Goal: Task Accomplishment & Management: Contribute content

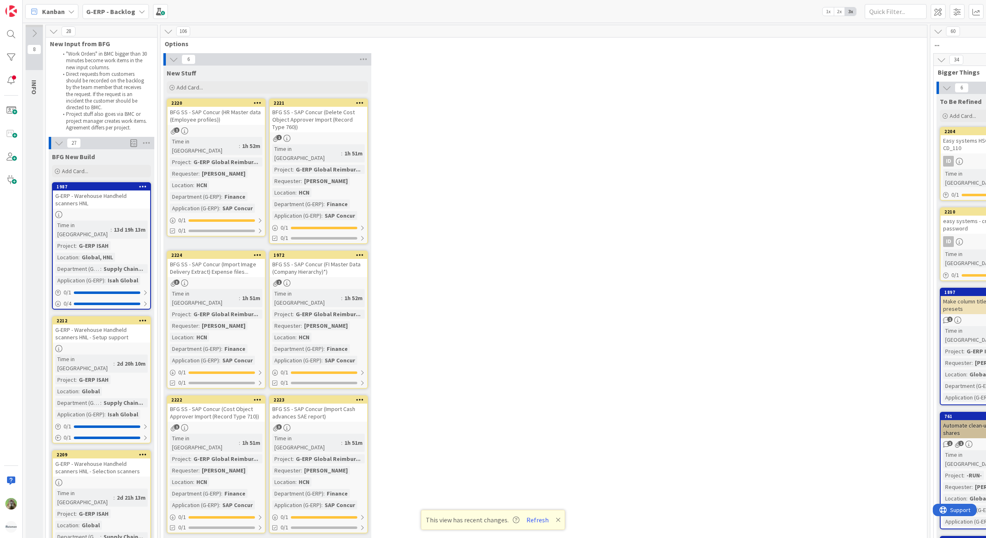
click at [584, 126] on div "6 New Stuff Add Card... 2221 BFG SS - SAP Concur (Delete Cost Object Approver I…" at bounding box center [543, 298] width 763 height 491
click at [507, 109] on div "6 New Stuff Add Card... 2221 BFG SS - SAP Concur (Delete Cost Object Approver I…" at bounding box center [543, 298] width 763 height 491
click at [135, 170] on div "Add Card..." at bounding box center [101, 171] width 99 height 12
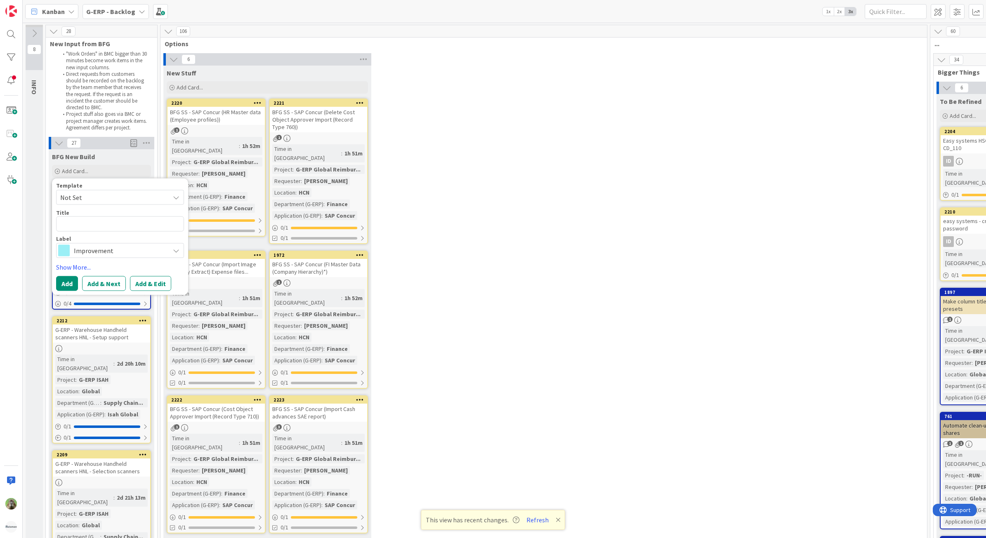
click at [490, 172] on div "6 New Stuff Add Card... 2221 BFG SS - SAP Concur (Delete Cost Object Approver I…" at bounding box center [543, 298] width 763 height 491
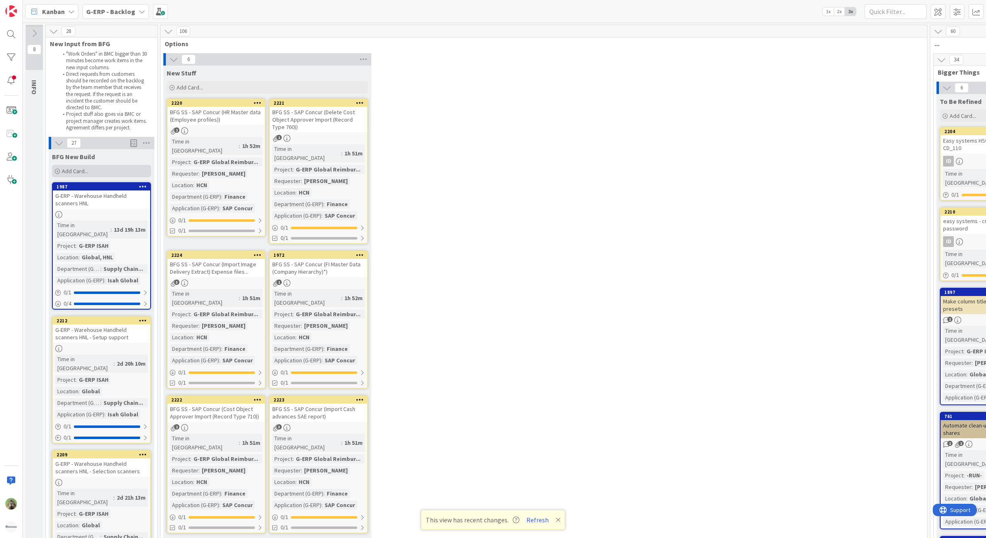
click at [97, 172] on div "Add Card..." at bounding box center [101, 171] width 99 height 12
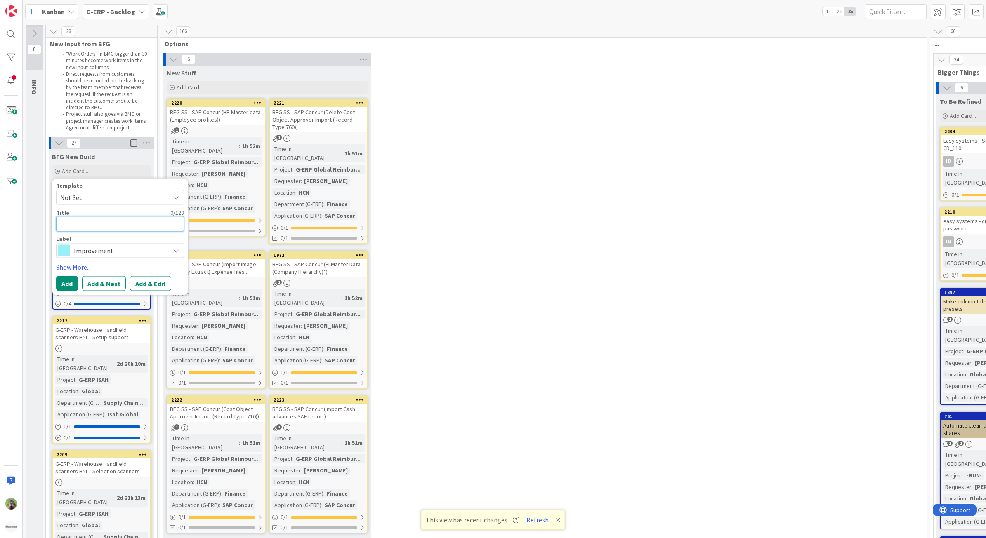
type textarea "x"
type textarea "T"
type textarea "x"
type textarea "Te"
type textarea "x"
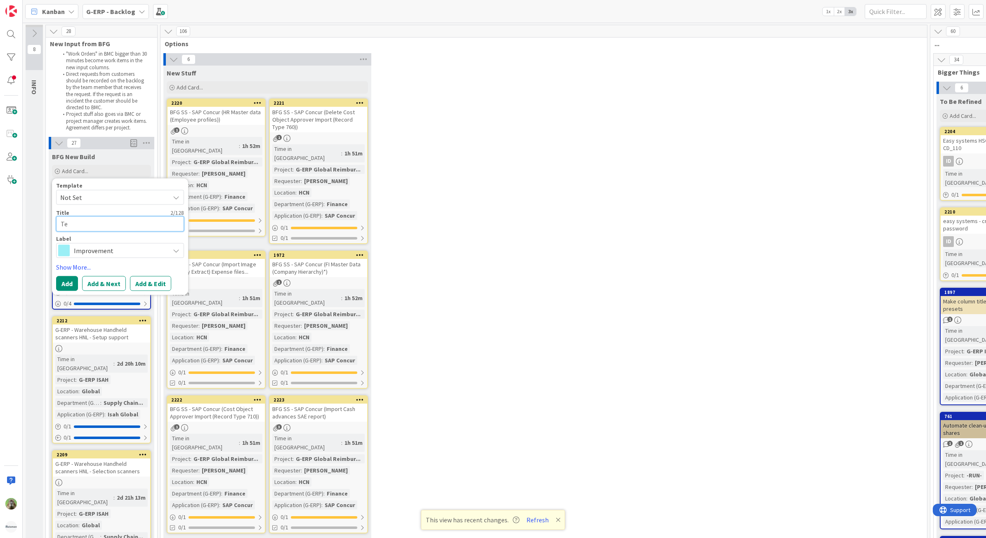
type textarea "Tes"
type textarea "x"
type textarea "TestH"
type textarea "x"
type textarea "[DEMOGRAPHIC_DATA]"
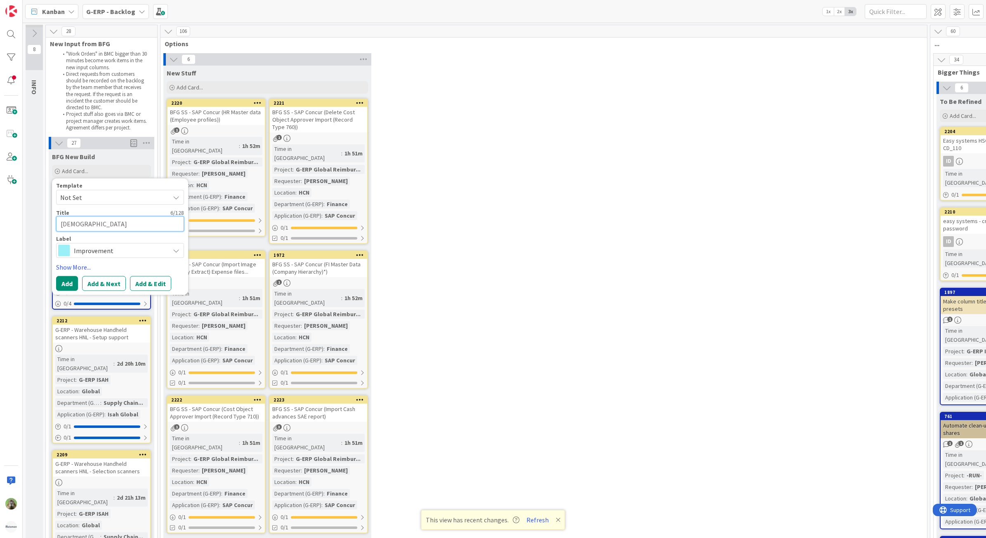
type textarea "x"
type textarea "TestH"
click at [121, 254] on span "Improvement" at bounding box center [120, 251] width 92 height 12
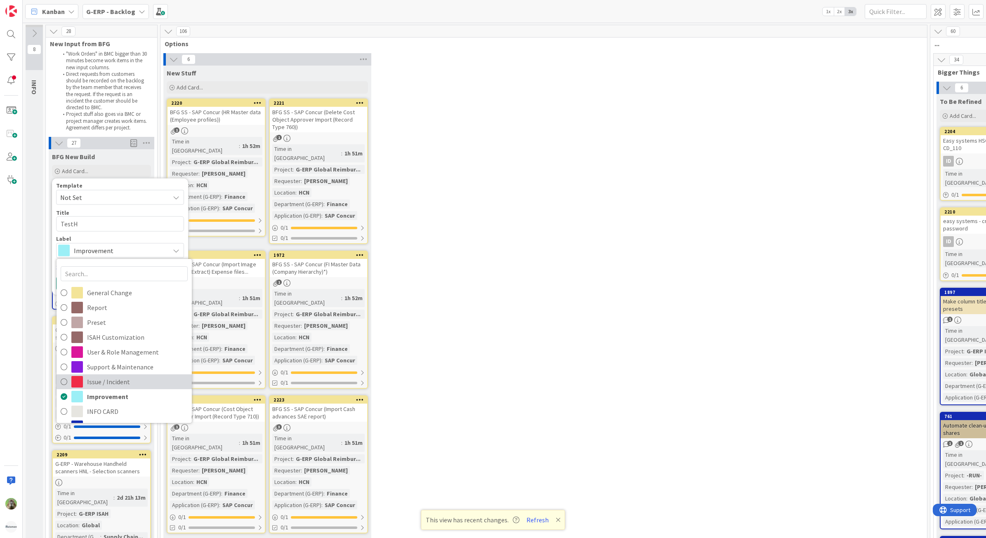
drag, startPoint x: 121, startPoint y: 383, endPoint x: 108, endPoint y: 362, distance: 24.6
click at [121, 383] on span "Issue / Incident" at bounding box center [137, 382] width 101 height 12
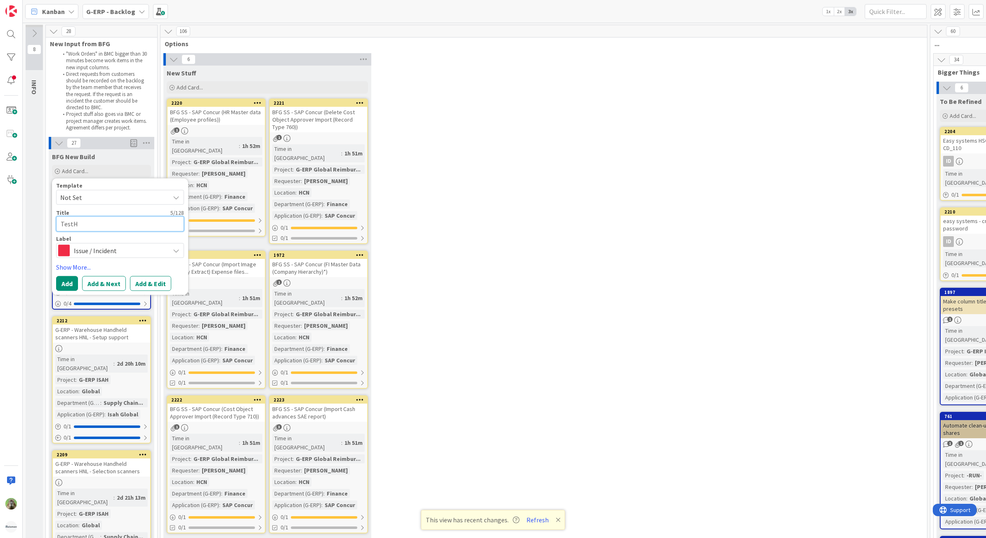
click at [111, 224] on textarea "TestH" at bounding box center [120, 224] width 128 height 15
type textarea "x"
type textarea "TestHN"
type textarea "x"
type textarea "TestHNL"
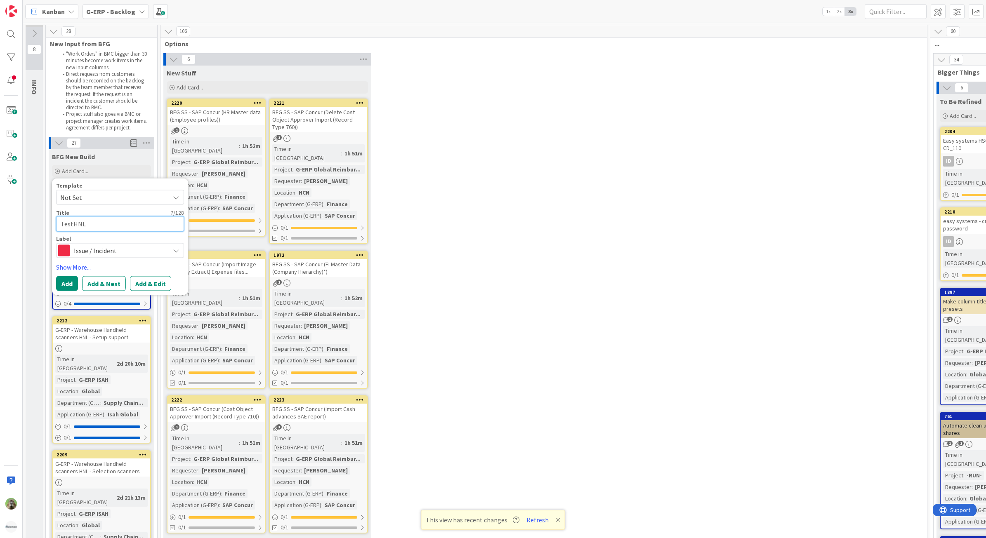
type textarea "x"
type textarea "TestHNL"
type textarea "x"
type textarea "TestHNL -"
type textarea "x"
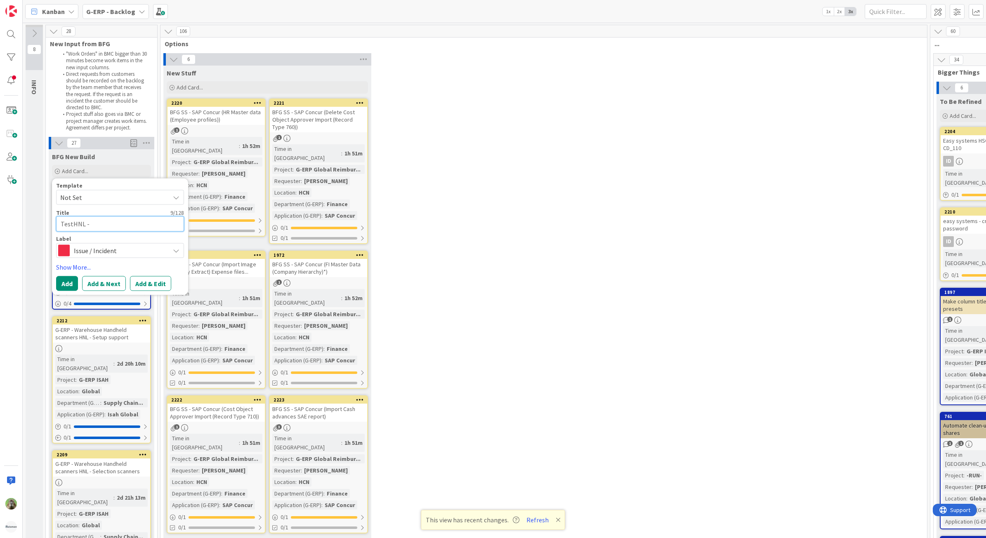
type textarea "TestHNL -"
type textarea "x"
type textarea "TestHNL - S"
type textarea "x"
type textarea "TestHNL - Su"
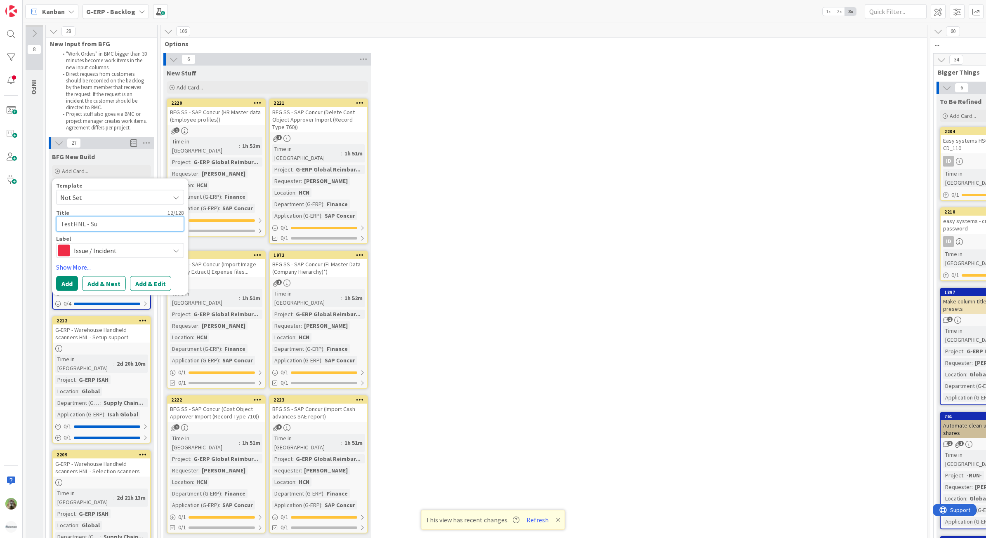
type textarea "x"
type textarea "TestHNL - Supp"
type textarea "x"
type textarea "TestHNL - Suppl"
type textarea "x"
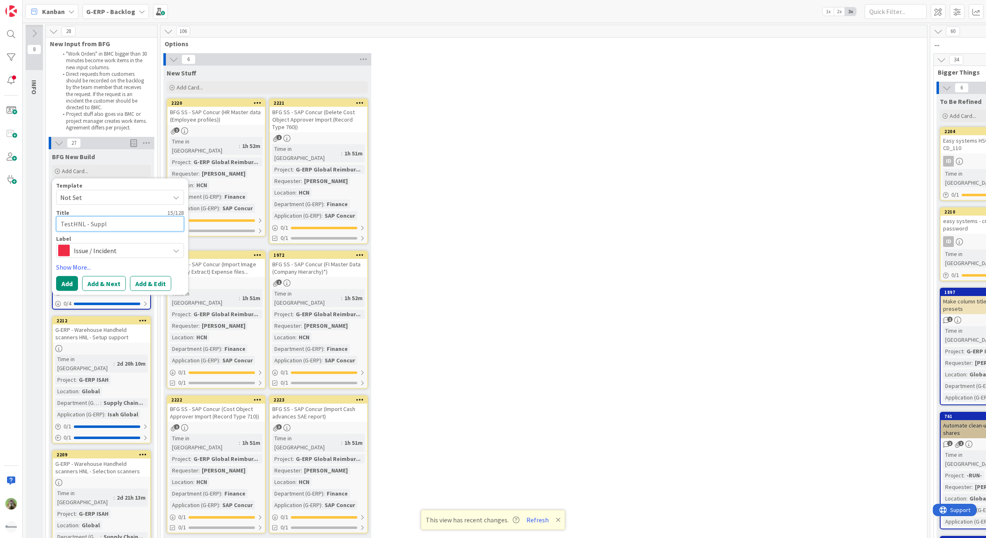
type textarea "TestHNL - Supply"
type textarea "x"
type textarea "TestHNL - Supply"
type textarea "x"
type textarea "TestHNL - Supply Ch"
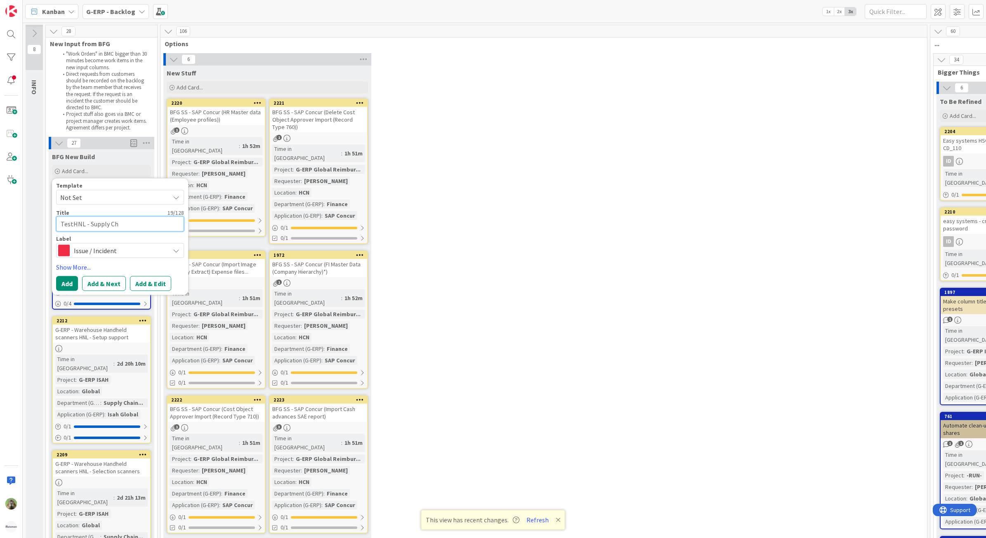
type textarea "x"
type textarea "TestHNL - Supply Cha"
type textarea "x"
type textarea "TestHNL - Supply Chain"
type textarea "x"
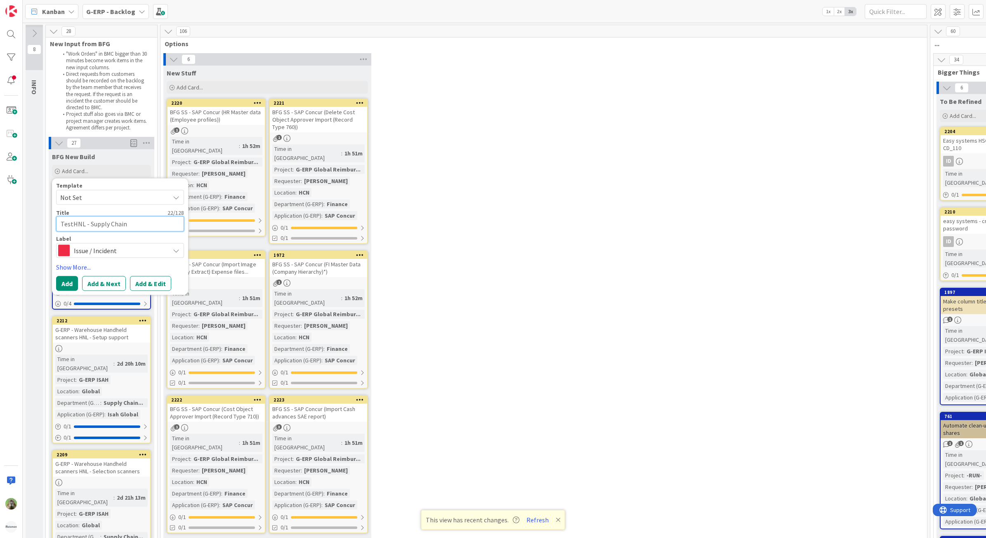
type textarea "TestHNL - Supply Chain"
click at [93, 219] on textarea "TestHNL - Supply Chain" at bounding box center [120, 224] width 128 height 15
click at [159, 226] on textarea "TestHNL - Supply Chain" at bounding box center [120, 224] width 128 height 15
type textarea "x"
type textarea "TestHNL - Supply Chain"
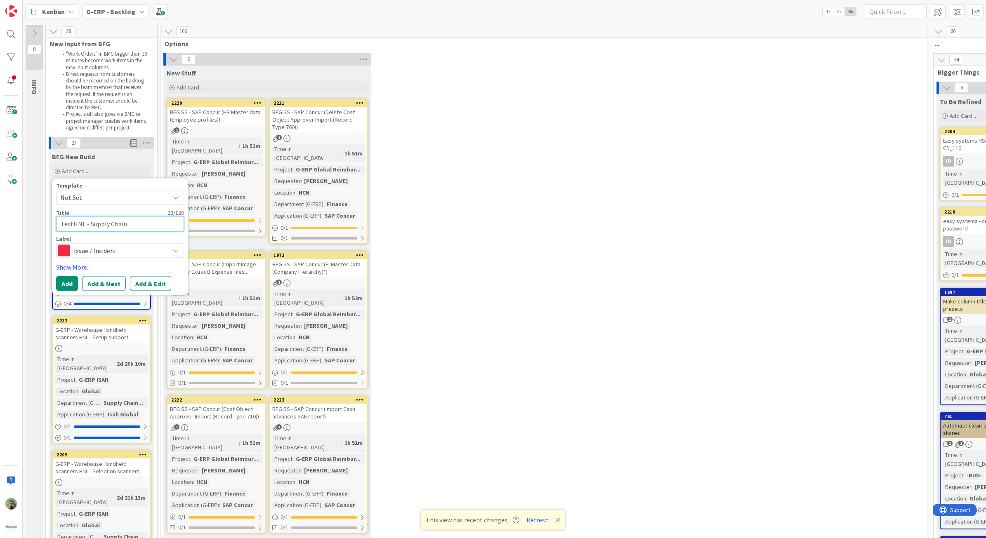
type textarea "x"
type textarea "TestHNL - Supply Chain -"
type textarea "x"
type textarea "TestHNL - Supply Chain -"
click at [135, 219] on textarea "TestHNL - Supply Chain -" at bounding box center [120, 224] width 128 height 15
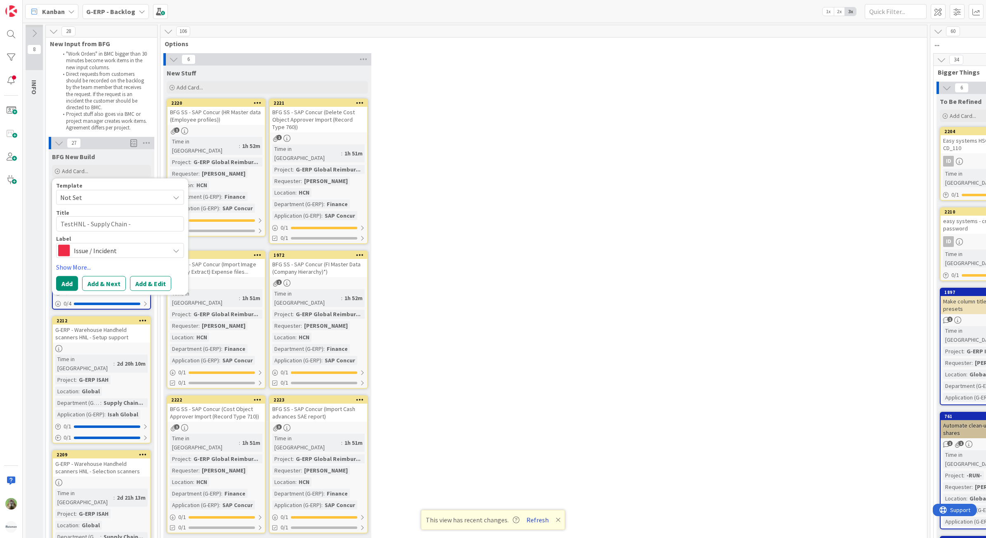
click at [533, 522] on button "Refresh" at bounding box center [537, 520] width 28 height 11
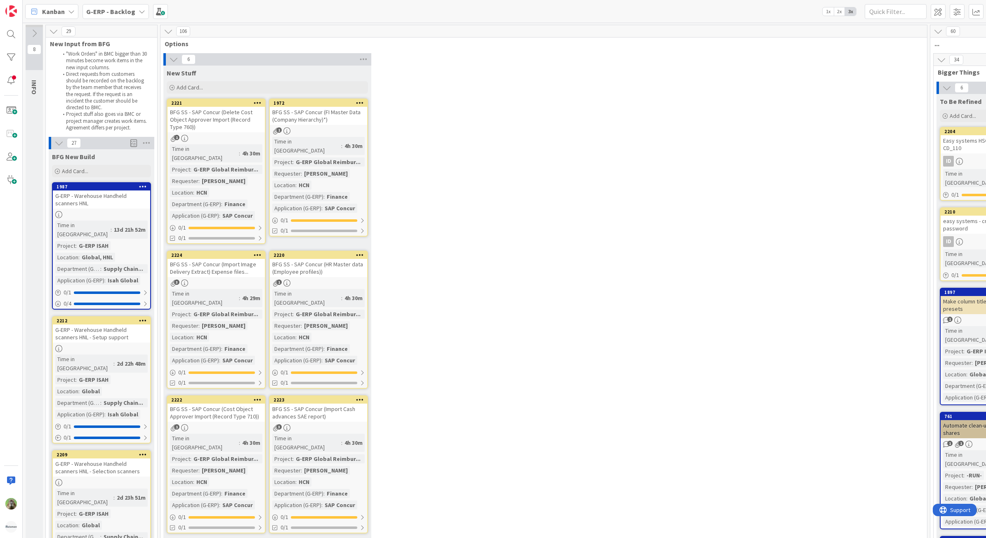
click at [509, 139] on div "6 New Stuff Add Card... 1972 BFG SS - SAP Concur (FI Master Data (Company Hiera…" at bounding box center [543, 298] width 763 height 491
click at [89, 177] on div "Add Card..." at bounding box center [101, 171] width 99 height 12
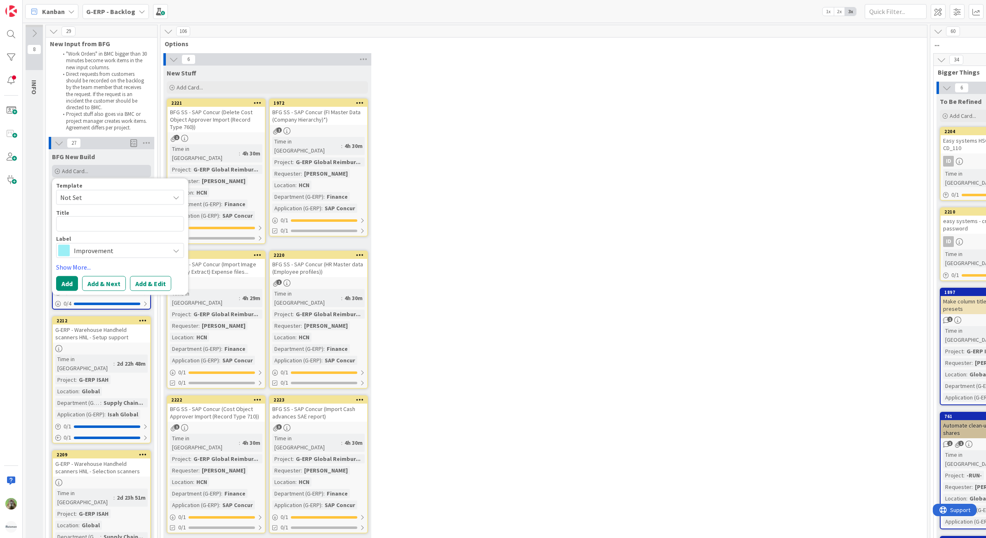
type textarea "x"
type textarea "BF"
type textarea "x"
type textarea "BFG"
click at [110, 223] on textarea "BFG" at bounding box center [120, 224] width 128 height 15
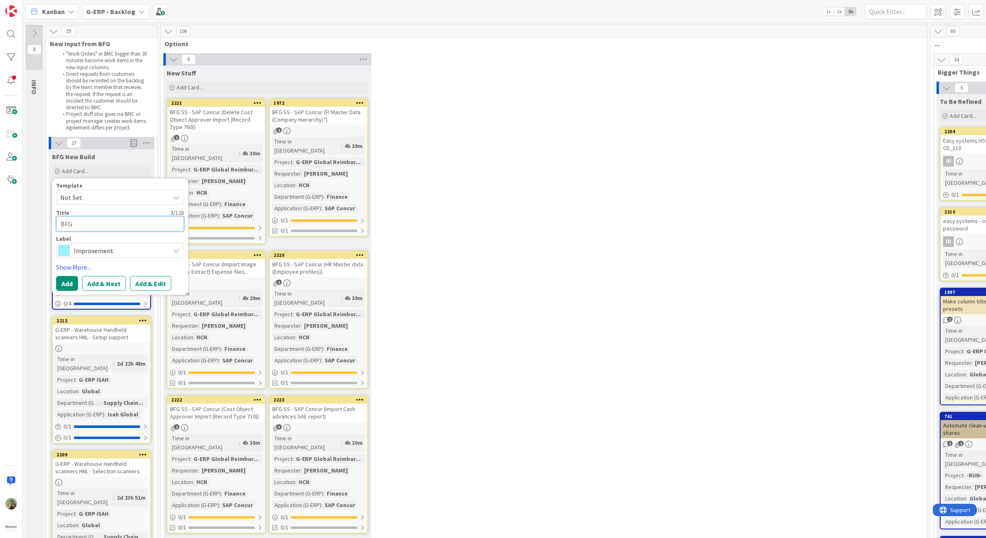
click at [110, 223] on textarea "BFG" at bounding box center [120, 224] width 128 height 15
click at [558, 285] on div "6 New Stuff Add Card... 1972 BFG SS - SAP Concur (FI Master Data (Company Hiera…" at bounding box center [543, 298] width 763 height 491
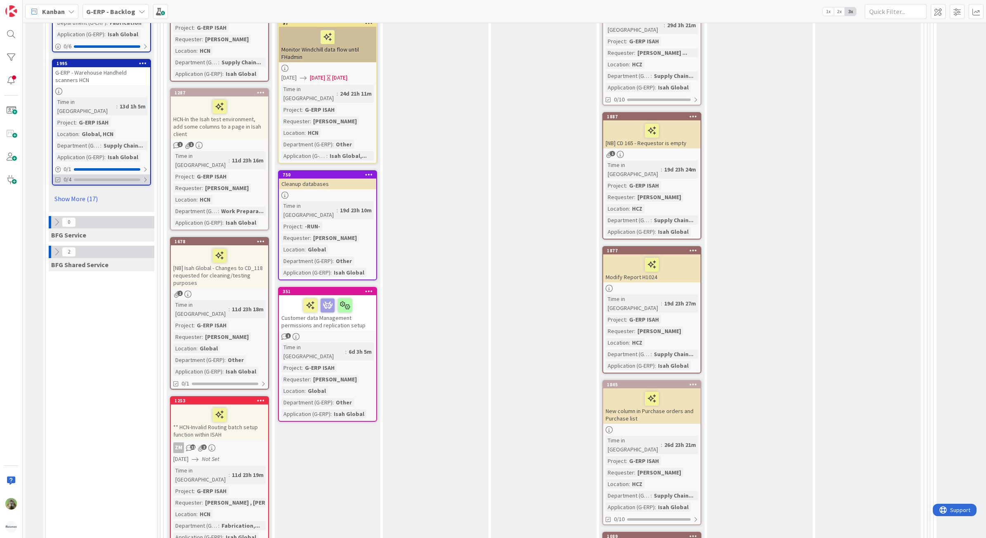
scroll to position [1083, 0]
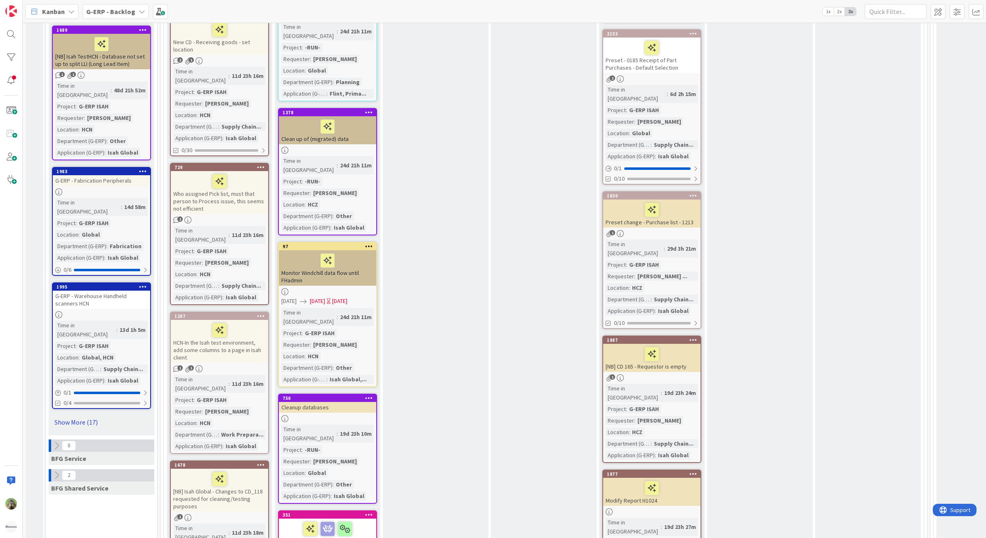
click at [83, 416] on link "Show More (17)" at bounding box center [101, 422] width 99 height 13
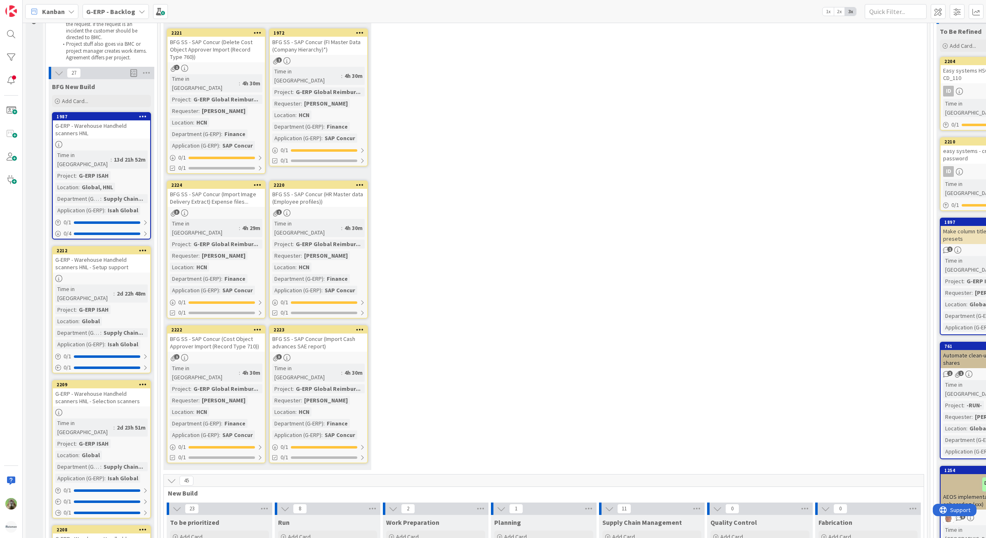
scroll to position [0, 0]
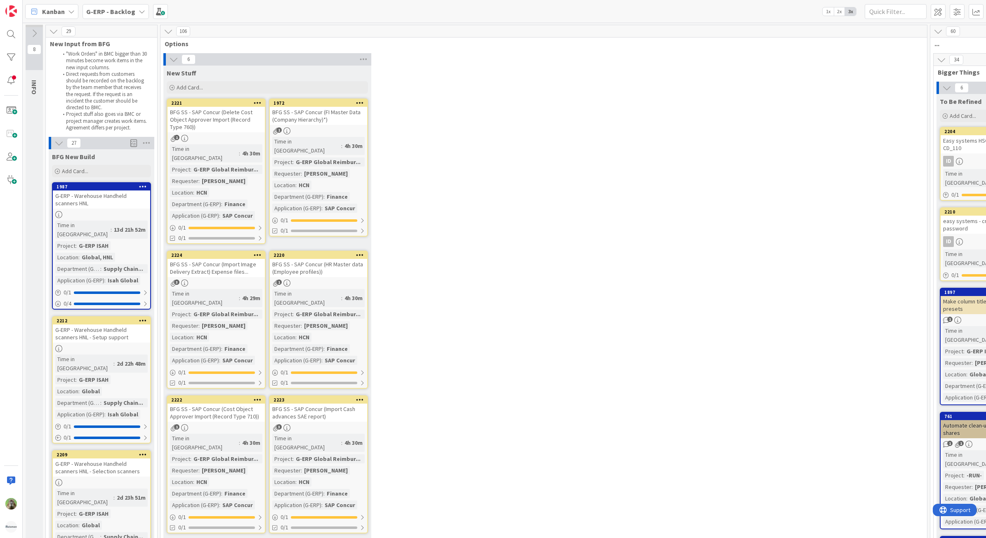
click at [106, 149] on div "BFG New Build" at bounding box center [102, 155] width 106 height 12
click at [93, 152] on div "BFG New Build" at bounding box center [102, 155] width 106 height 12
click at [93, 177] on div "Add Card..." at bounding box center [101, 171] width 99 height 12
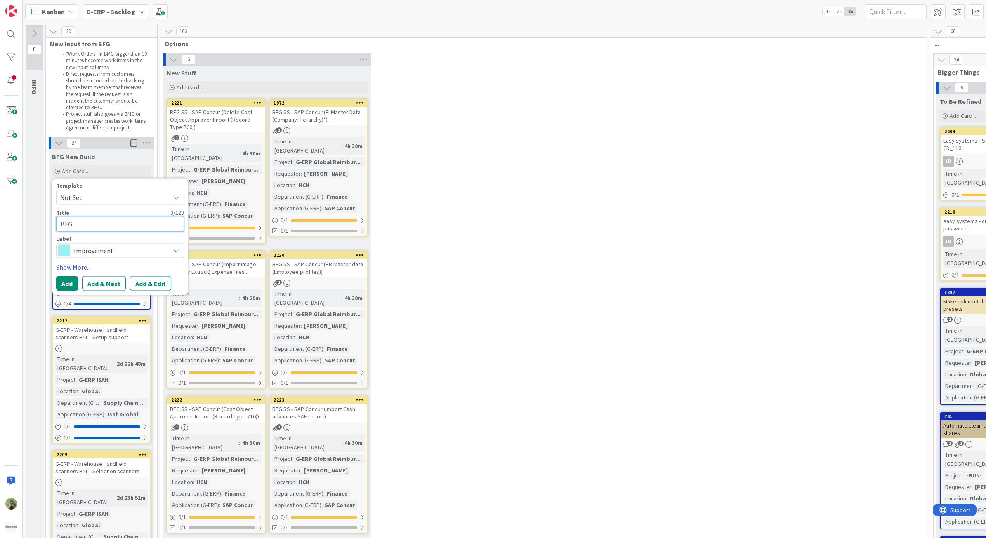
type textarea "x"
type textarea "T"
type textarea "x"
type textarea "Te"
type textarea "x"
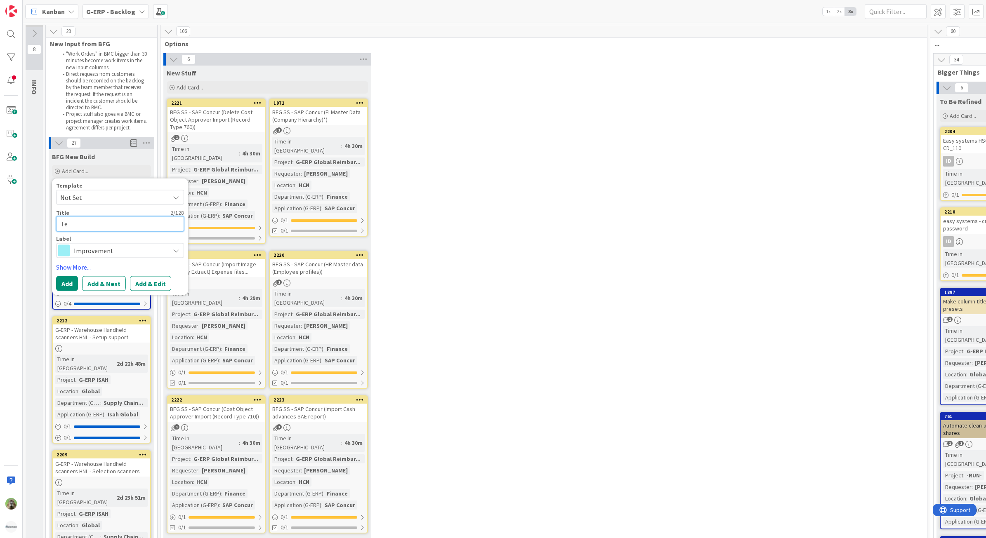
type textarea "Tes"
type textarea "x"
type textarea "Test"
type textarea "x"
type textarea "TestH"
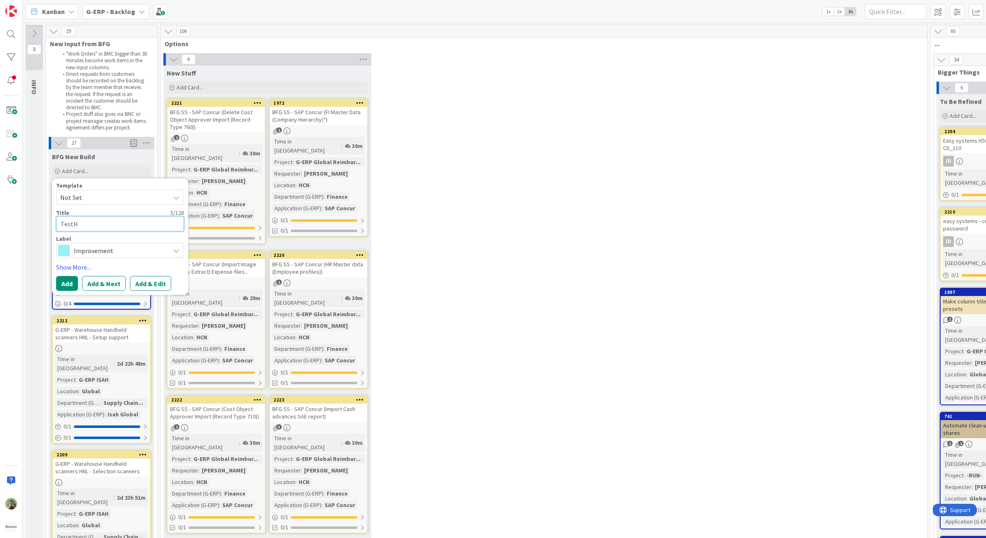
type textarea "x"
type textarea "TestHB"
type textarea "x"
type textarea "TestHBN"
type textarea "x"
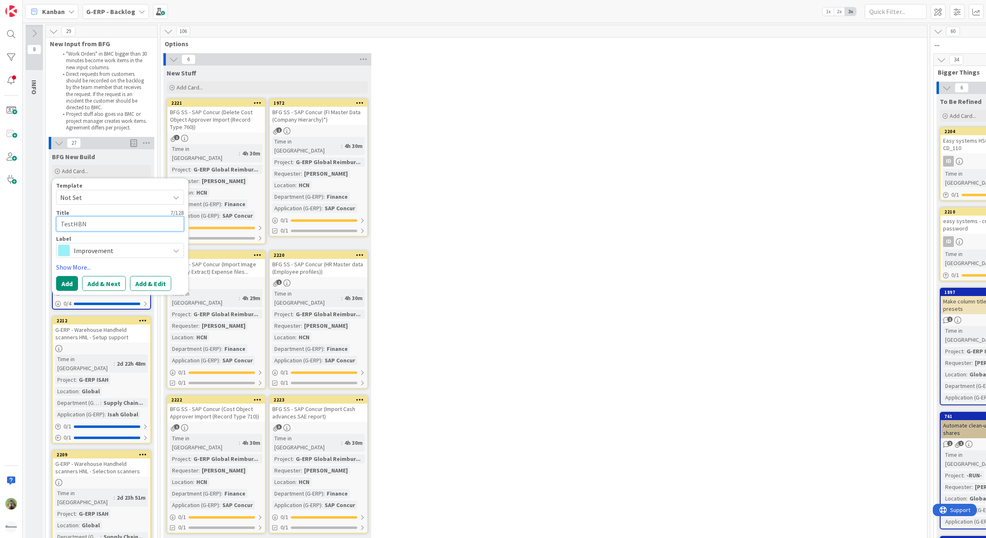
type textarea "TestHB"
type textarea "x"
type textarea "TestH"
type textarea "x"
type textarea "TestHN"
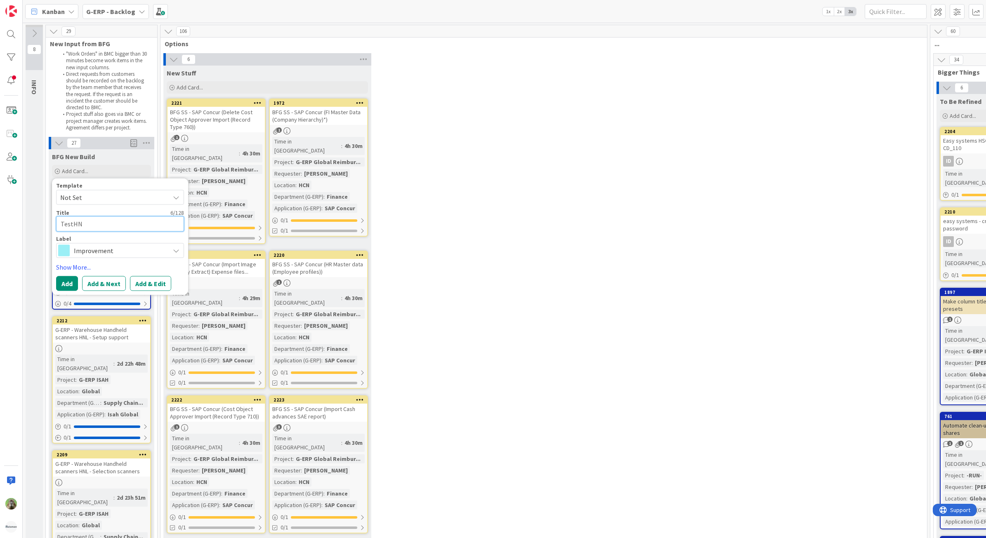
type textarea "x"
type textarea "TestHNL"
type textarea "x"
type textarea "TestHNL"
type textarea "x"
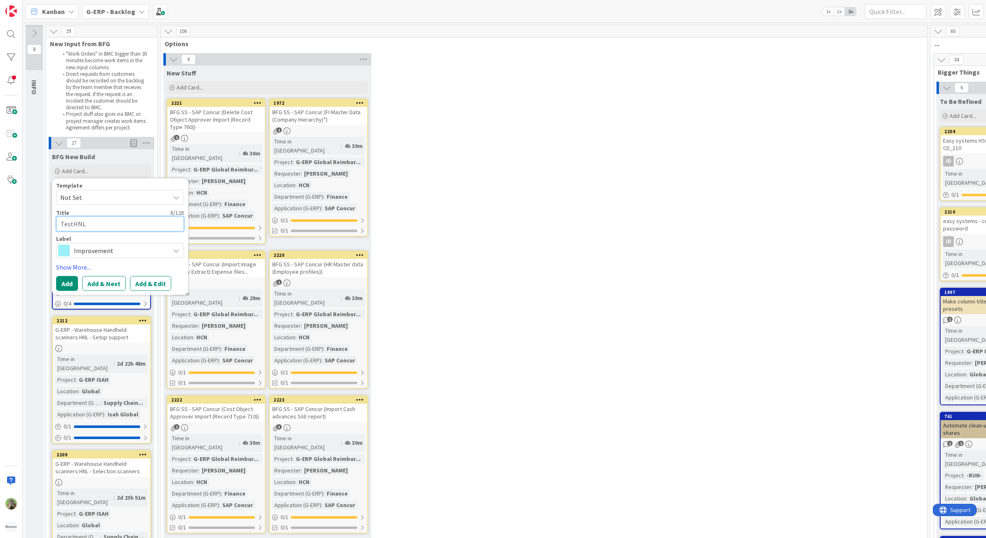
type textarea "TestHNL -"
type textarea "x"
type textarea "TestHNL -"
type textarea "x"
type textarea "TestHNL - S"
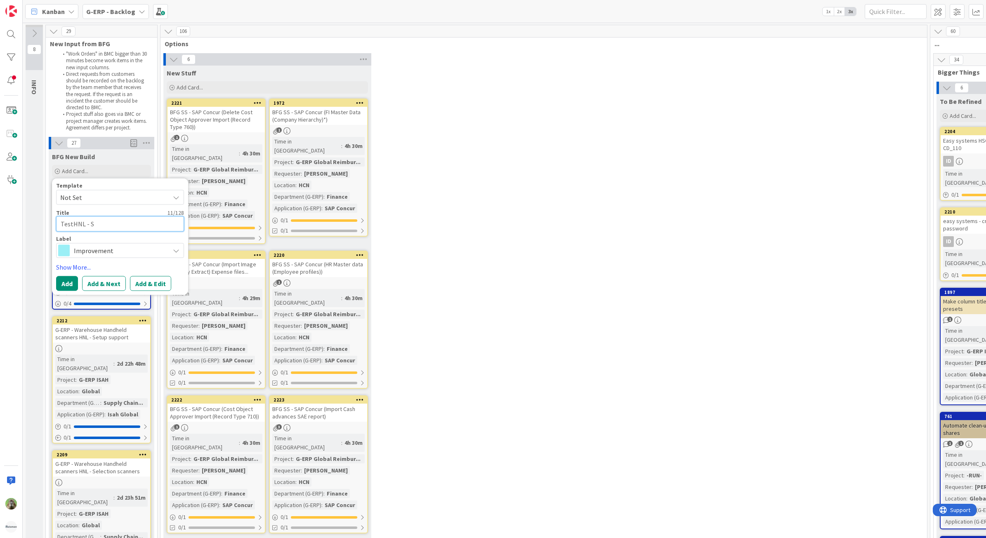
type textarea "x"
type textarea "TestHNL - Su"
type textarea "x"
type textarea "TestHNL - Sup"
type textarea "x"
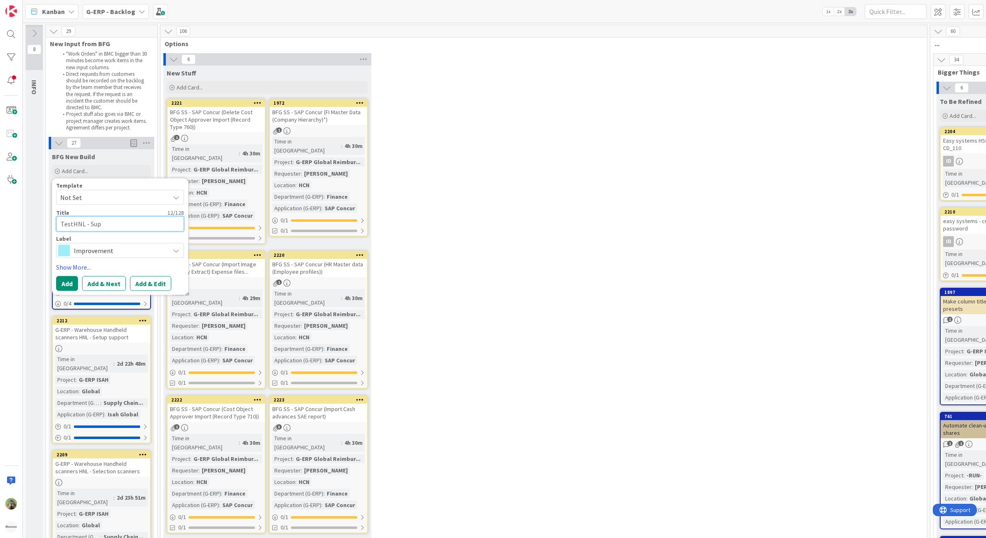
type textarea "TestHNL - Supp"
type textarea "x"
type textarea "TestHNL - Suppl"
type textarea "x"
type textarea "TestHNL - Supply"
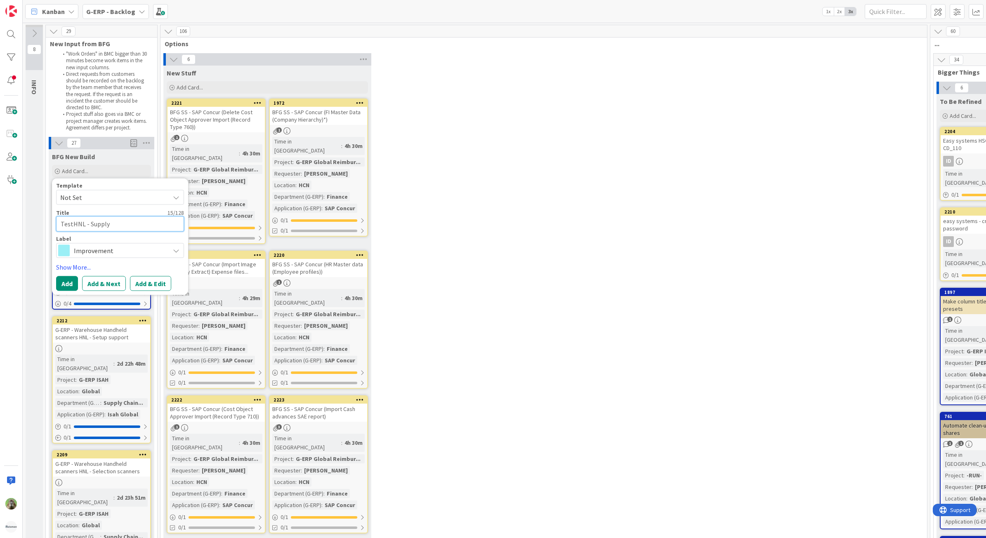
type textarea "x"
type textarea "TestHNL - Supply"
type textarea "x"
type textarea "TestHNL - Supply C"
type textarea "x"
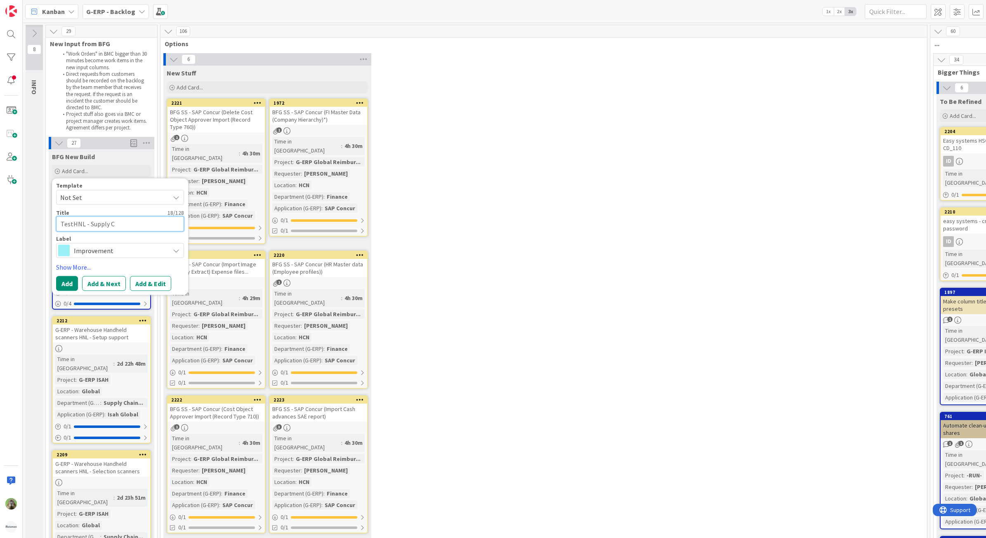
type textarea "TestHNL - Supply Ch"
type textarea "x"
type textarea "TestHNL - Supply Cha"
type textarea "x"
type textarea "TestHNL - Supply Chain"
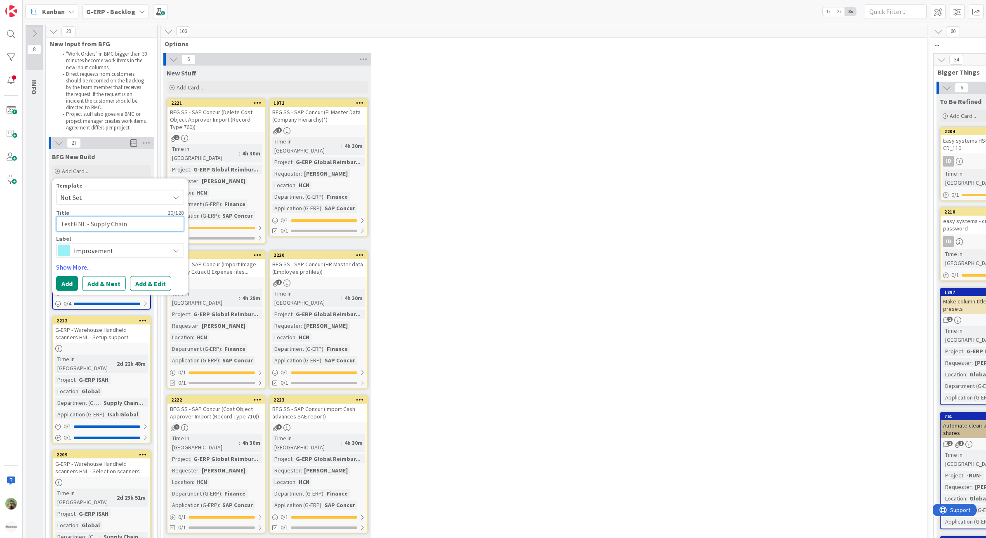
type textarea "x"
type textarea "TestHNL - Supply Chain"
click at [97, 250] on span "Improvement" at bounding box center [120, 251] width 92 height 12
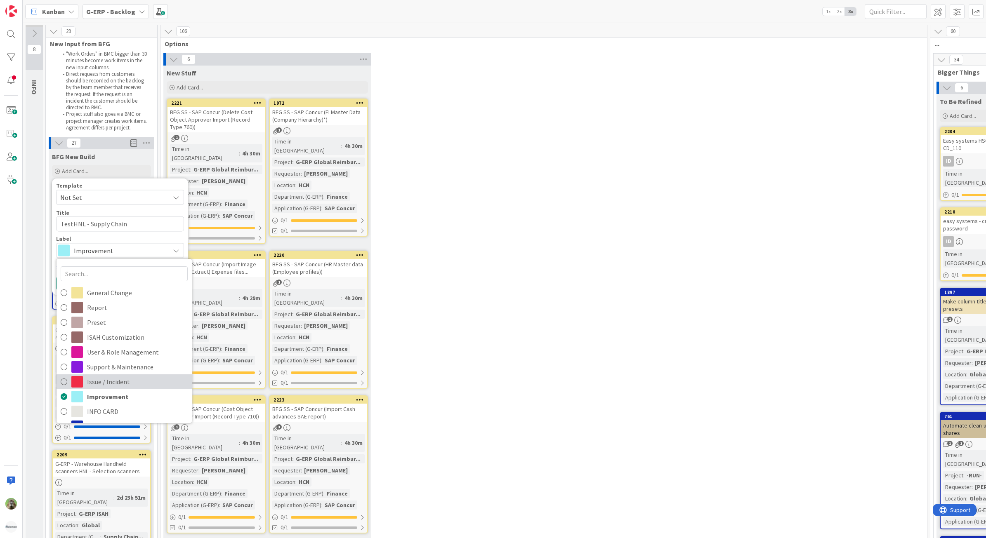
drag, startPoint x: 112, startPoint y: 384, endPoint x: 112, endPoint y: 378, distance: 5.4
click at [112, 384] on span "Issue / Incident" at bounding box center [137, 382] width 101 height 12
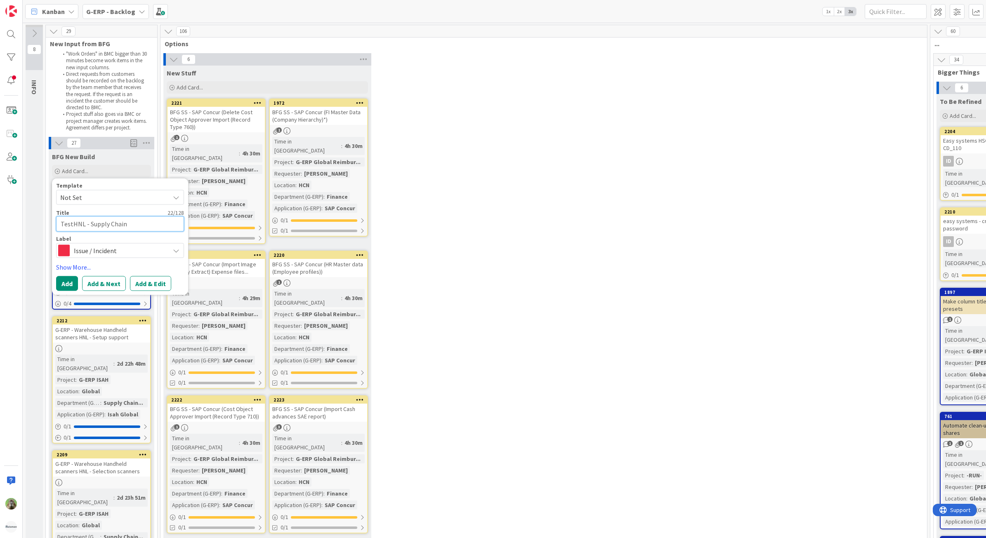
click at [148, 226] on textarea "TestHNL - Supply Chain" at bounding box center [120, 224] width 128 height 15
type textarea "x"
type textarea "TestHNL - Supply Chain"
type textarea "x"
type textarea "TestHNL - Supply Chain C"
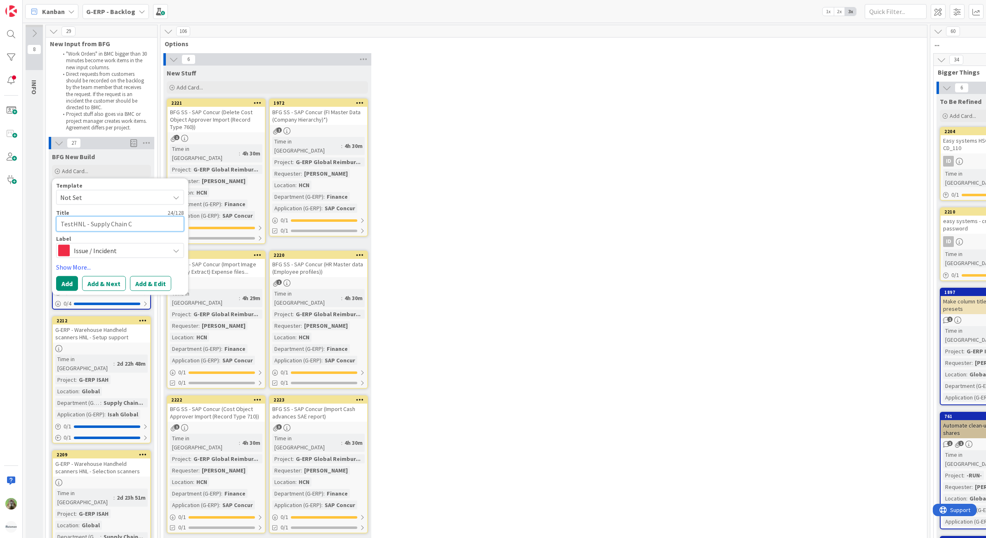
type textarea "x"
type textarea "TestHNL - Supply Chain Ca"
type textarea "x"
type textarea "TestHNL - Supply Chain Canc"
type textarea "x"
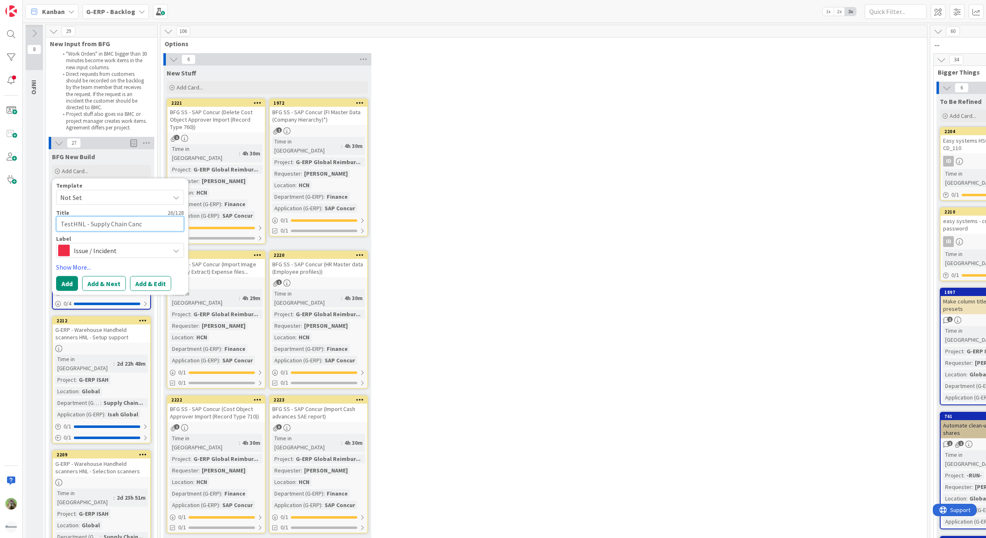
type textarea "TestHNL - Supply Chain Cance"
type textarea "x"
type textarea "TestHNL - Supply Chain Cancel"
type textarea "x"
type textarea "TestHNL - Supply Chain Cancel"
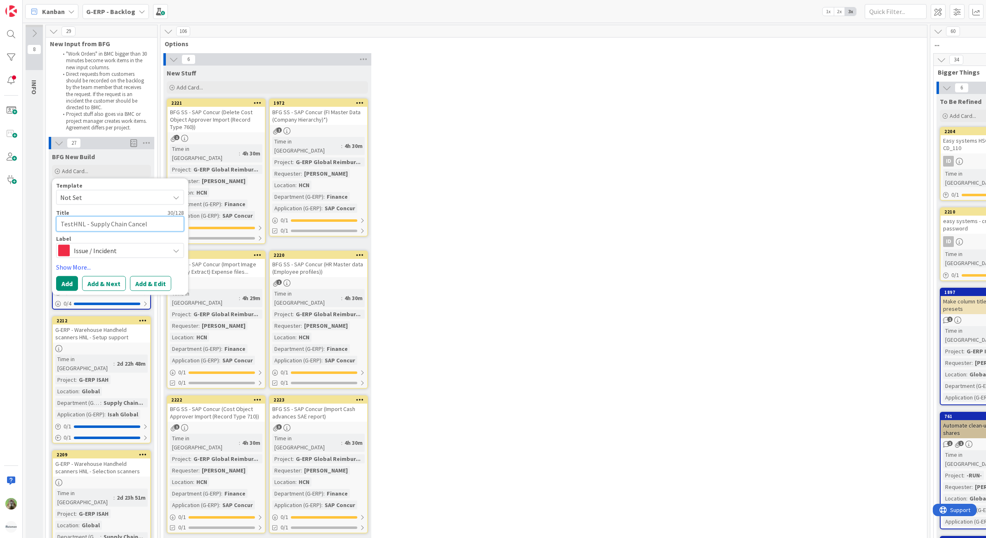
type textarea "x"
type textarea "TestHNL - Supply Chain Cancel P"
type textarea "x"
type textarea "TestHNL - Supply Chain Cancel Pu"
type textarea "x"
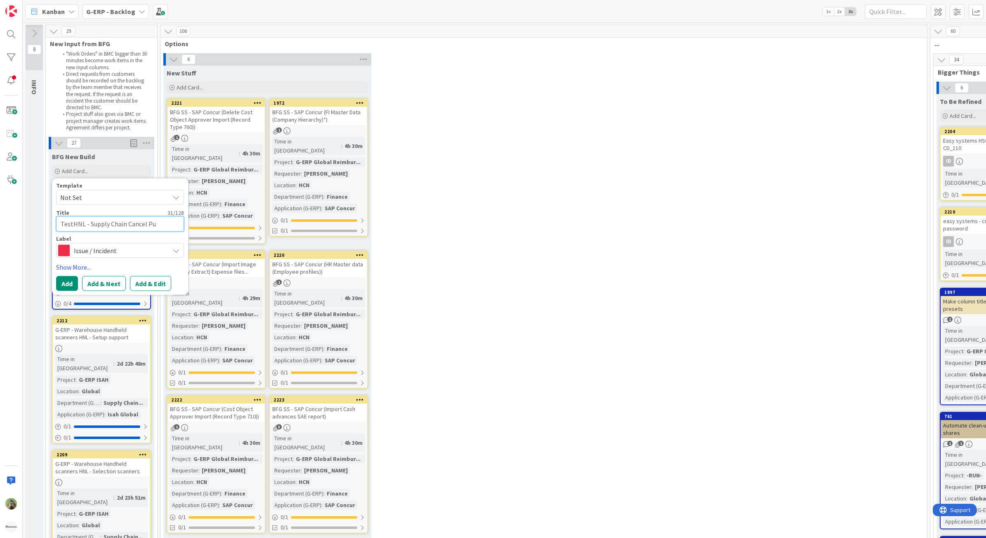
type textarea "TestHNL - Supply Chain Cancel Pur"
type textarea "x"
type textarea "TestHNL - Supply Chain Cancel P"
type textarea "x"
type textarea "TestHNL - Supply Chain Cancel"
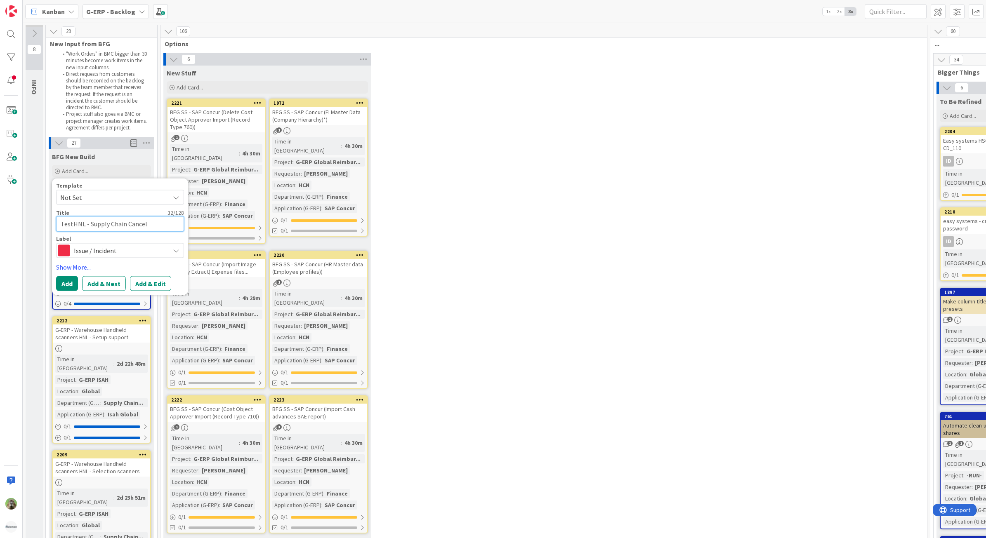
type textarea "x"
type textarea "TestHNL - Supply Chain Cancel"
type textarea "x"
type textarea "TestHNL - Supply Chain Cance"
type textarea "x"
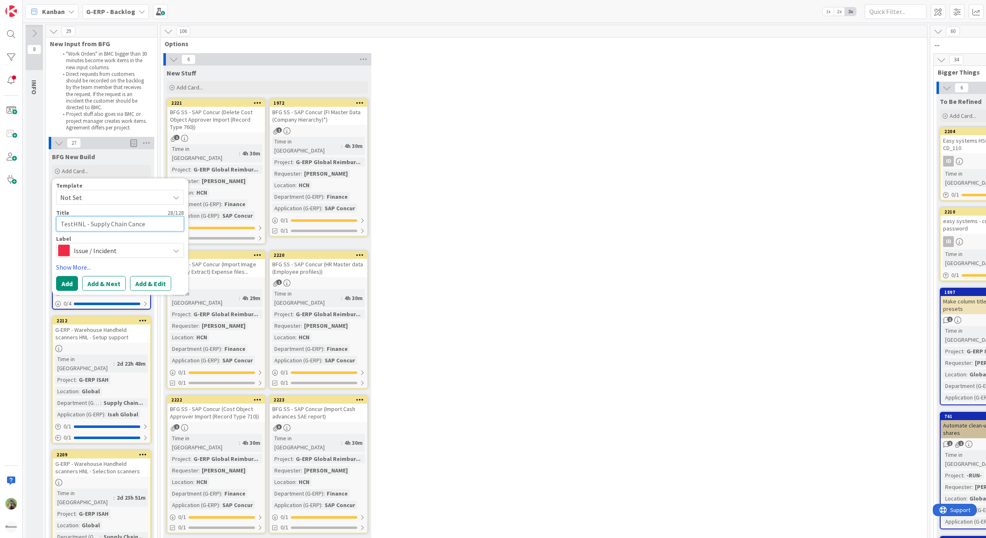
type textarea "TestHNL - Supply Chain Canc"
type textarea "x"
type textarea "TestHNL - Supply Chain Can"
type textarea "x"
type textarea "TestHNL - Supply Chain Ca"
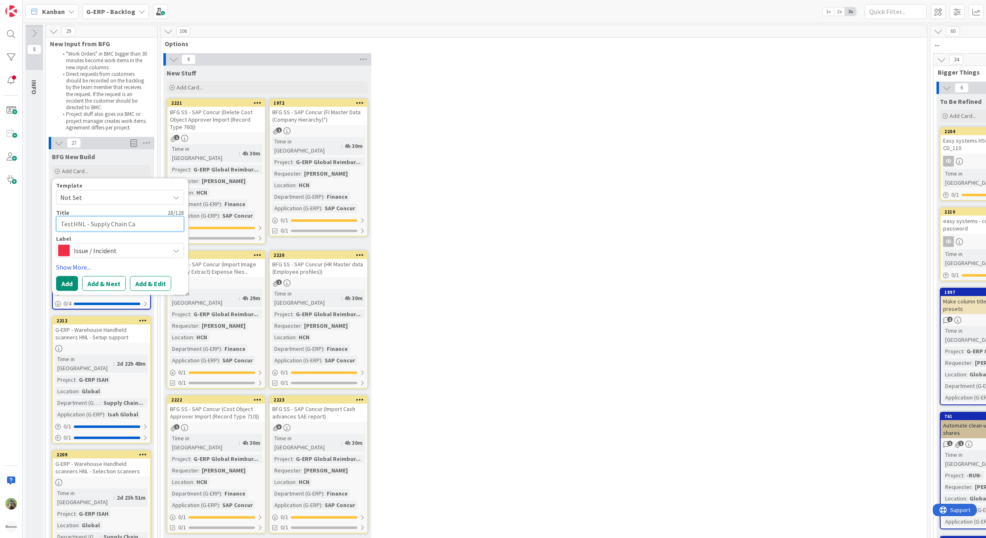
type textarea "x"
type textarea "TestHNL - Supply Chain"
type textarea "x"
type textarea "TestHNL - Supply Chain -"
type textarea "x"
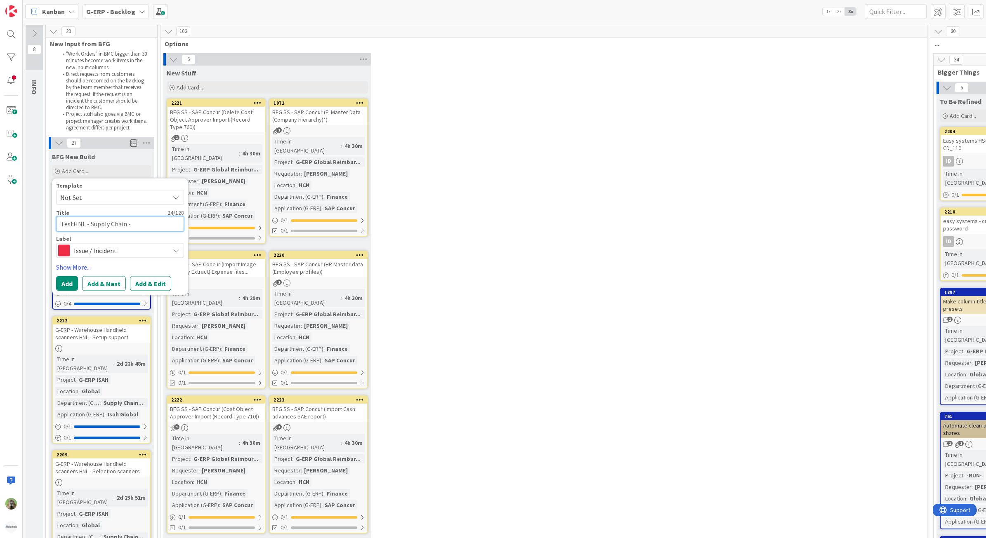
type textarea "TestHNL - Supply Chain -"
type textarea "x"
type textarea "TestHNL - Supply Chain - C"
type textarea "x"
type textarea "TestHNL - Supply Chain - Ca"
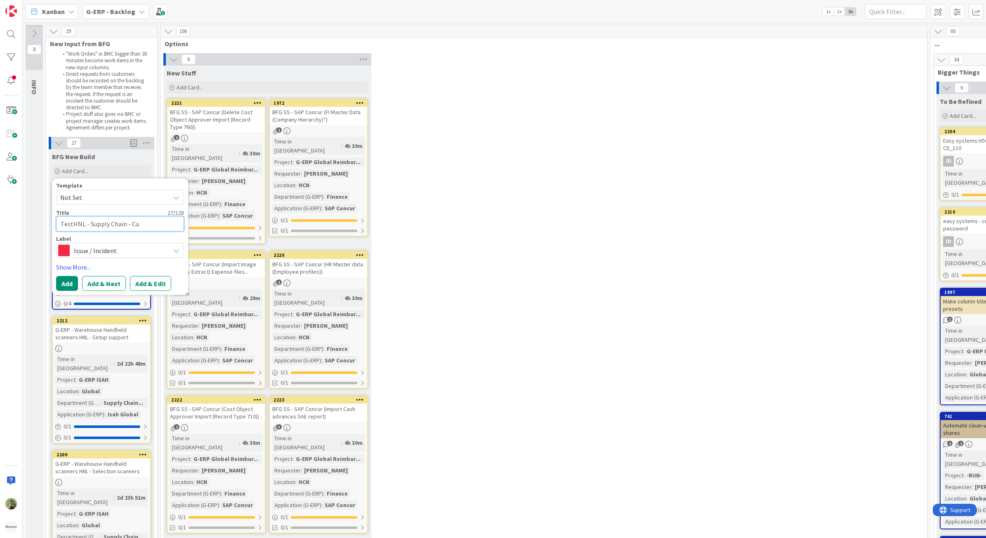
type textarea "x"
type textarea "TestHNL - Supply Chain - Canc"
type textarea "x"
type textarea "TestHNL - Supply Chain - Cancel"
type textarea "x"
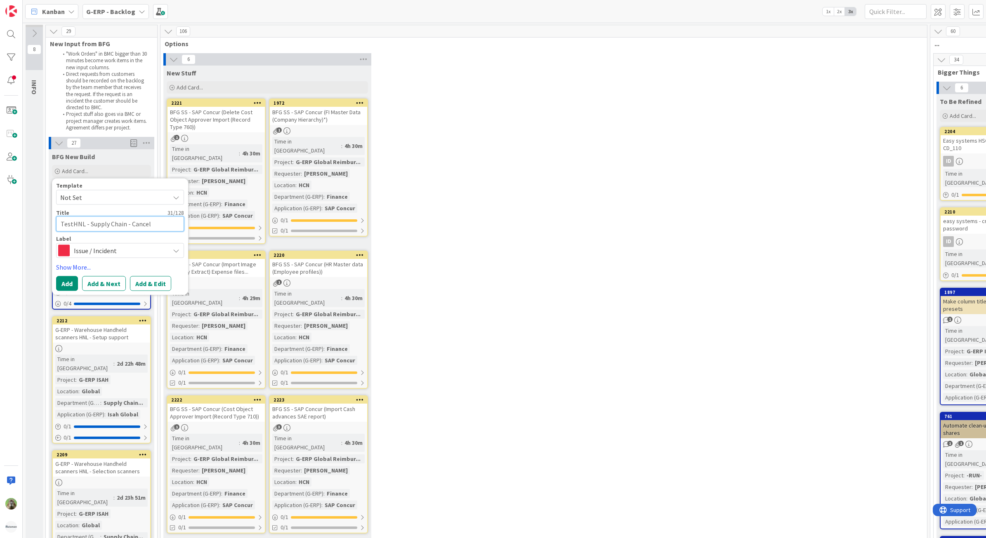
type textarea "TestHNL - Supply Chain - Cancel"
type textarea "x"
type textarea "TestHNL - Supply Chain - Cancel P"
type textarea "x"
type textarea "TestHNL - Supply Chain - Cancel Pu"
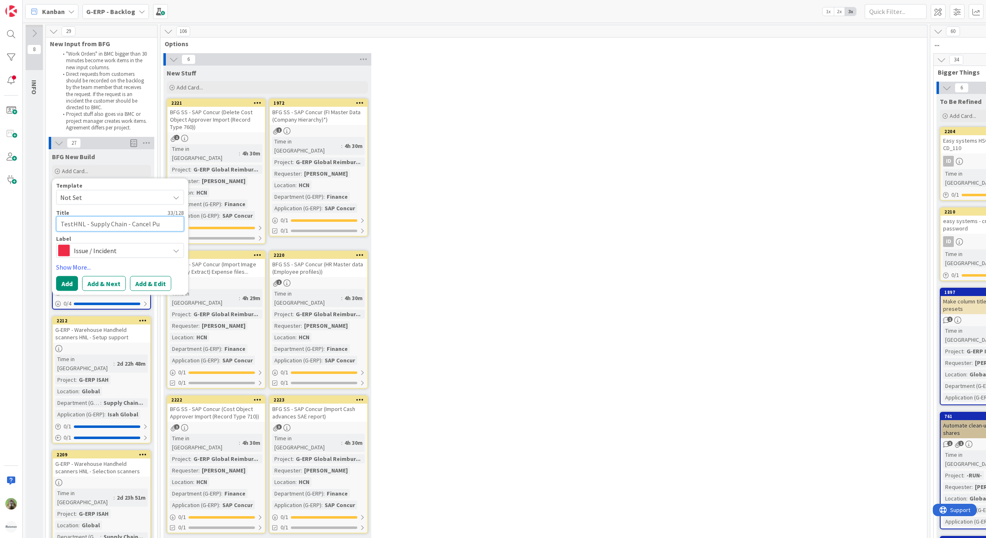
type textarea "x"
type textarea "TestHNL - Supply Chain - Cancel Pur"
type textarea "x"
type textarea "TestHNL - Supply Chain - Cancel Purch"
type textarea "x"
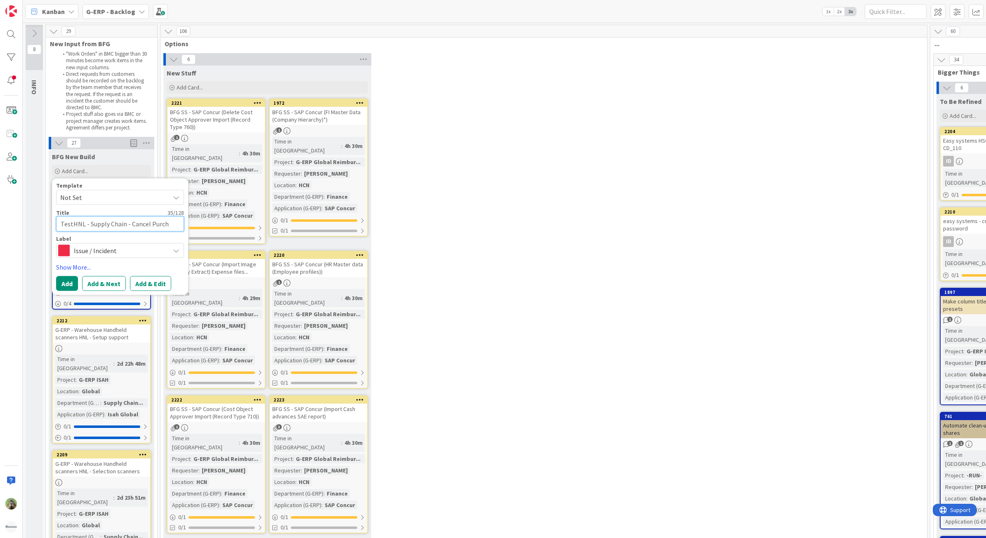
type textarea "TestHNL - Supply Chain - Cancel Purcha"
type textarea "x"
type textarea "TestHNL - Supply Chain - Cancel Purchas"
type textarea "x"
type textarea "TestHNL - Supply Chain - Cancel Purchase"
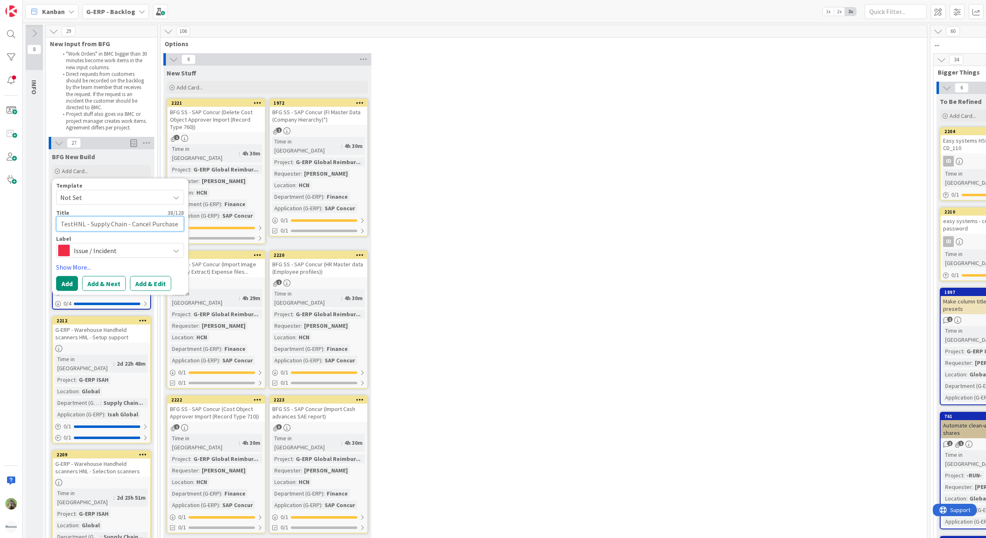
type textarea "x"
type textarea "TestHNL - Supply Chain - Cancel Purchase O"
type textarea "x"
type textarea "TestHNL - Supply Chain - Cancel Purchase Or"
type textarea "x"
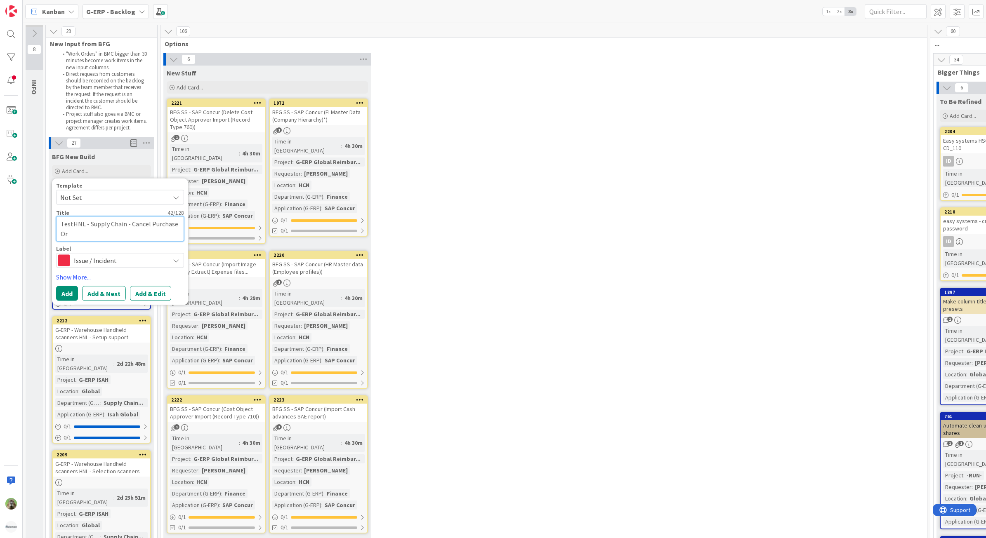
type textarea "TestHNL - Supply Chain - Cancel Purchase Ord"
type textarea "x"
type textarea "TestHNL - Supply Chain - Cancel Purchase Orde"
type textarea "x"
type textarea "TestHNL - Supply Chain - Cancel Purchase Order"
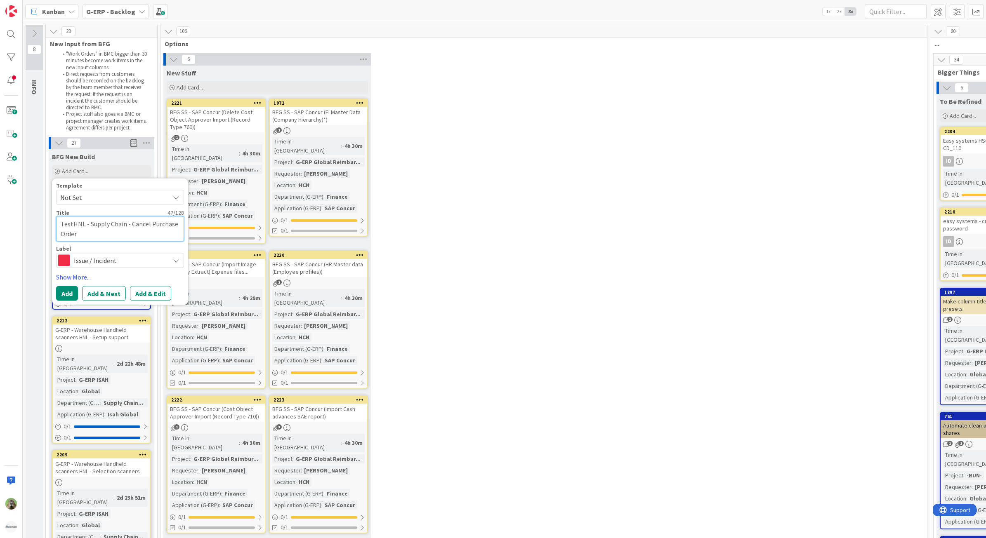
type textarea "x"
type textarea "TestHNL - Supply Chain - Cancel Purchase Order B"
type textarea "x"
type textarea "TestHNL - Supply Chain - Cancel Purchase Order Bu"
type textarea "x"
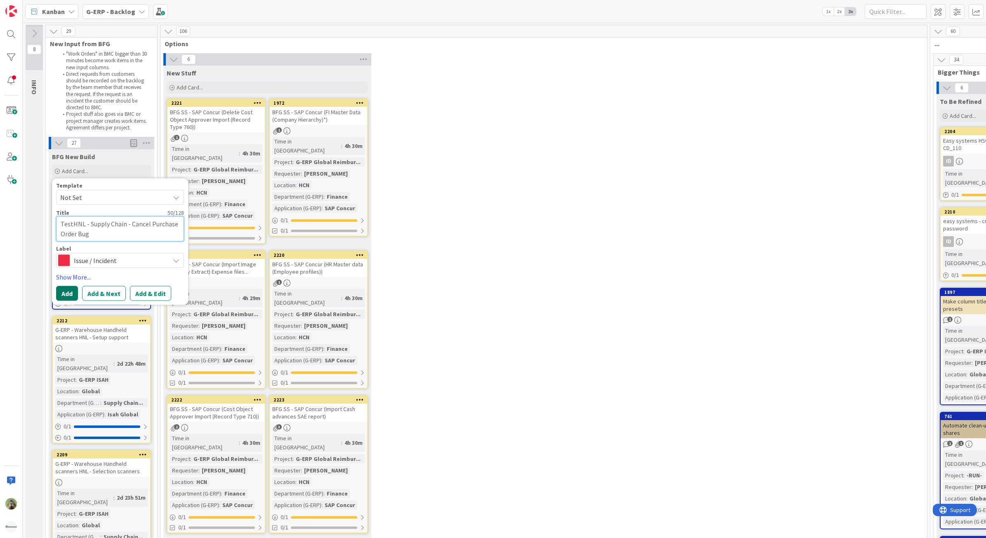
type textarea "TestHNL - Supply Chain - Cancel Purchase Order Bug"
click at [61, 290] on button "Add" at bounding box center [67, 293] width 22 height 15
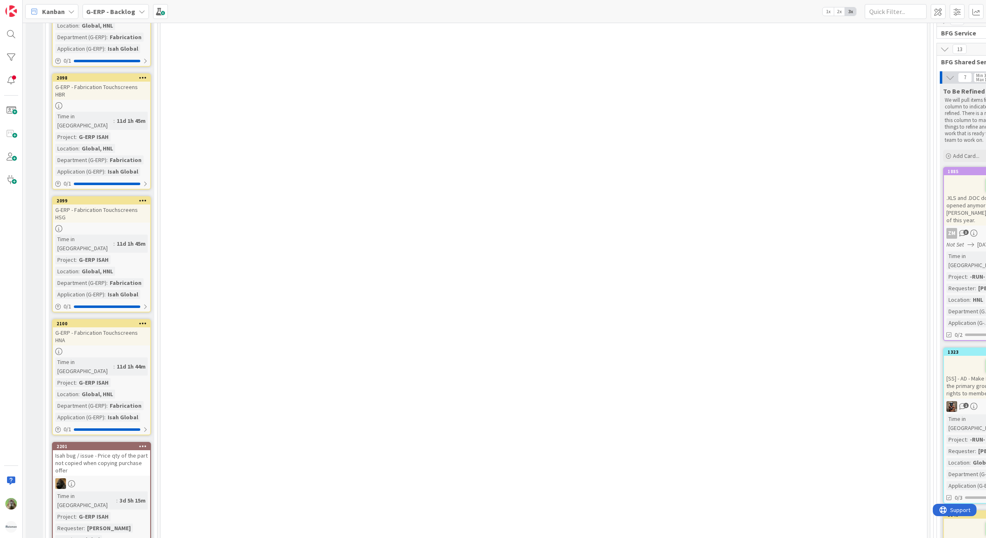
scroll to position [3197, 0]
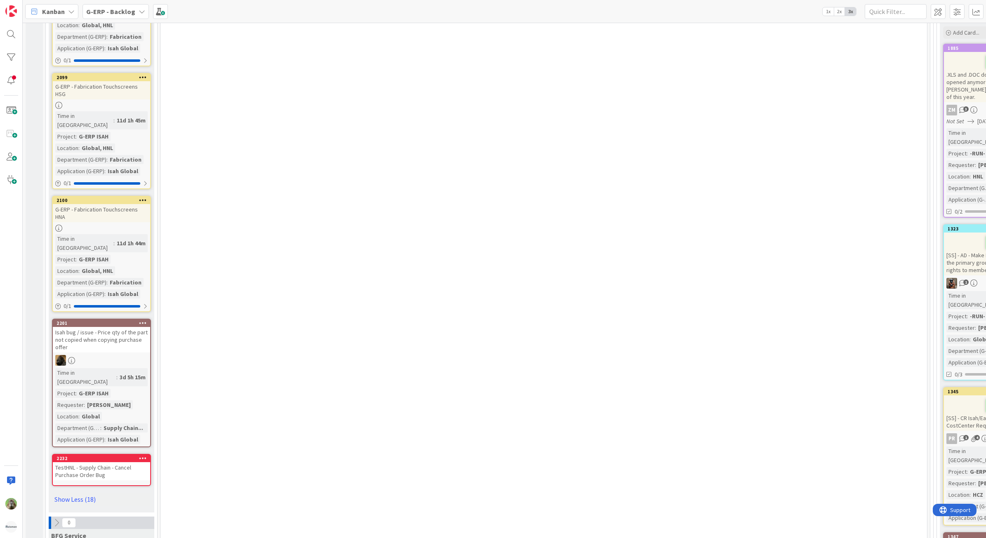
click at [99, 462] on div "TestHNL - Supply Chain - Cancel Purchase Order Bug" at bounding box center [101, 471] width 97 height 18
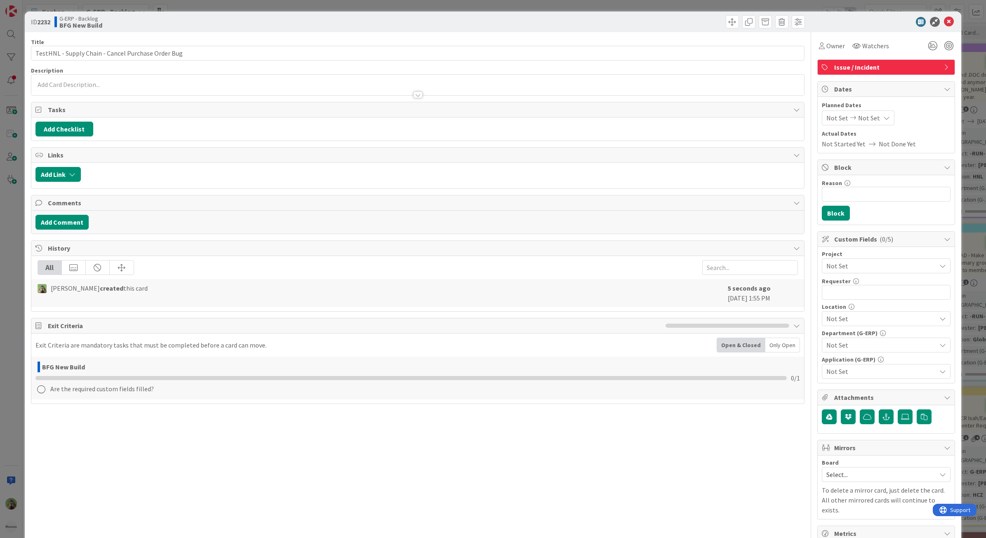
click at [872, 321] on span "Not Set" at bounding box center [881, 319] width 110 height 10
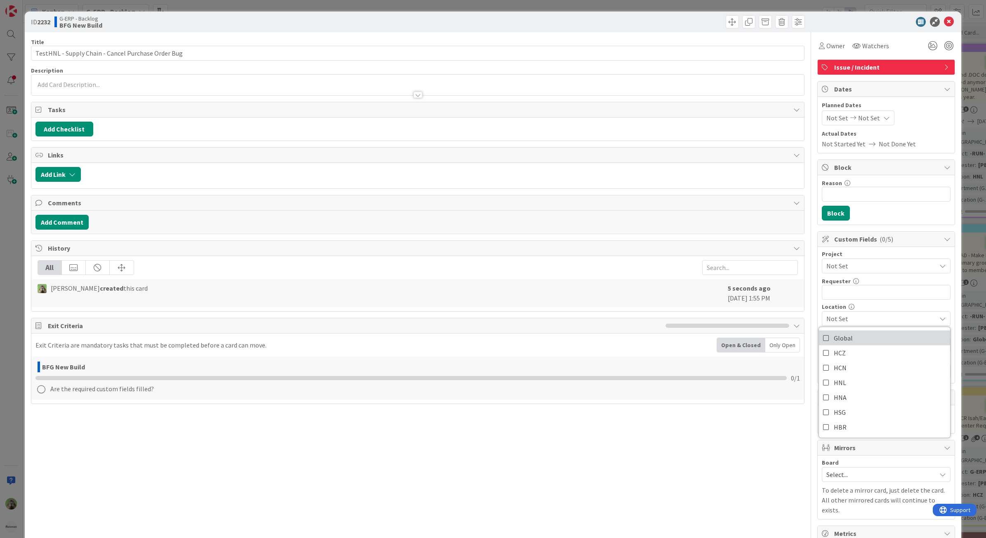
click at [867, 346] on link "Global" at bounding box center [884, 338] width 131 height 15
click at [856, 387] on link "HNL" at bounding box center [884, 382] width 131 height 15
click at [867, 256] on div "Project" at bounding box center [886, 254] width 129 height 6
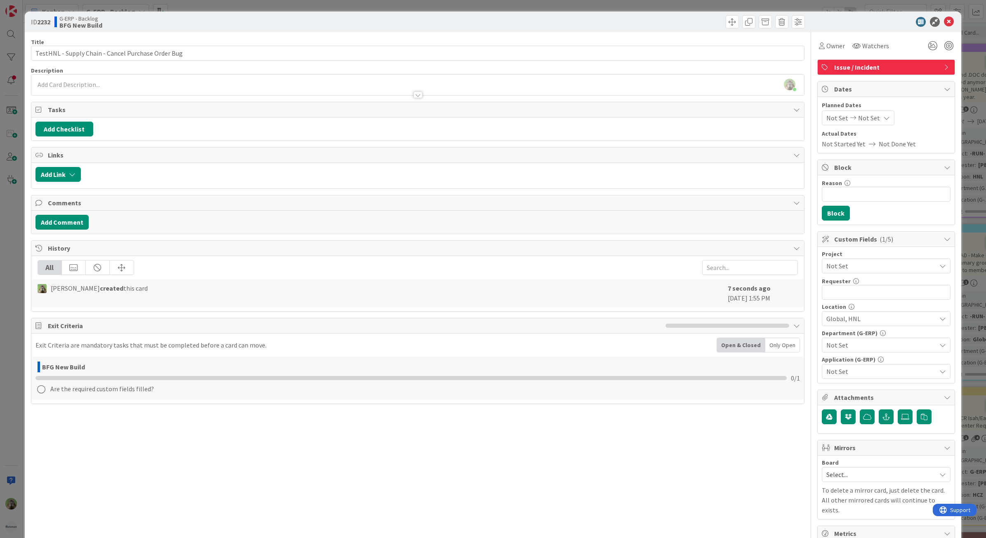
click at [866, 271] on span "Not Set" at bounding box center [879, 266] width 106 height 12
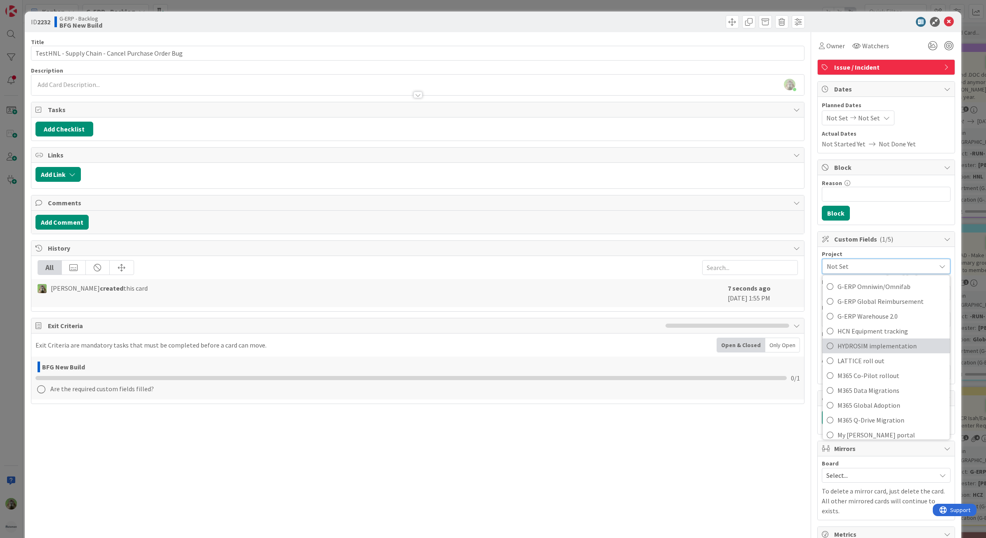
scroll to position [357, 0]
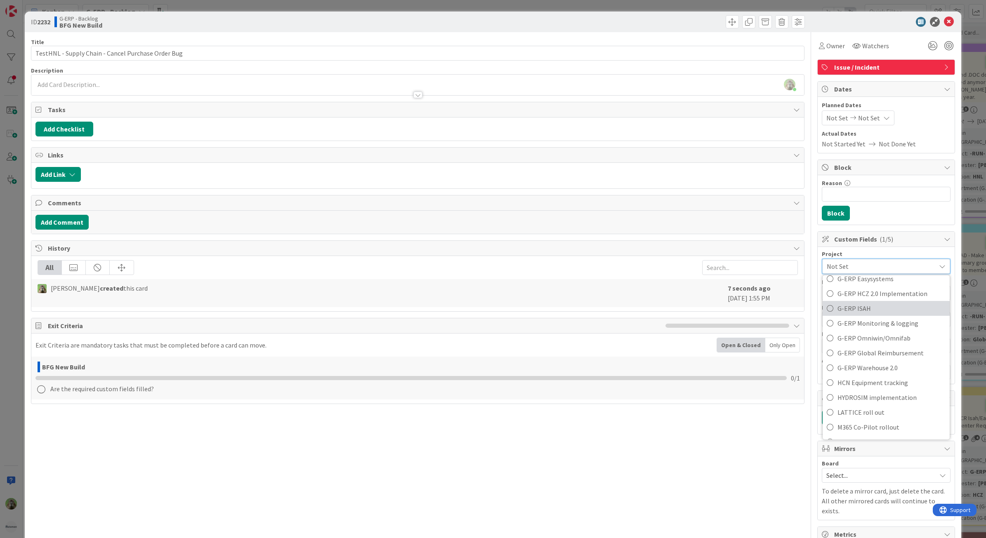
click at [874, 310] on span "G-ERP ISAH" at bounding box center [891, 308] width 108 height 12
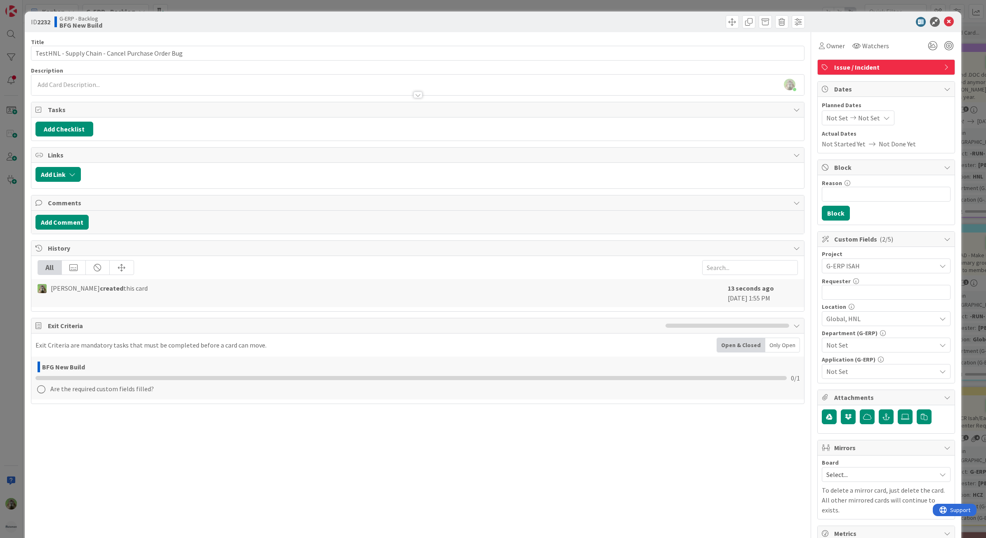
click at [865, 349] on span "Not Set" at bounding box center [881, 345] width 110 height 10
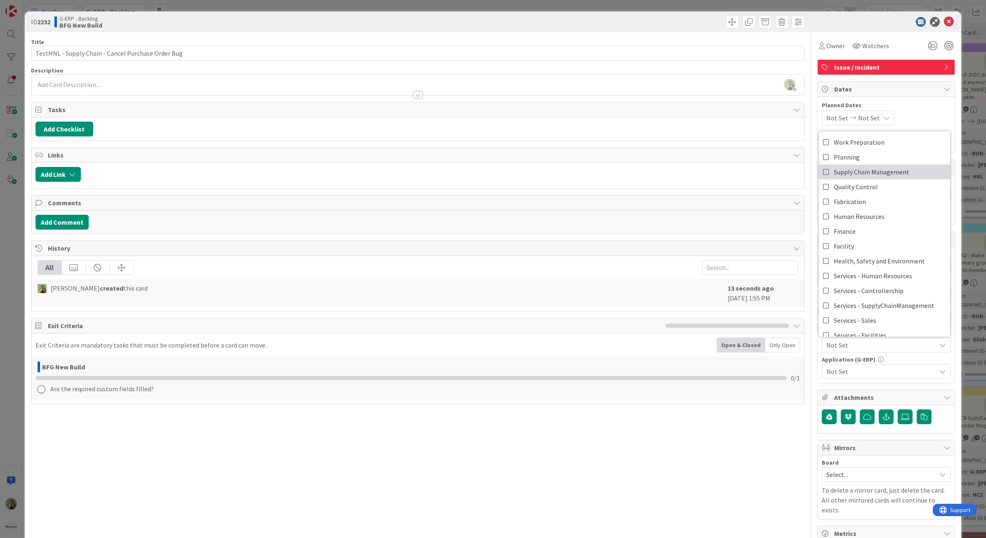
click at [879, 171] on span "Supply Chain Management" at bounding box center [871, 172] width 75 height 12
click at [869, 370] on span "Not Set" at bounding box center [881, 372] width 110 height 10
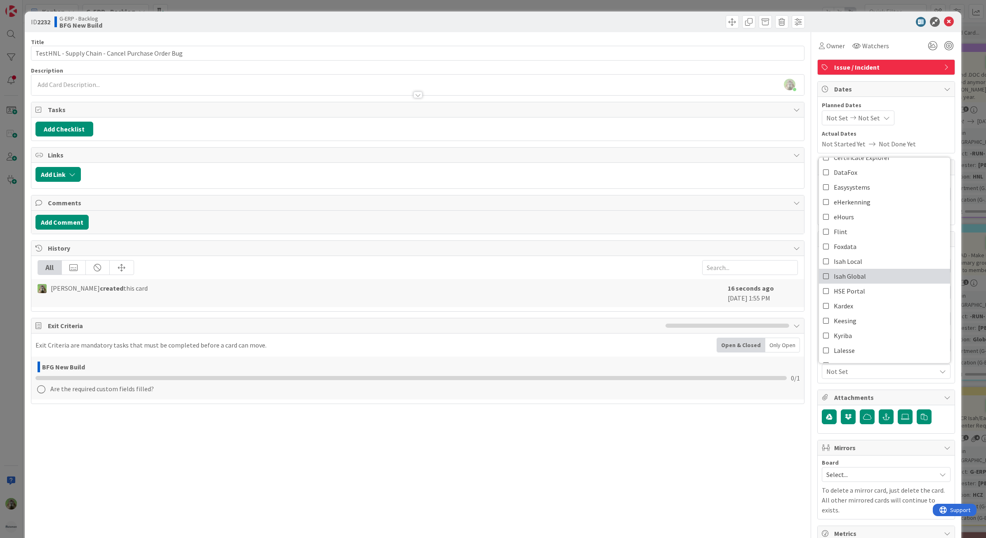
click at [869, 279] on link "Isah Global" at bounding box center [884, 276] width 131 height 15
click at [478, 94] on div at bounding box center [417, 91] width 773 height 9
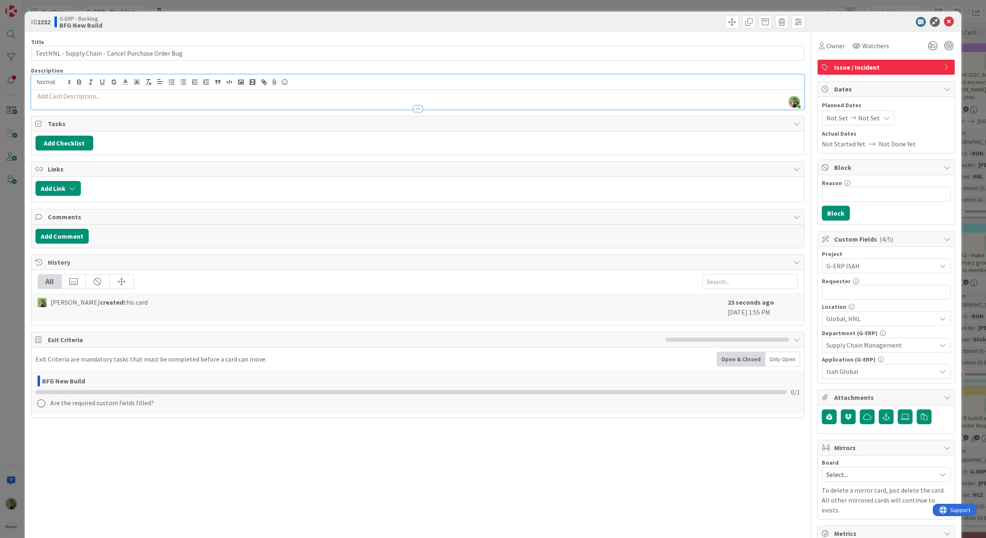
click at [478, 94] on p at bounding box center [417, 96] width 765 height 9
click at [186, 102] on div at bounding box center [417, 105] width 773 height 9
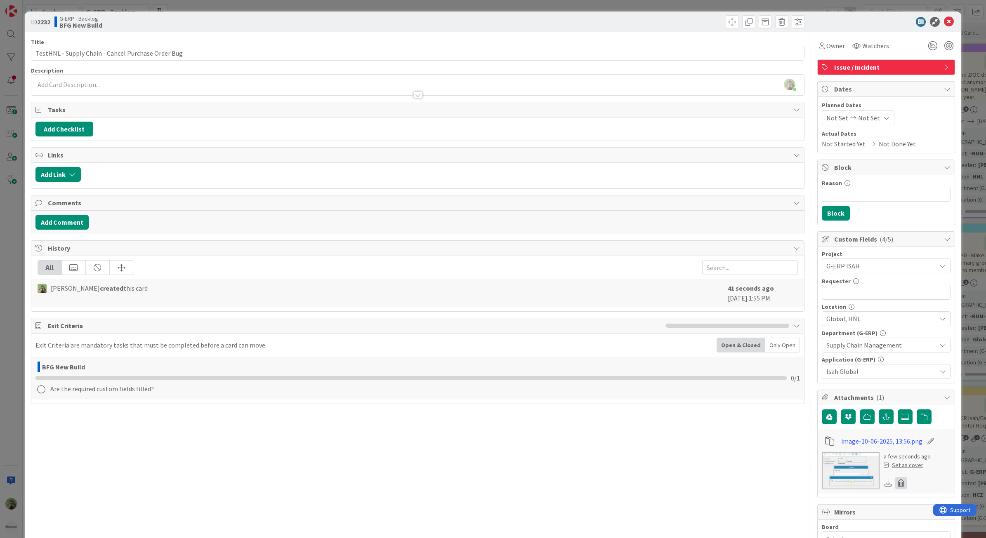
click at [895, 485] on icon at bounding box center [901, 483] width 12 height 12
click at [817, 523] on button "Delete" at bounding box center [823, 523] width 31 height 15
click at [164, 84] on p at bounding box center [417, 84] width 765 height 9
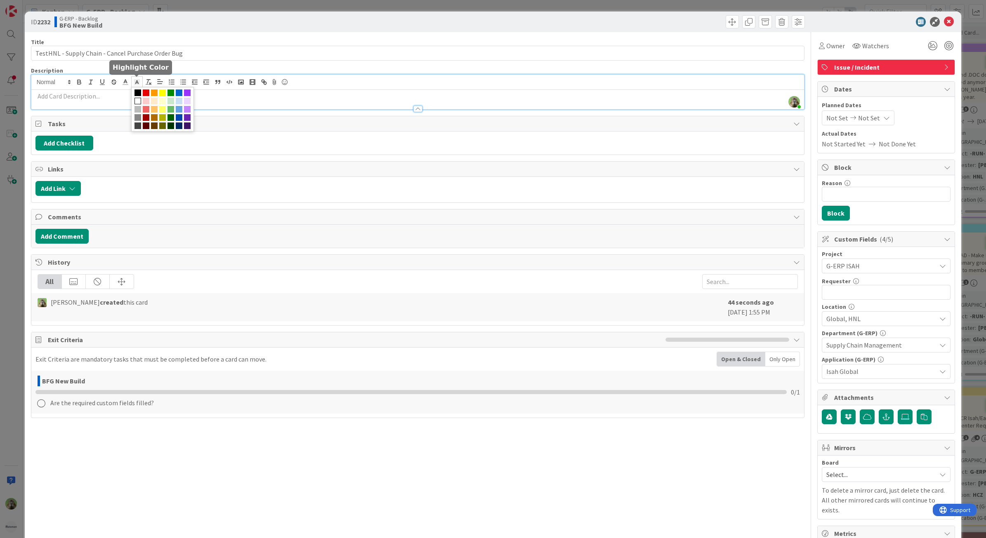
click at [131, 86] on span at bounding box center [137, 81] width 12 height 11
click at [101, 98] on p at bounding box center [417, 96] width 765 height 9
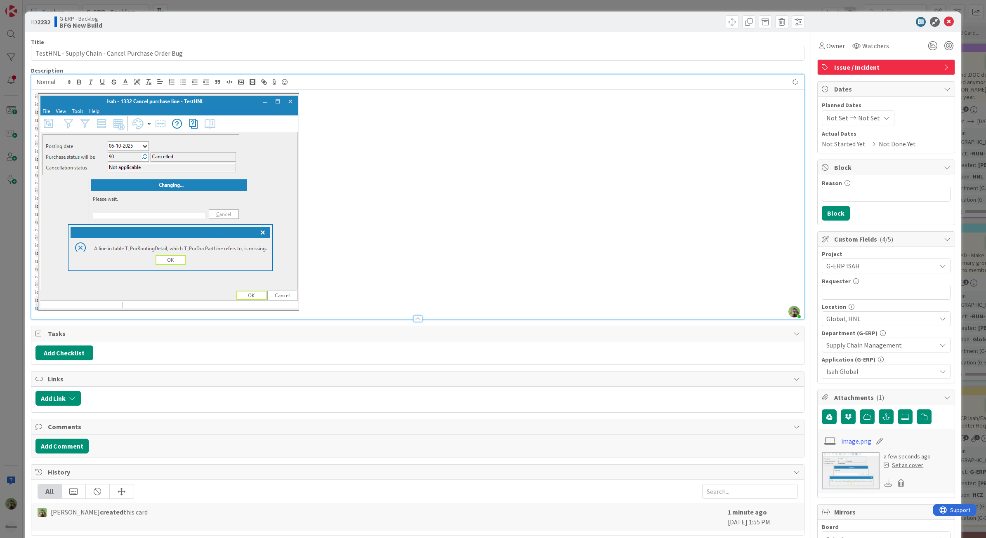
click at [184, 148] on img at bounding box center [167, 201] width 264 height 219
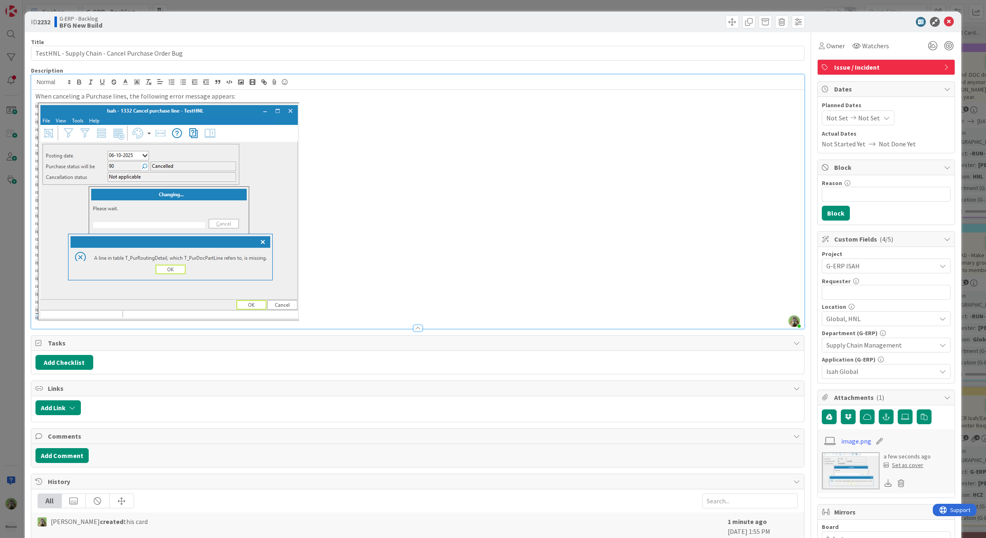
click at [490, 264] on p at bounding box center [417, 210] width 765 height 219
click at [397, 287] on p at bounding box center [417, 210] width 765 height 219
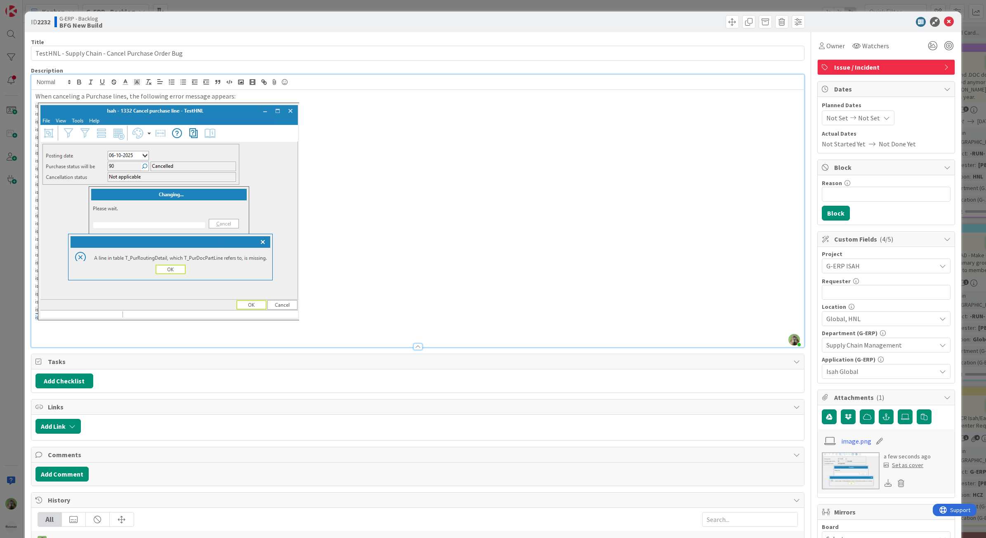
drag, startPoint x: 362, startPoint y: 312, endPoint x: 331, endPoint y: 334, distance: 37.9
click at [361, 313] on p at bounding box center [417, 210] width 765 height 219
drag, startPoint x: 230, startPoint y: 324, endPoint x: 201, endPoint y: 333, distance: 30.7
click at [230, 324] on p at bounding box center [417, 324] width 765 height 9
click at [93, 332] on p at bounding box center [417, 334] width 765 height 9
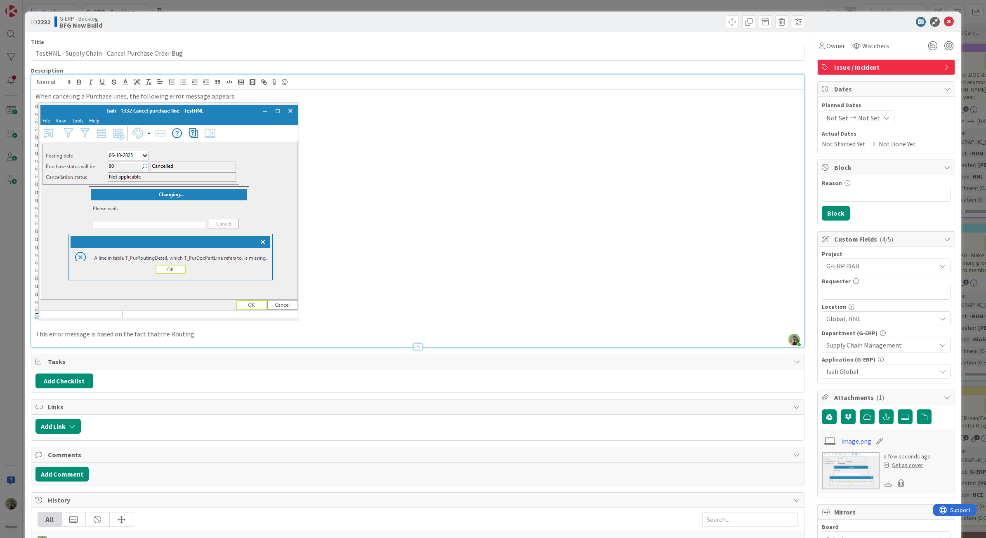
click at [196, 331] on p "This error message is based on the fact thatthe Routing" at bounding box center [417, 334] width 765 height 9
click at [154, 336] on p "This error message is based on the fact thatthe Routing" at bounding box center [417, 334] width 765 height 9
click at [223, 332] on p "This error message is based on the fact that the Routing" at bounding box center [417, 334] width 765 height 9
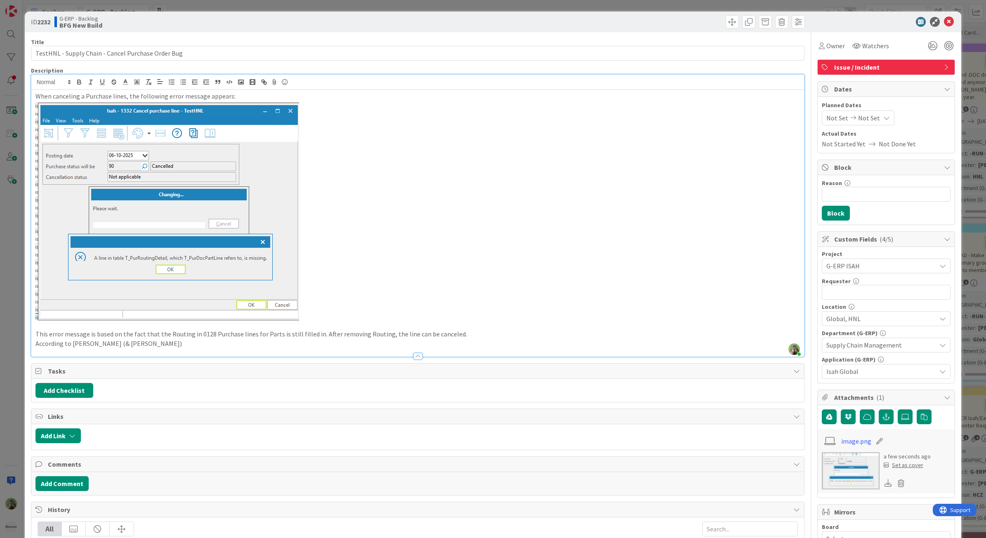
click at [132, 347] on p "According to Karel (& Hanno)" at bounding box center [417, 343] width 765 height 9
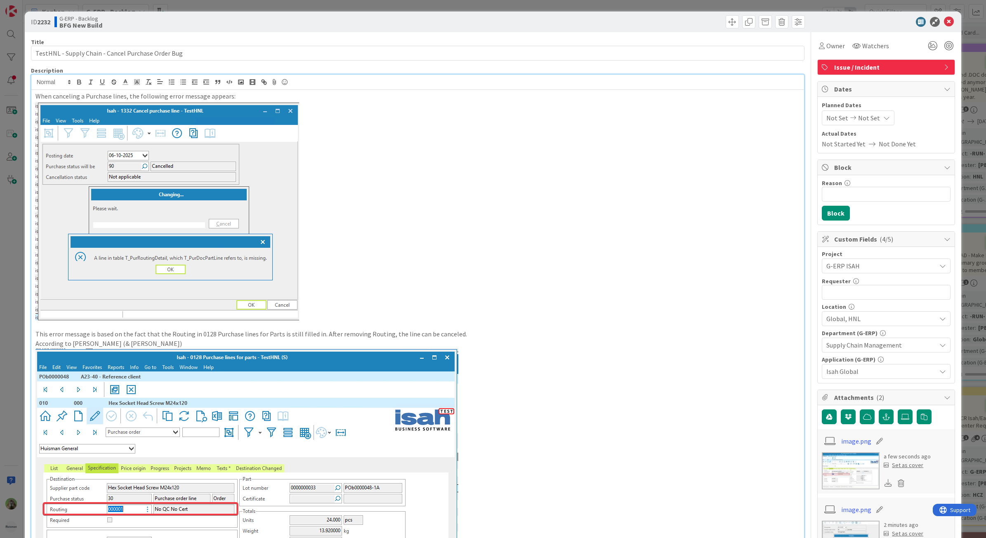
click at [213, 349] on img at bounding box center [246, 485] width 423 height 273
click at [205, 346] on p "According to Karel (& Hanno)" at bounding box center [417, 343] width 765 height 9
click at [352, 345] on p "According to Karel (& Hanno) this error is not logical since the Purchase statu…" at bounding box center [417, 343] width 765 height 9
click at [363, 343] on p "According to Karel (& Hanno) this error is not logical since the Purchase statu…" at bounding box center [417, 343] width 765 height 9
click at [276, 98] on p "When canceling a Purchase lines, the following error message appears:" at bounding box center [417, 96] width 765 height 9
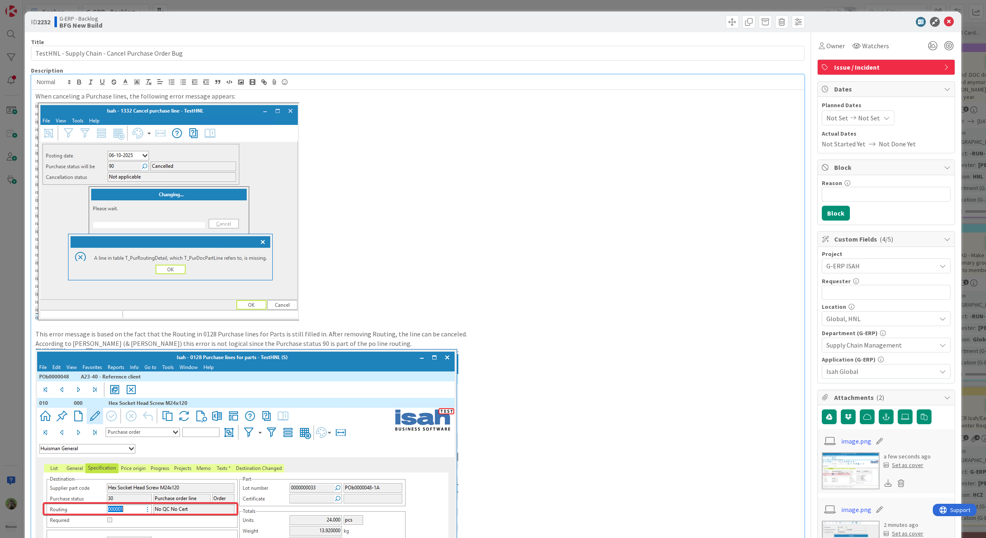
click at [37, 99] on p "When canceling a Purchase lines, the following error message appears:" at bounding box center [417, 96] width 765 height 9
click at [392, 351] on img at bounding box center [246, 485] width 423 height 273
click at [367, 344] on p "According to Karel (& Hanno) this error is not logical since the Purchase statu…" at bounding box center [417, 343] width 765 height 9
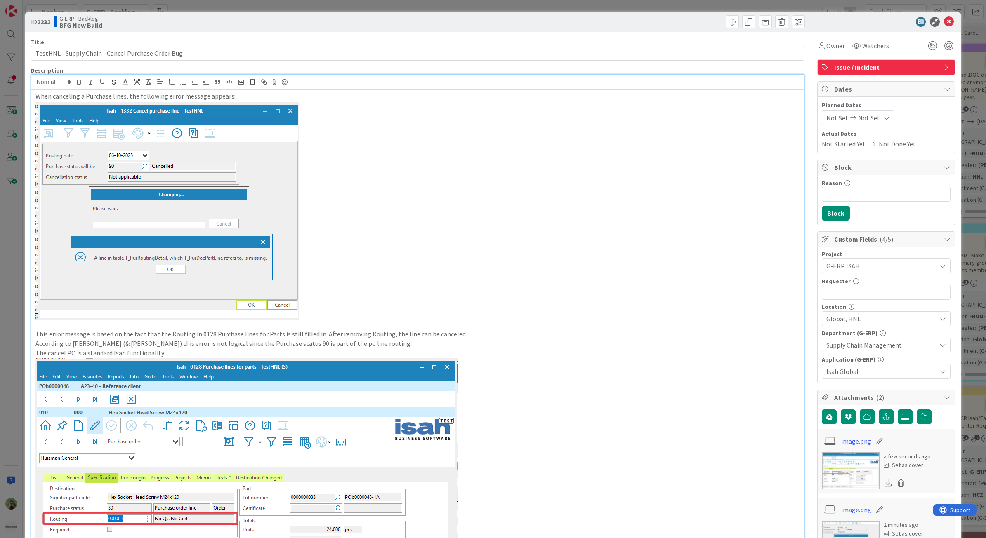
drag, startPoint x: 155, startPoint y: 353, endPoint x: 139, endPoint y: 353, distance: 15.3
click at [151, 353] on p "The cancel PO is a standard Isah functionality" at bounding box center [417, 353] width 765 height 9
click at [59, 351] on p "The cancel PO is a standard Isah functionality" at bounding box center [417, 353] width 765 height 9
click at [70, 350] on p "The cancel PO is a standard Isah functionality" at bounding box center [417, 353] width 765 height 9
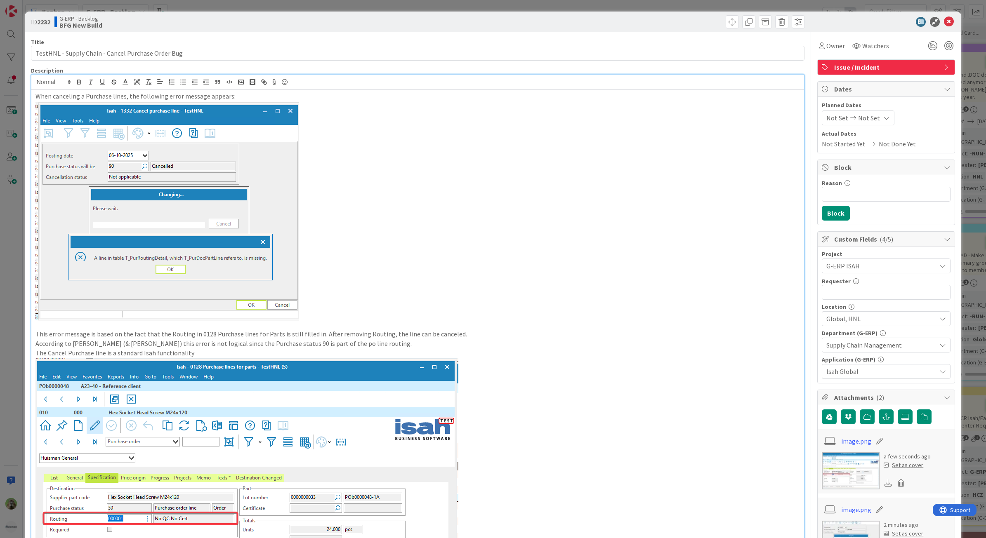
click at [233, 94] on p "When canceling a Purchase lines, the following error message appears:" at bounding box center [417, 96] width 765 height 9
click at [357, 174] on p at bounding box center [417, 210] width 765 height 219
click at [374, 353] on p "The Cancel Purchase line is a standard Isah functionality" at bounding box center [417, 353] width 765 height 9
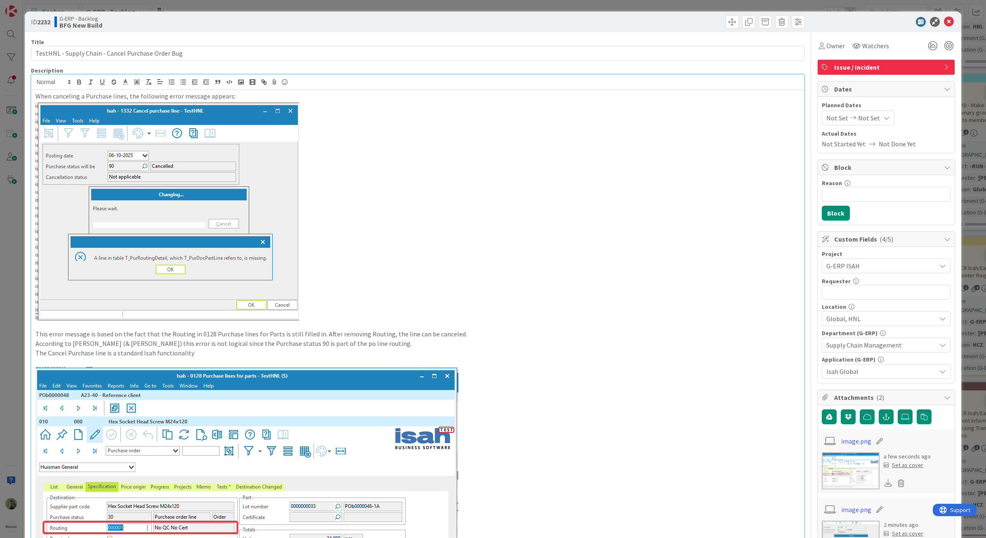
click at [288, 358] on p at bounding box center [417, 362] width 765 height 9
click at [384, 186] on p at bounding box center [417, 210] width 765 height 219
click at [306, 335] on p "This error message is based on the fact that the Routing in 0128 Purchase lines…" at bounding box center [417, 334] width 765 height 9
click at [310, 335] on p "This error message is based on the fact that the Routing in 0128 Purchase lines…" at bounding box center [417, 334] width 765 height 9
click at [366, 342] on p "According to Karel (& Hanno) this error is not logical since the Purchase statu…" at bounding box center [417, 343] width 765 height 9
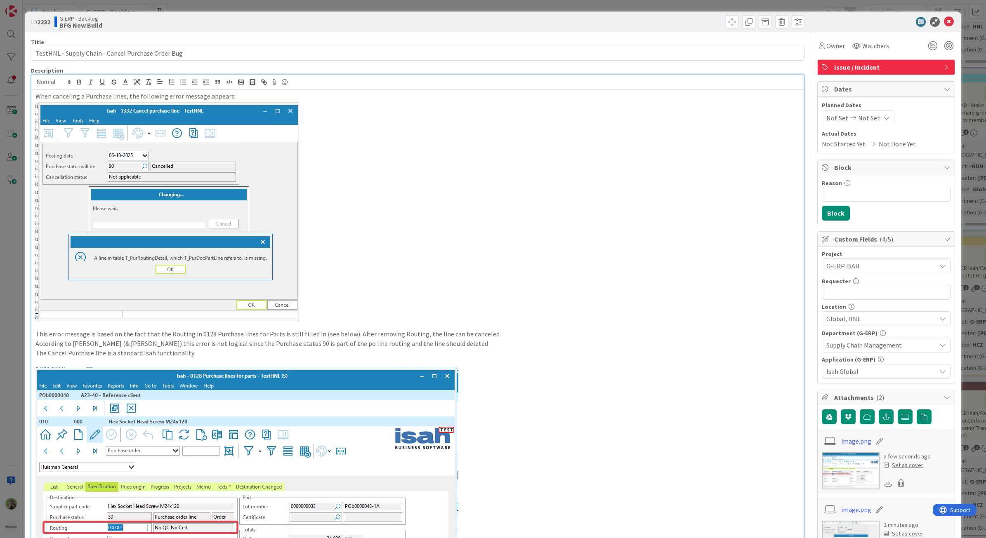
click at [438, 341] on p "According to Karel (& Hanno) this error is not logical since the Purchase statu…" at bounding box center [417, 343] width 765 height 9
drag, startPoint x: 415, startPoint y: 345, endPoint x: 350, endPoint y: 343, distance: 65.2
click at [350, 343] on p "According to Karel (& Hanno) this error is not logical since the Purchase statu…" at bounding box center [417, 343] width 765 height 9
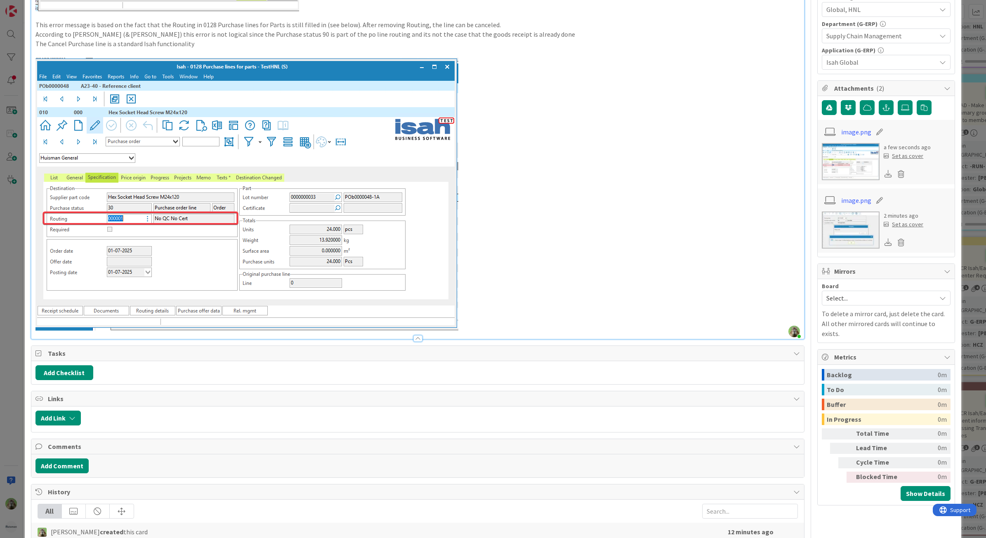
click at [508, 320] on p at bounding box center [417, 194] width 765 height 273
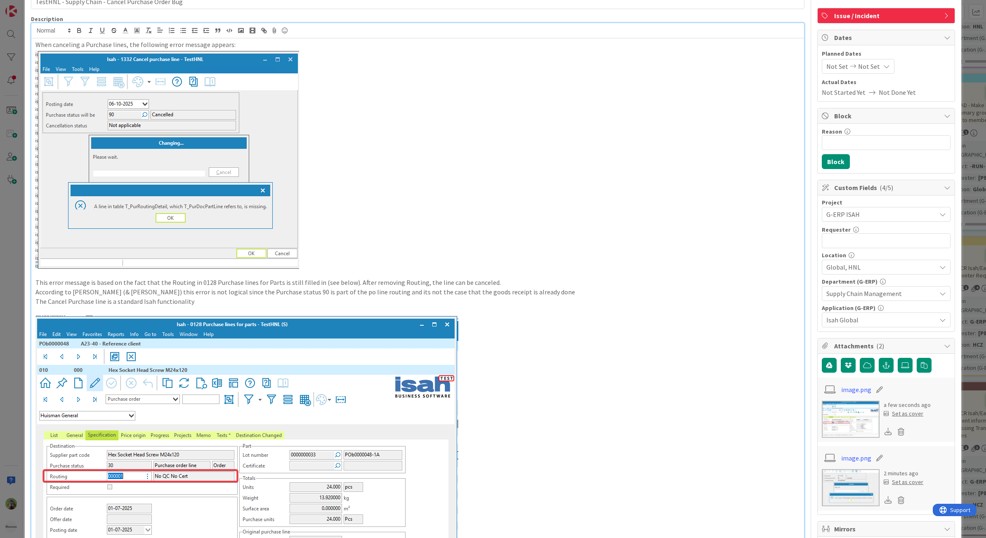
scroll to position [258, 0]
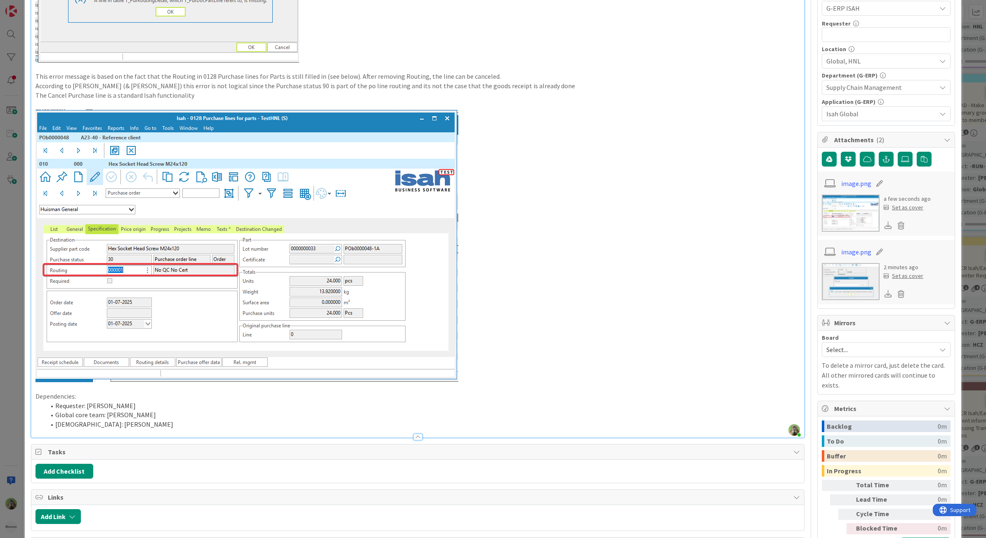
click at [865, 352] on span "Select..." at bounding box center [879, 350] width 106 height 12
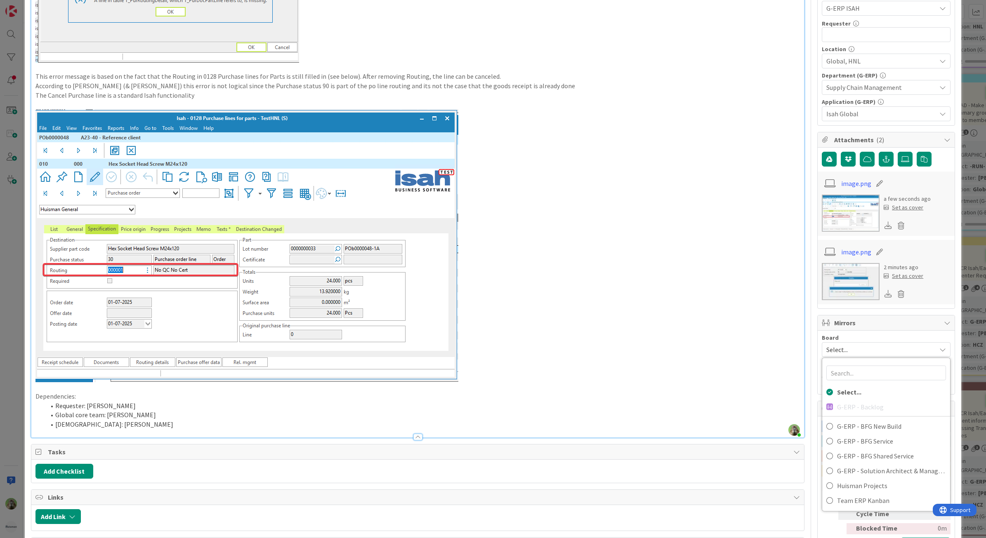
click at [702, 290] on p at bounding box center [417, 245] width 765 height 273
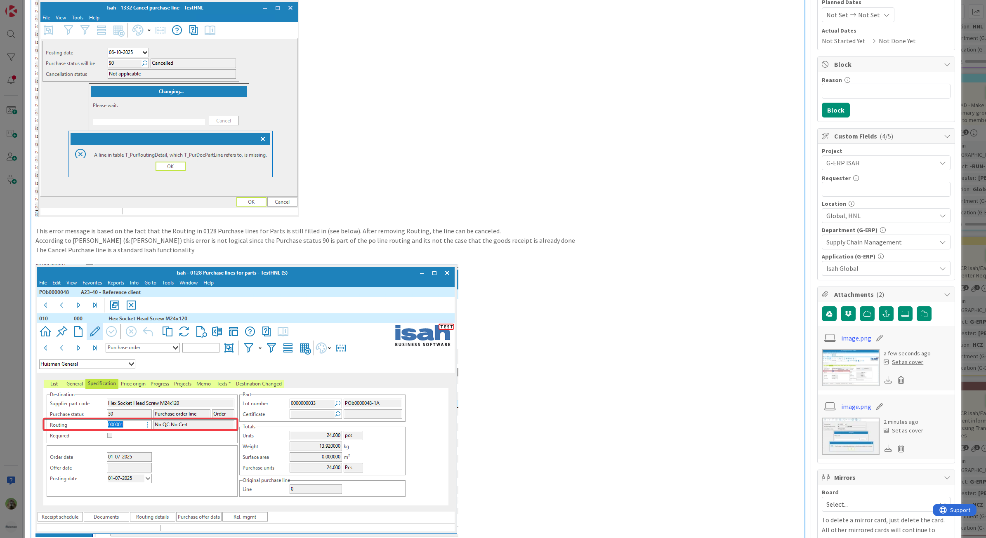
scroll to position [0, 0]
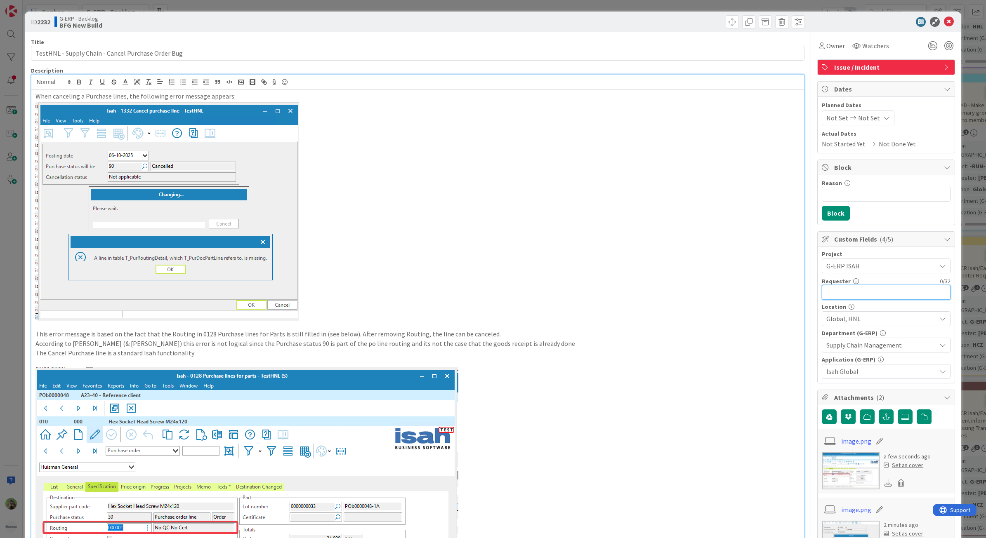
drag, startPoint x: 868, startPoint y: 300, endPoint x: 869, endPoint y: 254, distance: 45.8
click at [868, 300] on input "text" at bounding box center [886, 292] width 129 height 15
type input "[PERSON_NAME]"
click at [9, 304] on div "ID 2232 G-ERP - Backlog BFG New Build Title 50 / 128 TestHNL - Supply Chain - C…" at bounding box center [493, 269] width 986 height 538
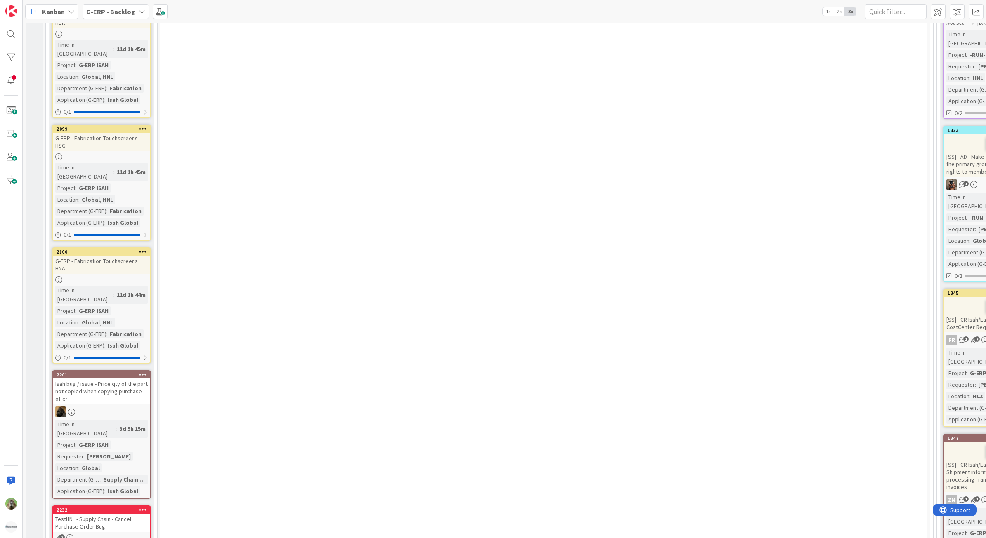
click at [148, 507] on div at bounding box center [142, 510] width 15 height 6
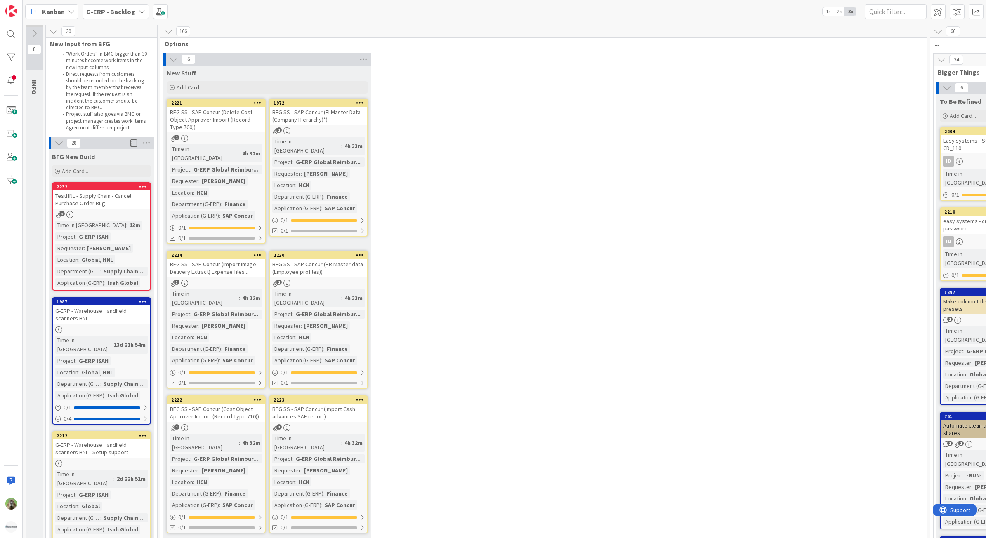
click at [560, 203] on div "6 New Stuff Add Card... 1972 BFG SS - SAP Concur (FI Master Data (Company Hiera…" at bounding box center [543, 298] width 763 height 491
click at [245, 128] on div "BFG SS - SAP Concur (Delete Cost Object Approver Import (Record Type 760))" at bounding box center [215, 120] width 97 height 26
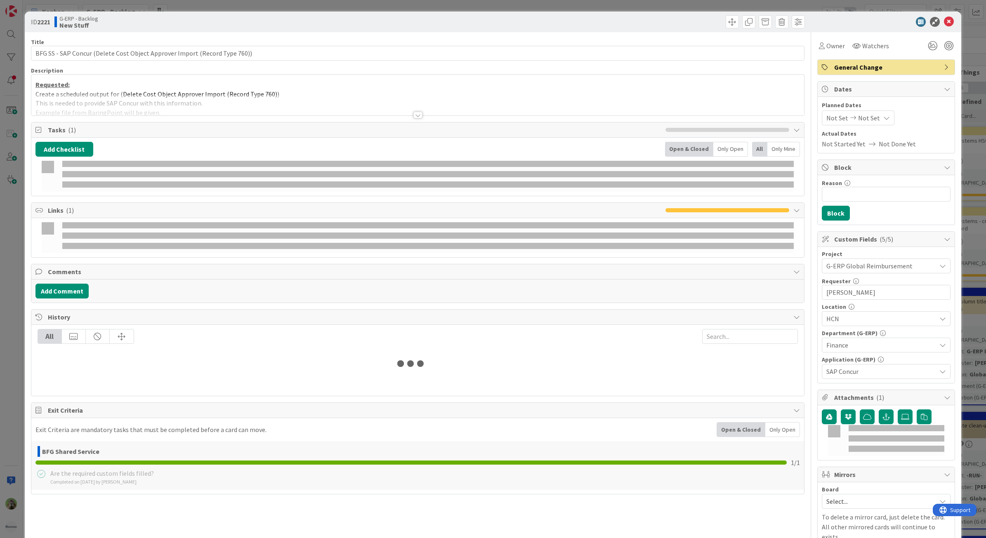
click at [271, 104] on div at bounding box center [417, 104] width 773 height 21
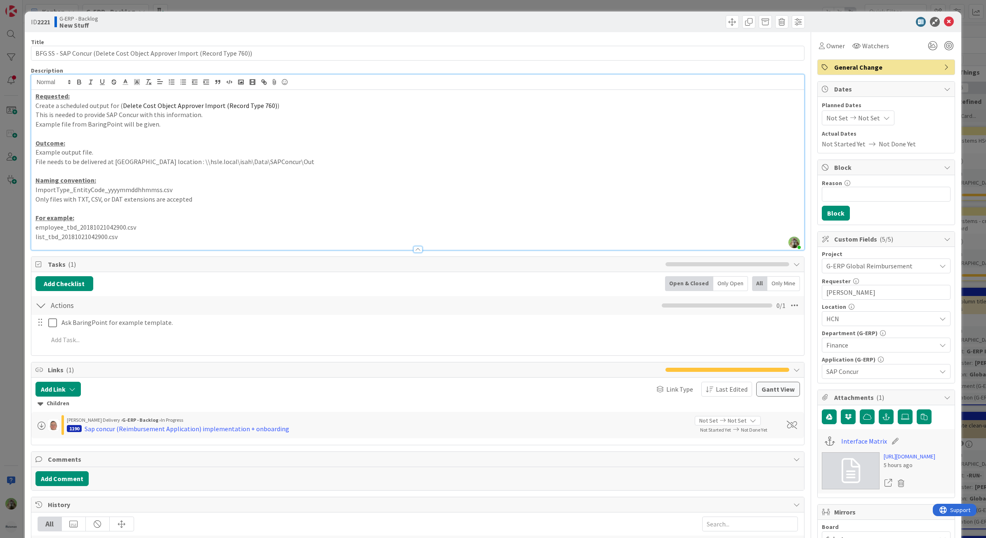
click at [7, 274] on div "ID 2221 G-ERP - Backlog New Stuff Title 74 / 128 BFG SS - SAP Concur (Delete Co…" at bounding box center [493, 269] width 986 height 538
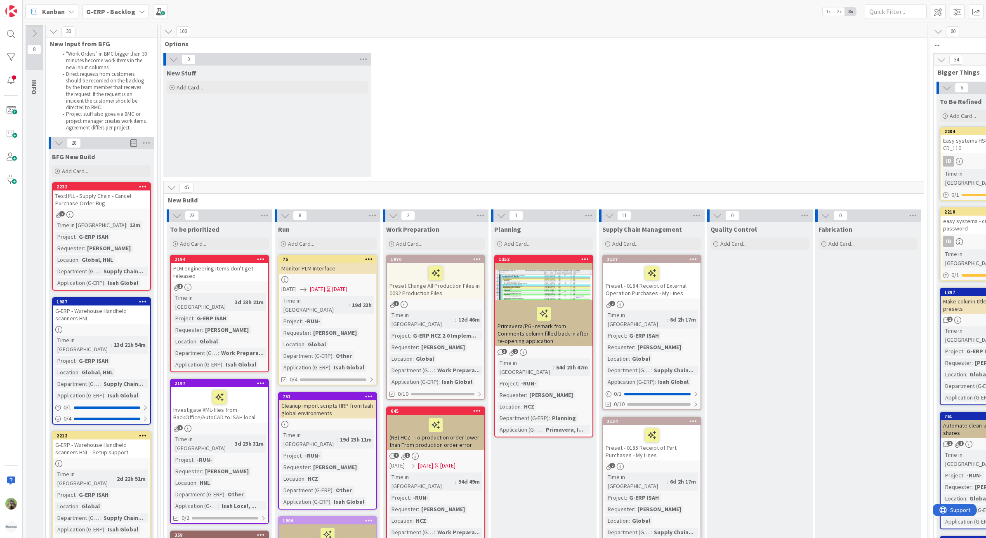
click at [85, 197] on div "TestHNL - Supply Chain - Cancel Purchase Order Bug" at bounding box center [101, 200] width 97 height 18
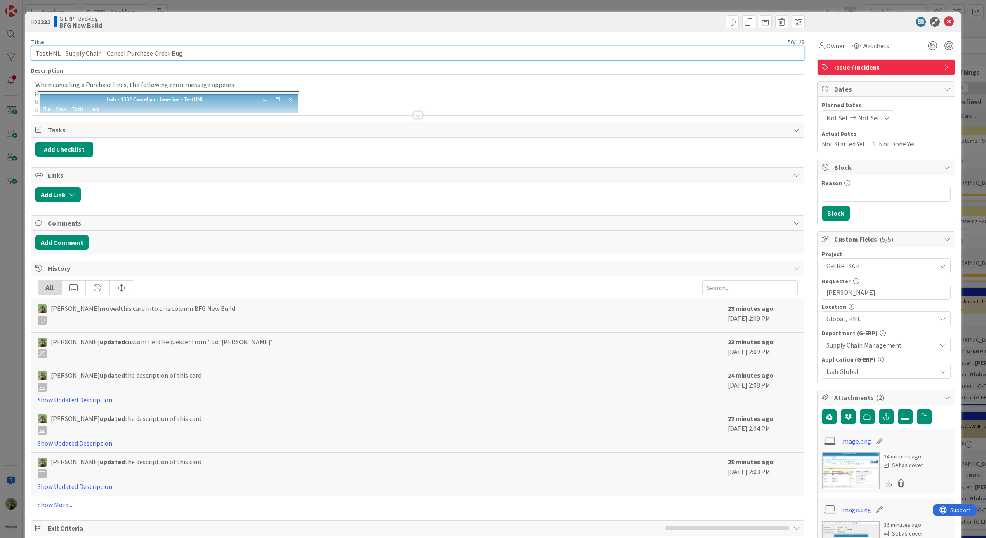
click at [155, 53] on input "TestHNL - Supply Chain - Cancel Purchase Order Bug" at bounding box center [418, 53] width 774 height 15
click at [206, 51] on input "TestHNL - Supply Chain - Cancel Purchase Line Bug" at bounding box center [418, 53] width 774 height 15
click at [165, 54] on input "TestHNL - Supply Chain - Cancel Purchase Line Bug" at bounding box center [418, 53] width 774 height 15
type input "TestHNL - Supply Chain - Cancel Purchase Line Bug"
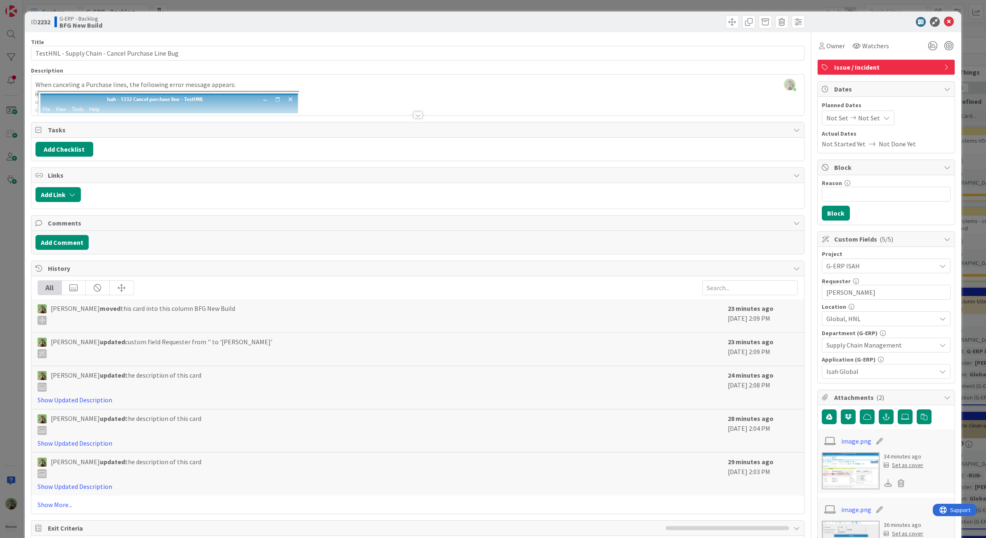
click at [372, 108] on div at bounding box center [417, 104] width 773 height 21
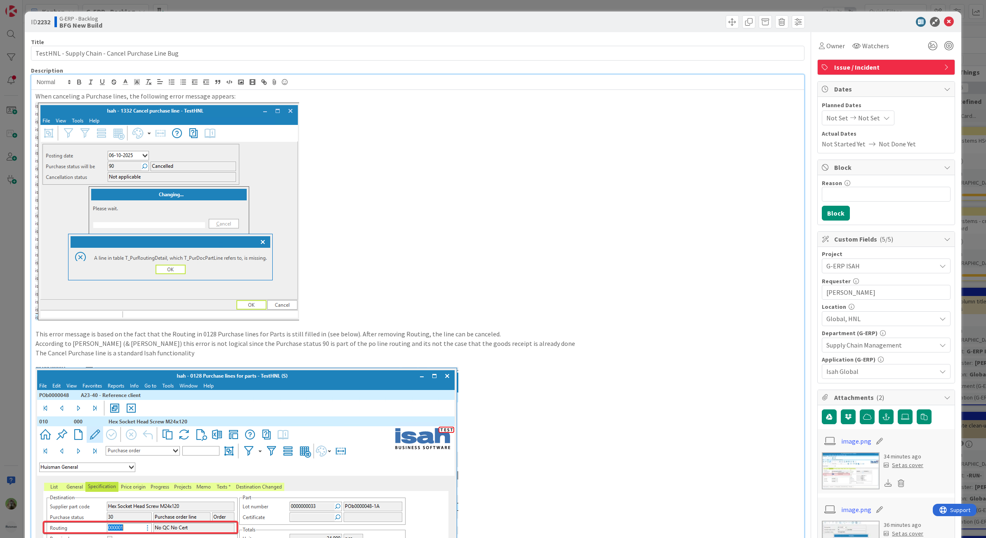
click at [122, 96] on p "When canceling a Purchase lines, the following error message appears:" at bounding box center [417, 96] width 765 height 9
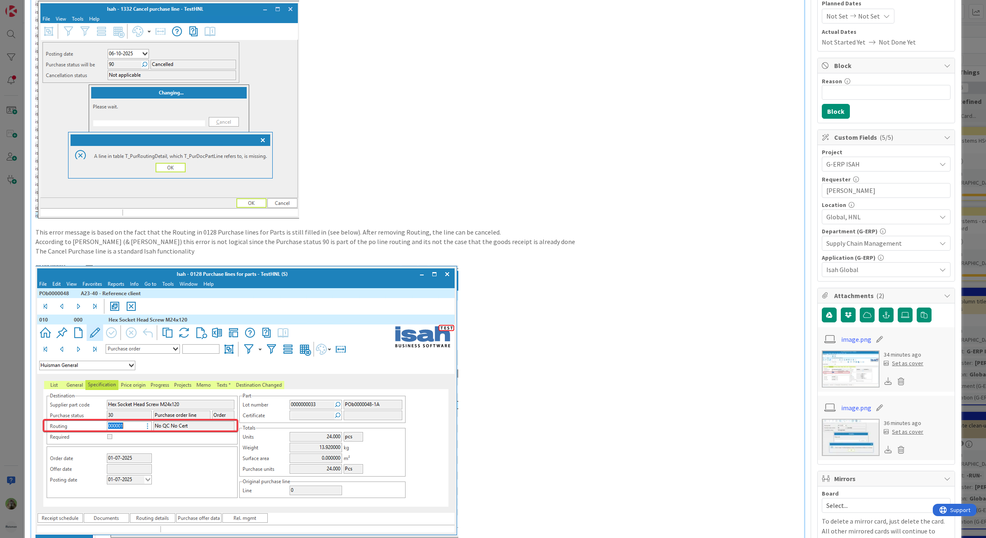
scroll to position [103, 0]
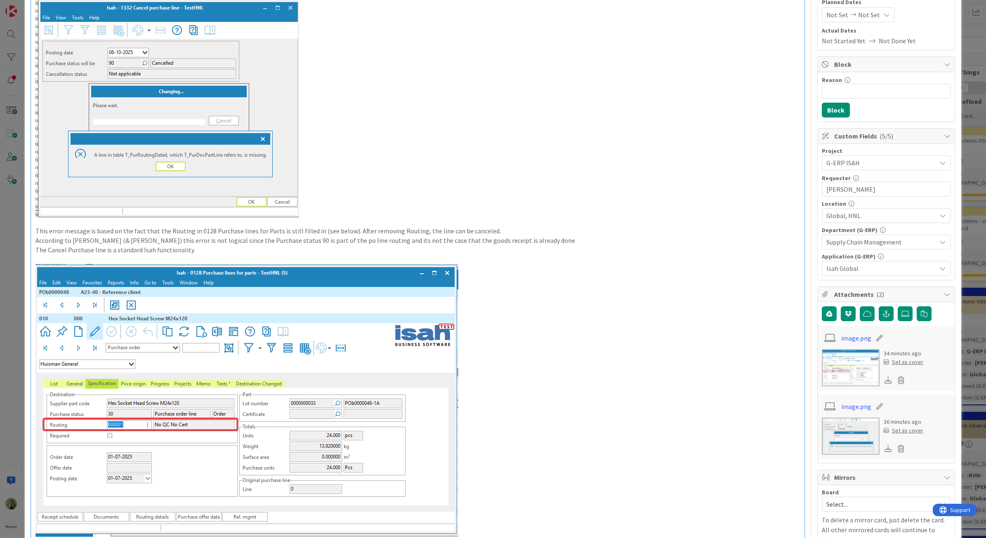
drag, startPoint x: 199, startPoint y: 236, endPoint x: 209, endPoint y: 236, distance: 9.9
click at [199, 236] on p "According to Karel (& Hanno) this error is not logical since the Purchase statu…" at bounding box center [417, 240] width 765 height 9
click at [280, 243] on p "According to Karel (& Hanno) this error is not logical since the line has Purch…" at bounding box center [417, 240] width 765 height 9
click at [377, 240] on p "According to Karel (& Hanno) this error is not logical since the line has Purch…" at bounding box center [417, 240] width 765 height 9
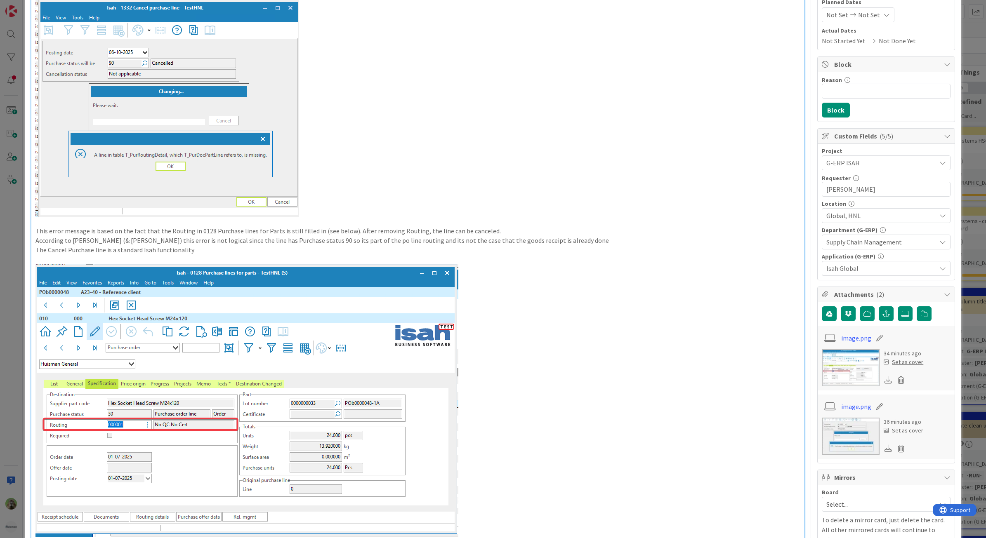
click at [544, 243] on p "According to Karel (& Hanno) this error is not logical since the line has Purch…" at bounding box center [417, 240] width 765 height 9
click at [368, 238] on p "According to Karel (& Hanno) this error is not logical since the line has Purch…" at bounding box center [417, 240] width 765 height 9
click at [372, 238] on p "According to Karel (& Hanno) this error is not logical since the line has Purch…" at bounding box center [417, 240] width 765 height 9
click at [264, 266] on img at bounding box center [246, 400] width 423 height 273
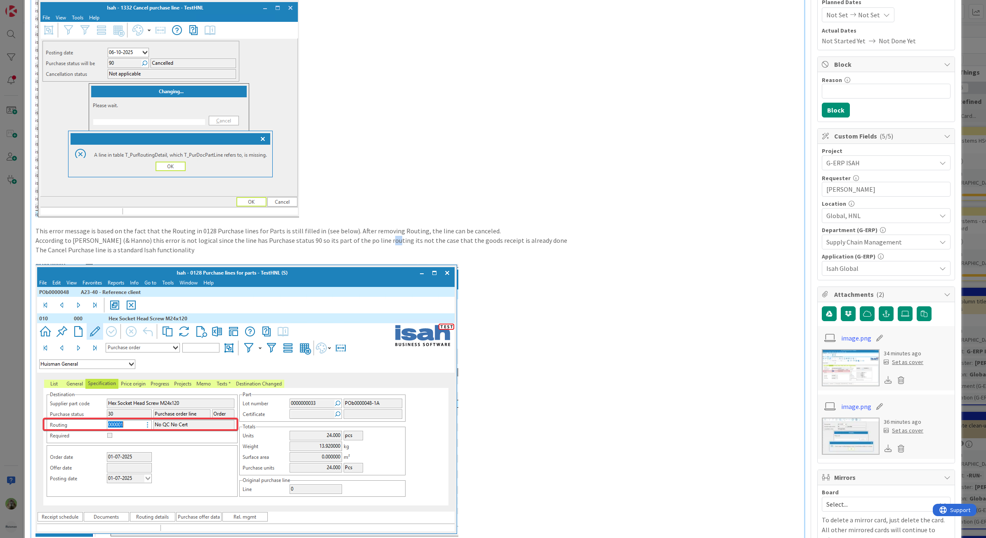
click at [372, 239] on p "According to Karel (& Hanno) this error is not logical since the line has Purch…" at bounding box center [417, 240] width 765 height 9
click at [219, 240] on p "According to Karel (& Hanno) this error is not logical since the line has Purch…" at bounding box center [417, 240] width 765 height 9
click at [255, 244] on p "According to Karel (& Hanno) this error is not logical since Purchase status 90…" at bounding box center [417, 240] width 765 height 9
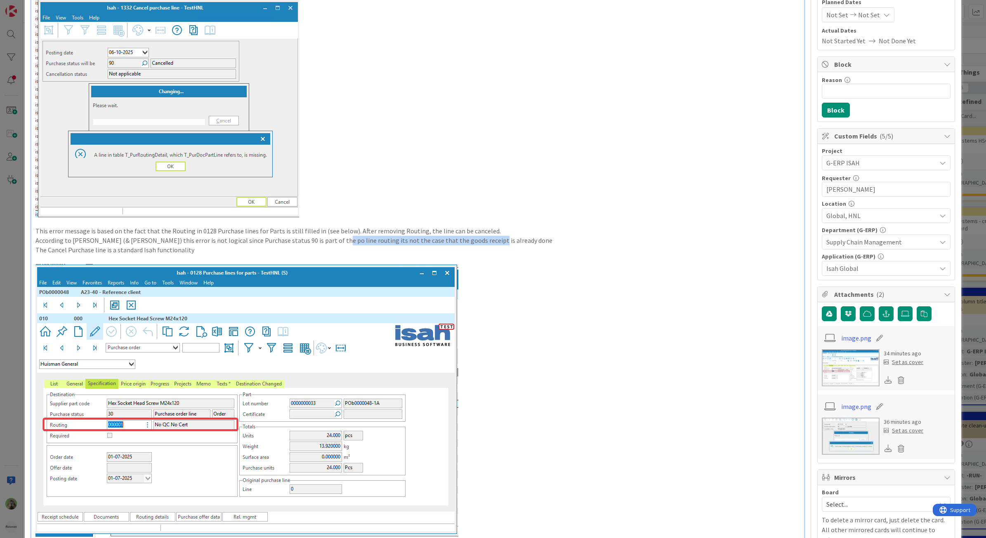
drag, startPoint x: 319, startPoint y: 242, endPoint x: 499, endPoint y: 241, distance: 180.3
click at [499, 241] on p "According to Karel (& Hanno) this error is not logical since Purchase status 90…" at bounding box center [417, 240] width 765 height 9
click at [488, 238] on p "According to Karel (& Hanno) this error is not logical since Purchase status 90…" at bounding box center [417, 240] width 765 height 9
click at [472, 226] on p at bounding box center [417, 221] width 765 height 9
click at [216, 248] on p "The Cancel Purchase line is a standard Isah functionality" at bounding box center [417, 249] width 765 height 9
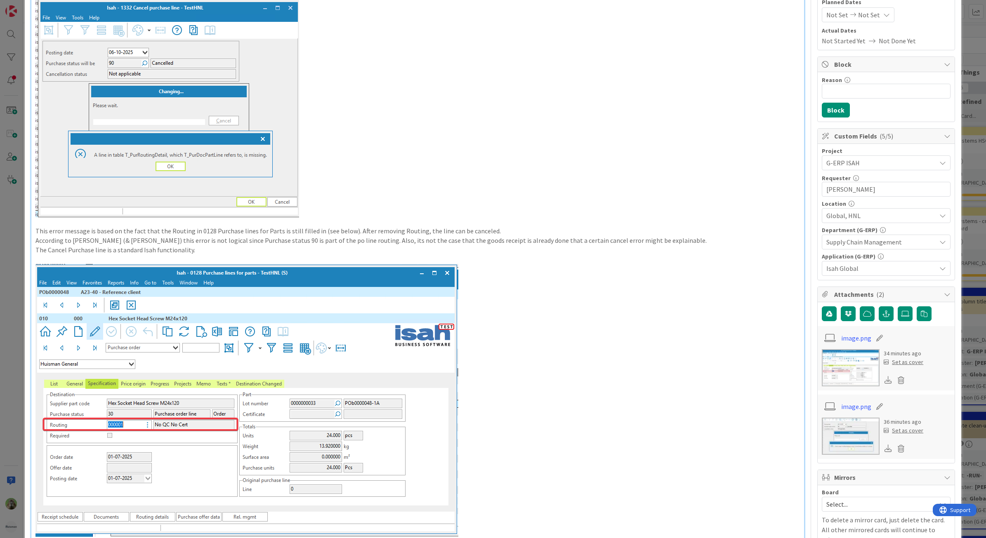
click at [560, 209] on p at bounding box center [417, 107] width 765 height 219
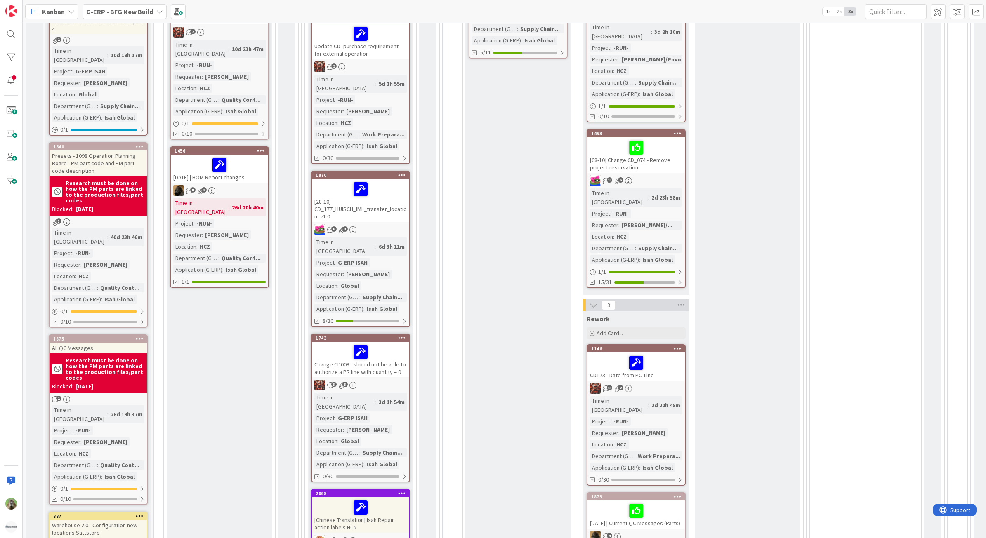
scroll to position [309, 0]
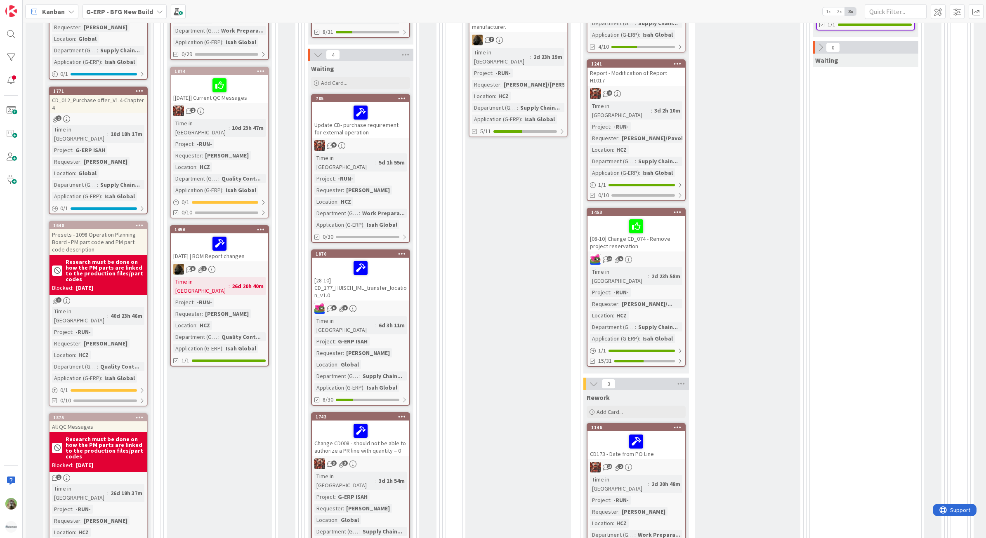
click at [144, 9] on b "G-ERP - BFG New Build" at bounding box center [119, 11] width 67 height 8
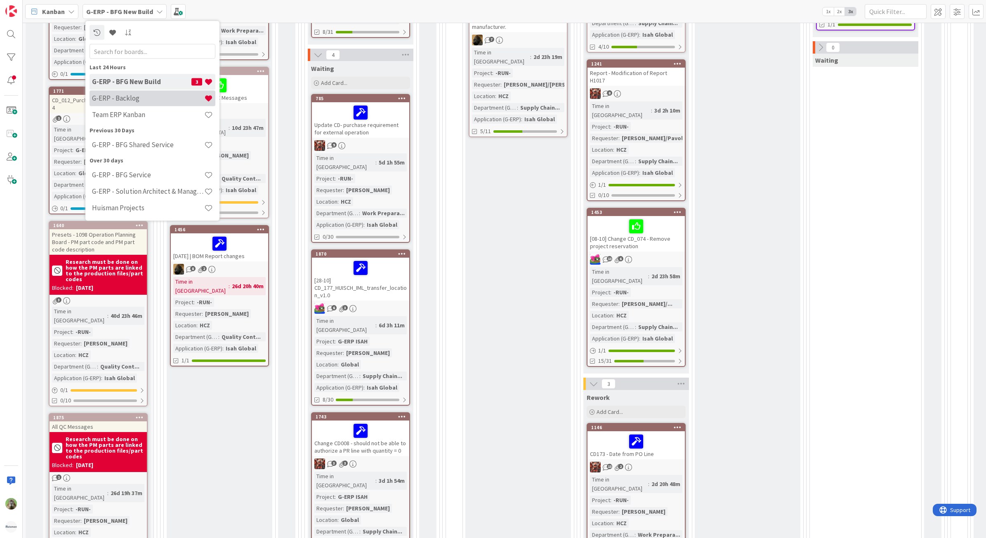
click at [147, 101] on h4 "G-ERP - Backlog" at bounding box center [148, 98] width 112 height 8
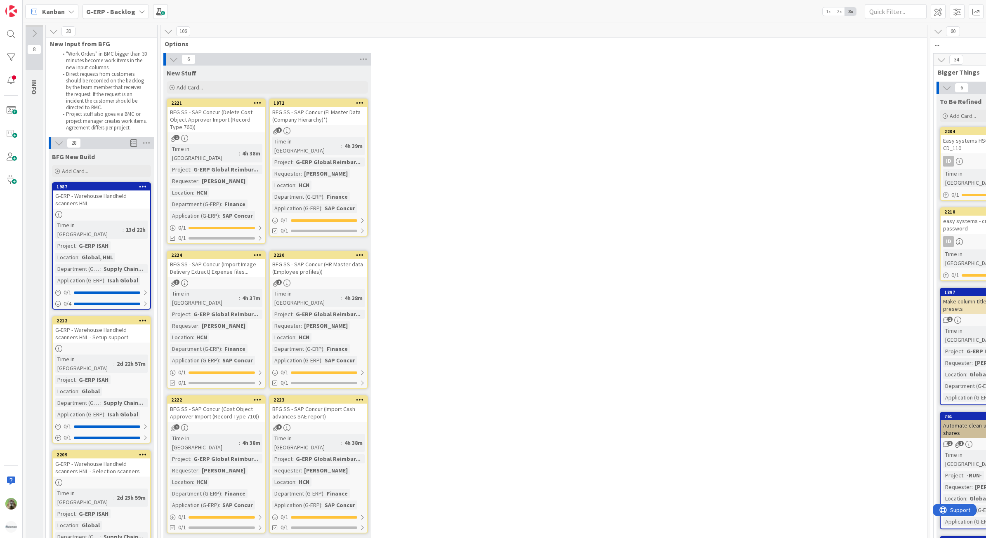
click at [549, 216] on div "6 New Stuff Add Card... 1972 BFG SS - SAP Concur (FI Master Data (Company Hiera…" at bounding box center [543, 298] width 763 height 491
click at [491, 186] on div "6 New Stuff Add Card... 1972 BFG SS - SAP Concur (FI Master Data (Company Hiera…" at bounding box center [543, 298] width 763 height 491
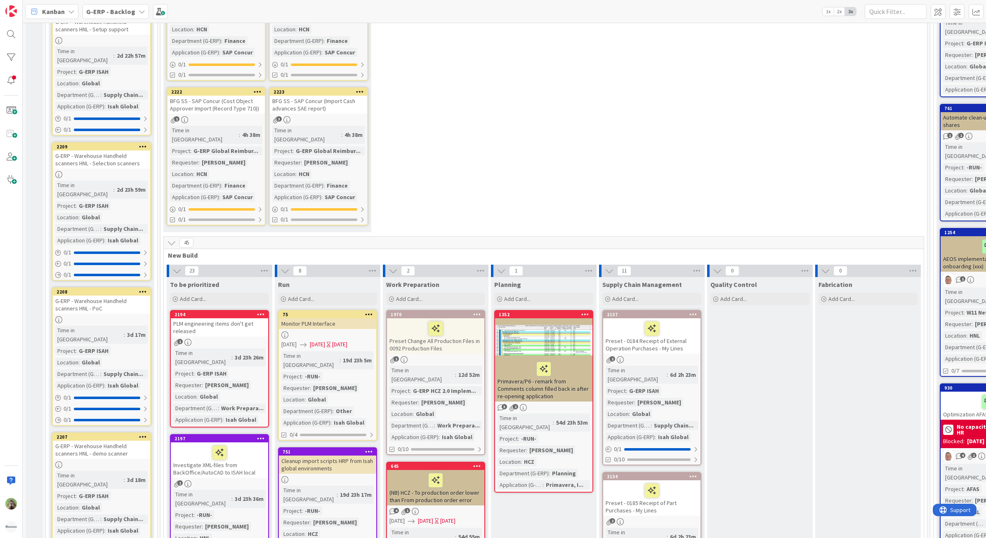
scroll to position [309, 0]
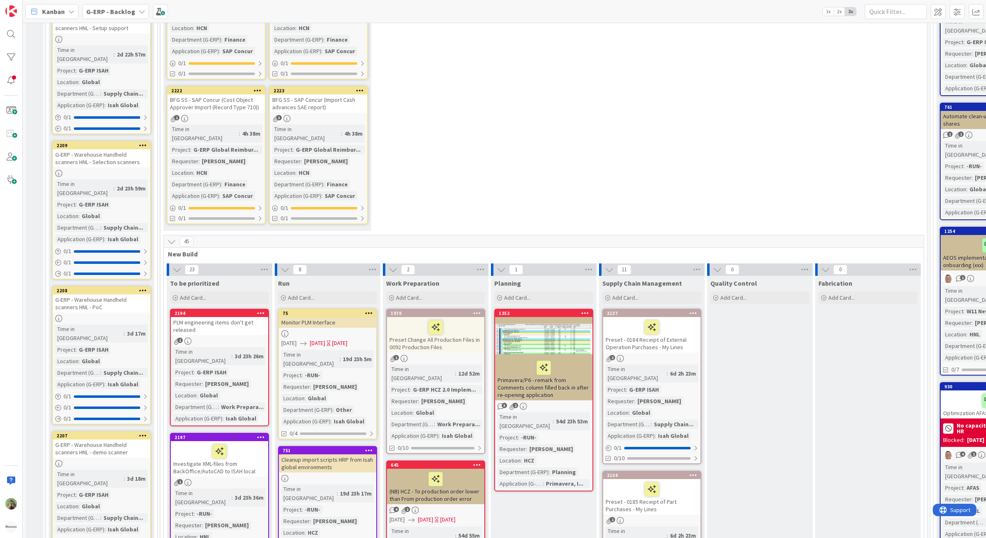
click at [172, 237] on icon at bounding box center [171, 241] width 9 height 9
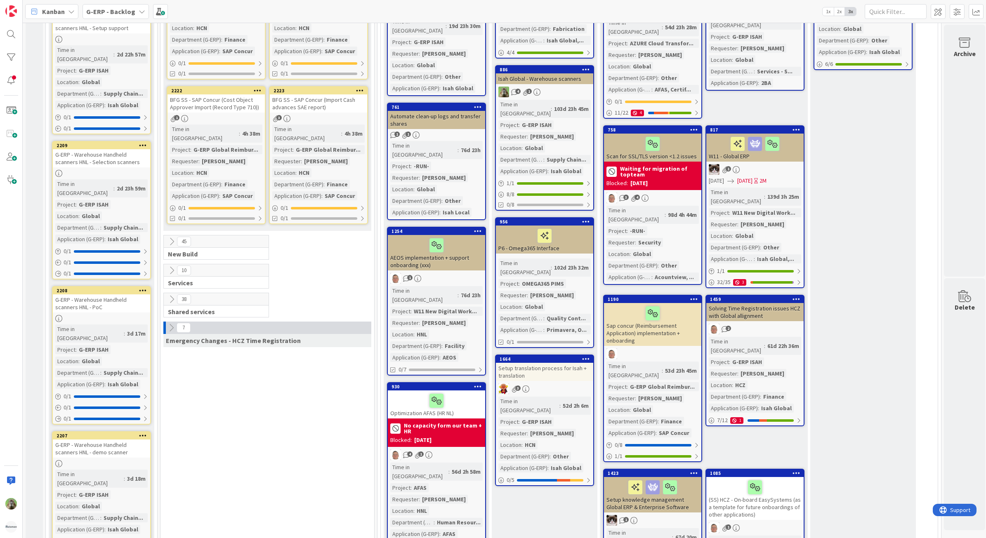
click at [170, 295] on icon at bounding box center [171, 299] width 9 height 9
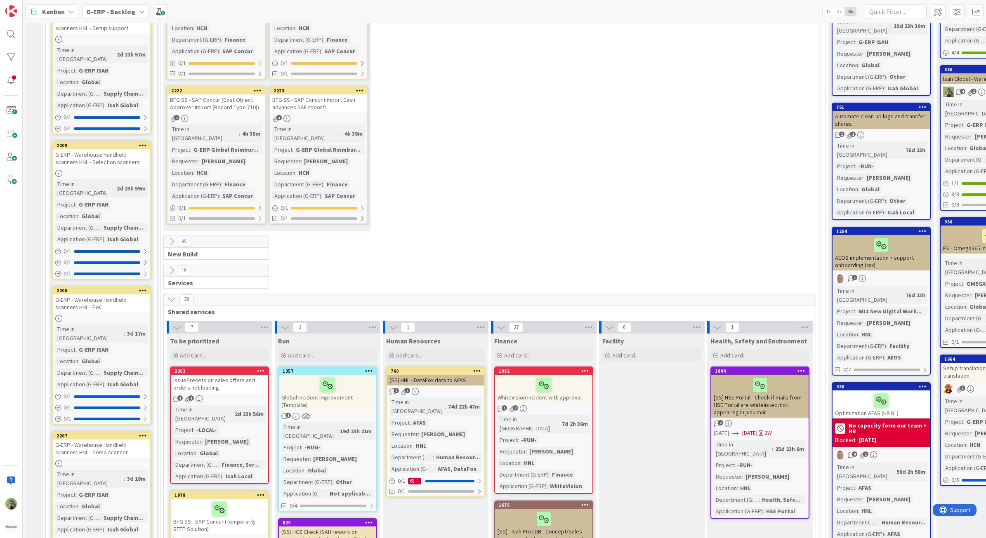
click at [170, 295] on icon at bounding box center [171, 299] width 9 height 9
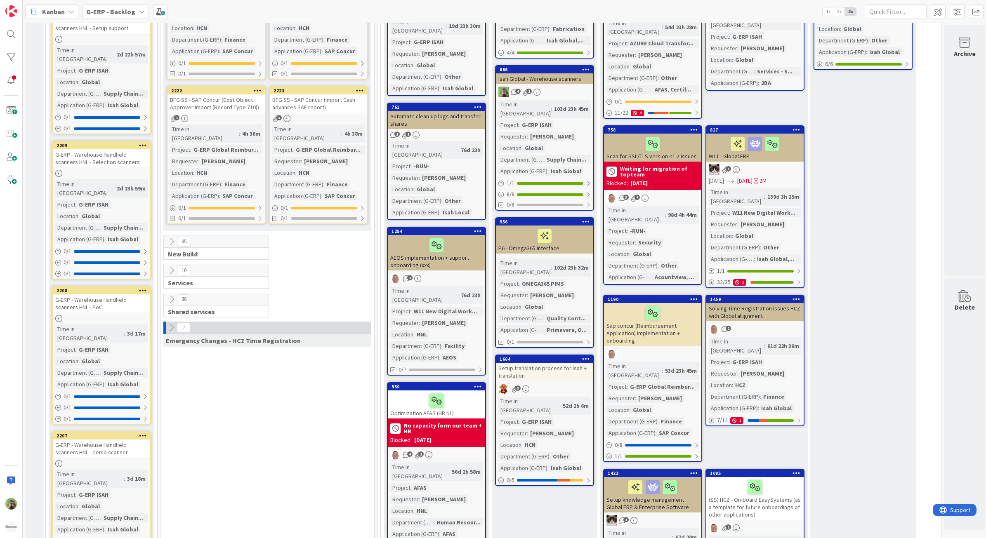
click at [174, 236] on button at bounding box center [171, 241] width 11 height 11
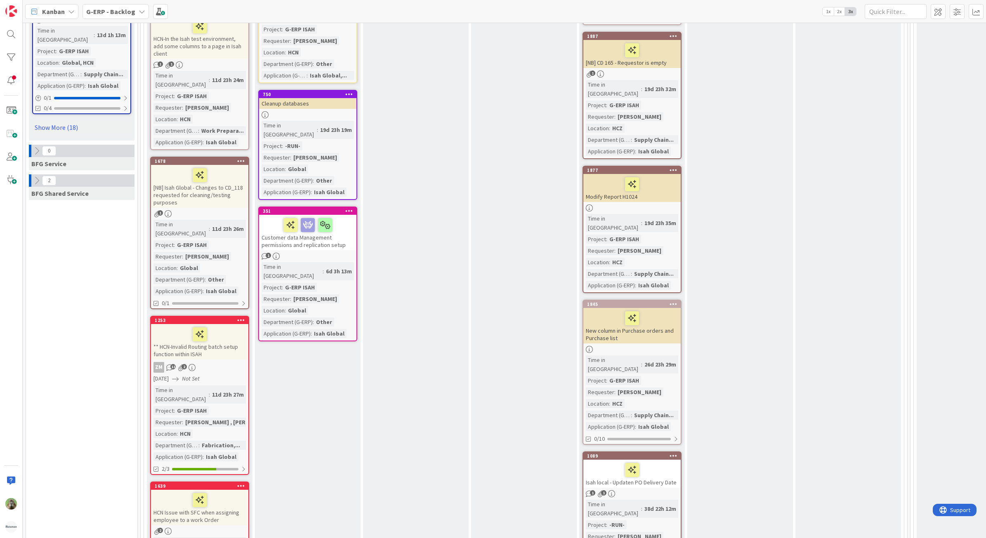
scroll to position [1134, 20]
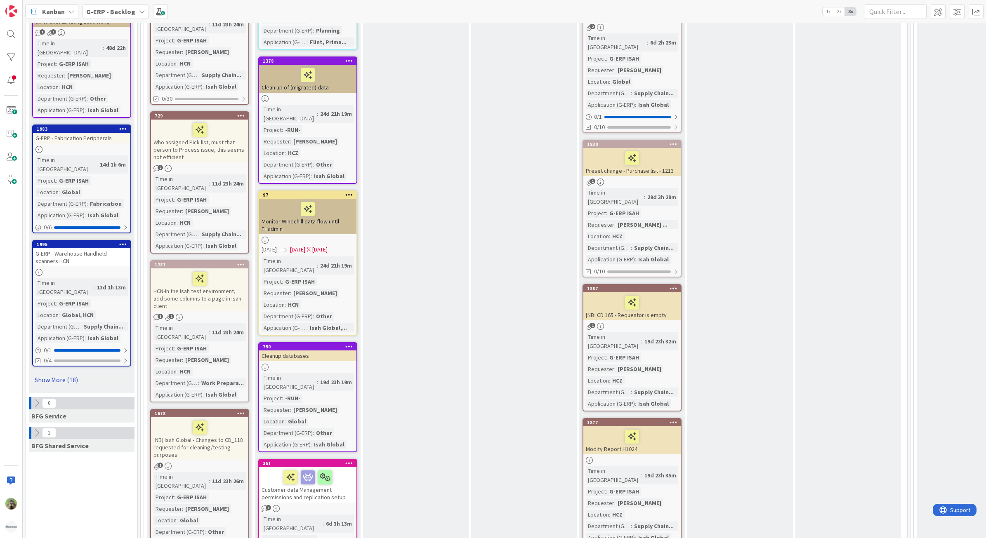
click at [82, 373] on link "Show More (18)" at bounding box center [81, 379] width 99 height 13
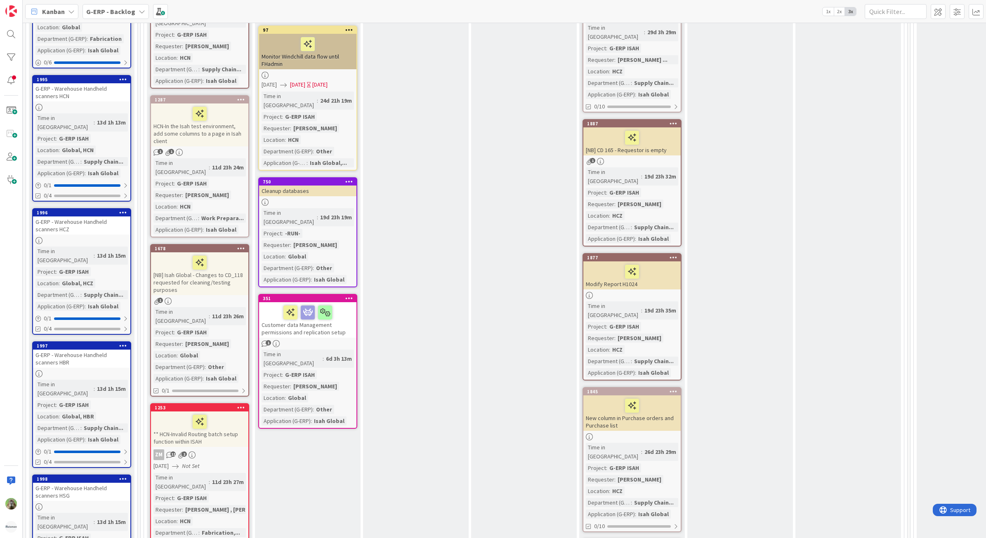
drag, startPoint x: 466, startPoint y: 530, endPoint x: 610, endPoint y: 530, distance: 143.5
click at [610, 530] on div "23 To be prioritized Add Card... 2194 PLM engineering items don't get released …" at bounding box center [524, 82] width 756 height 1616
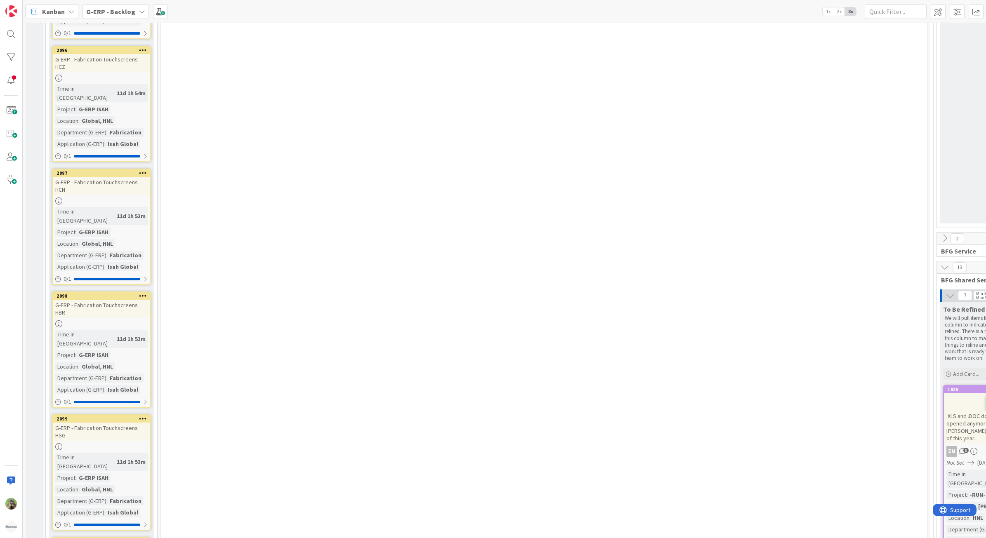
scroll to position [2908, 0]
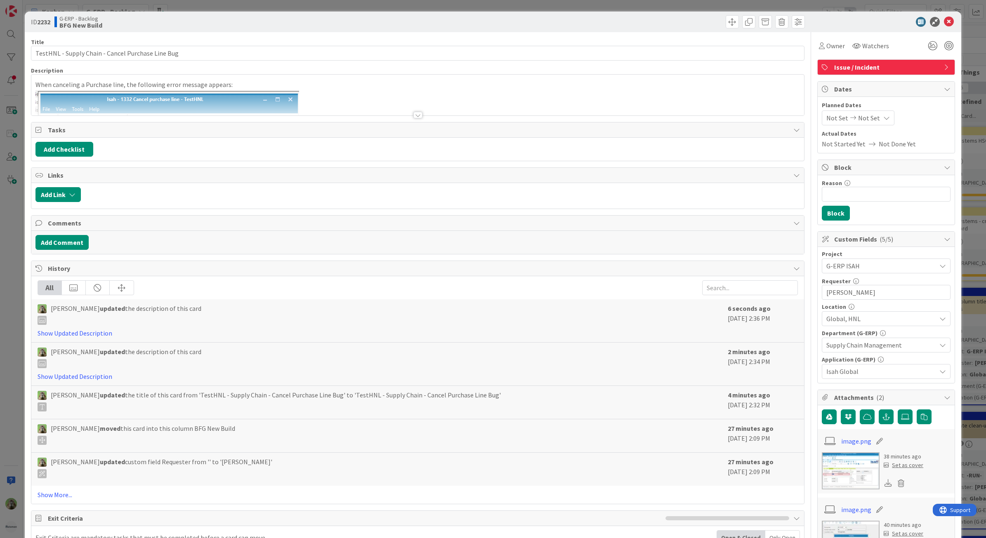
click at [16, 281] on div "ID 2232 G-ERP - Backlog BFG New Build Title 49 / 128 TestHNL - Supply Chain - C…" at bounding box center [493, 269] width 986 height 538
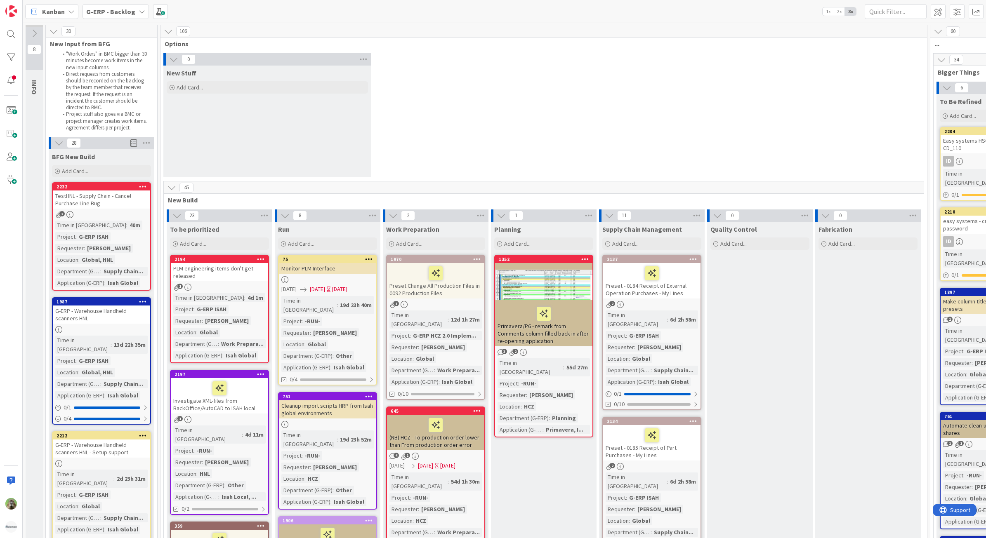
click at [141, 198] on div "TestHNL - Supply Chain - Cancel Purchase Line Bug" at bounding box center [101, 200] width 97 height 18
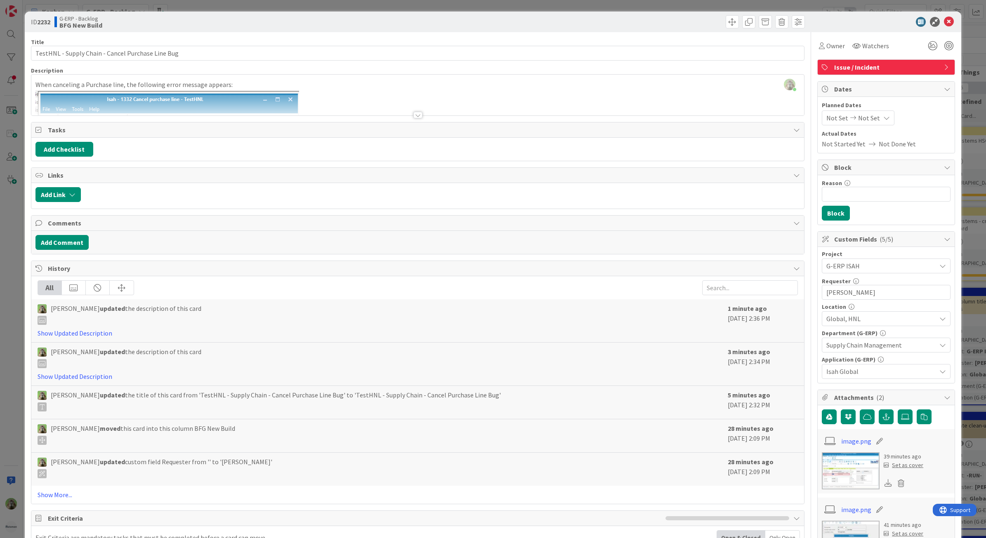
click at [9, 351] on div "ID 2232 G-ERP - Backlog BFG New Build Title 49 / 128 TestHNL - Supply Chain - C…" at bounding box center [493, 269] width 986 height 538
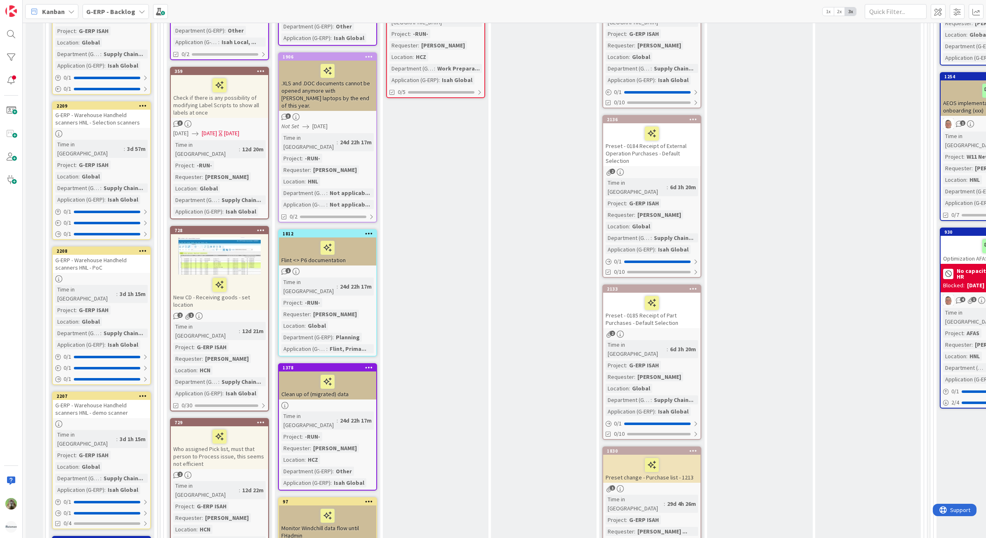
scroll to position [670, 0]
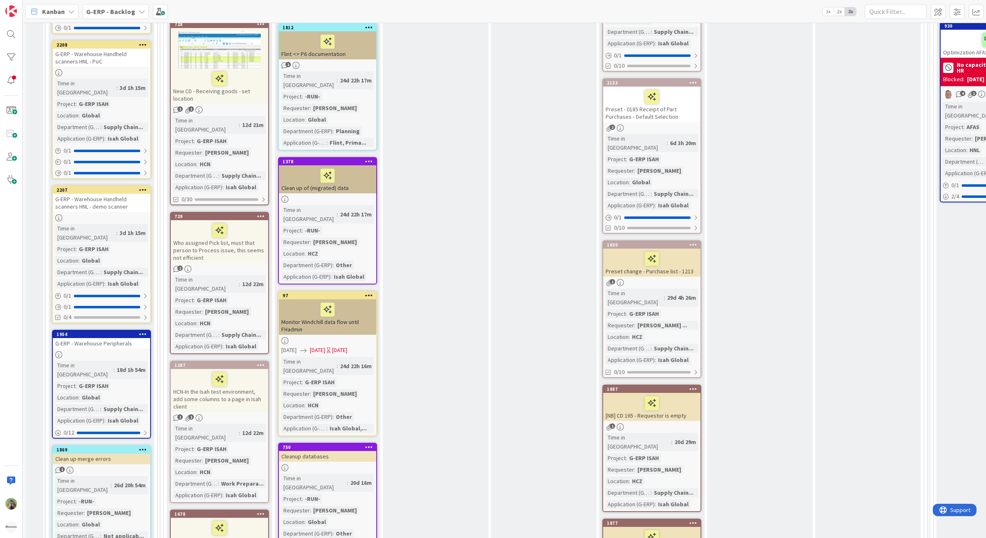
click at [427, 279] on div "Work Preparation Add Card... 1970 Preset Change All Production Files in 0092 Pr…" at bounding box center [436, 351] width 106 height 1599
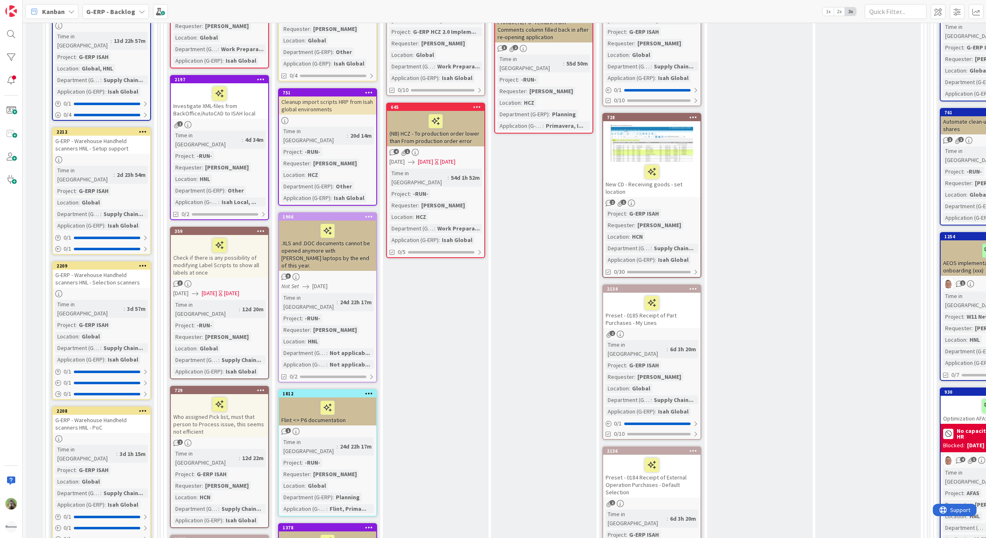
scroll to position [309, 0]
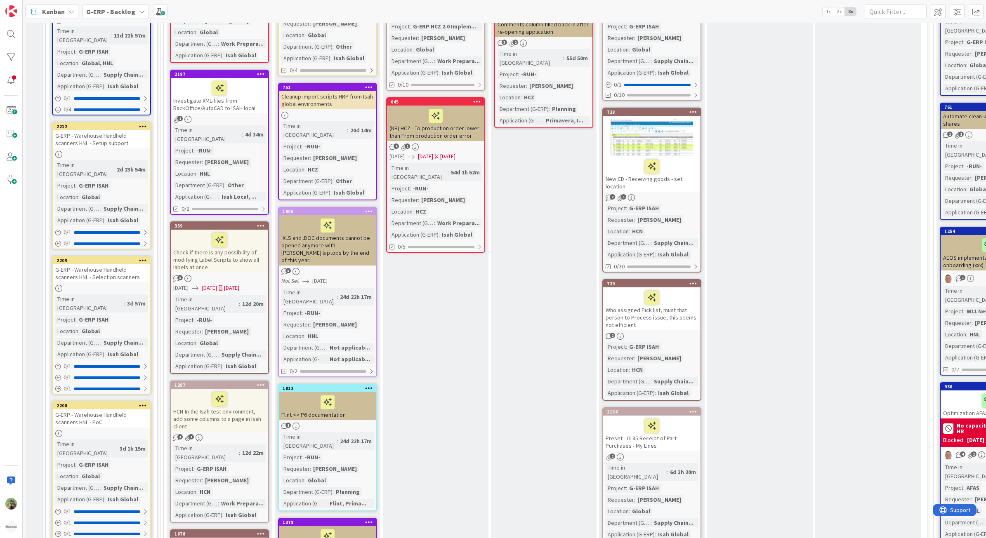
click at [246, 389] on div "HCN-In the Isah test environment, add some columns to a page in Isah client" at bounding box center [219, 410] width 97 height 43
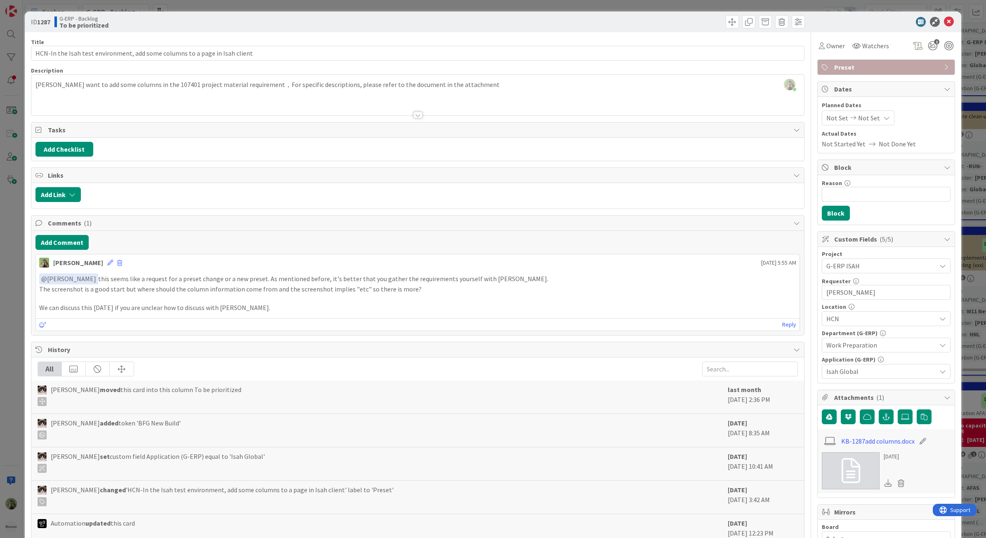
click at [7, 342] on div "ID 1287 G-ERP - Backlog To be prioritized Title 75 / 128 HCN-In the Isah test e…" at bounding box center [493, 269] width 986 height 538
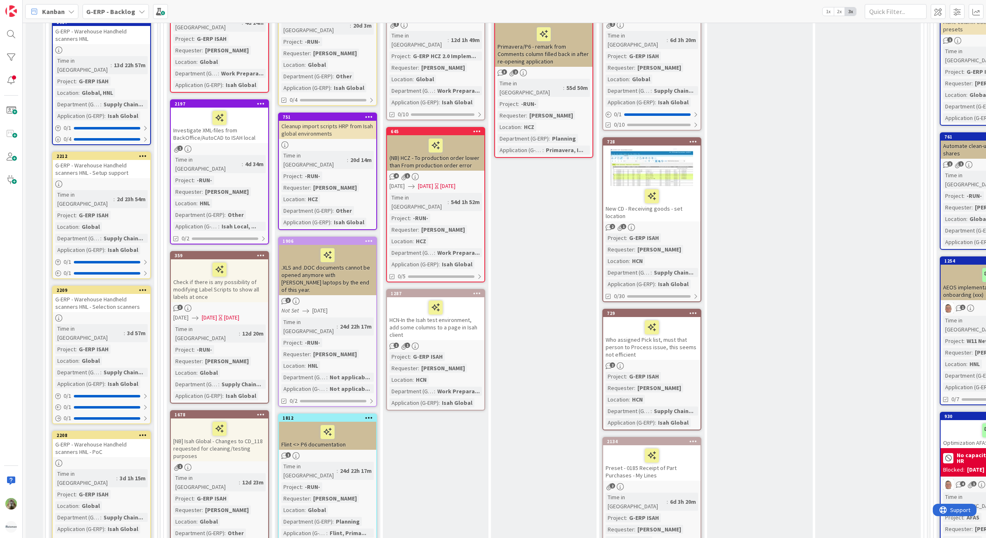
scroll to position [301, 0]
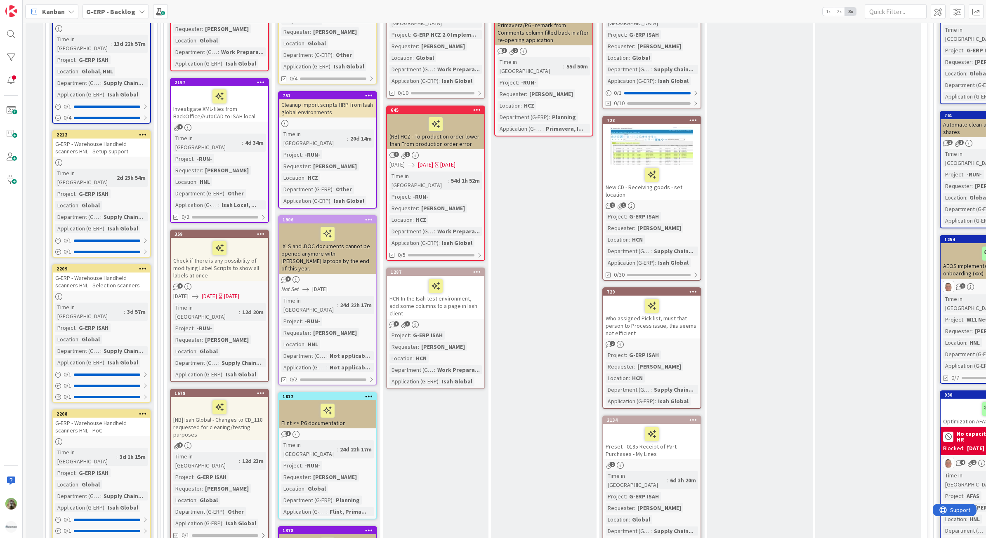
click at [255, 397] on div "[NB] Isah Global - Changes to CD_118 requested for cleaning/testing purposes" at bounding box center [219, 418] width 97 height 43
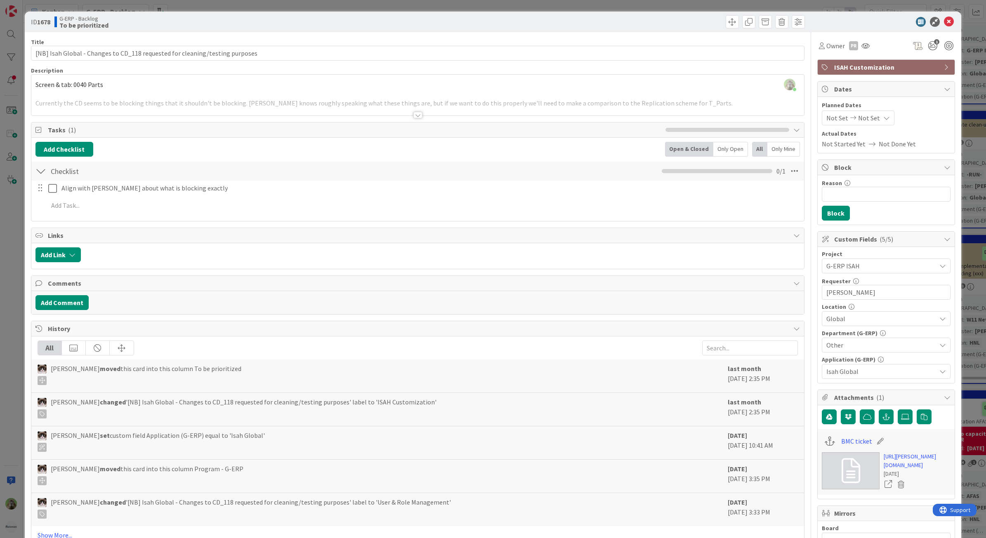
click at [375, 99] on div at bounding box center [417, 104] width 773 height 21
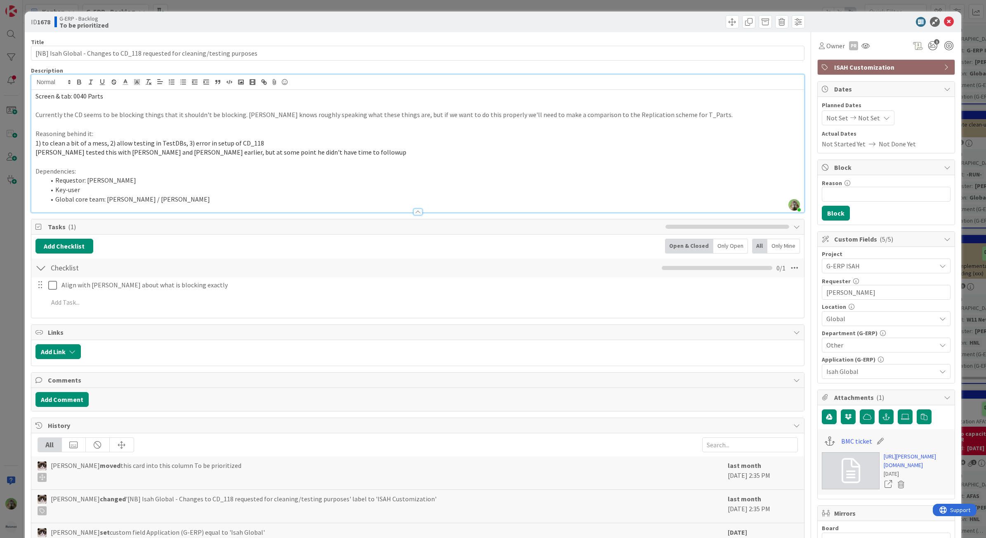
click at [706, 169] on p "Dependencies:" at bounding box center [417, 171] width 765 height 9
click at [336, 154] on p "Karel tested this with Tim Boor and Ben Francis earlier, but at some point he d…" at bounding box center [417, 152] width 765 height 9
click at [222, 165] on p at bounding box center [417, 161] width 765 height 9
click at [184, 195] on li "Global core team: Karel Broer / Hans Luijks" at bounding box center [422, 199] width 755 height 9
click at [190, 191] on li "Key-user" at bounding box center [422, 189] width 755 height 9
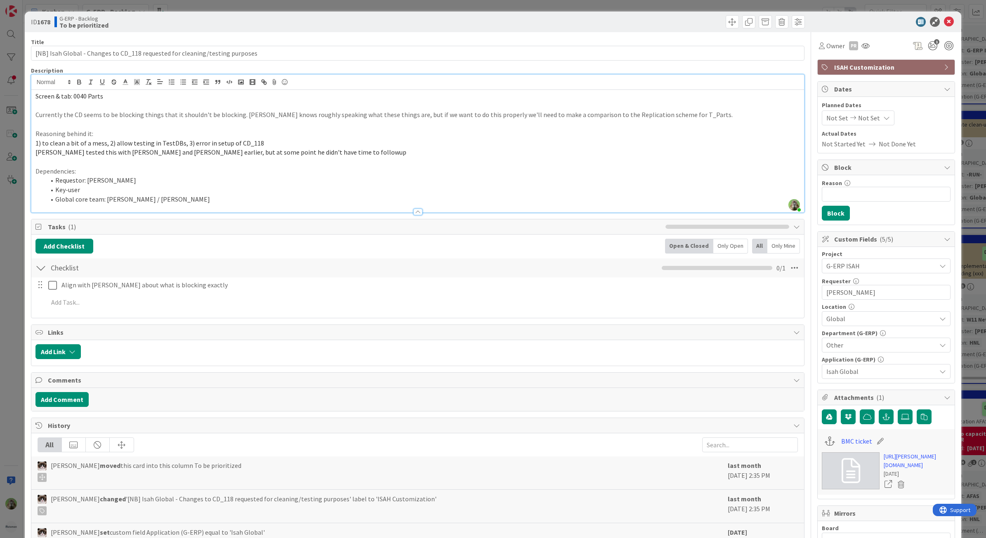
click at [18, 292] on div "ID 1678 G-ERP - Backlog To be prioritized Title 76 / 128 [NB] Isah Global - Cha…" at bounding box center [493, 269] width 986 height 538
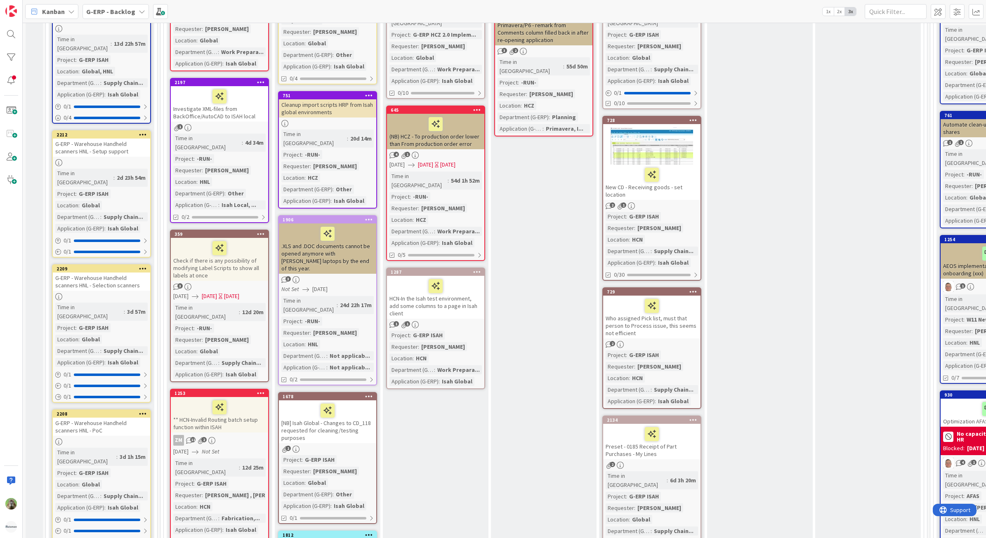
click at [237, 397] on div "** HCN-Invalid Routing batch setup function within ISAH" at bounding box center [219, 414] width 97 height 35
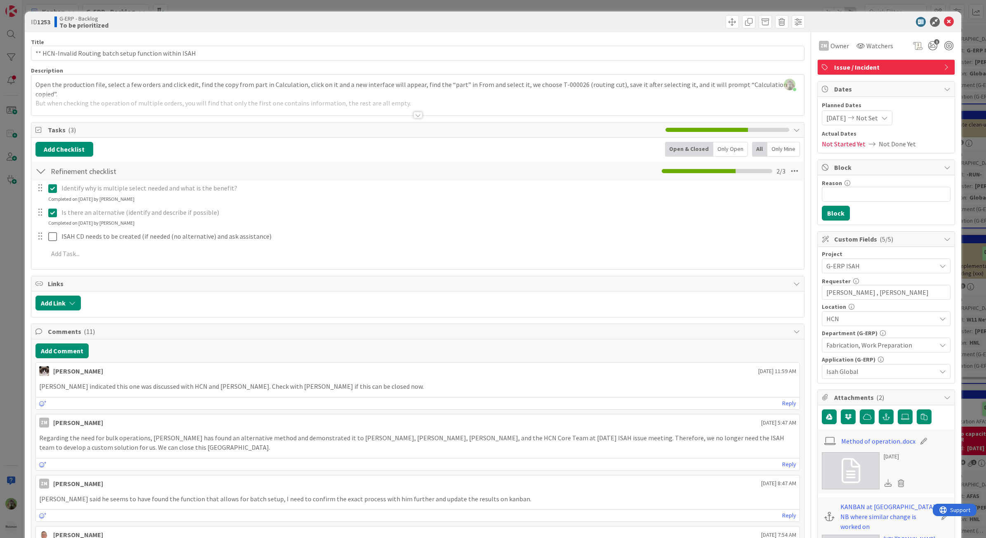
click at [233, 94] on div "Open the production file, select a few orders and click edit, find the copy fro…" at bounding box center [417, 96] width 773 height 37
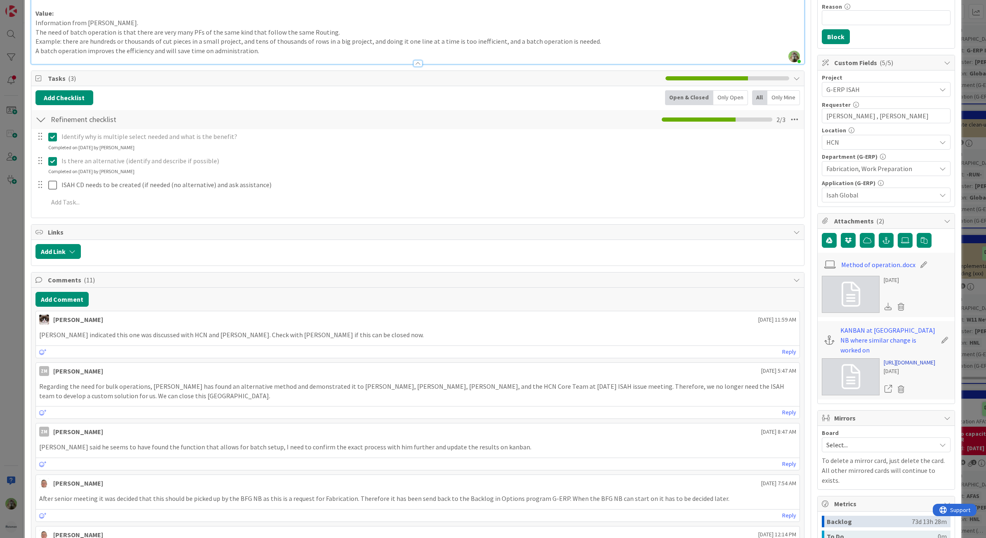
scroll to position [206, 0]
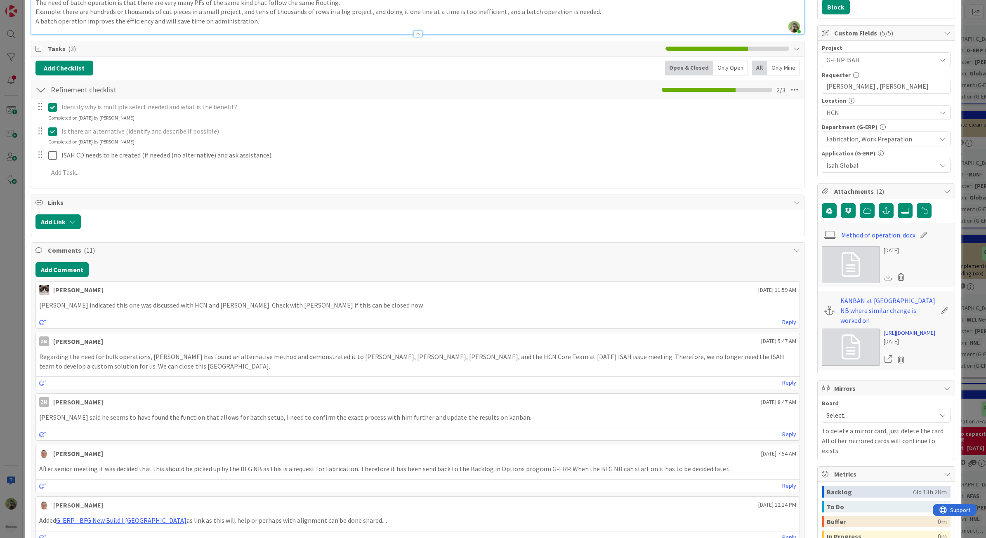
click at [916, 337] on link "https://kanbanzone.io/b/H1HLnhm2/c/981-New-CD-Bulk-Date-Update-for-Operations-i…" at bounding box center [910, 333] width 52 height 9
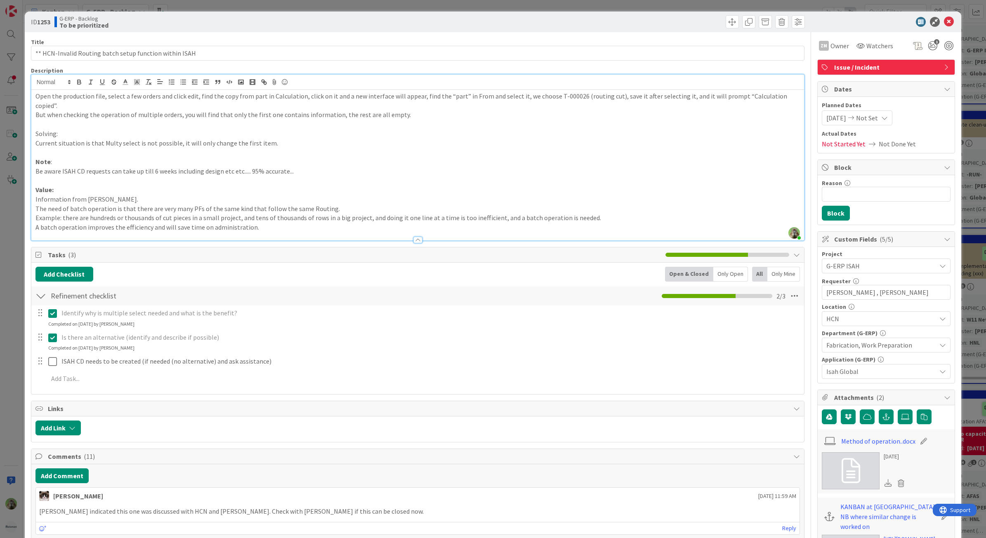
click at [20, 275] on div "ID 1253 G-ERP - Backlog To be prioritized Title 55 / 128 ** HCN-Invalid Routing…" at bounding box center [493, 269] width 986 height 538
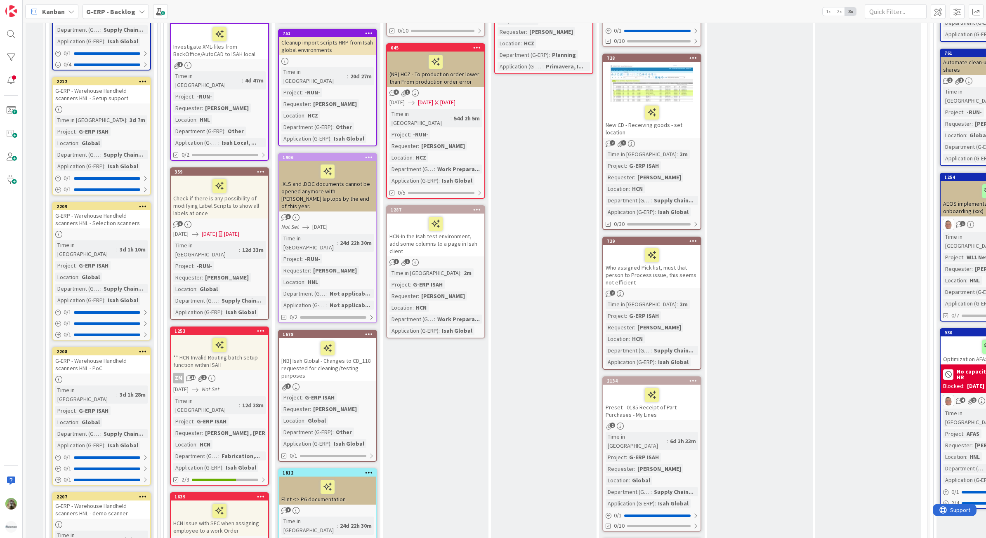
scroll to position [456, 0]
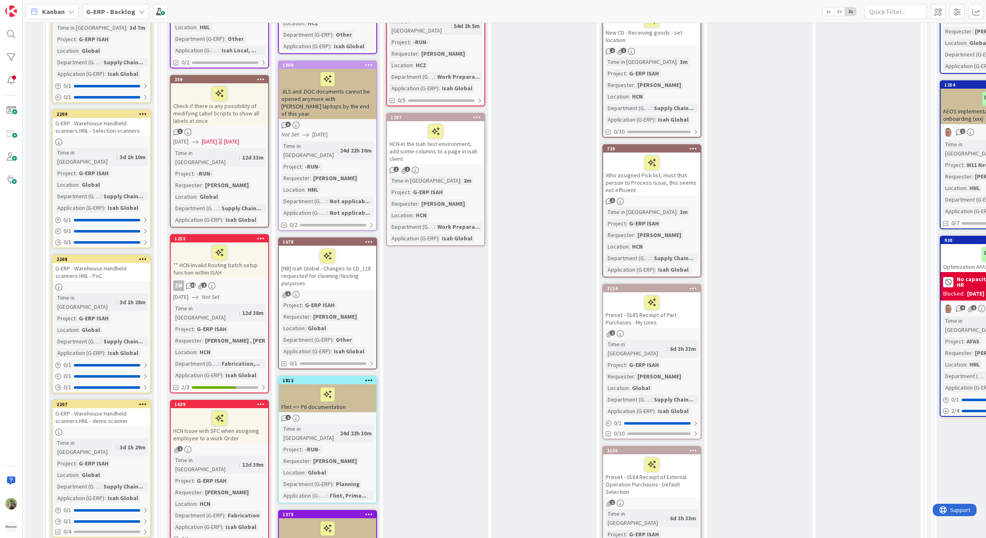
click at [252, 408] on div "HCN Issue with SFC when assigning employee to a work Order" at bounding box center [219, 425] width 97 height 35
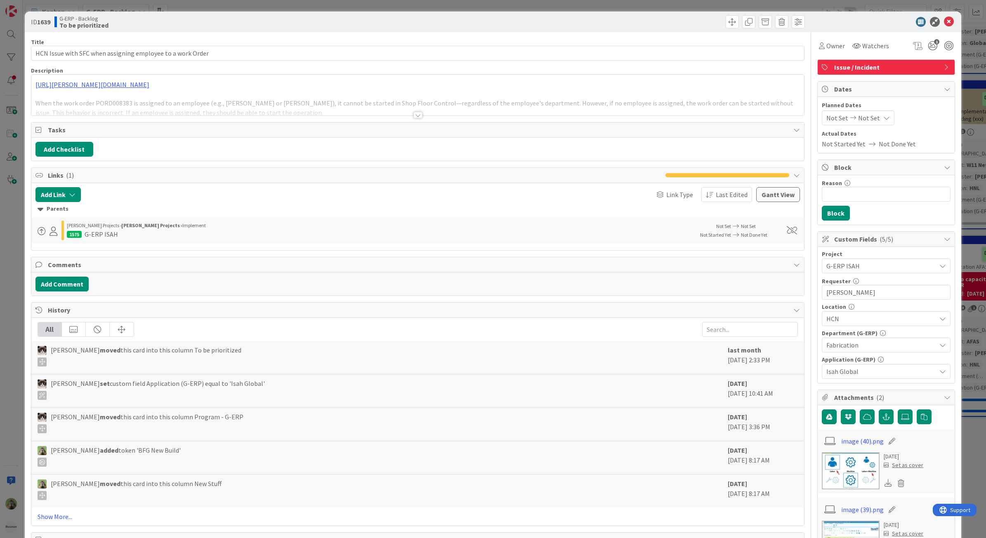
click at [448, 96] on div at bounding box center [417, 104] width 773 height 21
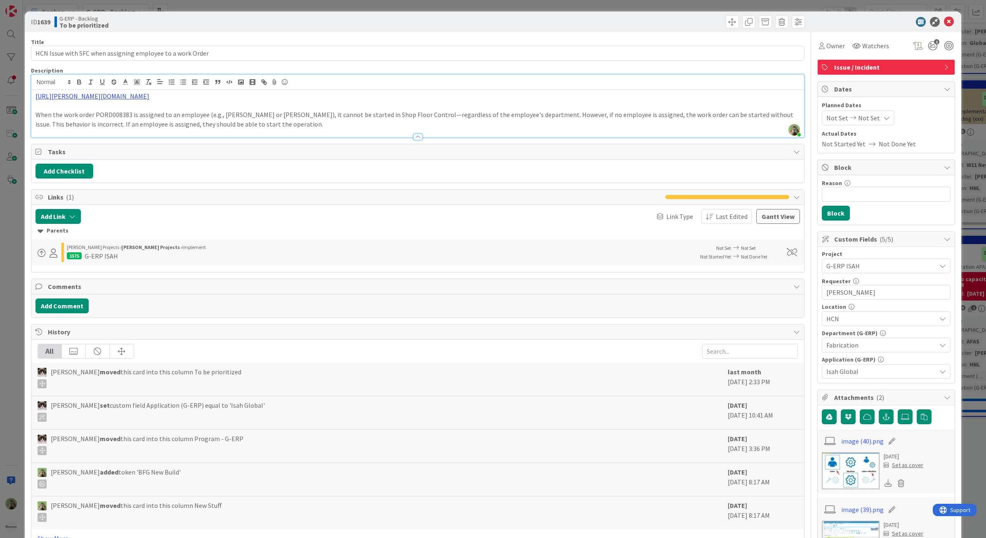
click at [149, 100] on link "[URL][PERSON_NAME][DOMAIN_NAME]" at bounding box center [92, 96] width 114 height 8
click at [156, 118] on link "https://huisman-smartit.onbmc.com/smartit/app#/incident/IDGHEXFAF704DATAXG9WTAX…" at bounding box center [167, 112] width 82 height 11
click at [12, 291] on div "ID 1639 G-ERP - Backlog To be prioritized Title 58 / 128 HCN Issue with SFC whe…" at bounding box center [493, 269] width 986 height 538
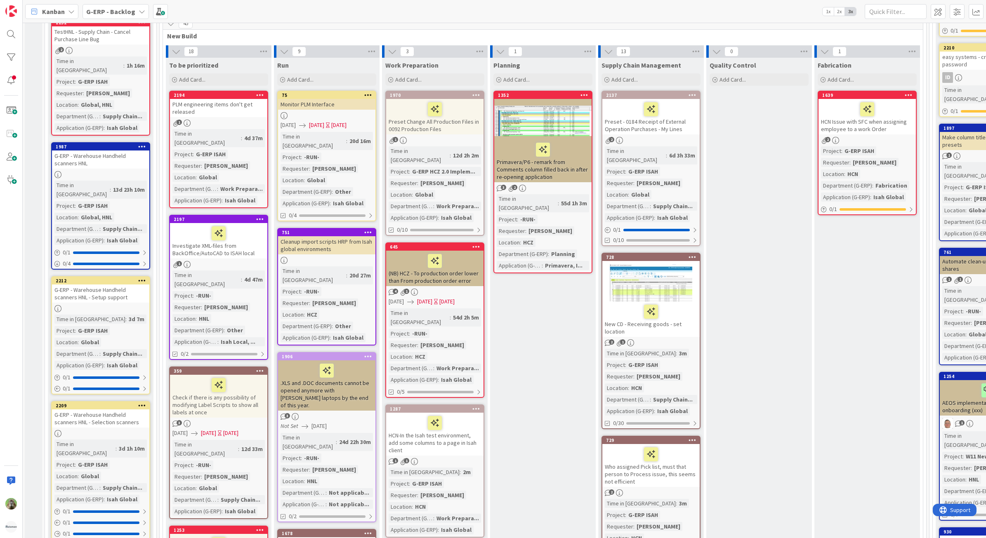
scroll to position [146, 1]
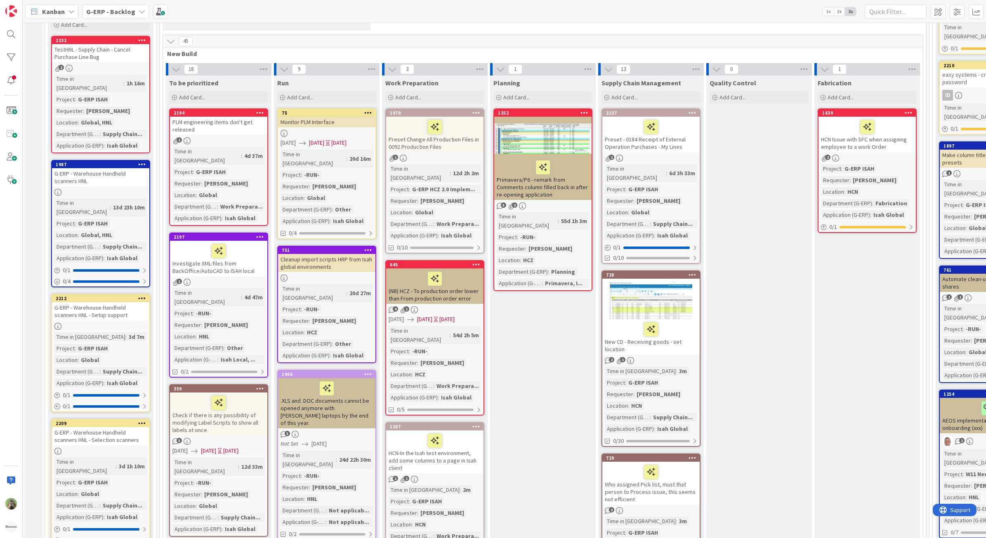
click at [233, 124] on div "PLM engineering items don't get released" at bounding box center [218, 126] width 97 height 18
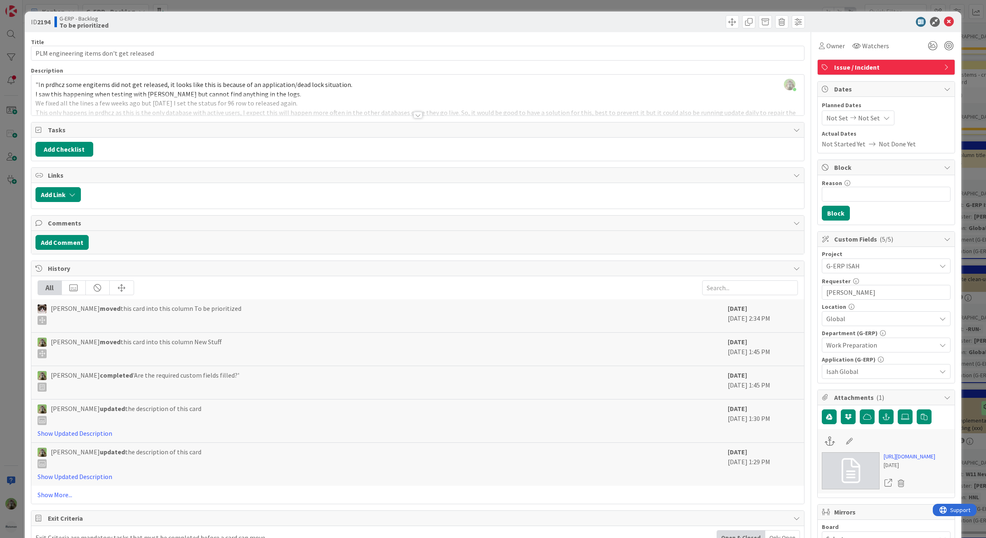
click at [397, 96] on div at bounding box center [417, 104] width 773 height 21
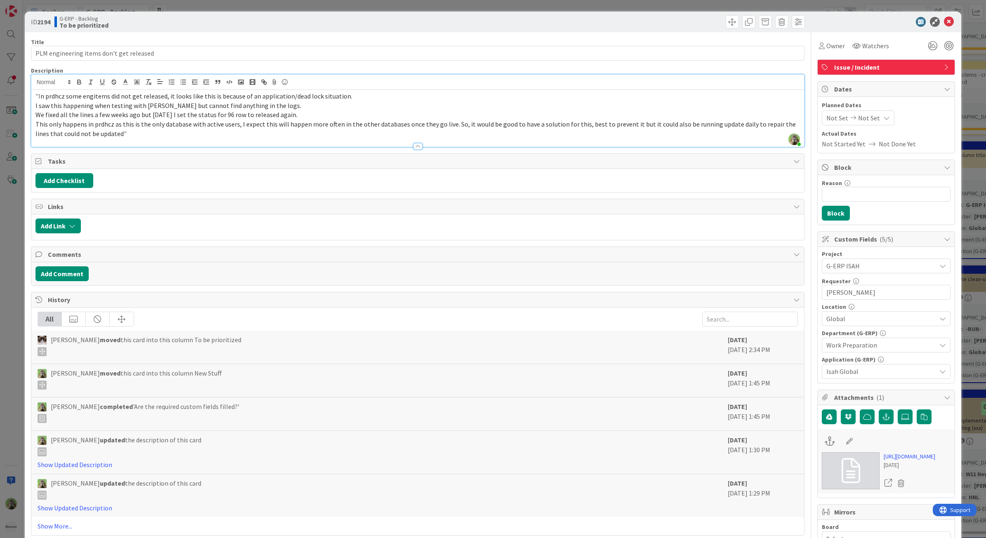
click at [19, 304] on div "ID 2194 G-ERP - Backlog To be prioritized Title 40 / 128 PLM engineering items …" at bounding box center [493, 269] width 986 height 538
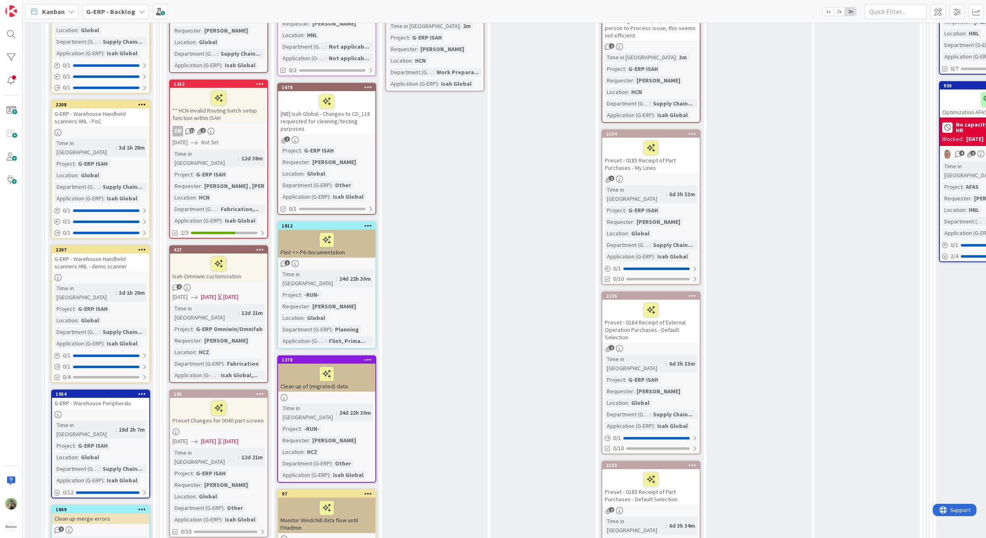
click at [253, 398] on div "Preset Changes for 0040 part screen" at bounding box center [218, 412] width 97 height 28
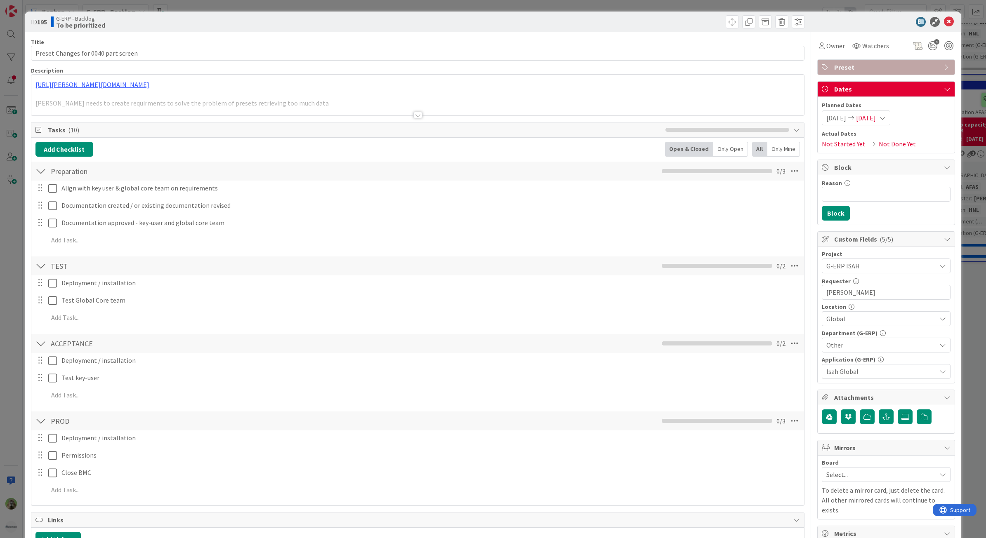
click at [320, 114] on div at bounding box center [417, 104] width 773 height 21
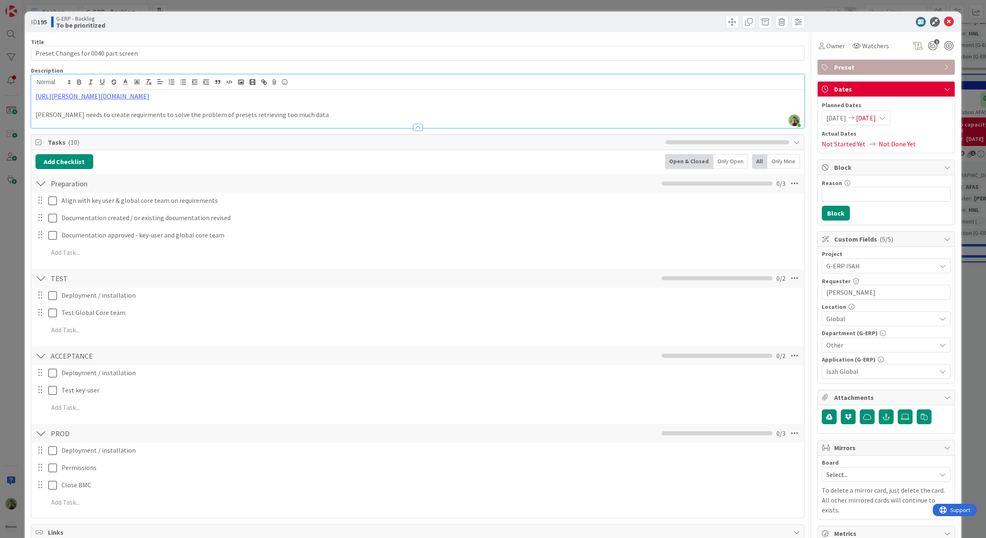
click at [19, 292] on div "ID 195 G-ERP - Backlog To be prioritized Title 35 / 128 Preset Changes for 0040…" at bounding box center [493, 269] width 986 height 538
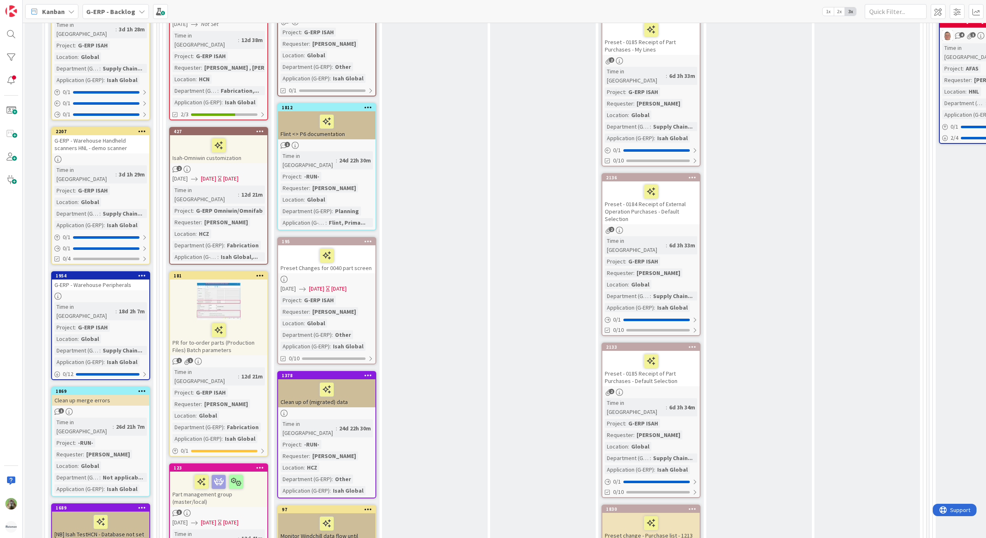
scroll to position [817, 1]
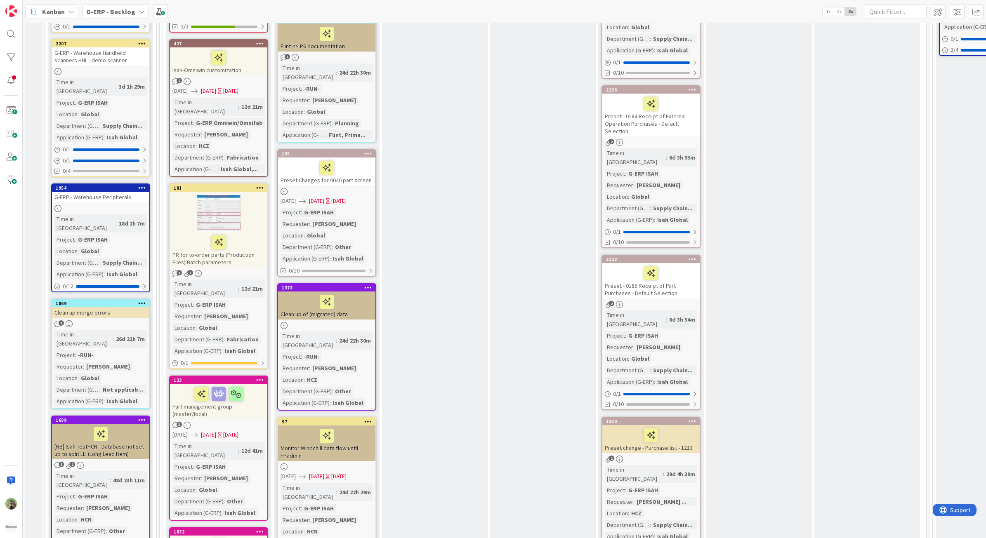
click at [245, 232] on div "PR for to-order parts (Production Files) Batch parameters" at bounding box center [218, 249] width 97 height 35
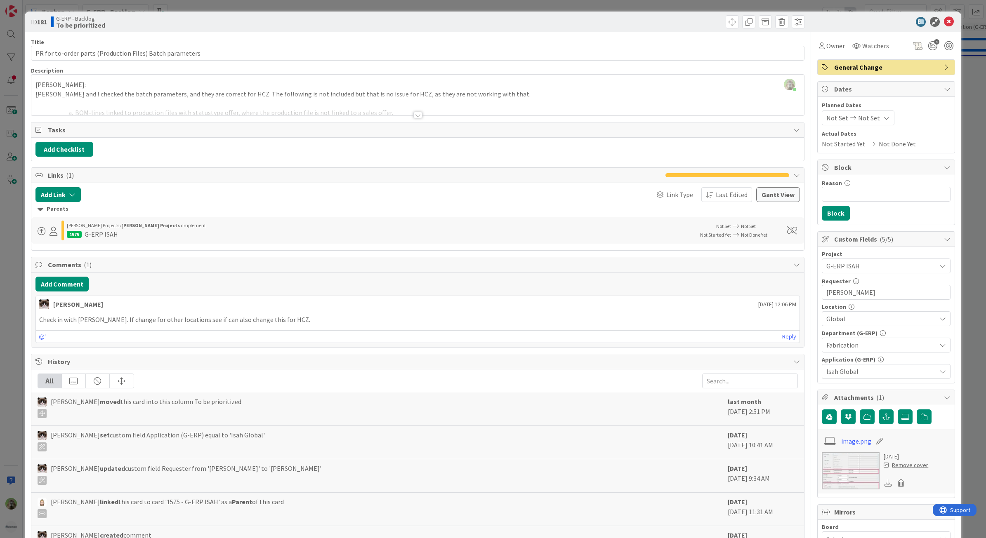
click at [274, 111] on div at bounding box center [417, 104] width 773 height 21
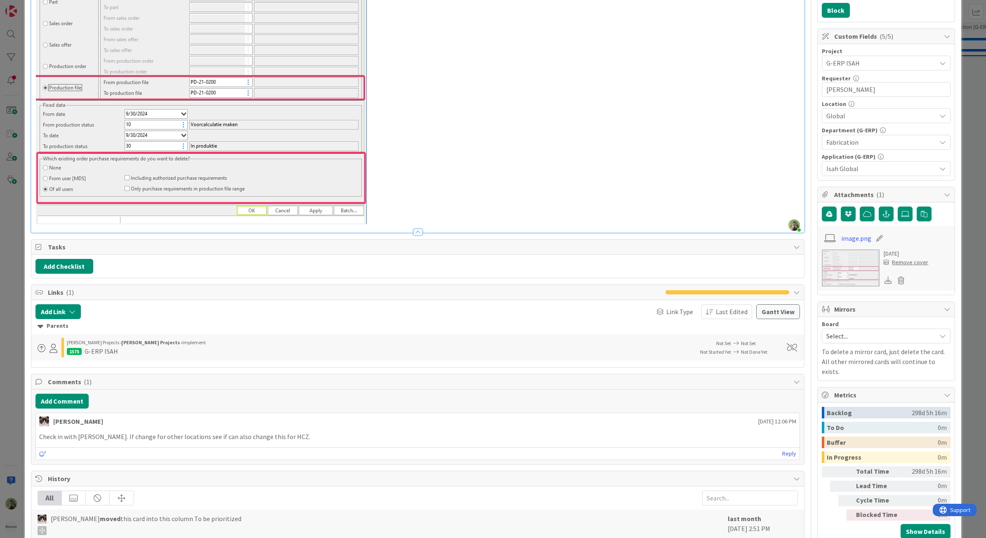
scroll to position [206, 0]
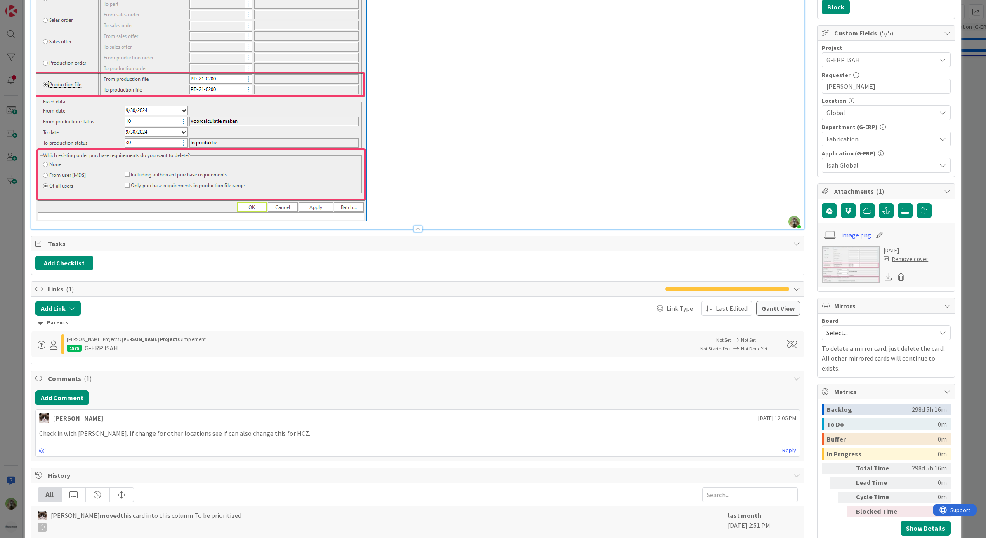
click at [643, 116] on p at bounding box center [417, 81] width 765 height 280
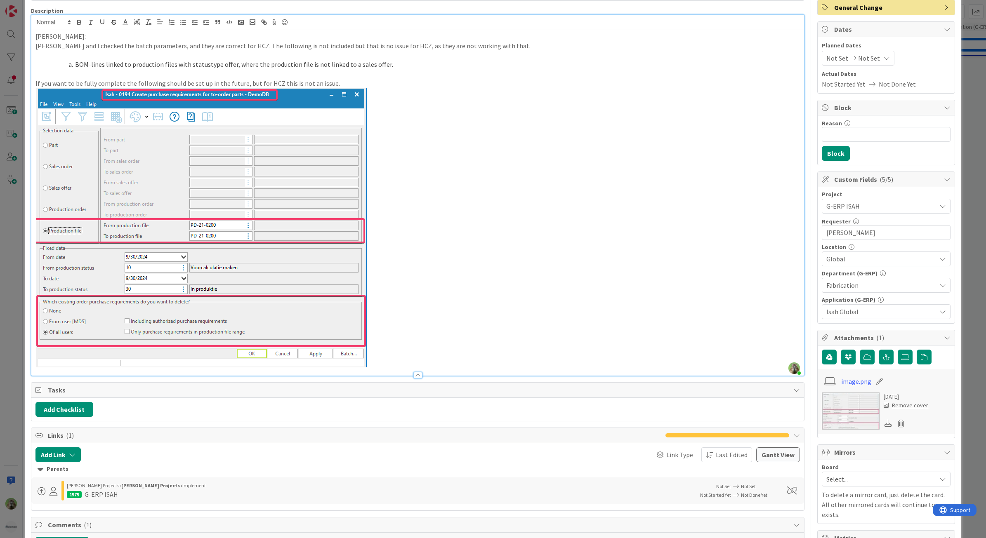
scroll to position [0, 0]
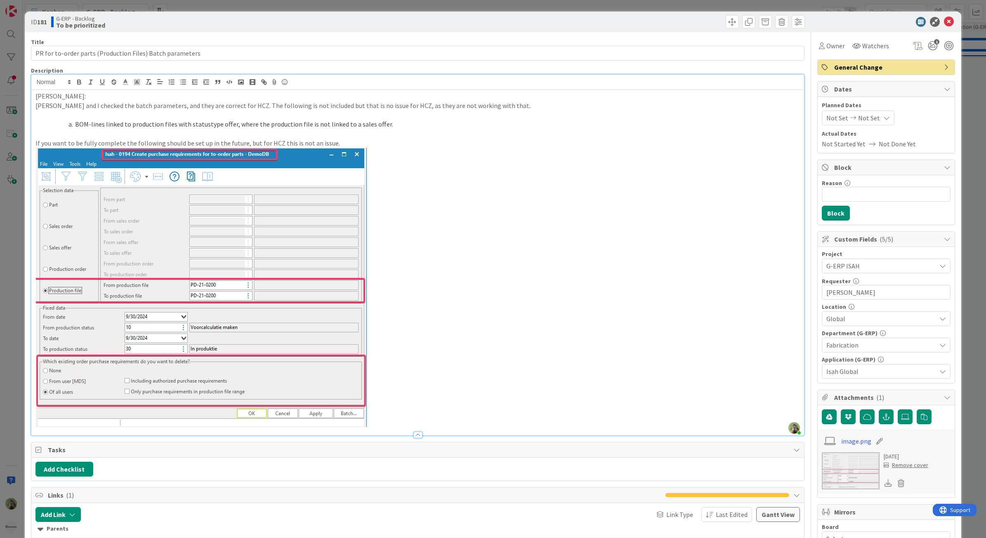
click at [660, 281] on p at bounding box center [417, 288] width 765 height 280
click at [9, 254] on div "ID 181 G-ERP - Backlog To be prioritized Title 57 / 128 PR for to-order parts (…" at bounding box center [493, 269] width 986 height 538
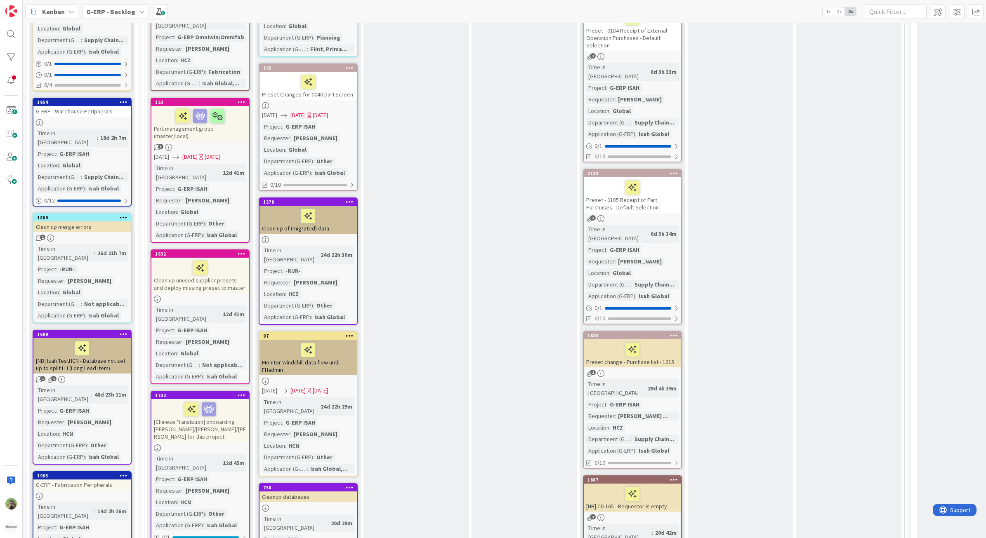
scroll to position [1023, 19]
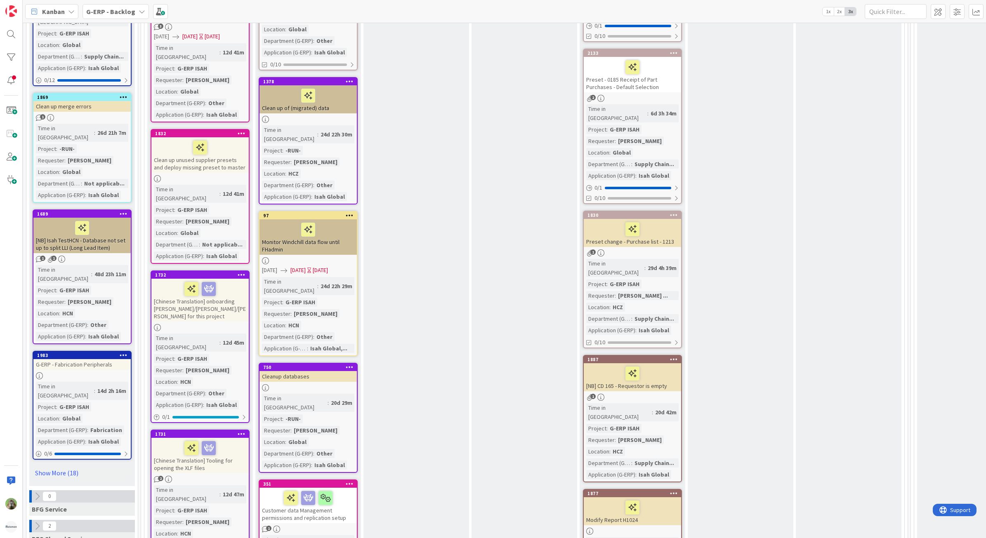
click at [230, 279] on div "[Chinese Translation] onboarding [PERSON_NAME]/[PERSON_NAME]/[PERSON_NAME] for …" at bounding box center [199, 300] width 97 height 43
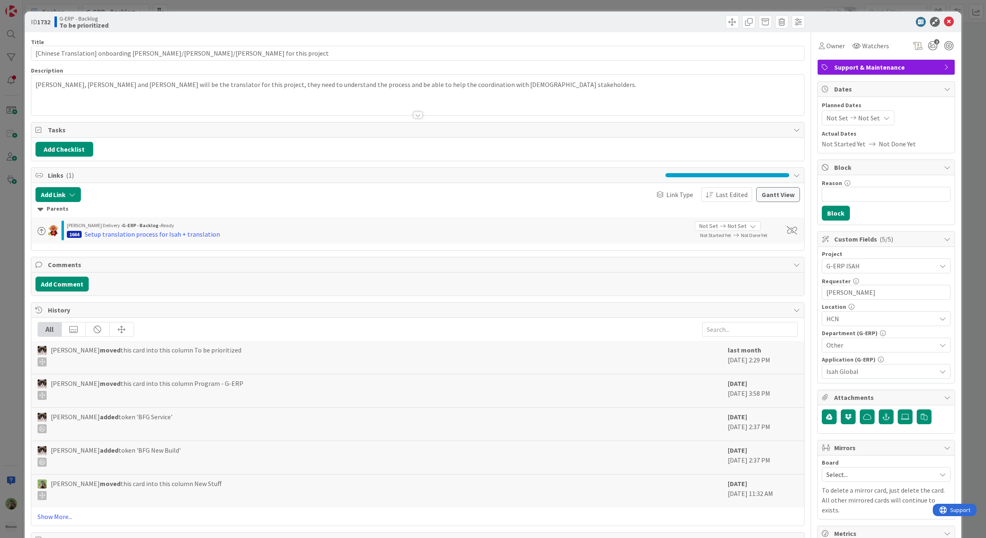
click at [17, 330] on div "ID 1732 G-ERP - Backlog To be prioritized Title 62 / 128 [Chinese Translation] …" at bounding box center [493, 269] width 986 height 538
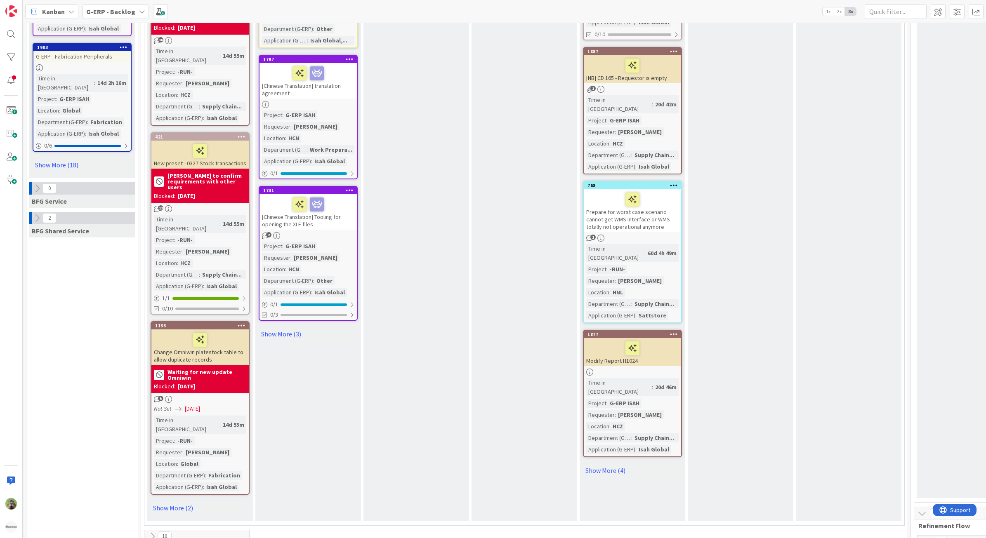
scroll to position [1341, 19]
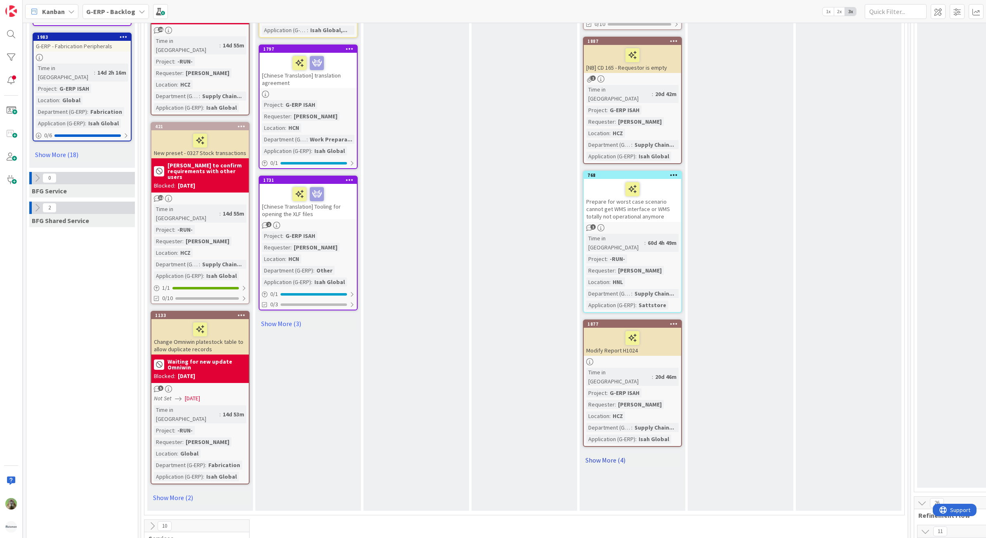
click at [617, 454] on link "Show More (4)" at bounding box center [632, 460] width 99 height 13
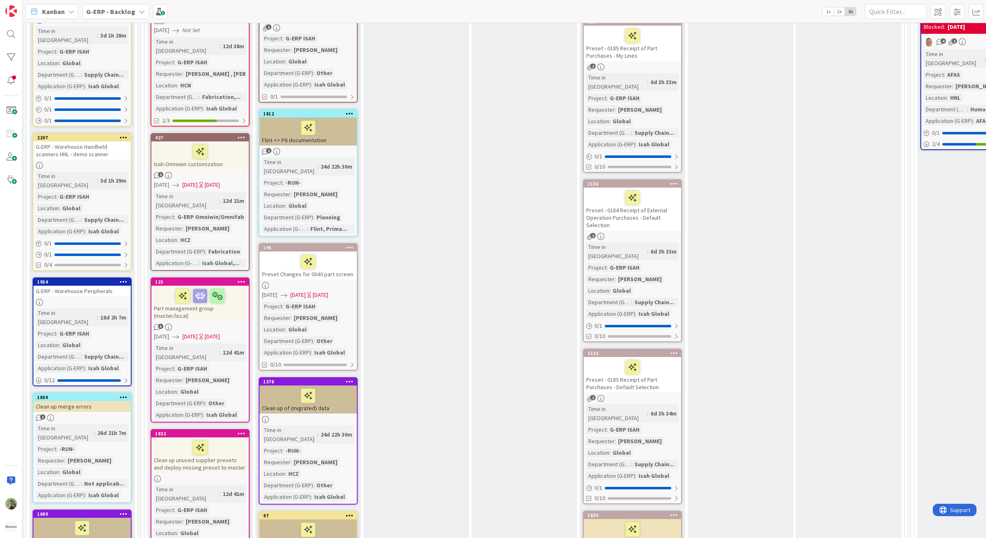
scroll to position [826, 19]
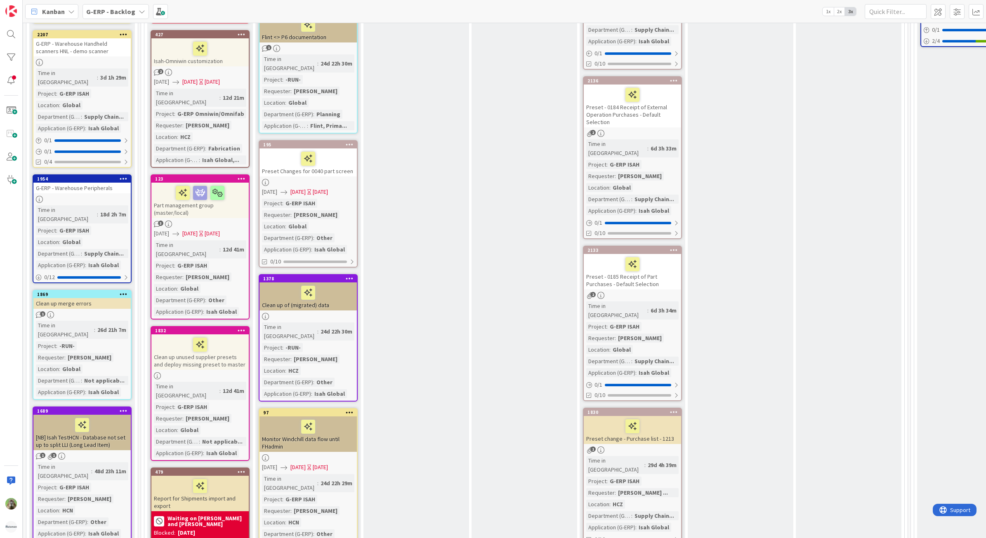
click at [233, 335] on div "Clean up unused supplier presets and deploy missing preset to master" at bounding box center [199, 352] width 97 height 35
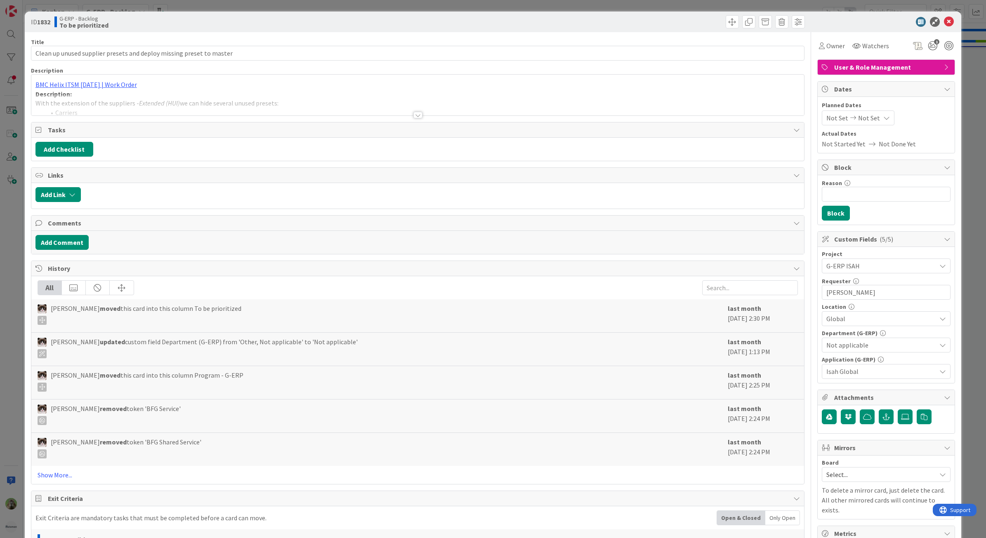
click at [12, 263] on div "ID 1832 G-ERP - Backlog To be prioritized Title 68 / 128 Clean up unused suppli…" at bounding box center [493, 269] width 986 height 538
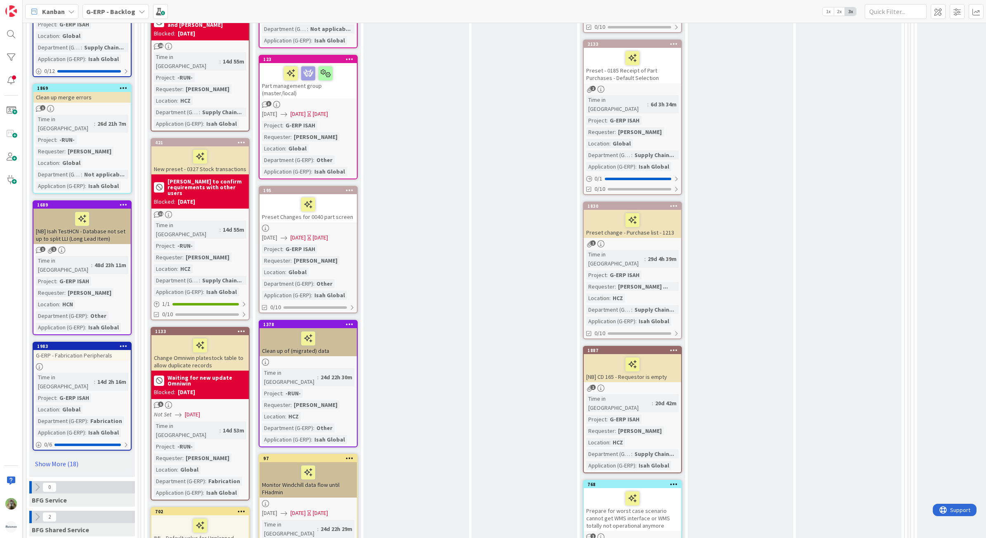
scroll to position [1290, 19]
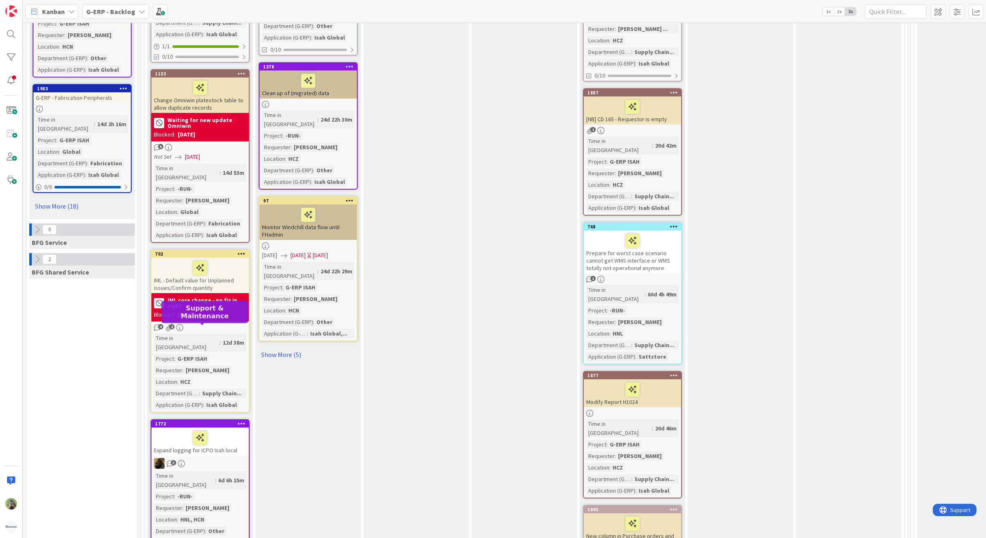
click at [228, 421] on div "1772" at bounding box center [202, 424] width 94 height 6
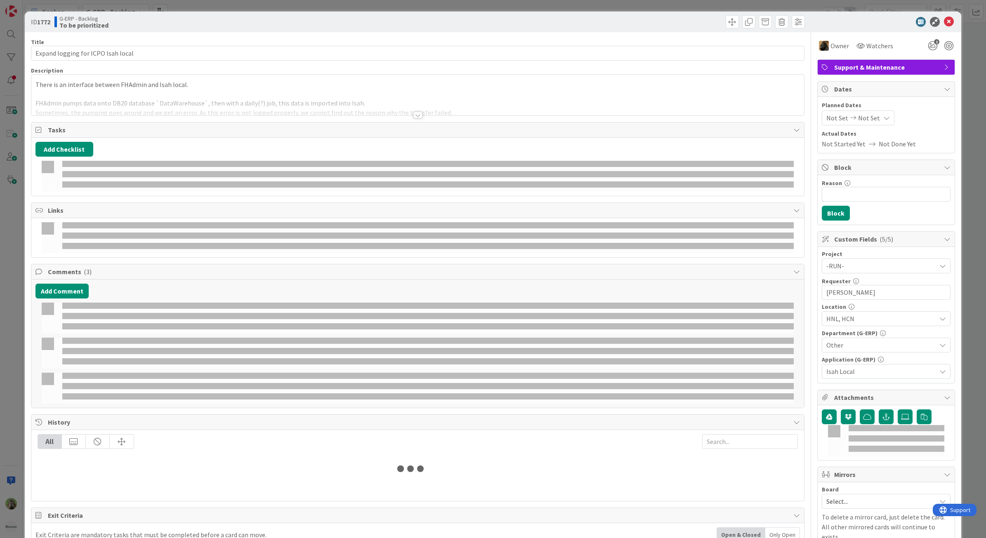
select select "sql"
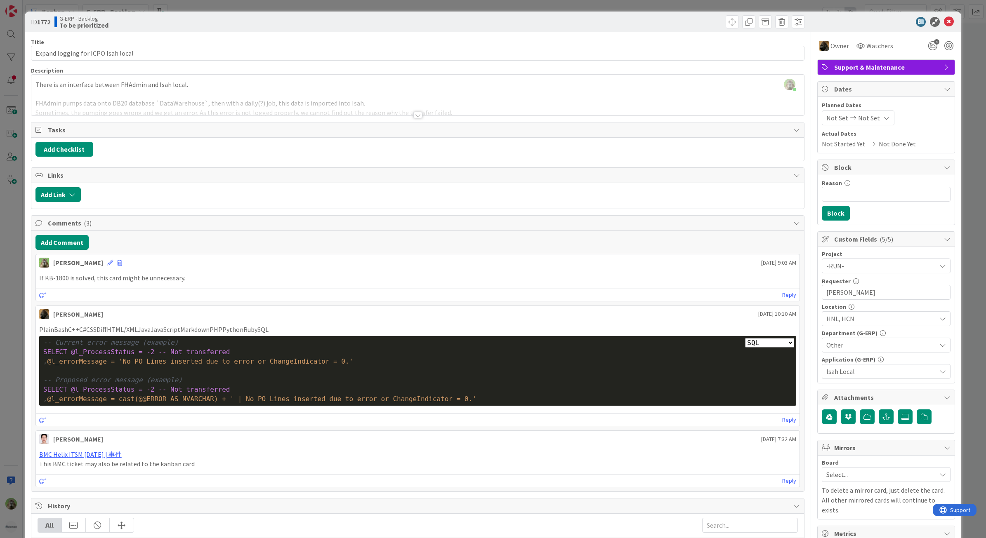
click at [16, 302] on div "ID 1772 G-ERP - Backlog To be prioritized Title 34 / 128 Expand logging for ICP…" at bounding box center [493, 269] width 986 height 538
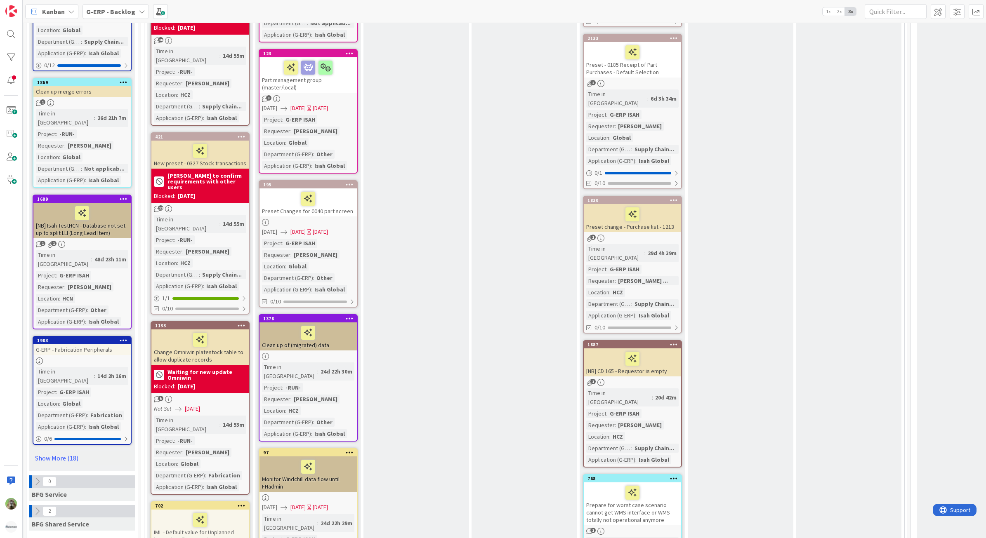
scroll to position [1186, 19]
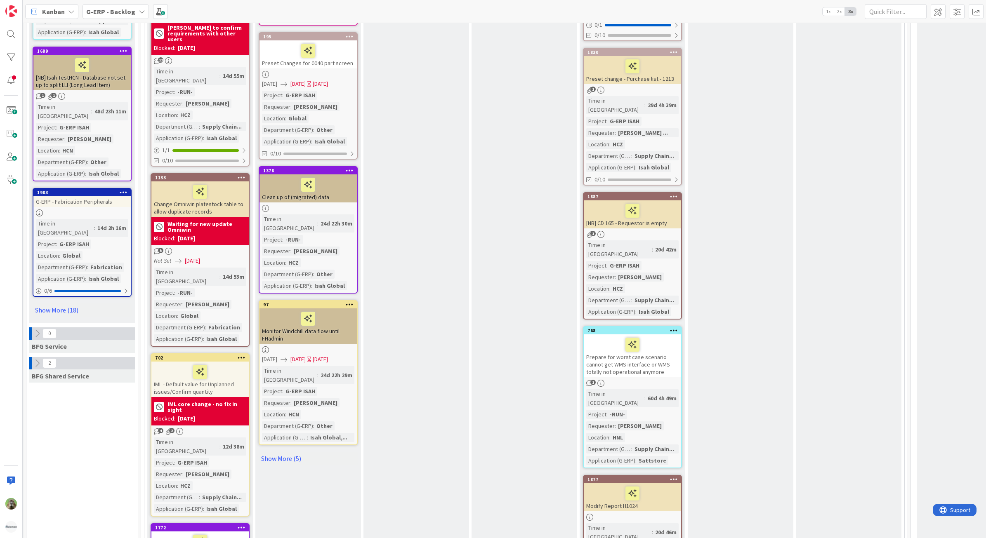
click at [31, 357] on div at bounding box center [30, 363] width 2 height 12
click at [40, 359] on icon at bounding box center [37, 363] width 9 height 9
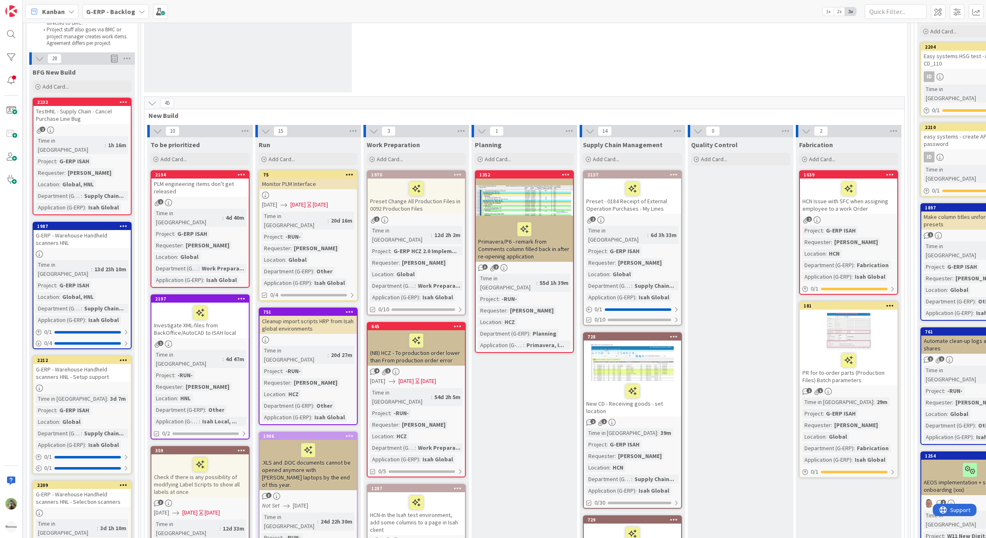
scroll to position [81, 19]
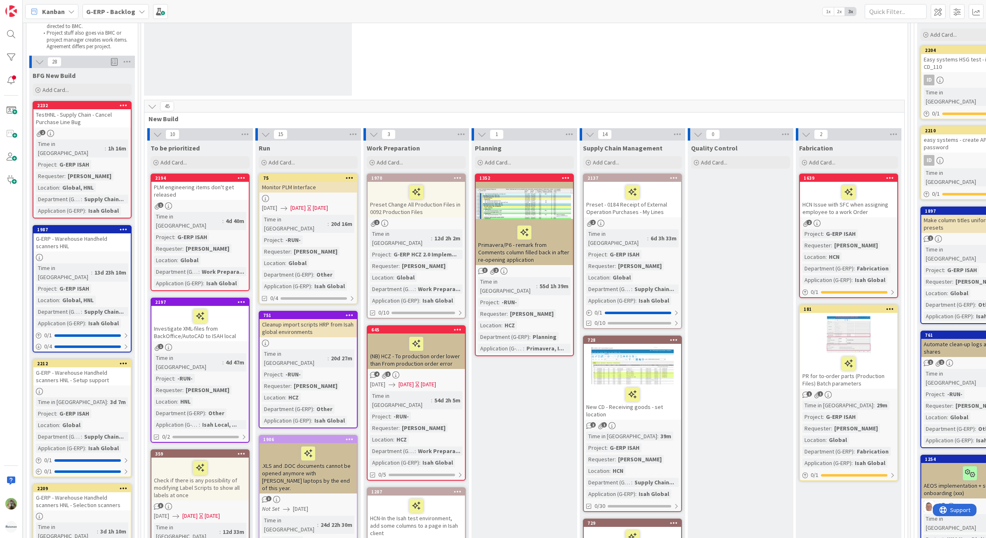
click at [222, 195] on div "PLM engineering items don't get released" at bounding box center [199, 191] width 97 height 18
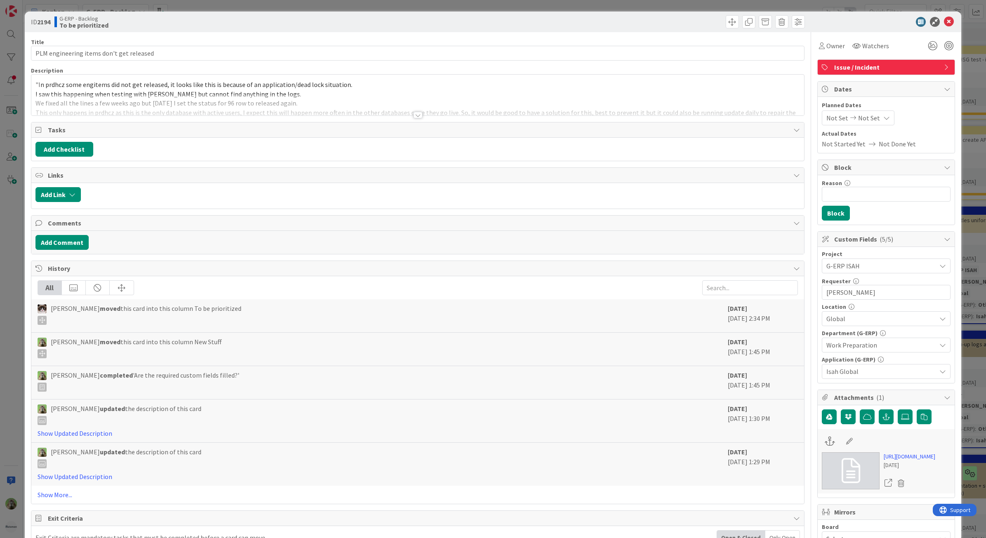
click at [297, 87] on div ""I n prdhcz some engitems did not get released​, it looks like this is because …" at bounding box center [417, 95] width 773 height 41
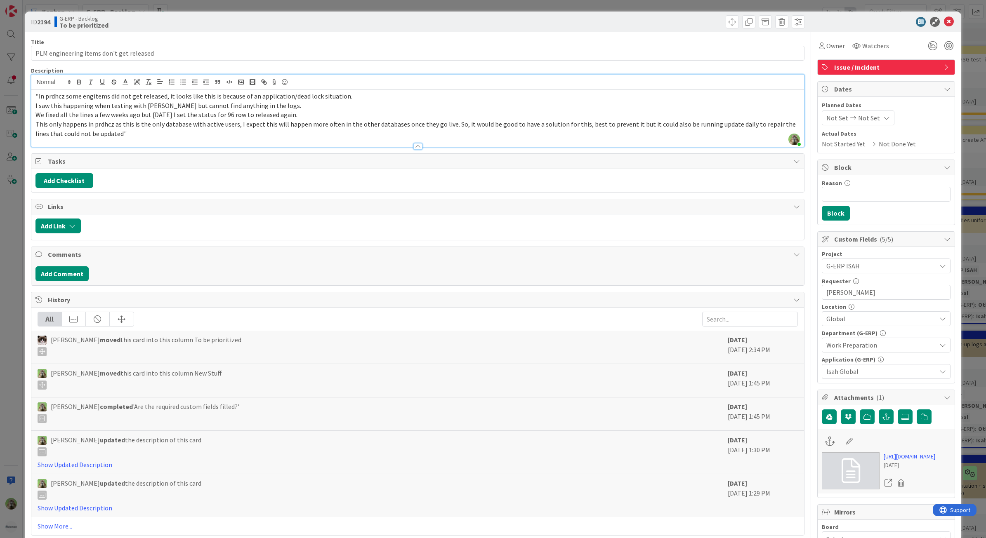
click at [10, 325] on div "ID 2194 G-ERP - Backlog To be prioritized Title 40 / 128 PLM engineering items …" at bounding box center [493, 269] width 986 height 538
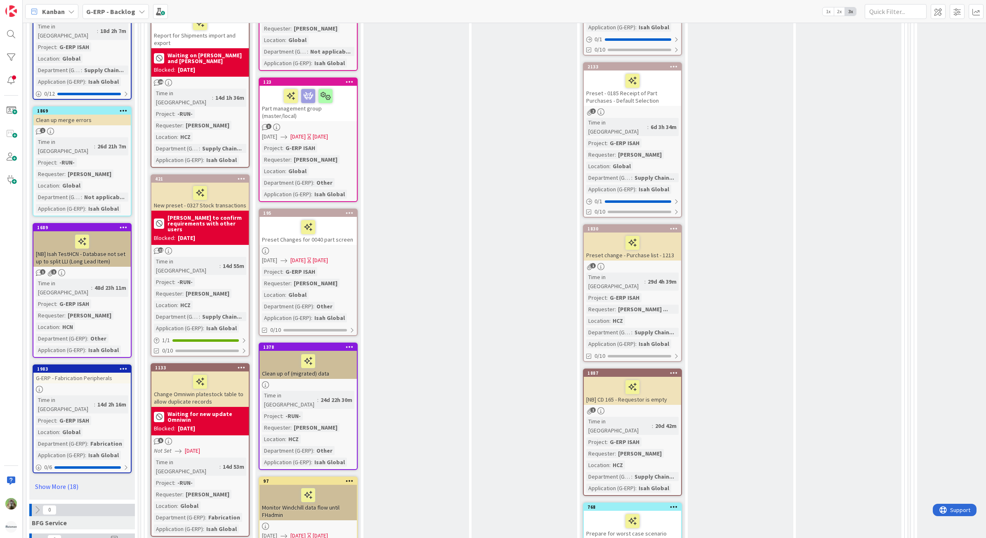
scroll to position [855, 19]
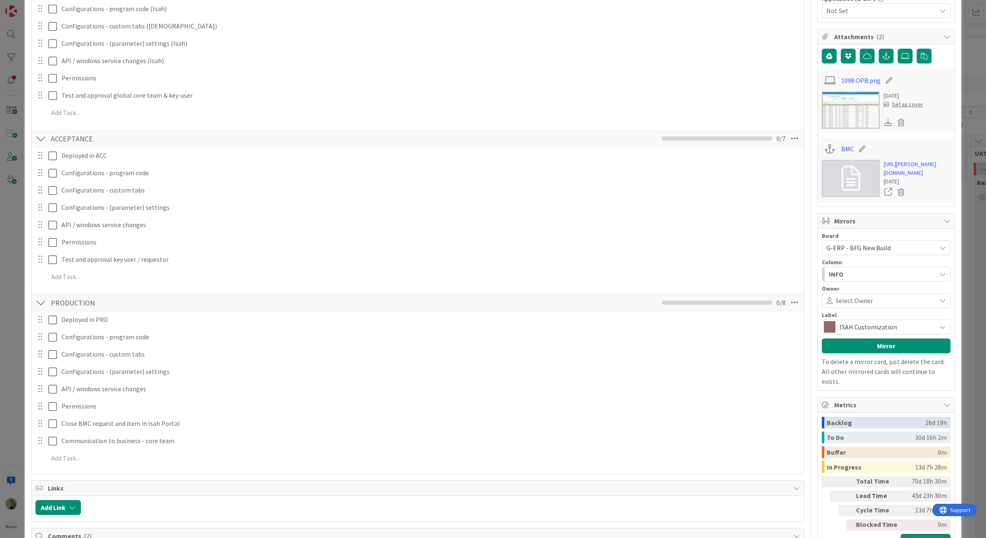
scroll to position [670, 0]
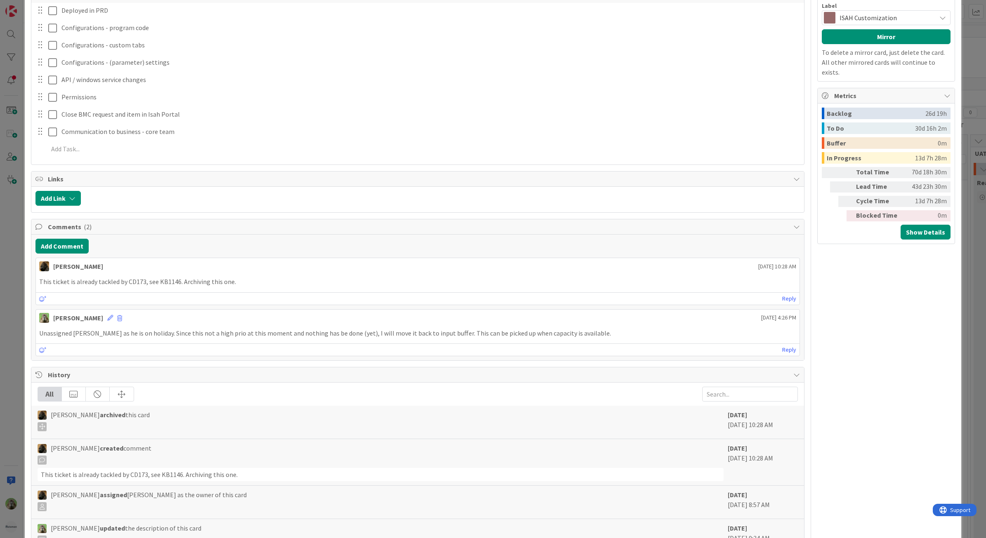
click at [22, 226] on div "ID 981 G-ERP - BFG New Build Archive Title 63 / 128 New CD - Bulk Date Update f…" at bounding box center [493, 269] width 986 height 538
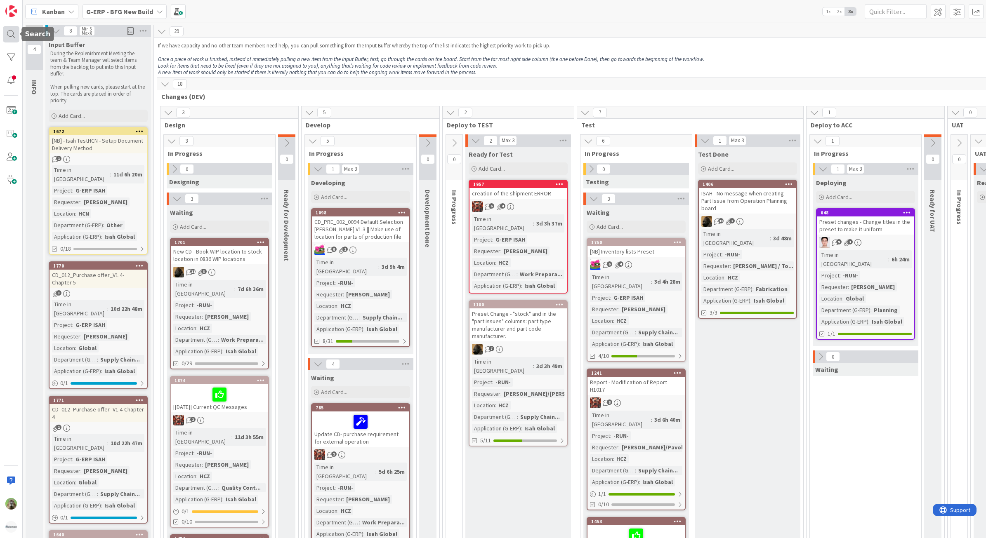
click at [12, 37] on div at bounding box center [11, 34] width 16 height 16
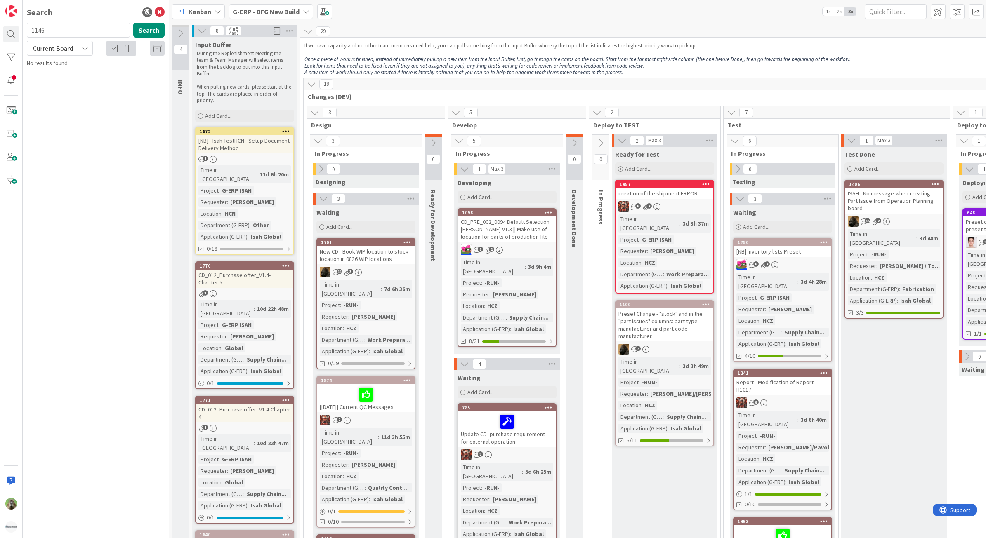
type input "1146"
click at [124, 69] on p "CD173 - Date from PO Line" at bounding box center [101, 72] width 126 height 9
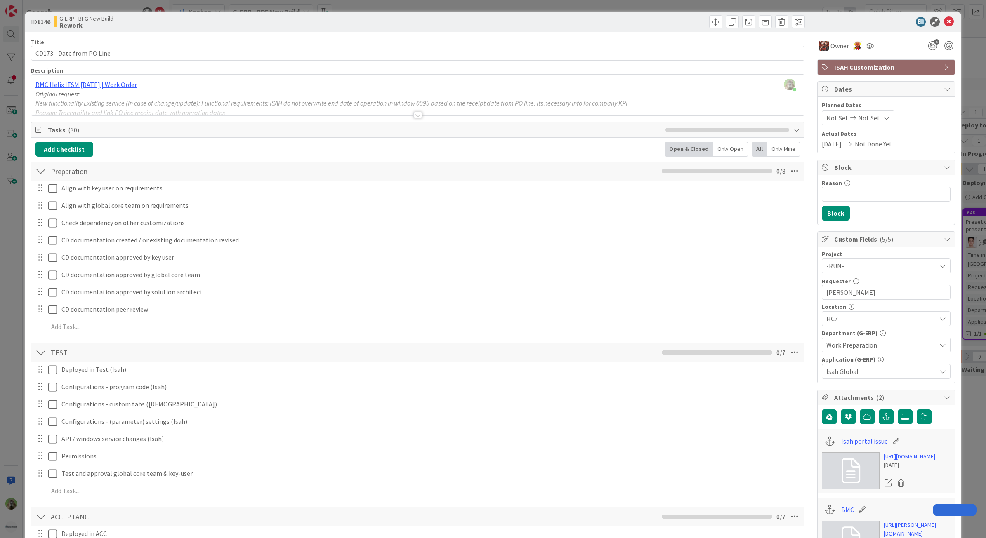
click at [17, 219] on div "ID 1146 G-ERP - BFG New Build Rework Title 25 / 128 CD173 - Date from PO Line D…" at bounding box center [493, 269] width 986 height 538
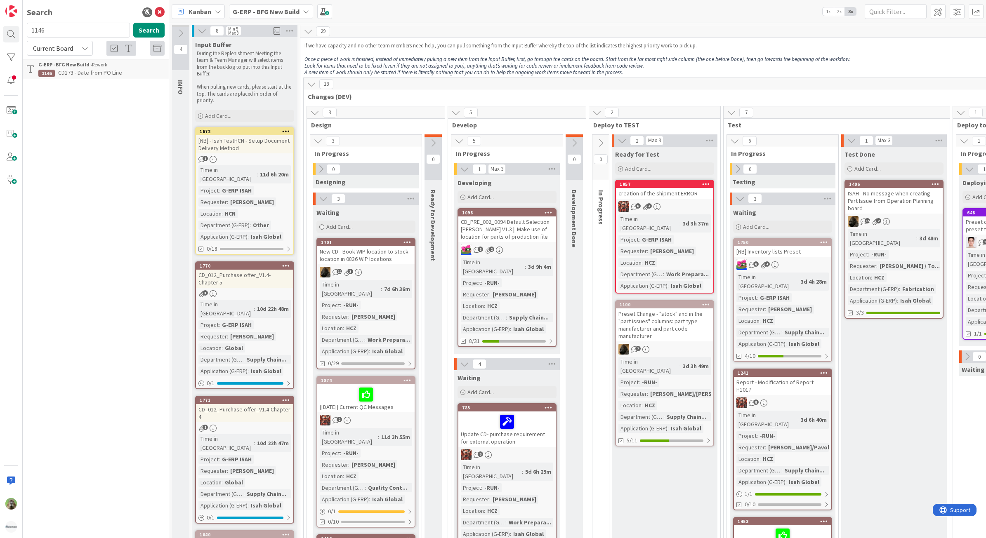
click at [166, 13] on div "Search 1146 Search Current Board G-ERP - BFG New Build › Rework 1146 CD173 - Da…" at bounding box center [96, 269] width 146 height 538
click at [162, 12] on icon at bounding box center [160, 12] width 10 height 10
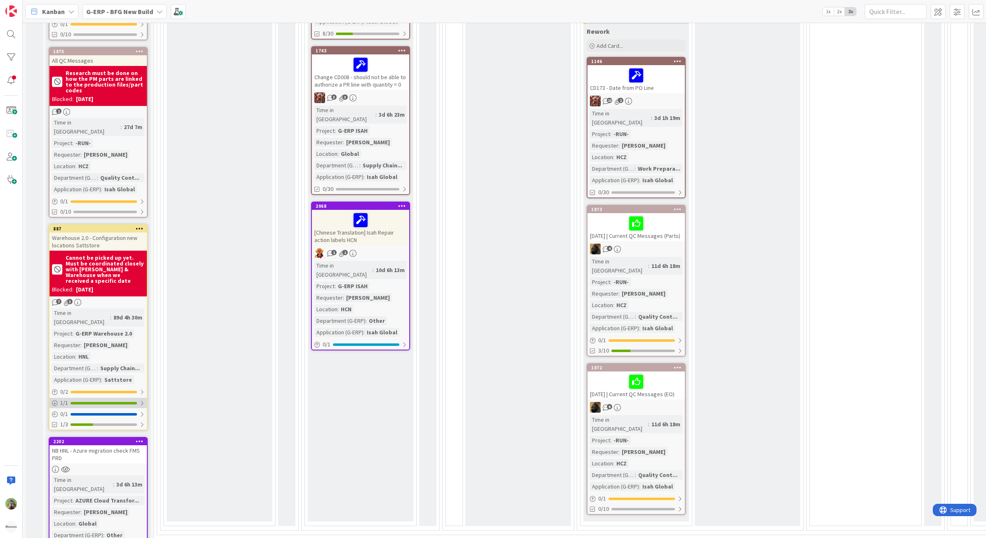
scroll to position [773, 0]
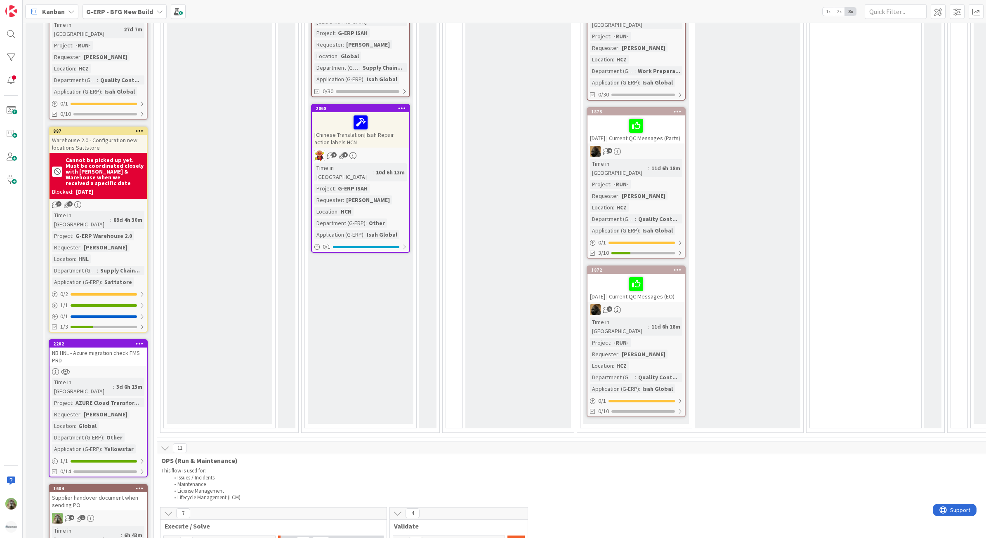
click at [116, 348] on div "NB HNL - Azure migration check FMS PRD" at bounding box center [97, 357] width 97 height 18
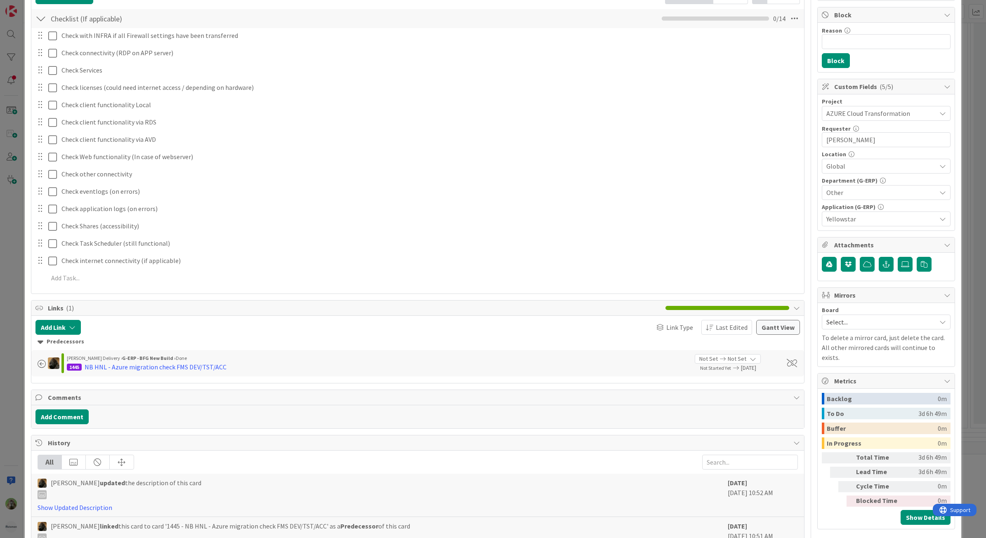
scroll to position [155, 0]
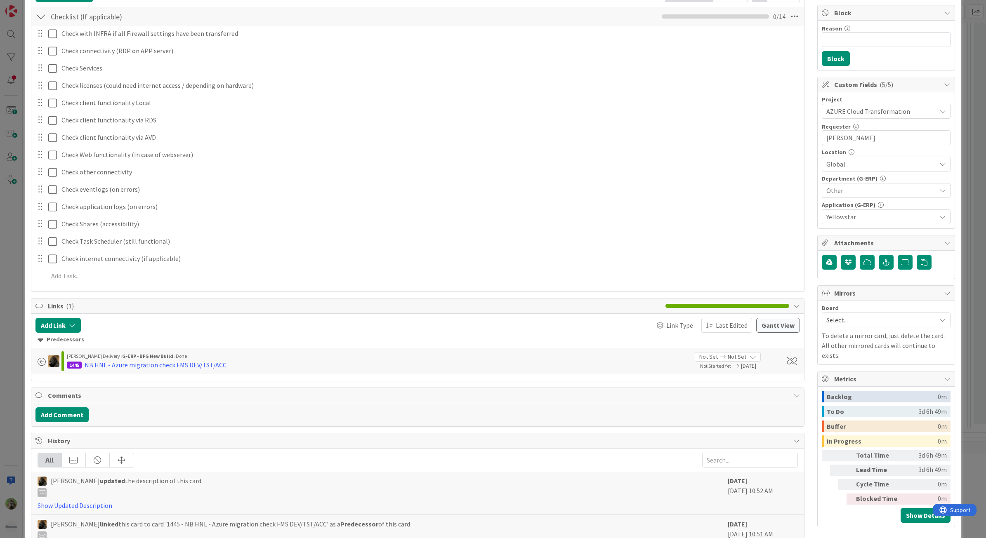
click at [196, 371] on div "[PERSON_NAME] Delivery › G-ERP - BFG New Build › Done 1445 NB HNL - Azure migra…" at bounding box center [378, 361] width 622 height 19
click at [201, 365] on div "NB HNL - Azure migration check FMS DEV/TST/ACC" at bounding box center [156, 365] width 142 height 10
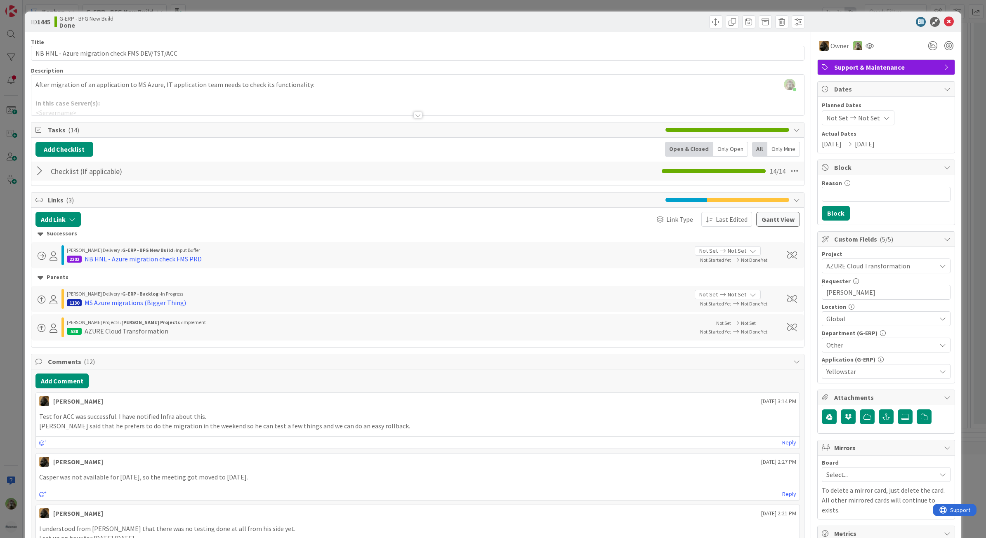
drag, startPoint x: 236, startPoint y: 94, endPoint x: 207, endPoint y: 98, distance: 29.6
click at [236, 94] on div "After migration of an application to MS Azure, IT application team needs to che…" at bounding box center [417, 96] width 773 height 37
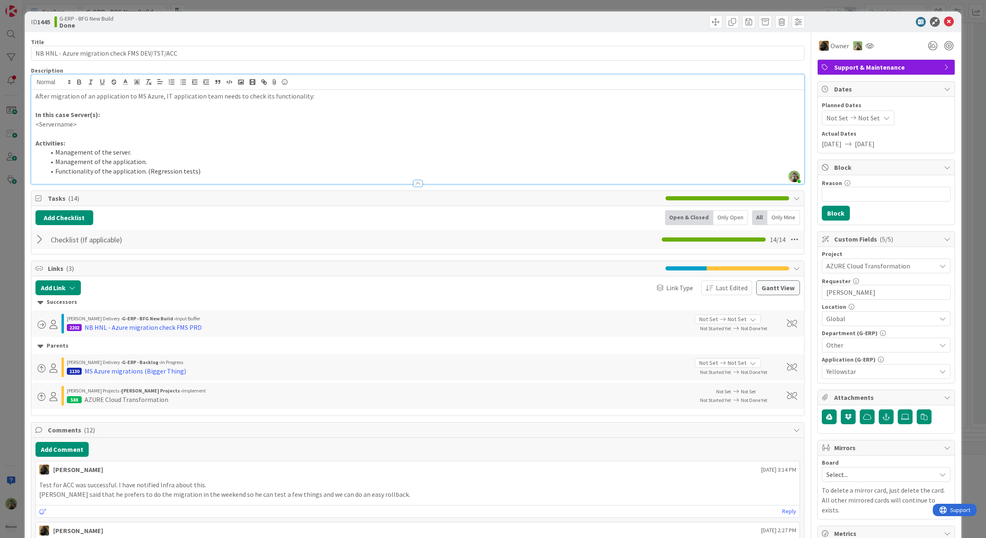
click at [21, 368] on div "ID 1445 G-ERP - BFG New Build Done Title 46 / 128 NB HNL - Azure migration chec…" at bounding box center [493, 269] width 986 height 538
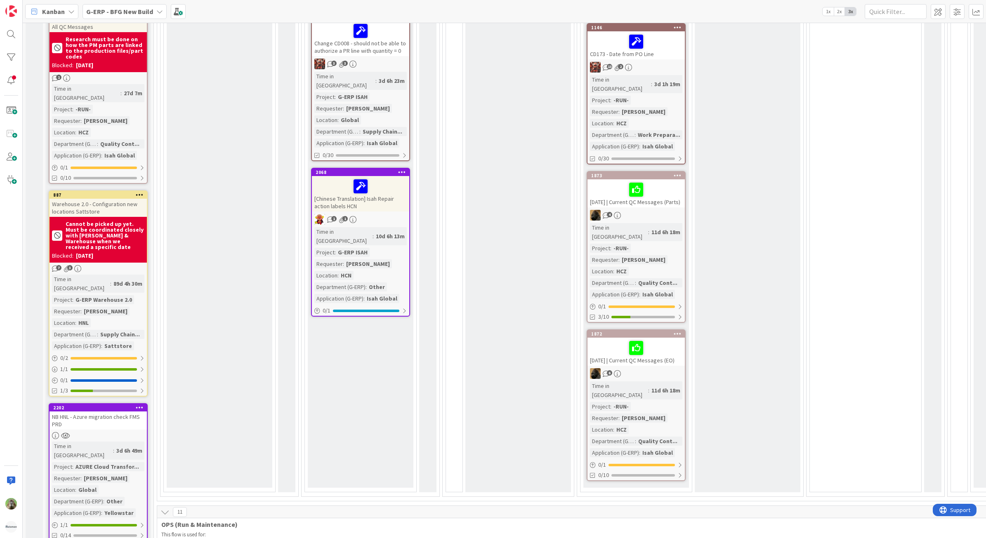
scroll to position [825, 0]
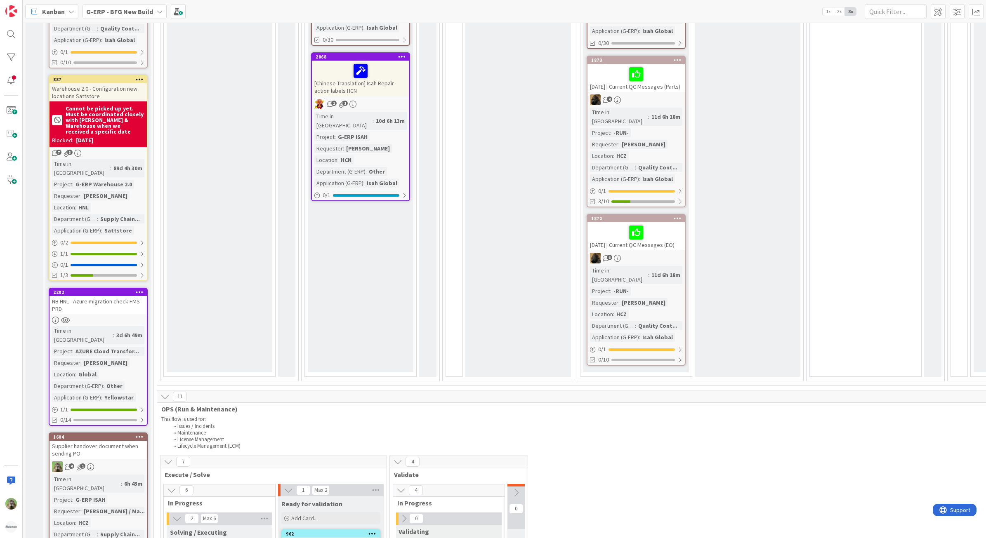
click at [119, 288] on div "2202 NB HNL - Azure migration check FMS PRD Time in Column : 3d 6h 49m Project …" at bounding box center [98, 357] width 99 height 138
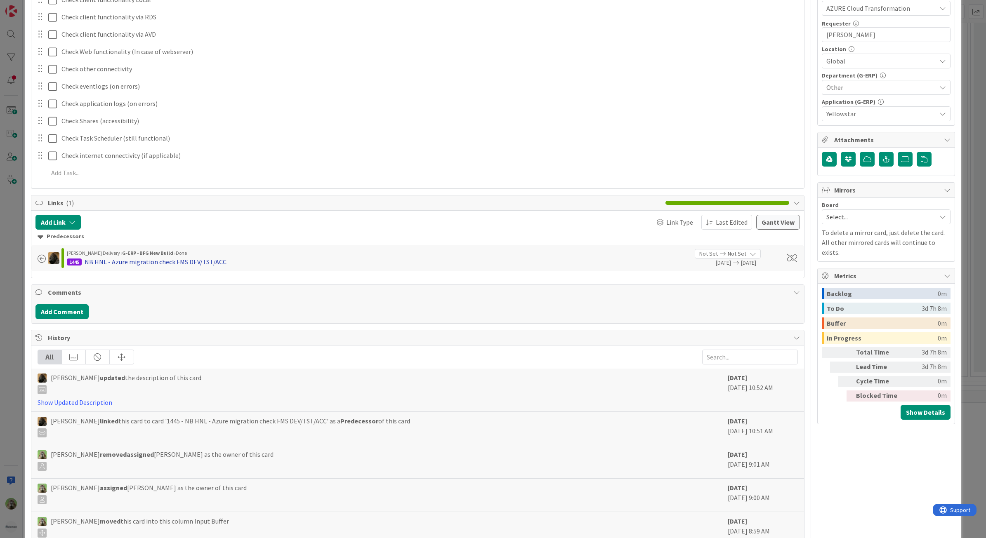
click at [195, 263] on div "NB HNL - Azure migration check FMS DEV/TST/ACC" at bounding box center [156, 262] width 142 height 10
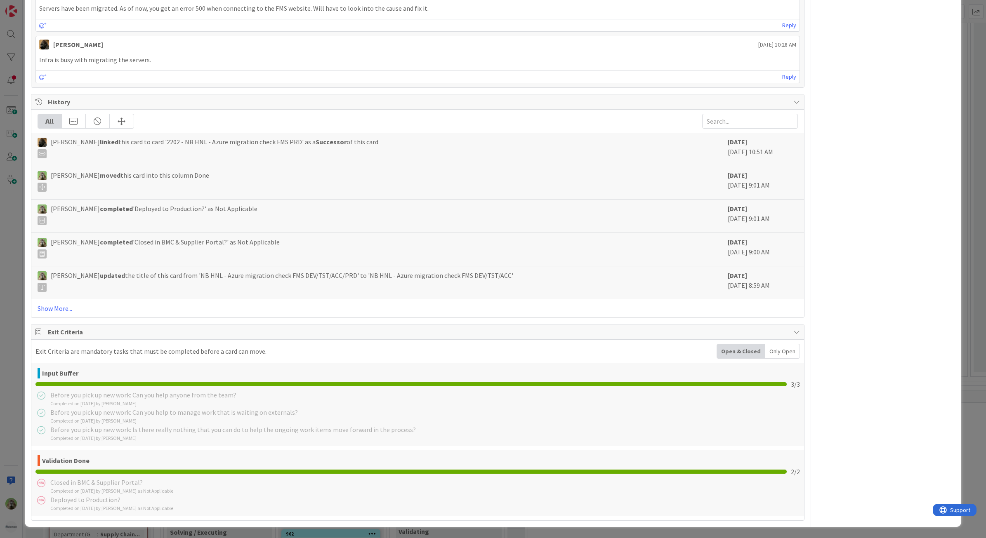
scroll to position [957, 0]
click at [64, 311] on link "Show More..." at bounding box center [418, 308] width 761 height 10
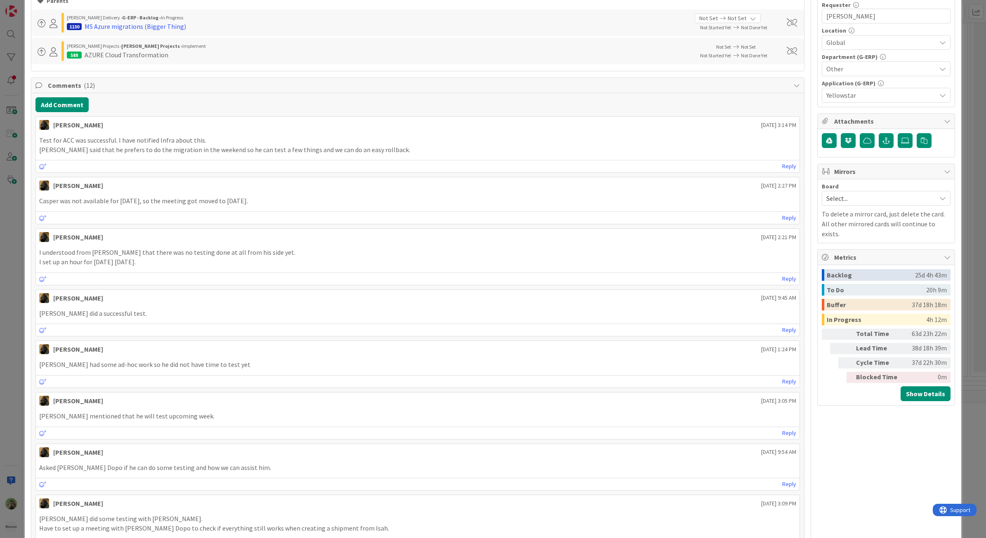
scroll to position [184, 0]
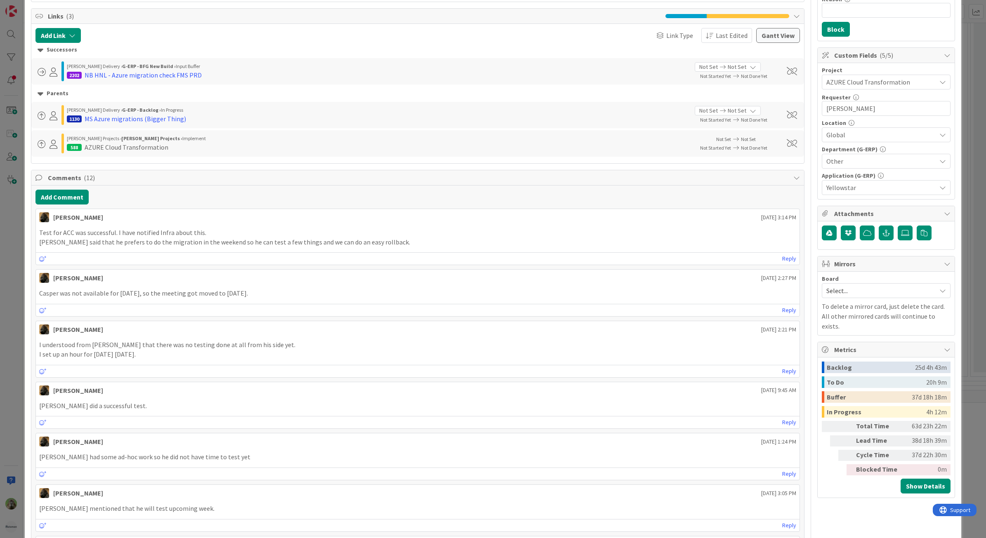
click at [14, 297] on div "ID 1445 G-ERP - BFG New Build Done Title 46 / 128 NB HNL - Azure migration chec…" at bounding box center [493, 269] width 986 height 538
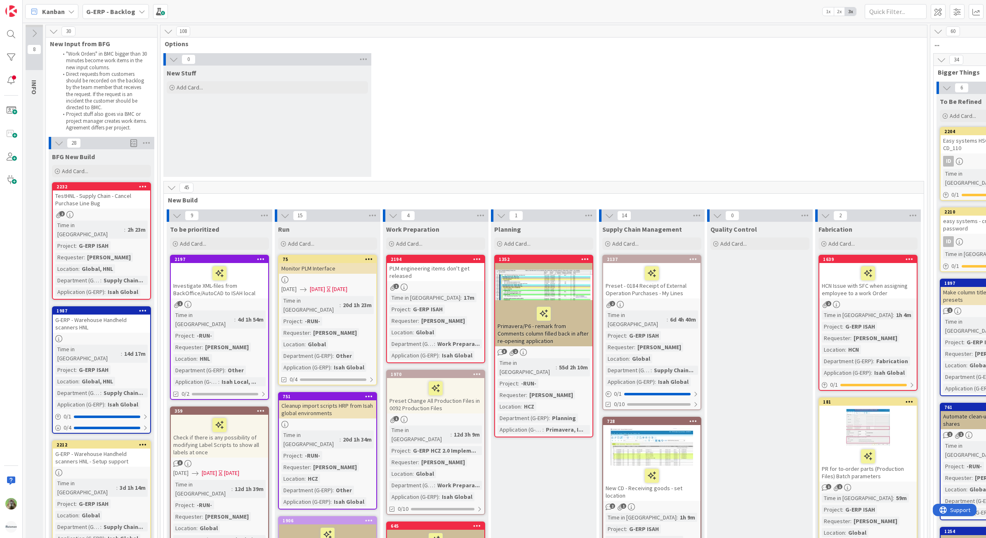
click at [564, 166] on div "0 New Stuff Add Card..." at bounding box center [543, 117] width 763 height 128
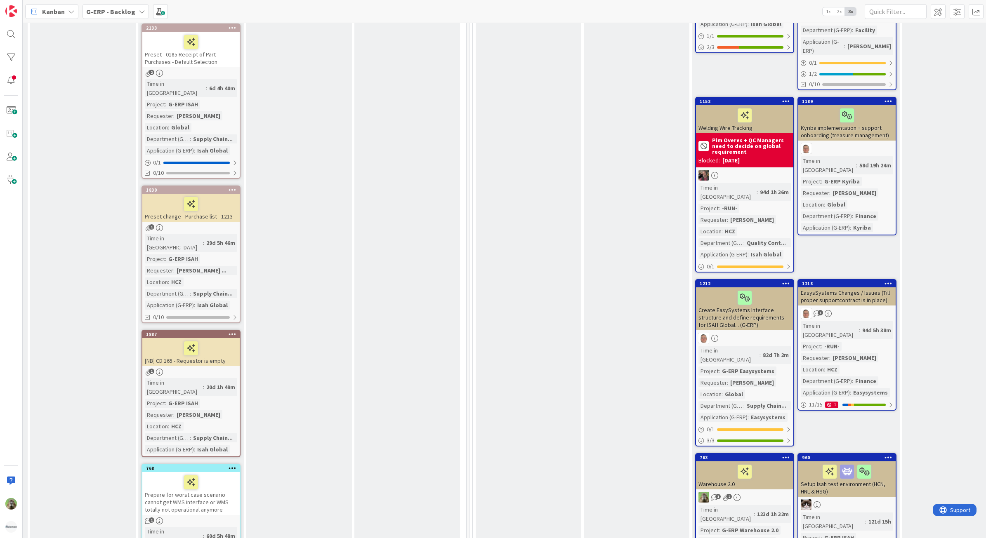
scroll to position [1031, 461]
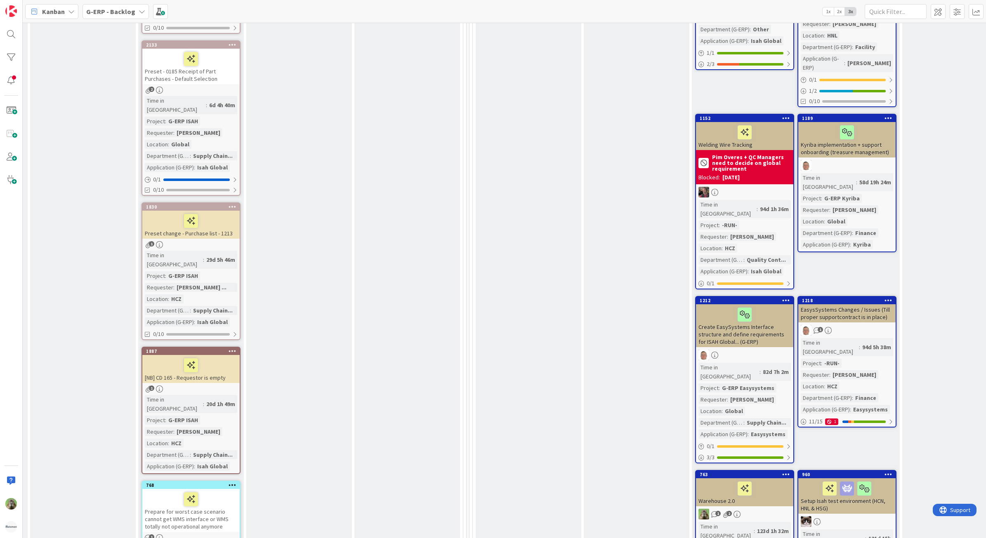
click at [225, 203] on div "1830 Preset change - Purchase list - 1213 1 Time in [GEOGRAPHIC_DATA] : 29d 5h …" at bounding box center [190, 272] width 99 height 138
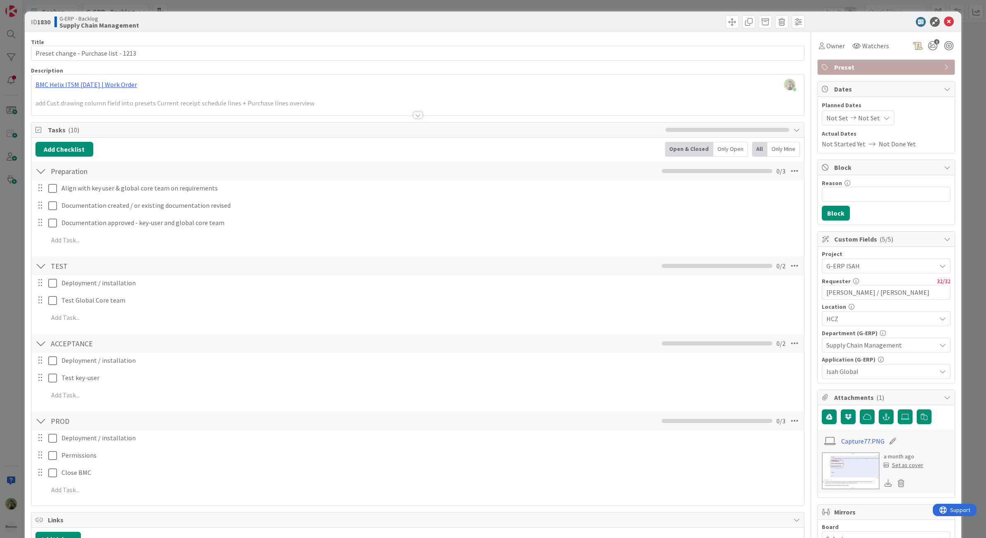
click at [203, 102] on div at bounding box center [417, 104] width 773 height 21
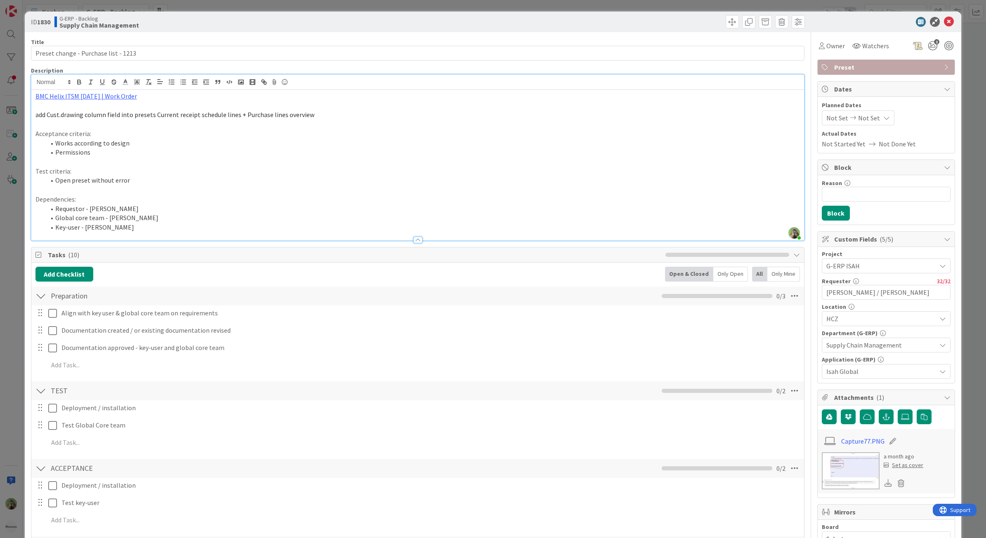
click at [0, 263] on div "ID 1830 G-ERP - Backlog Supply Chain Management Title 37 / 128 Preset change - …" at bounding box center [493, 269] width 986 height 538
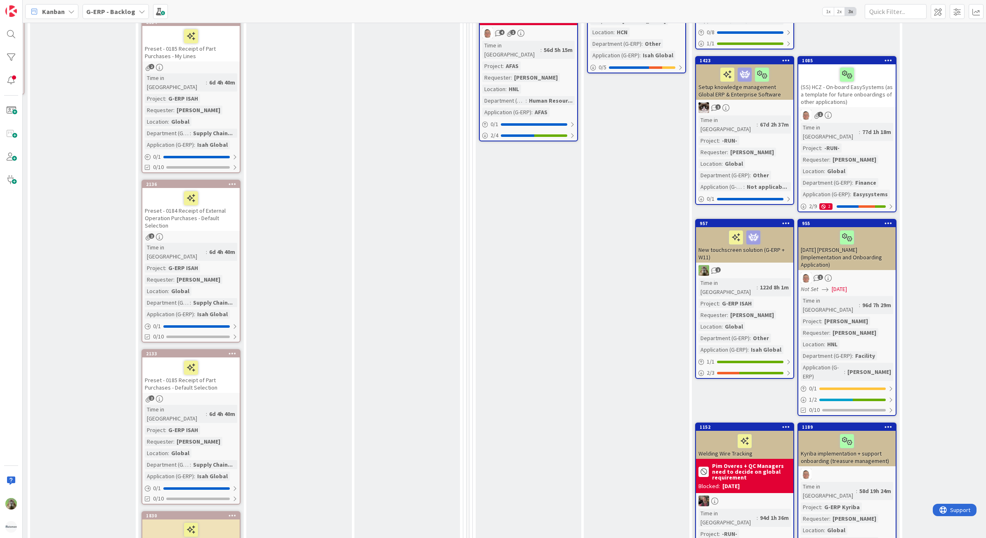
scroll to position [722, 461]
click at [214, 522] on div at bounding box center [191, 530] width 92 height 17
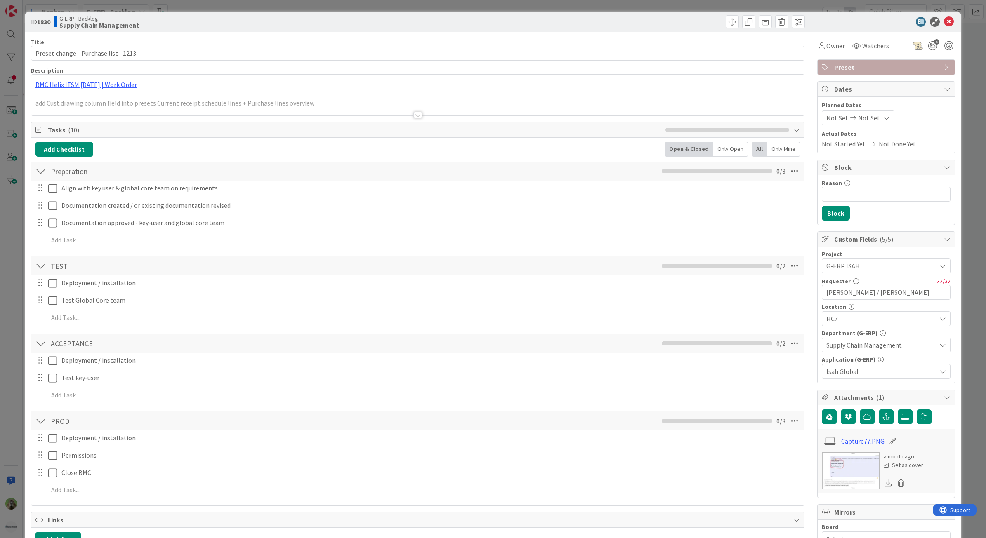
click at [323, 106] on div at bounding box center [417, 104] width 773 height 21
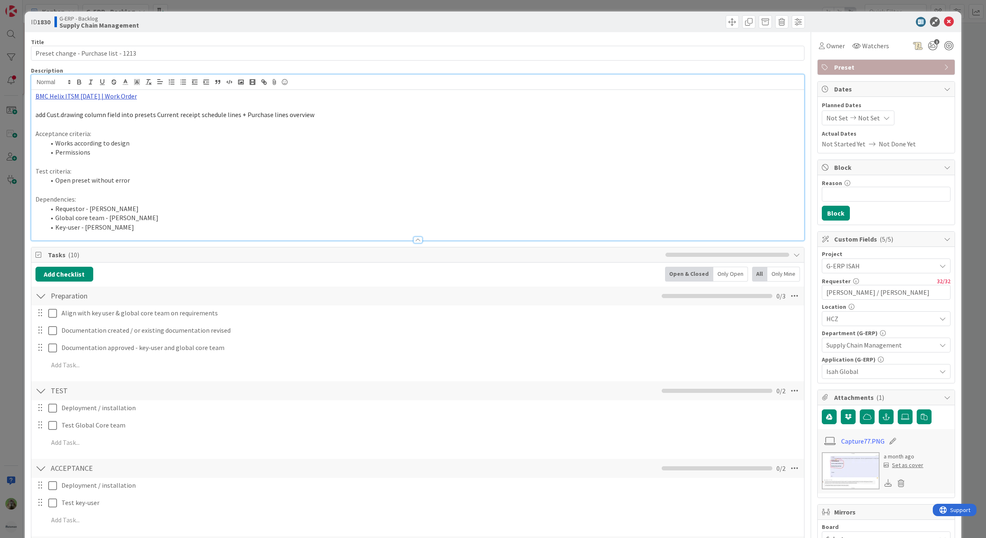
click at [104, 96] on link "BMC Helix ITSM [DATE] | Work Order" at bounding box center [85, 96] width 101 height 8
click at [89, 104] on div "[URL][PERSON_NAME][DOMAIN_NAME]" at bounding box center [84, 112] width 163 height 16
click at [87, 110] on link "[URL][PERSON_NAME][DOMAIN_NAME]" at bounding box center [76, 112] width 82 height 11
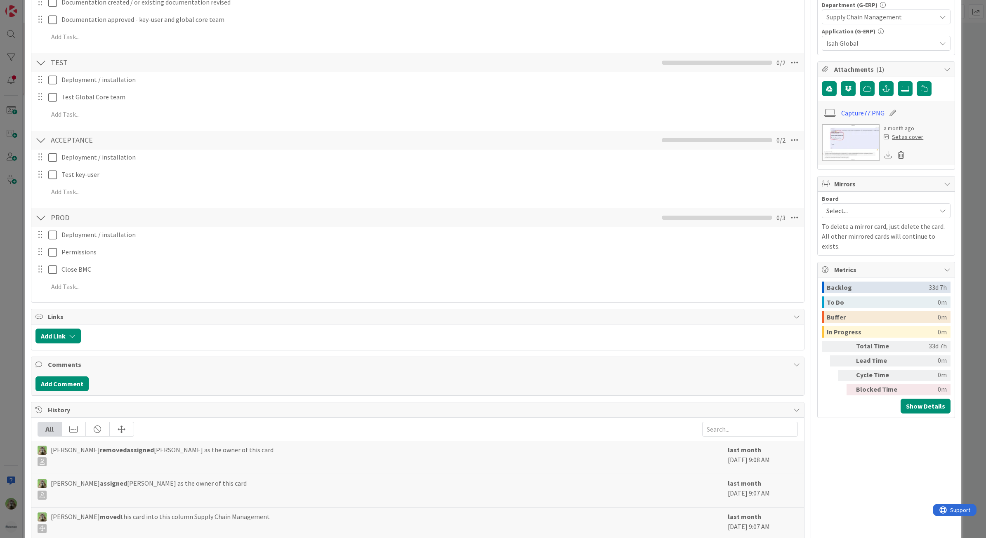
scroll to position [174, 0]
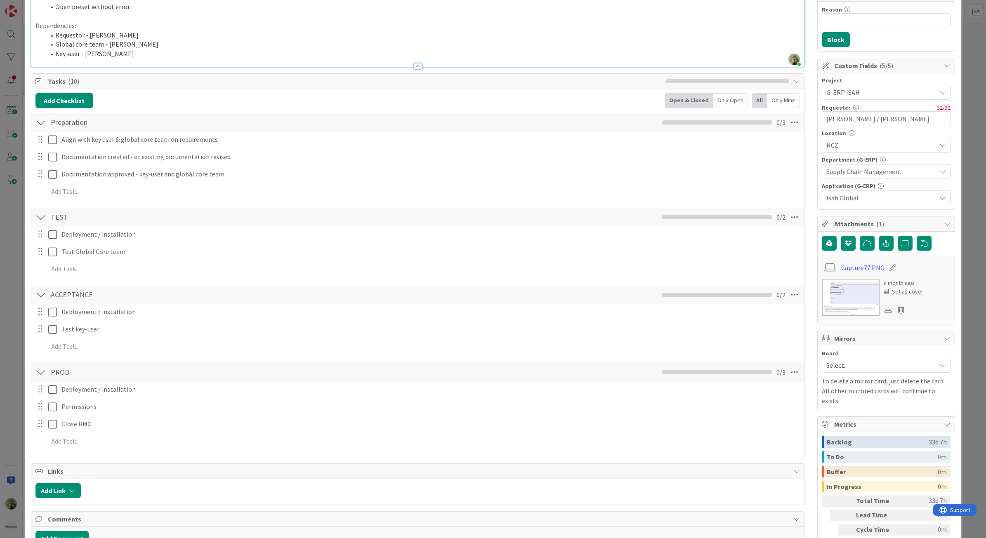
click at [342, 56] on li "Key-user - [PERSON_NAME]" at bounding box center [422, 53] width 755 height 9
click at [318, 40] on li "Global core team - [PERSON_NAME]" at bounding box center [422, 44] width 755 height 9
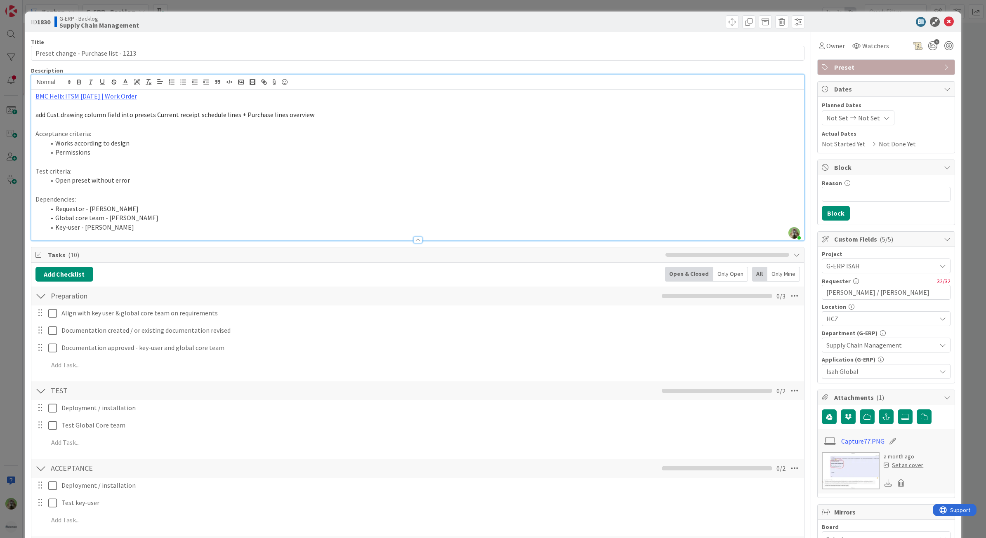
click at [5, 324] on div "ID 1830 G-ERP - Backlog Supply Chain Management Title 37 / 128 Preset change - …" at bounding box center [493, 269] width 986 height 538
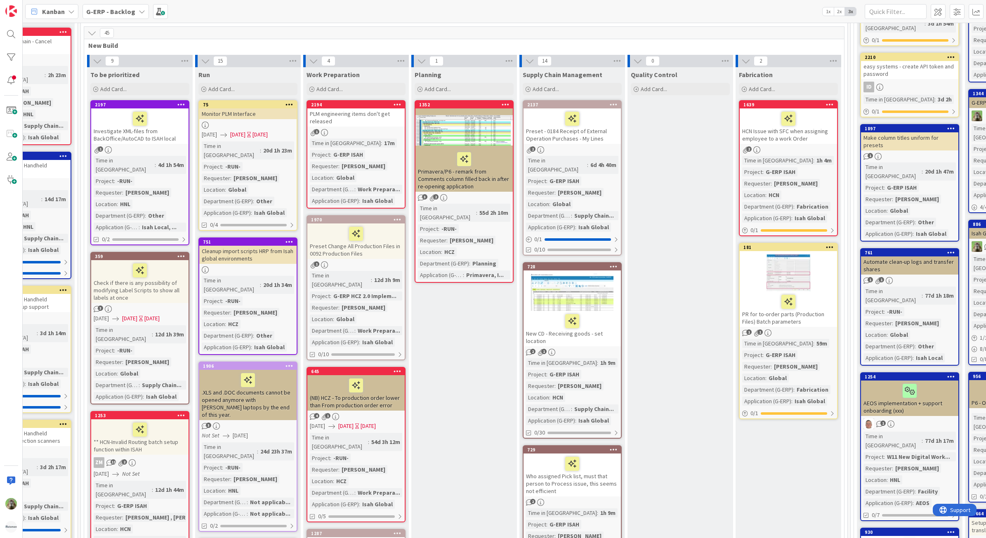
scroll to position [155, 75]
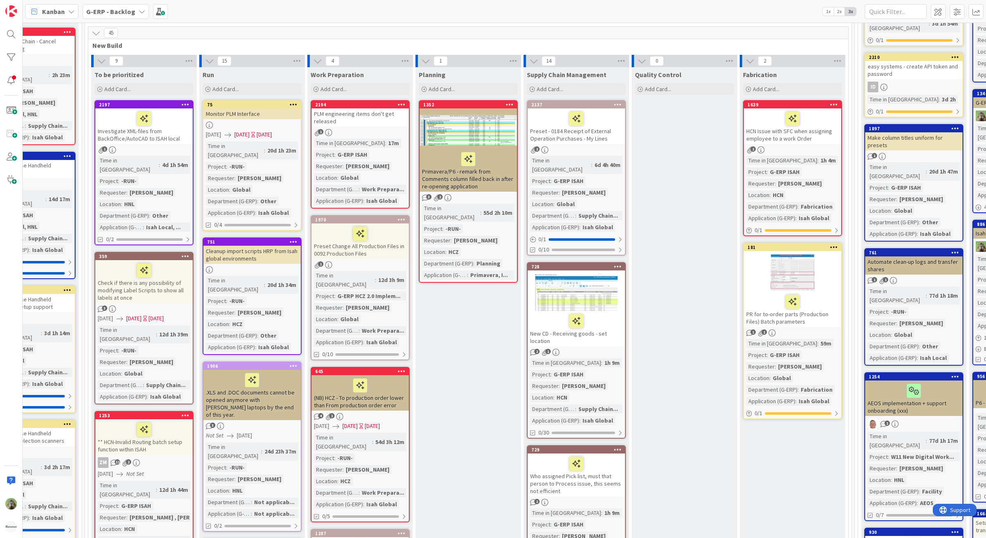
click at [801, 141] on div "HCN Issue with SFC when assigning employee to a work Order" at bounding box center [792, 125] width 97 height 35
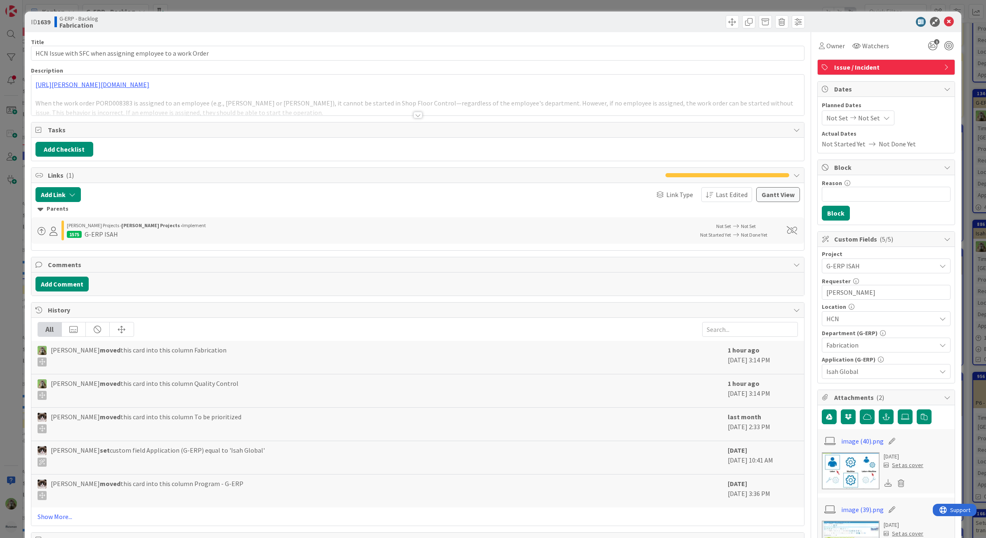
click at [269, 115] on div at bounding box center [417, 104] width 773 height 21
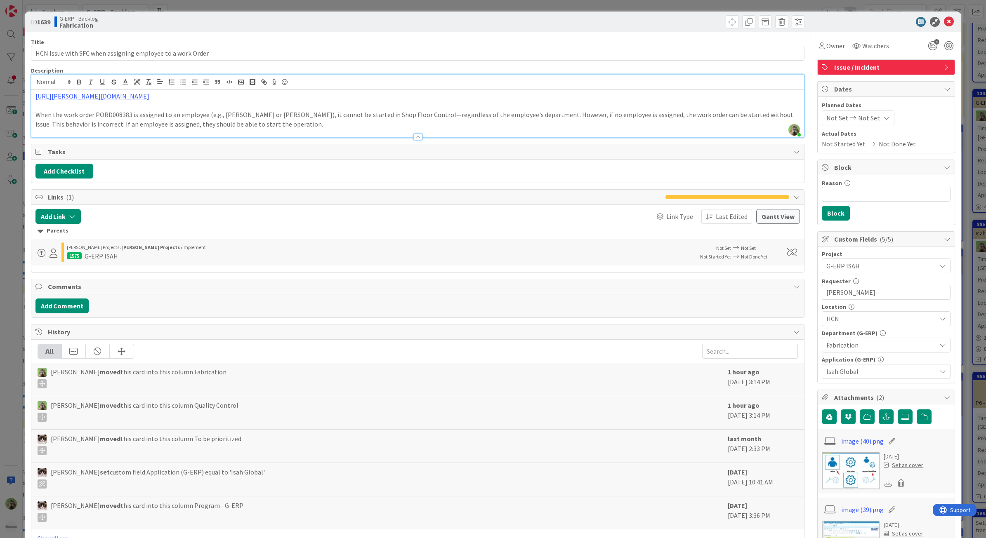
click at [5, 326] on div "ID 1639 G-ERP - Backlog Fabrication Title 58 / 128 HCN Issue with SFC when assi…" at bounding box center [493, 269] width 986 height 538
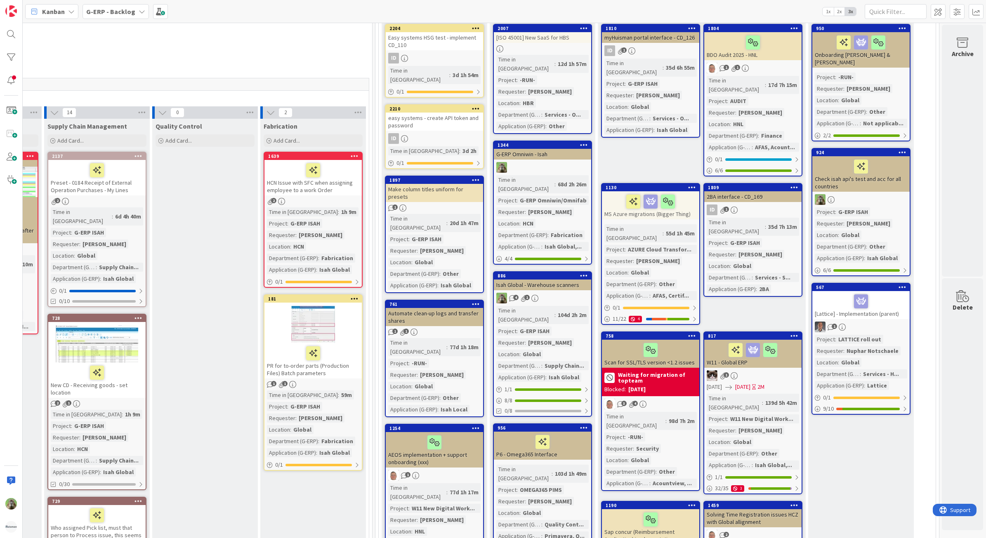
scroll to position [0, 563]
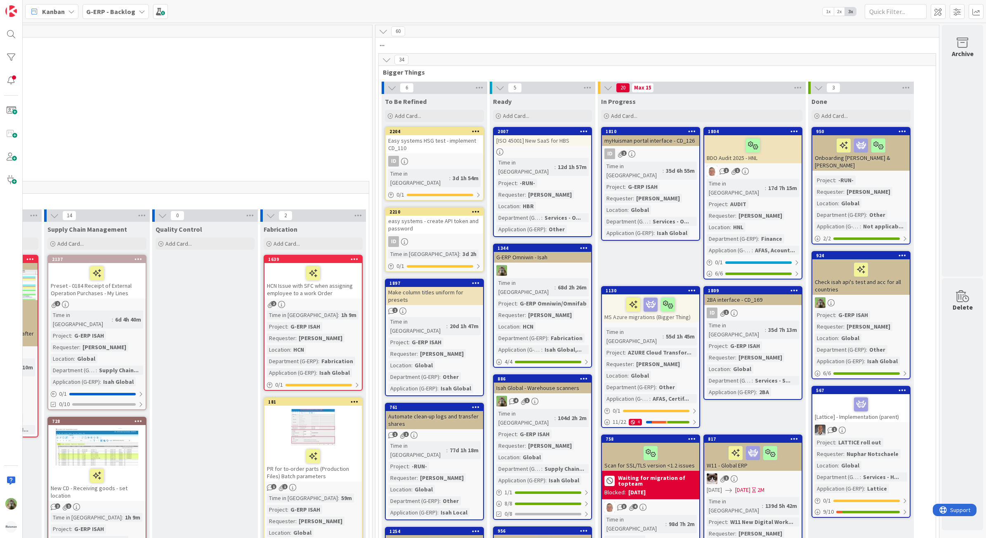
click at [387, 83] on icon at bounding box center [391, 87] width 9 height 9
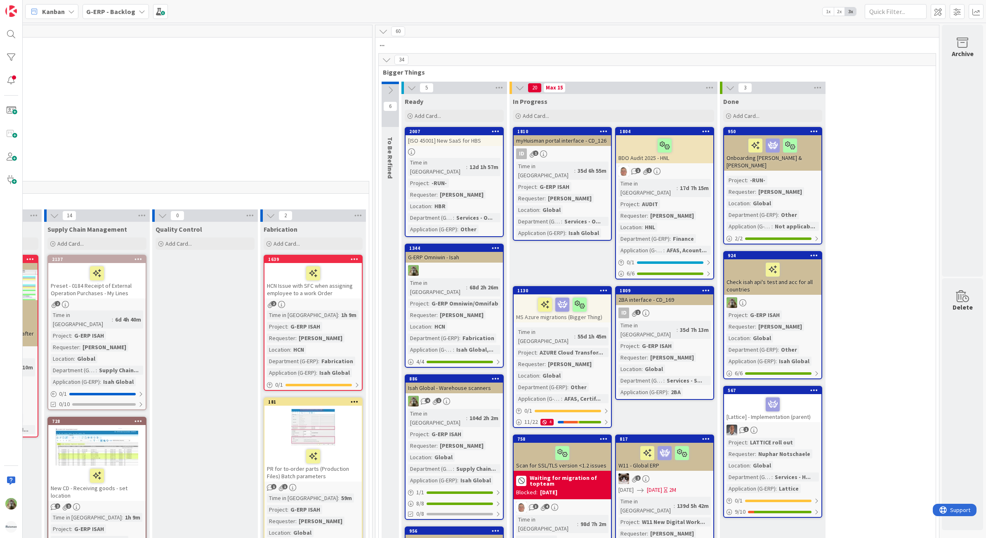
click at [384, 59] on div "34" at bounding box center [657, 60] width 557 height 12
click at [382, 59] on icon at bounding box center [386, 59] width 9 height 9
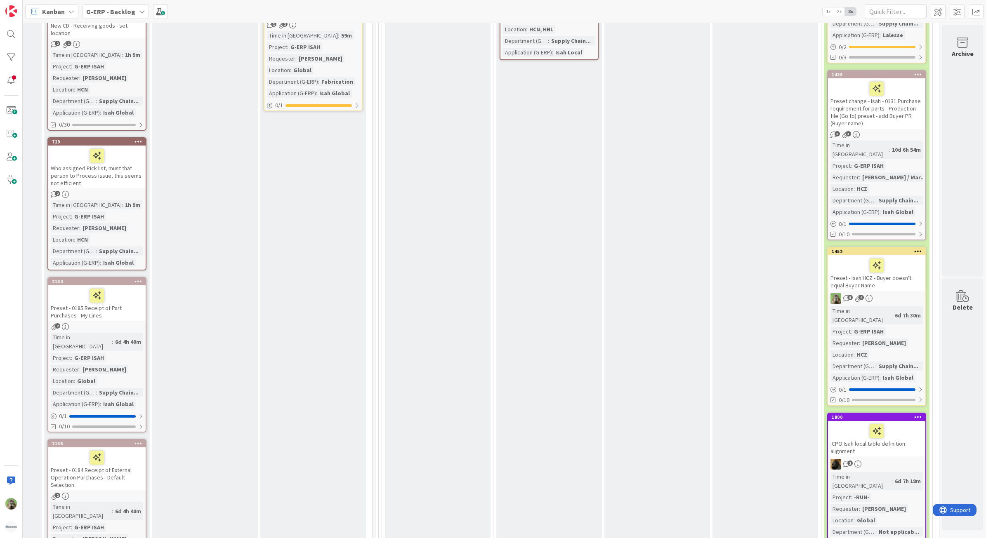
scroll to position [412, 563]
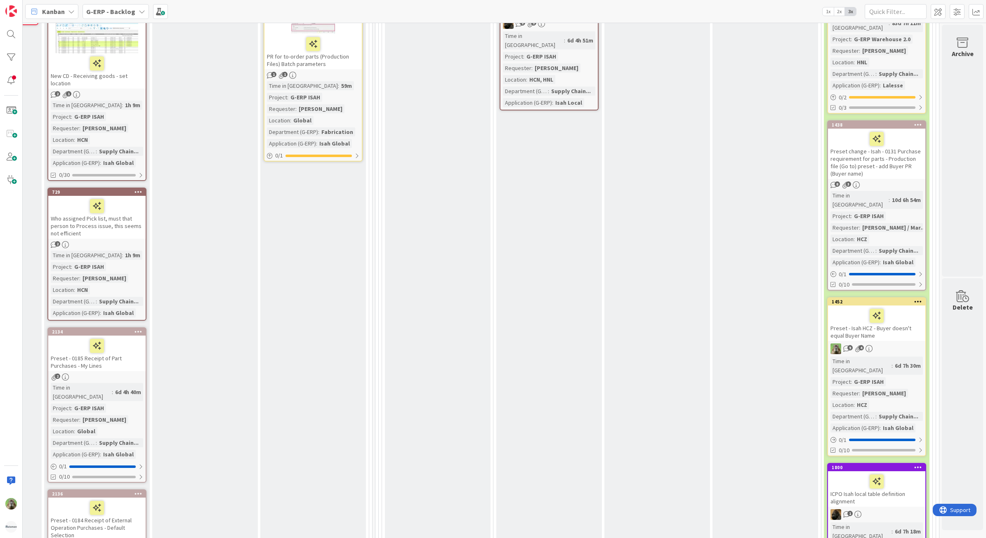
click at [106, 18] on div "G-ERP - Backlog" at bounding box center [115, 11] width 66 height 15
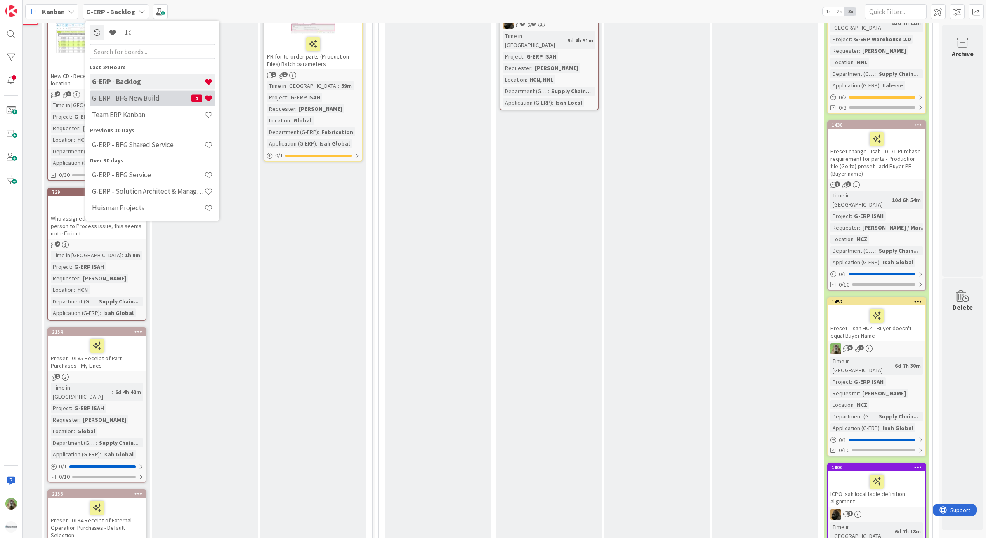
click at [141, 99] on h4 "G-ERP - BFG New Build" at bounding box center [141, 98] width 99 height 8
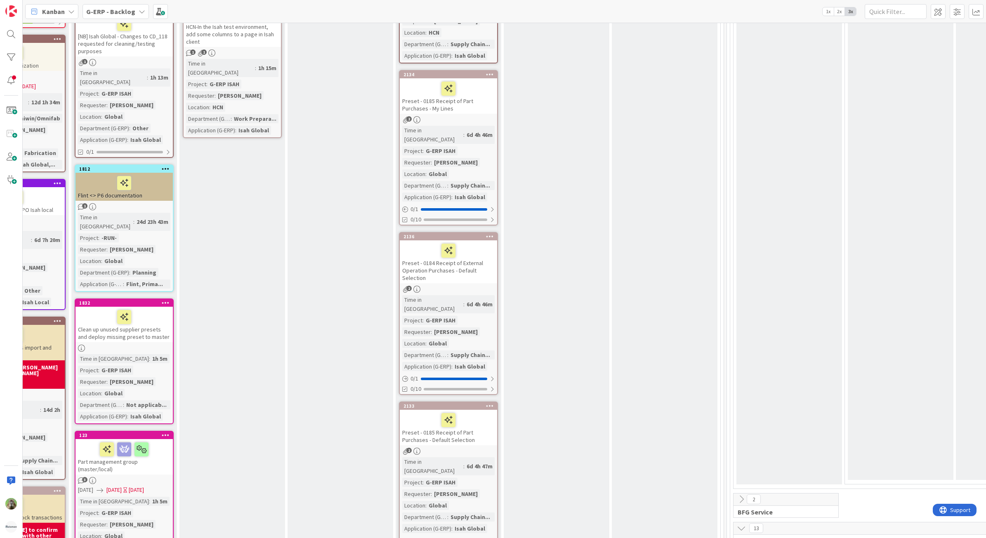
scroll to position [773, 203]
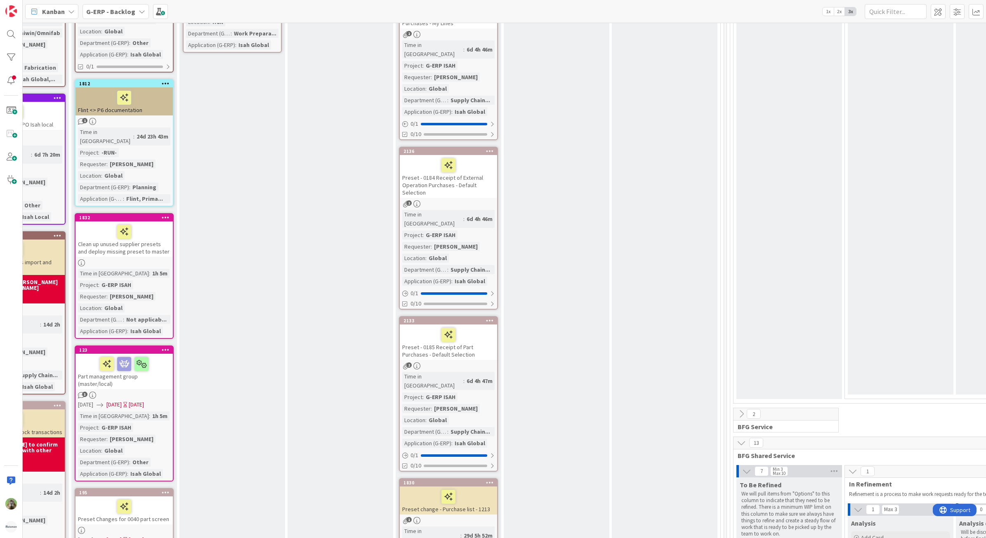
click at [486, 487] on div "Preset change - Purchase list - 1213" at bounding box center [448, 501] width 97 height 28
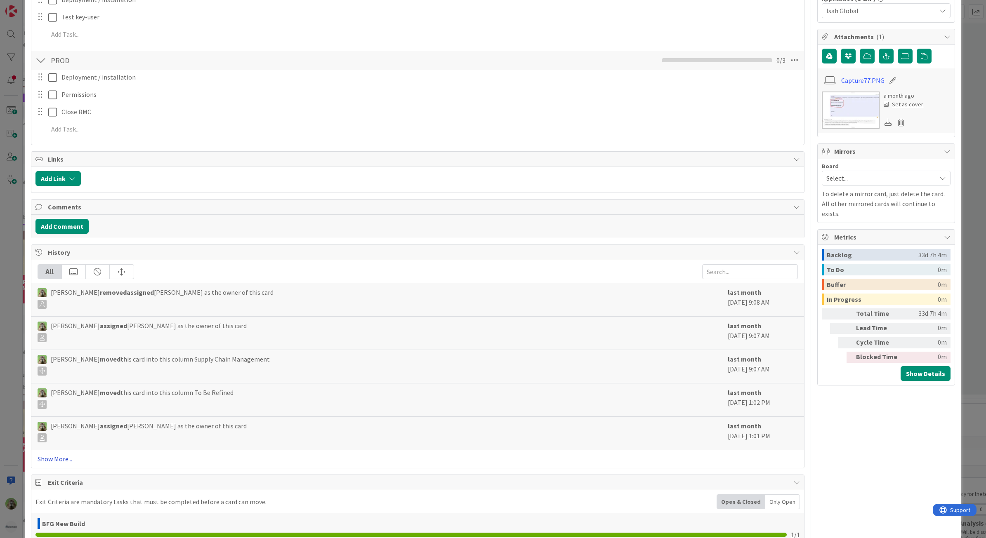
click at [46, 463] on link "Show More..." at bounding box center [418, 459] width 761 height 10
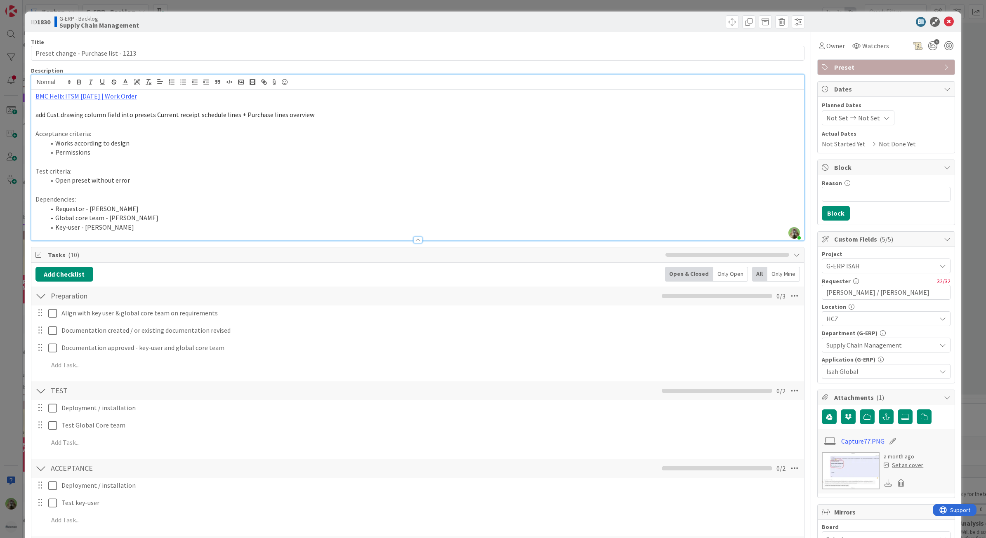
click at [375, 92] on div "BMC Helix ITSM [DATE] | Work Order add Cust.drawing column field into presets C…" at bounding box center [417, 165] width 773 height 151
click at [9, 256] on div "ID 1830 G-ERP - Backlog Supply Chain Management Title 37 / 128 Preset change - …" at bounding box center [493, 269] width 986 height 538
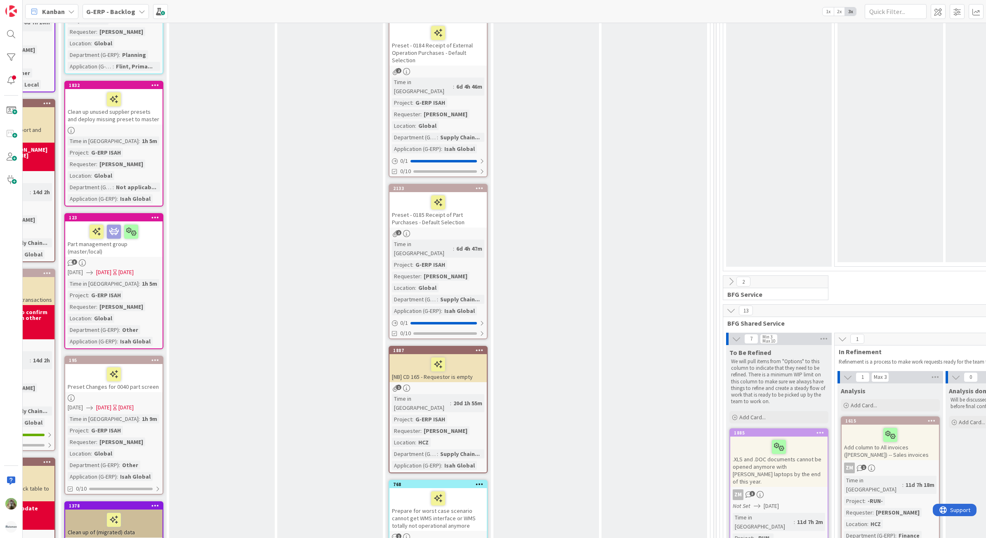
scroll to position [1083, 214]
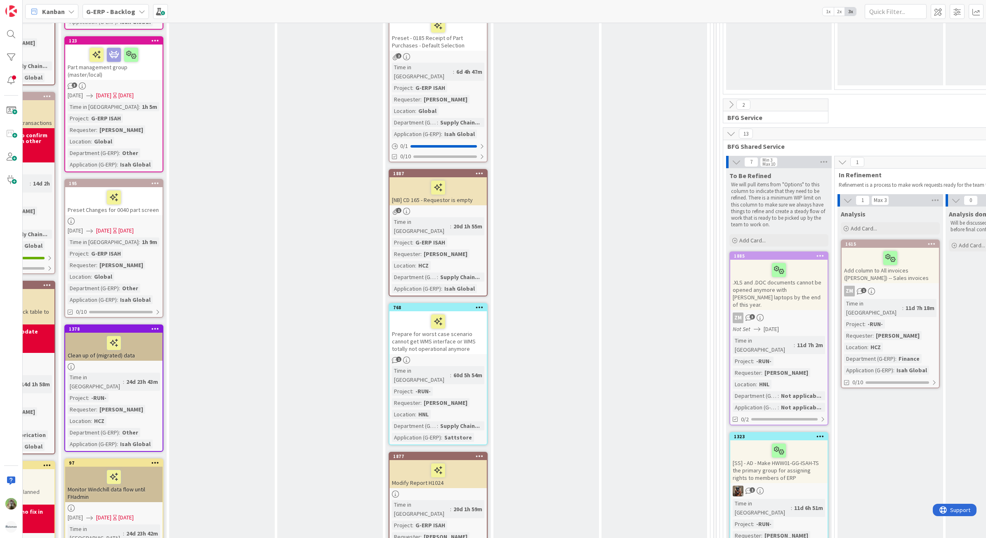
click at [483, 491] on div at bounding box center [437, 494] width 97 height 7
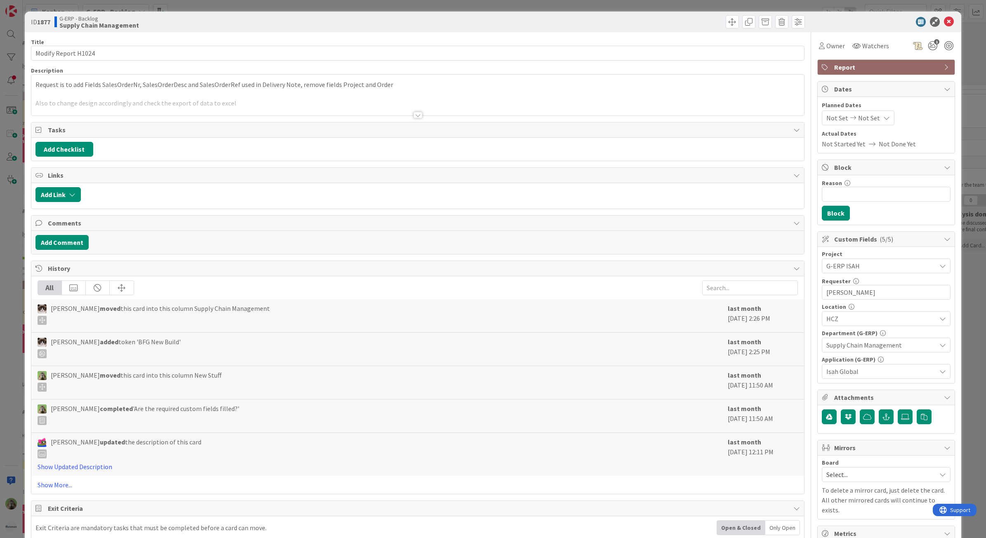
click at [367, 101] on div at bounding box center [417, 104] width 773 height 21
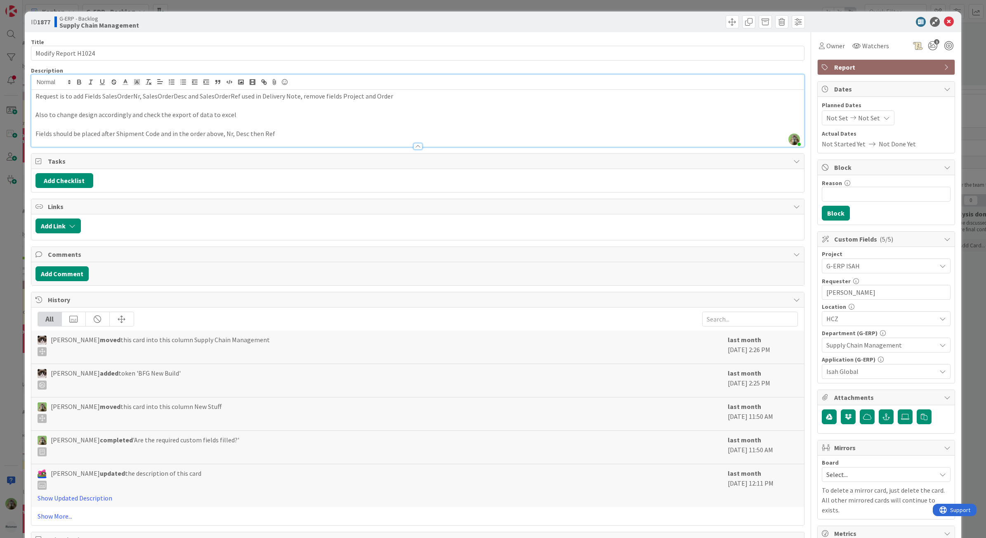
scroll to position [155, 0]
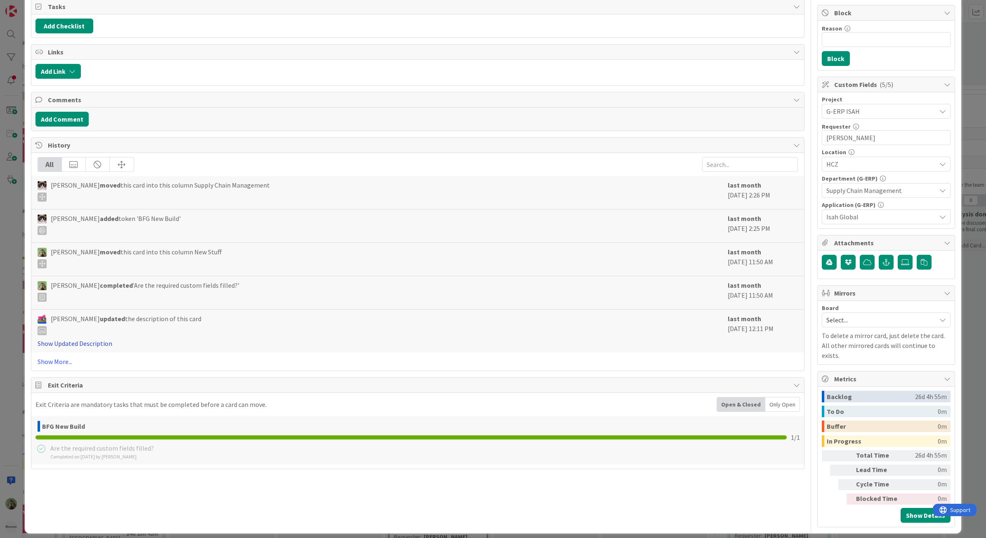
click at [100, 347] on link "Show Updated Description" at bounding box center [75, 343] width 75 height 8
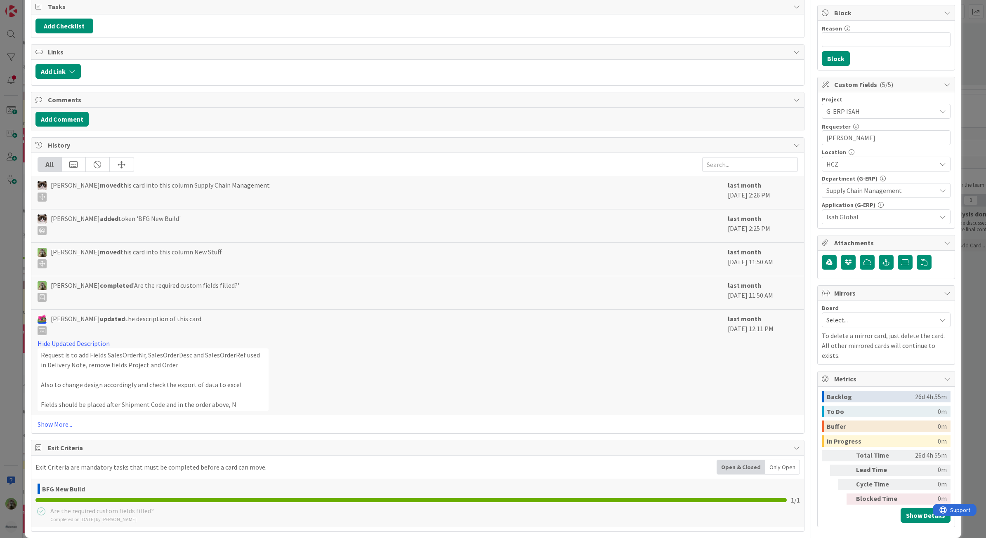
scroll to position [0, 0]
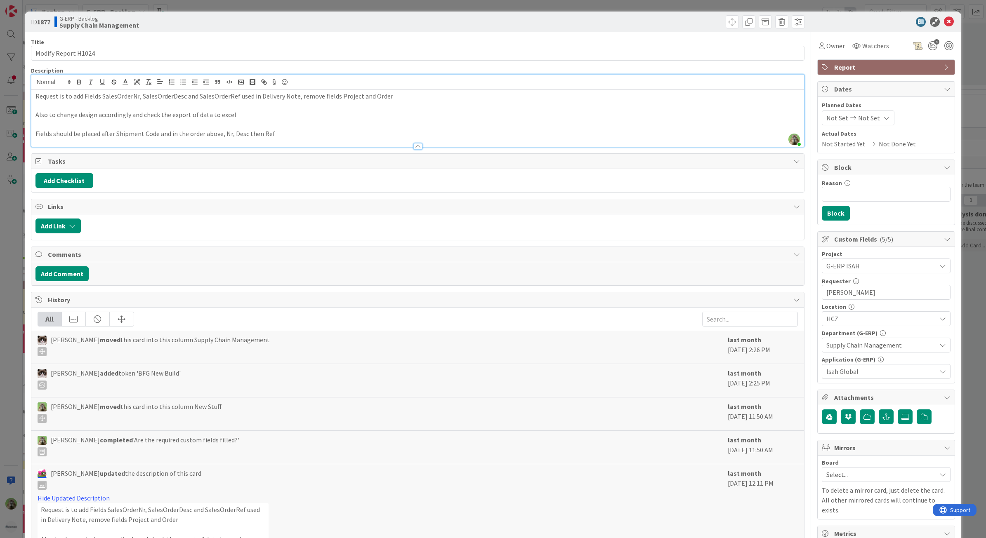
click at [2, 348] on div "ID 1877 G-ERP - Backlog Supply Chain Management Title 19 / 128 Modify Report H1…" at bounding box center [493, 269] width 986 height 538
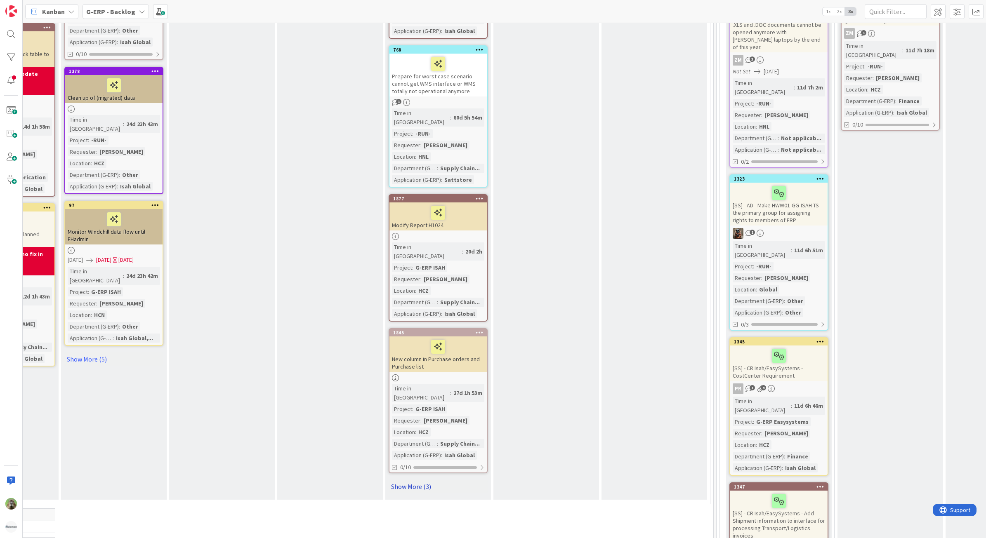
click at [427, 480] on link "Show More (3)" at bounding box center [438, 486] width 99 height 13
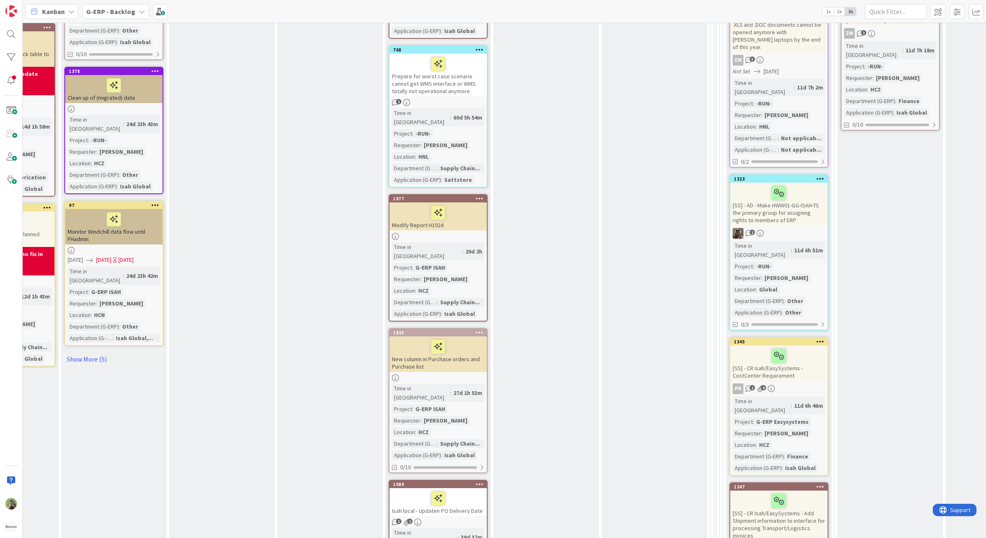
click at [481, 337] on div "New column in Purchase orders and Purchase list" at bounding box center [437, 354] width 97 height 35
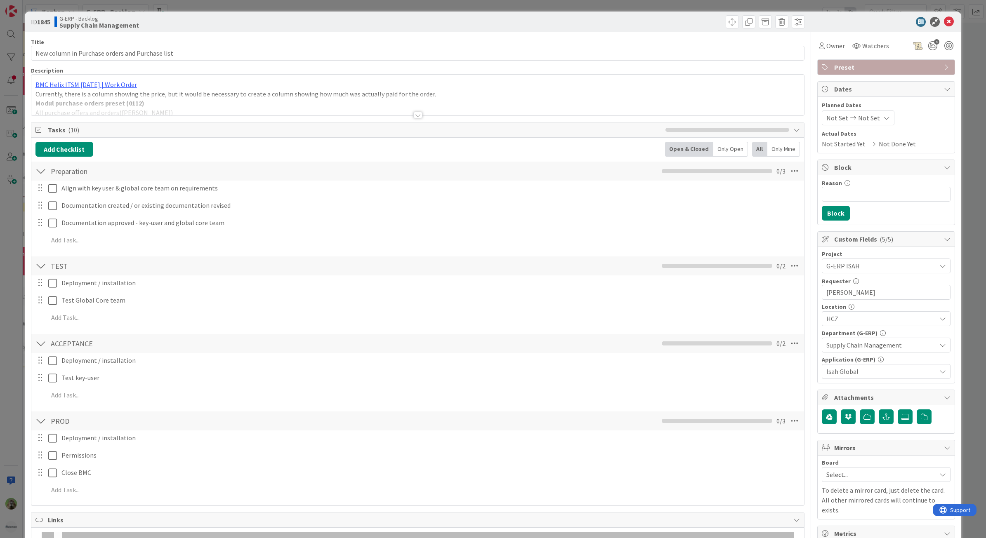
click at [345, 102] on div at bounding box center [417, 104] width 773 height 21
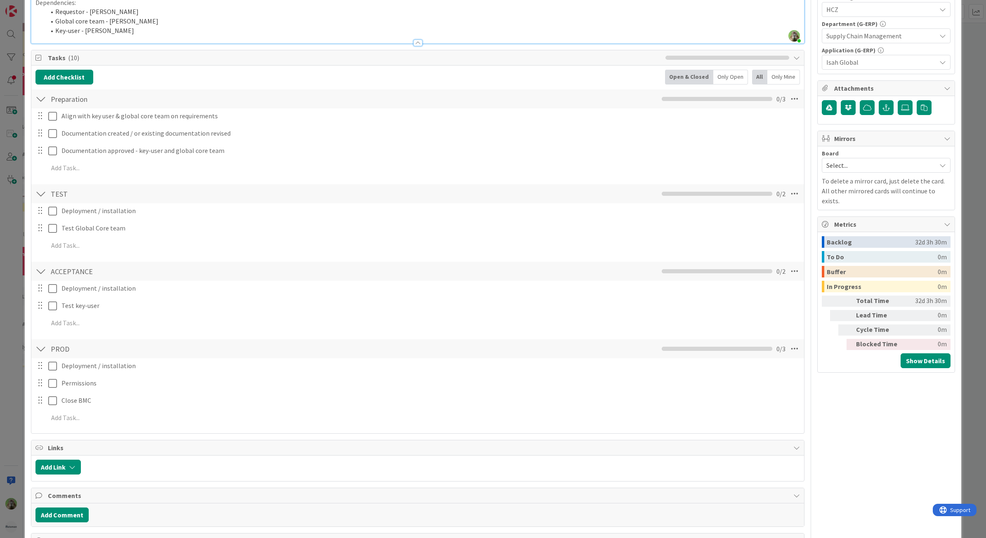
scroll to position [567, 0]
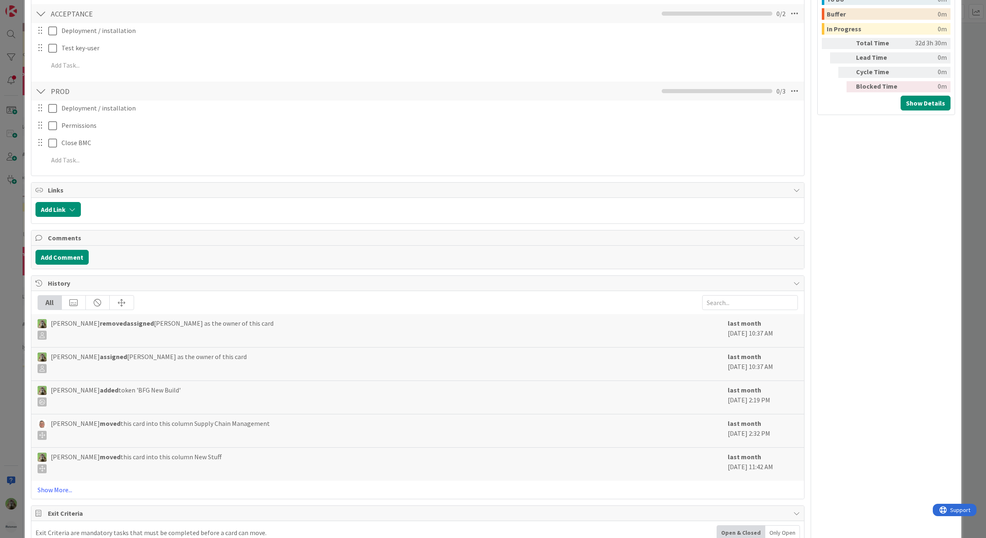
click at [13, 238] on div "ID 1845 G-ERP - Backlog Supply Chain Management Title 47 / 128 New column in Pu…" at bounding box center [493, 269] width 986 height 538
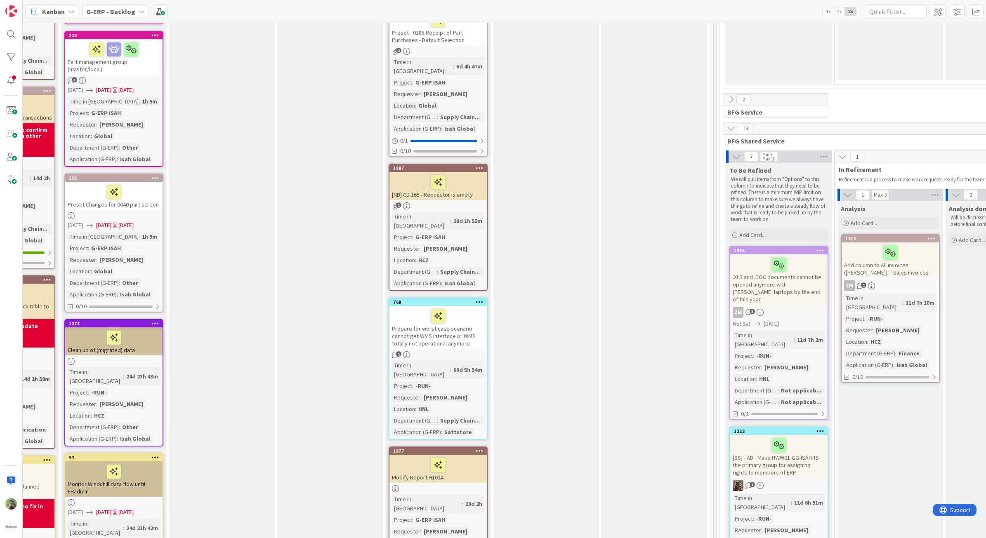
scroll to position [1083, 214]
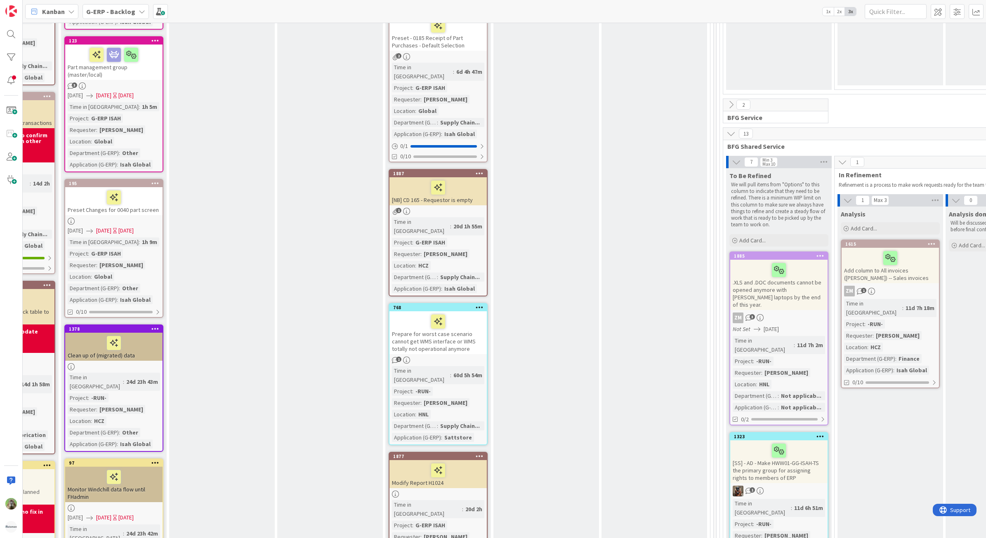
click at [480, 460] on div "Modify Report H1024" at bounding box center [437, 474] width 97 height 28
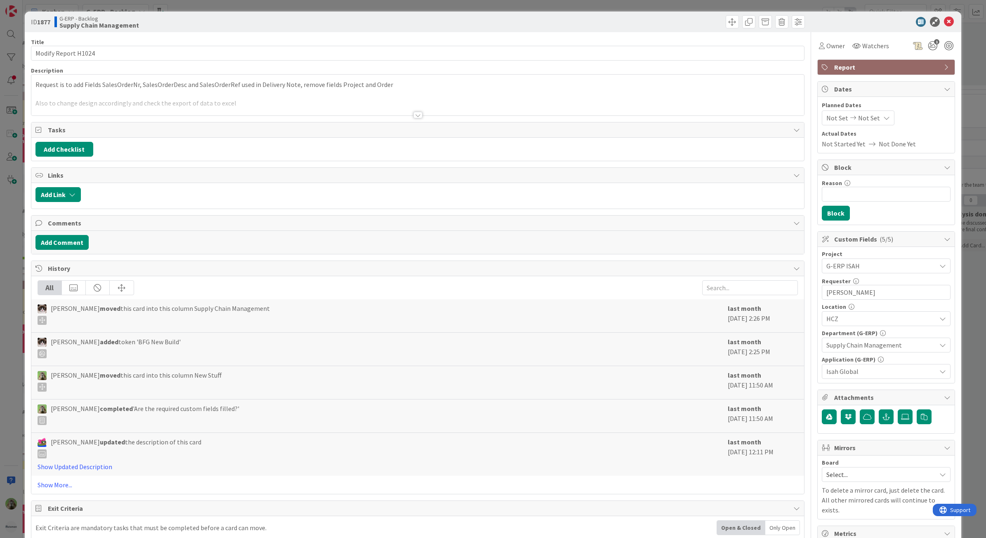
click at [11, 292] on div "ID 1877 G-ERP - Backlog Supply Chain Management Title 19 / 128 Modify Report H1…" at bounding box center [493, 269] width 986 height 538
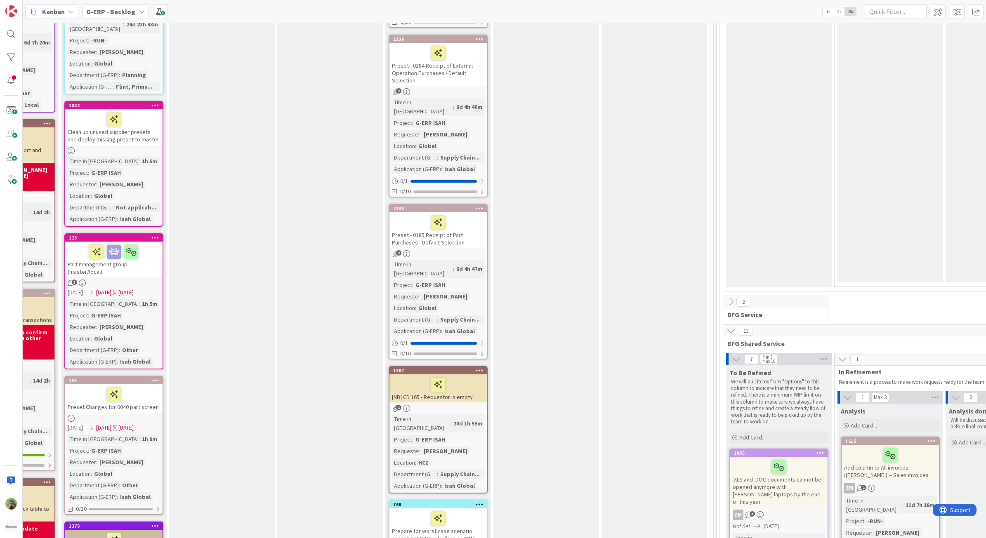
scroll to position [866, 214]
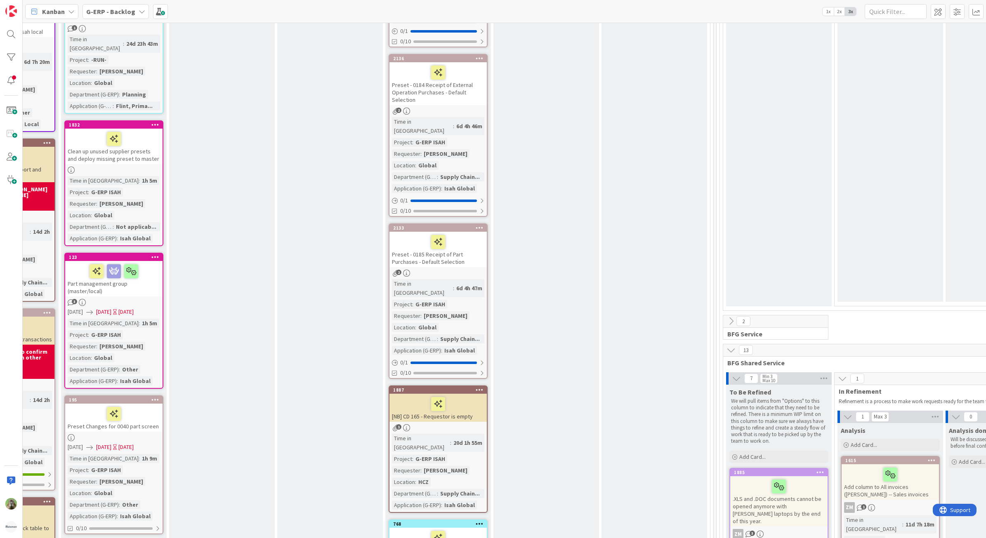
click at [471, 394] on div "[NB] CD 165 - Requestor is empty" at bounding box center [437, 408] width 97 height 28
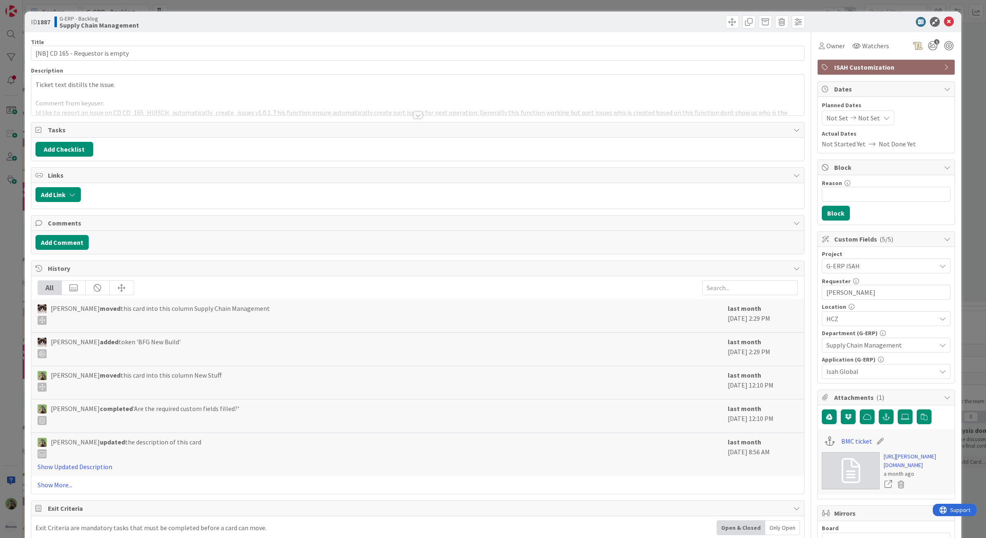
click at [326, 100] on div at bounding box center [417, 104] width 773 height 21
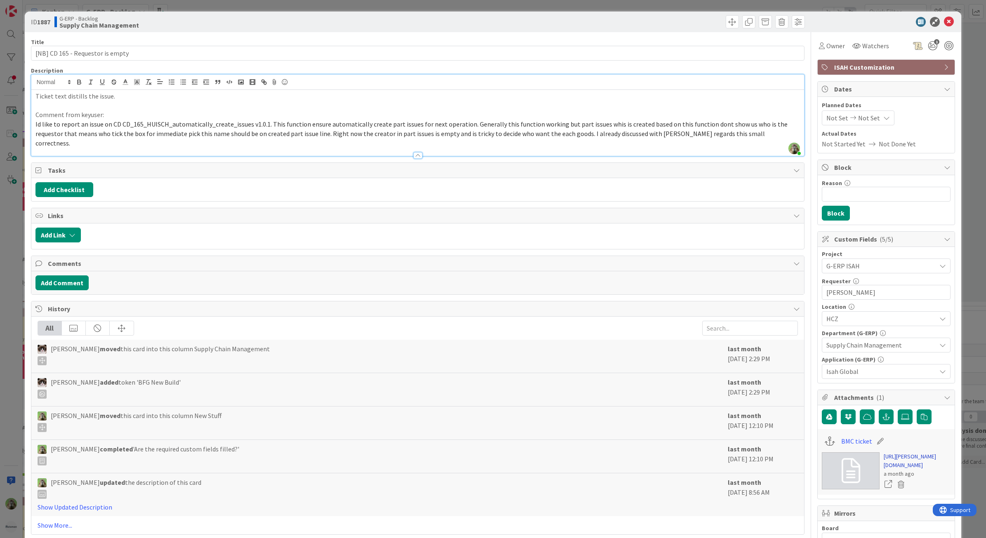
click at [902, 462] on link "[URL][PERSON_NAME][DOMAIN_NAME]" at bounding box center [917, 460] width 67 height 17
click at [20, 316] on div "ID 1887 G-ERP - Backlog Supply Chain Management Title 32 / 128 [NB] CD 165 - Re…" at bounding box center [493, 269] width 986 height 538
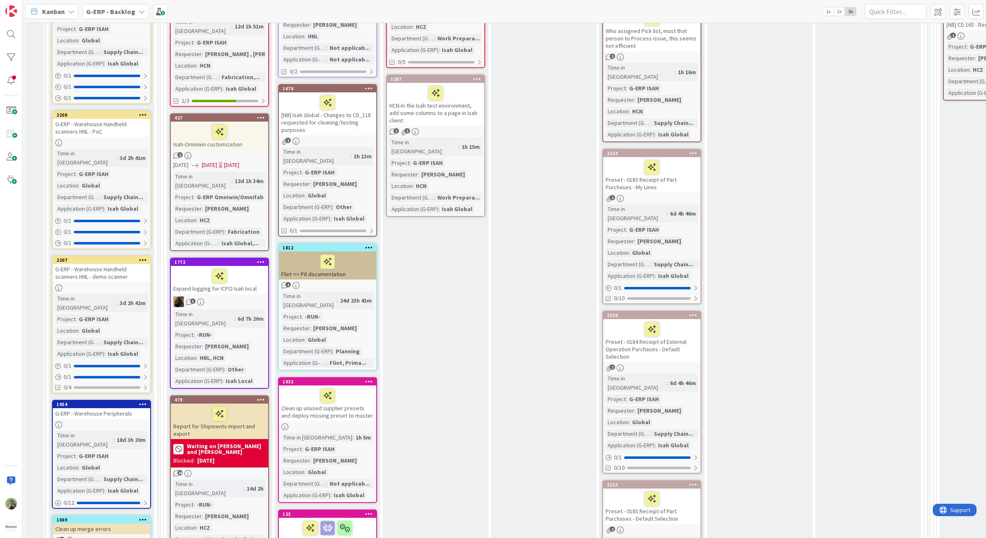
scroll to position [351, 0]
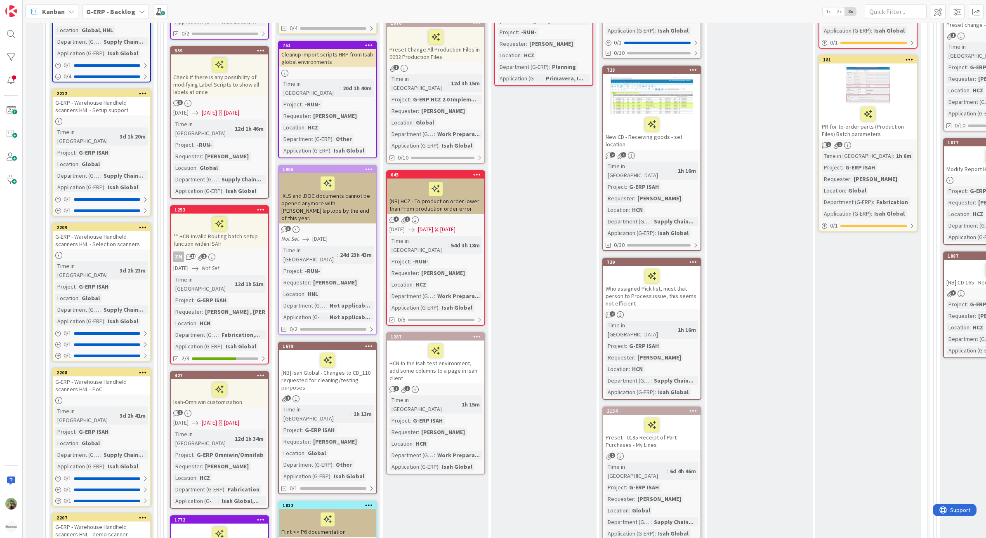
click at [360, 187] on div ".XLS and .DOC documents cannot be opened anymore with [PERSON_NAME] laptops by …" at bounding box center [327, 198] width 97 height 50
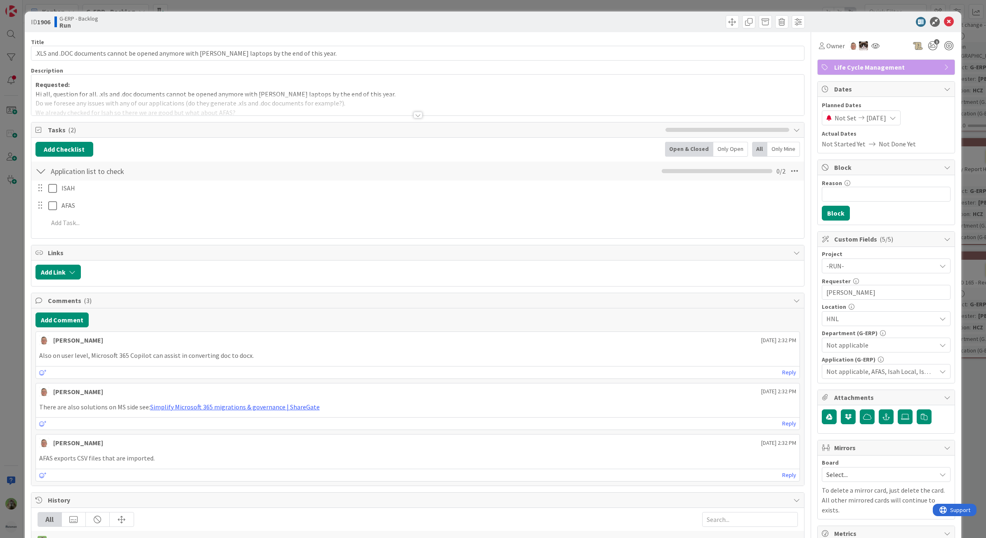
click at [412, 99] on div at bounding box center [417, 104] width 773 height 21
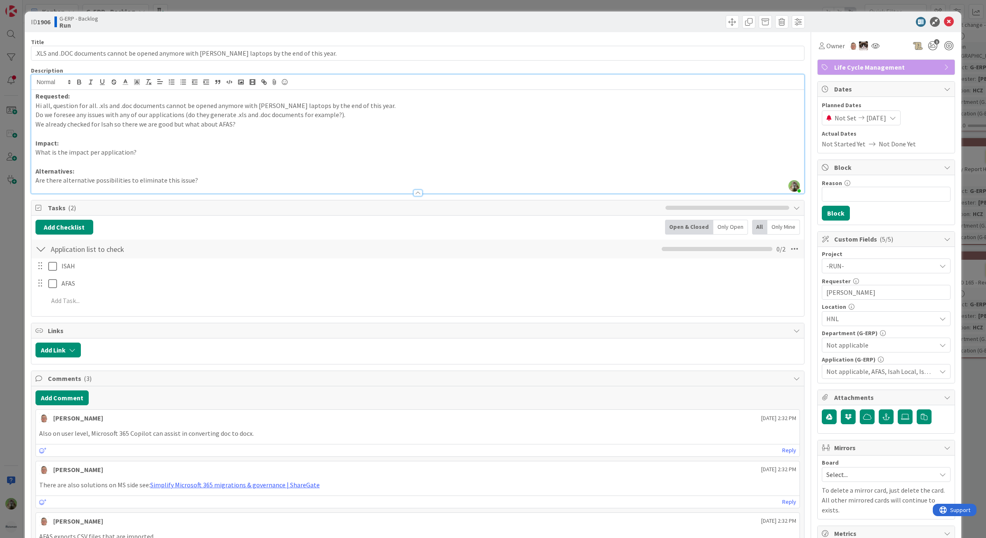
click at [19, 256] on div "ID 1906 G-ERP - Backlog Run Title 95 / 128 .XLS and .DOC documents cannot be op…" at bounding box center [493, 269] width 986 height 538
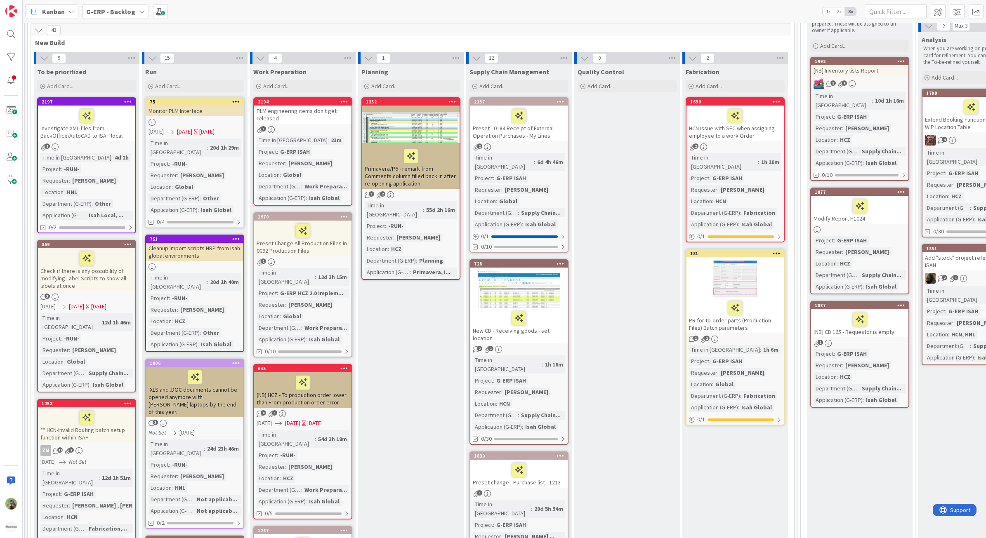
scroll to position [42, 133]
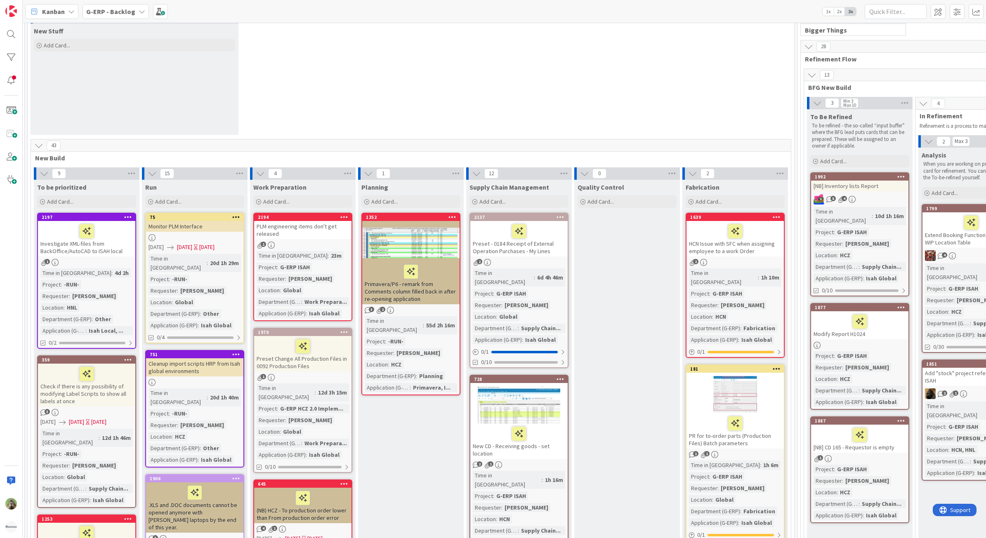
click at [232, 258] on div "Time in Column : 20d 1h 29m Project : -RUN- Requester : [PERSON_NAME] Location …" at bounding box center [194, 292] width 92 height 76
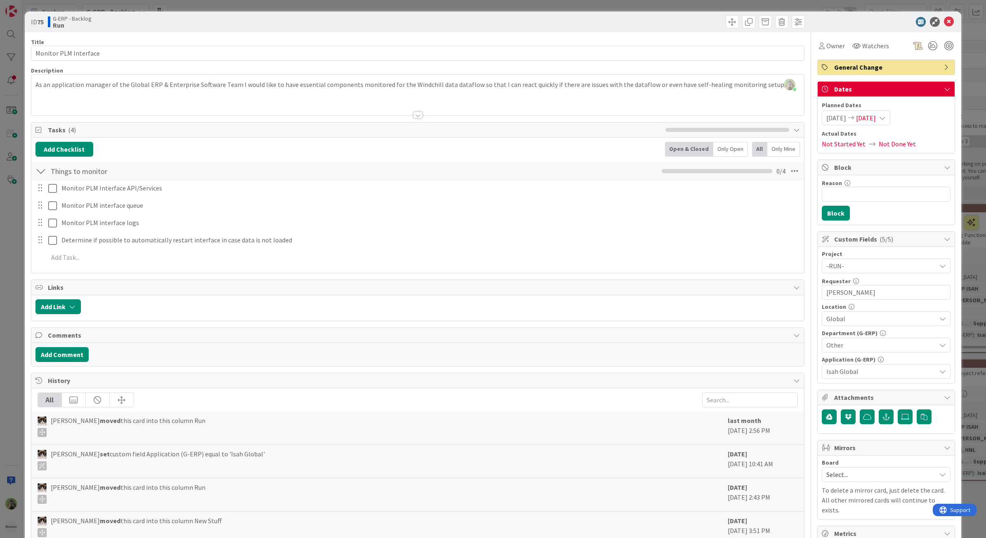
click at [16, 238] on div "ID 75 G-ERP - Backlog Run Title 21 / 128 Monitor PLM Interface Description [PER…" at bounding box center [493, 269] width 986 height 538
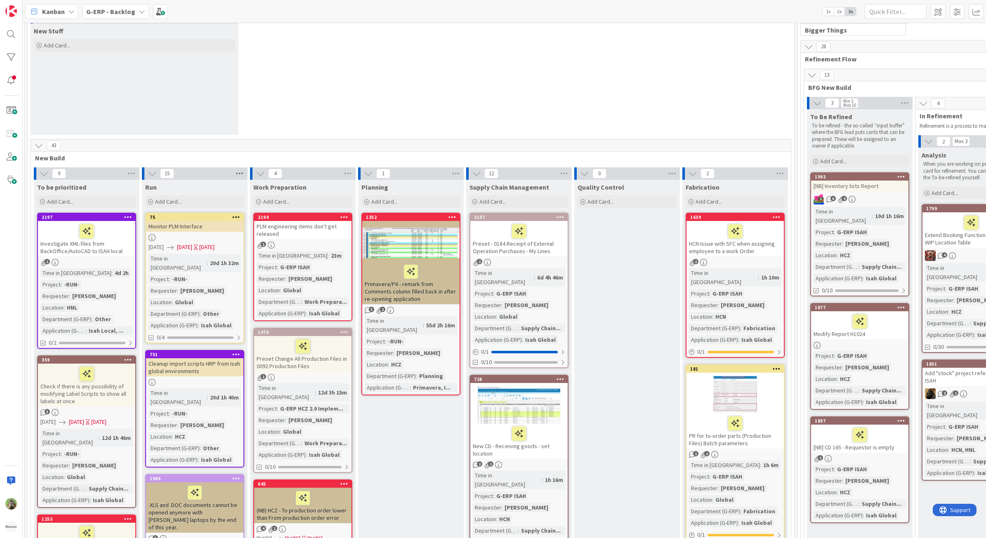
click at [239, 174] on icon at bounding box center [239, 173] width 11 height 12
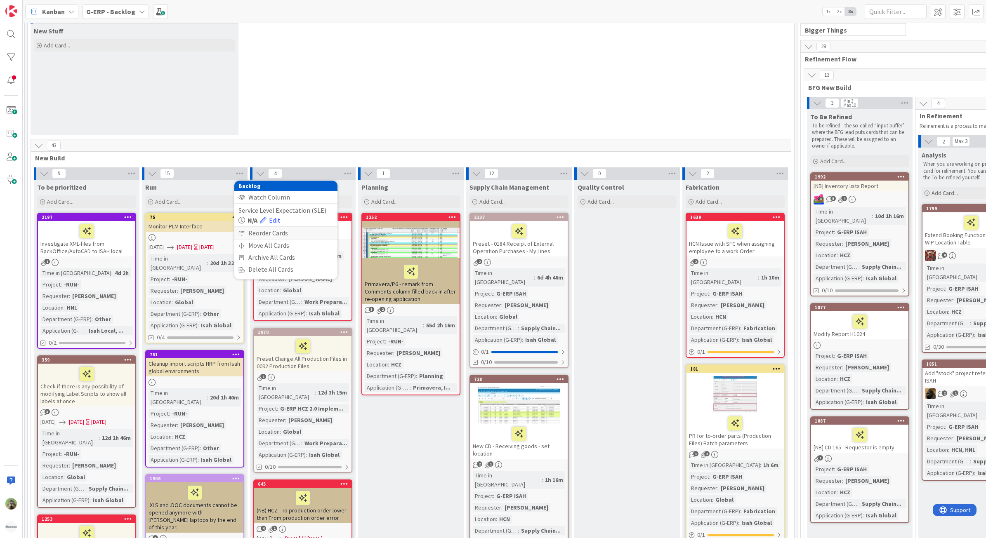
click at [283, 236] on div "Reorder Cards" at bounding box center [285, 233] width 103 height 12
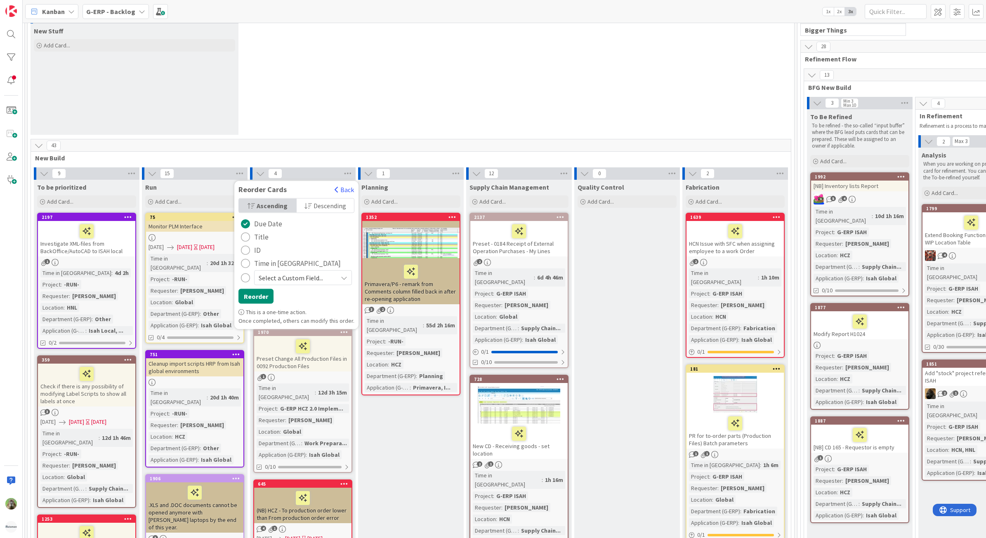
click at [282, 263] on span "Time in [GEOGRAPHIC_DATA]" at bounding box center [297, 263] width 87 height 12
click at [270, 296] on button "Reorder" at bounding box center [255, 296] width 35 height 15
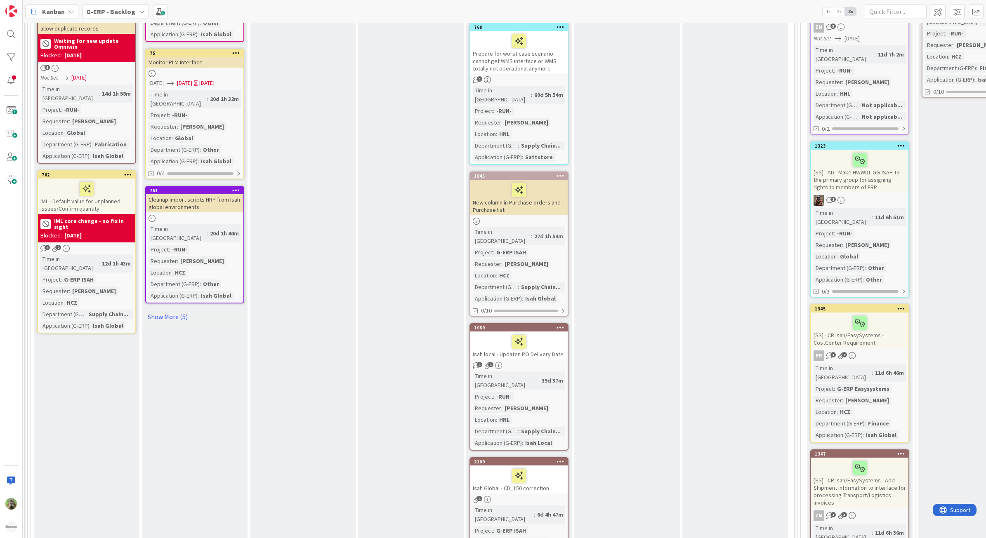
scroll to position [1331, 133]
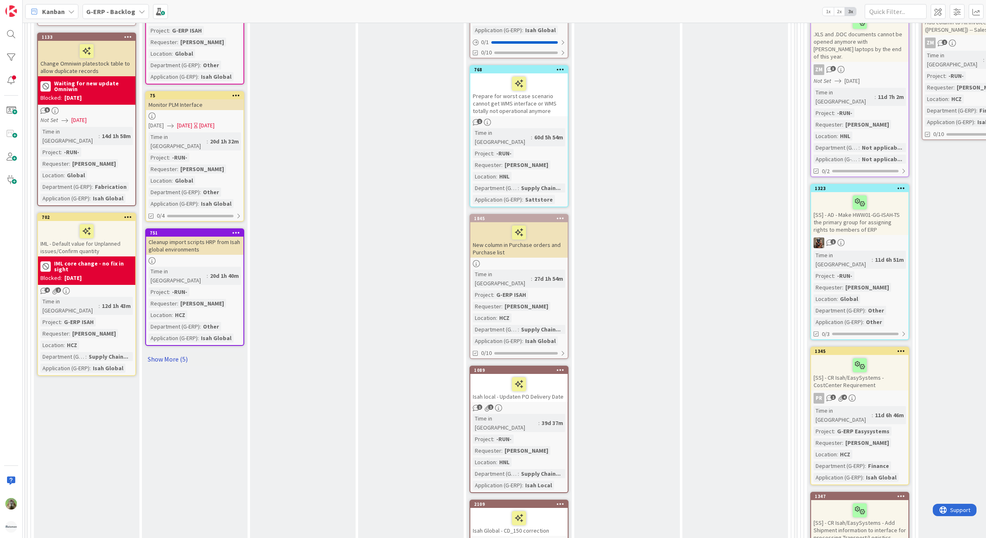
click at [183, 353] on link "Show More (5)" at bounding box center [194, 359] width 99 height 13
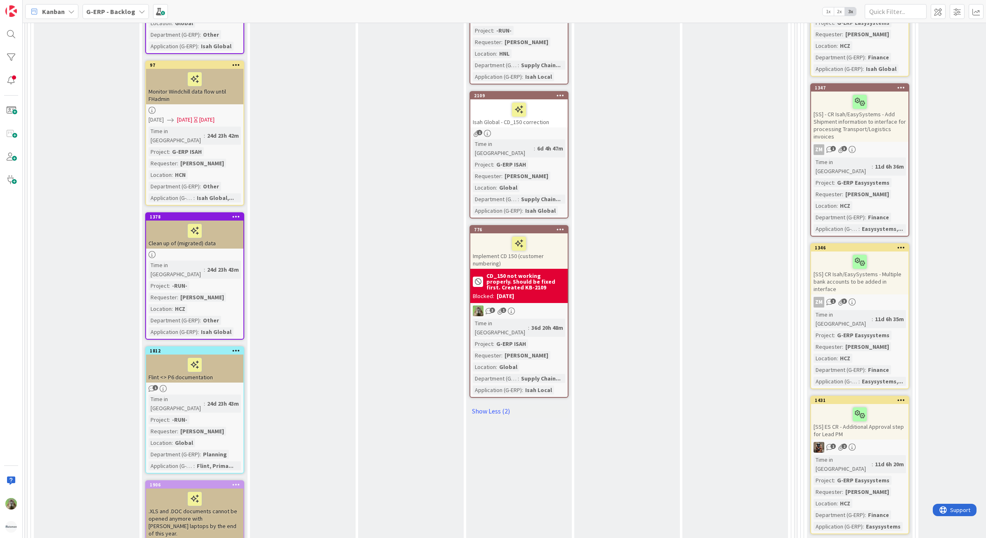
scroll to position [1692, 133]
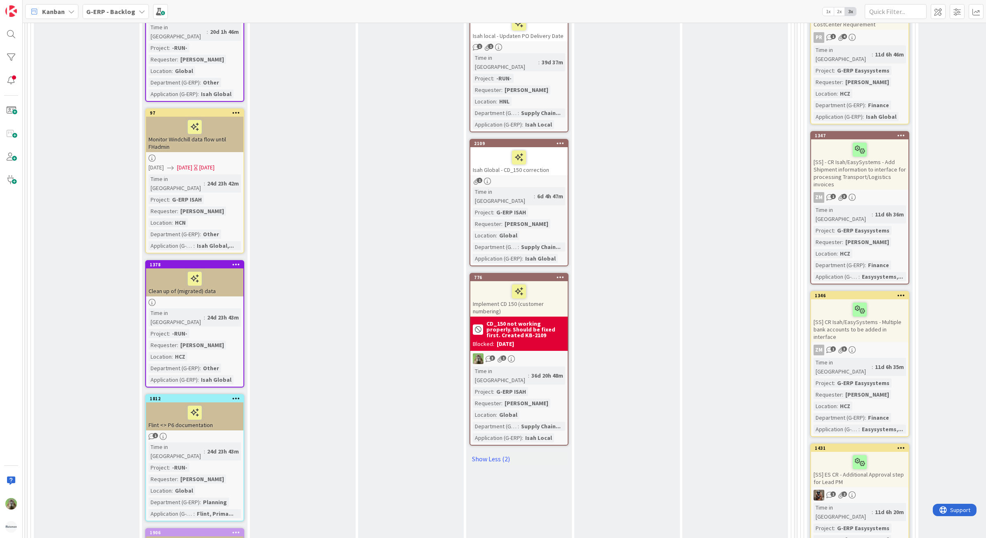
click at [223, 269] on div "Clean up of (migrated) data" at bounding box center [194, 283] width 97 height 28
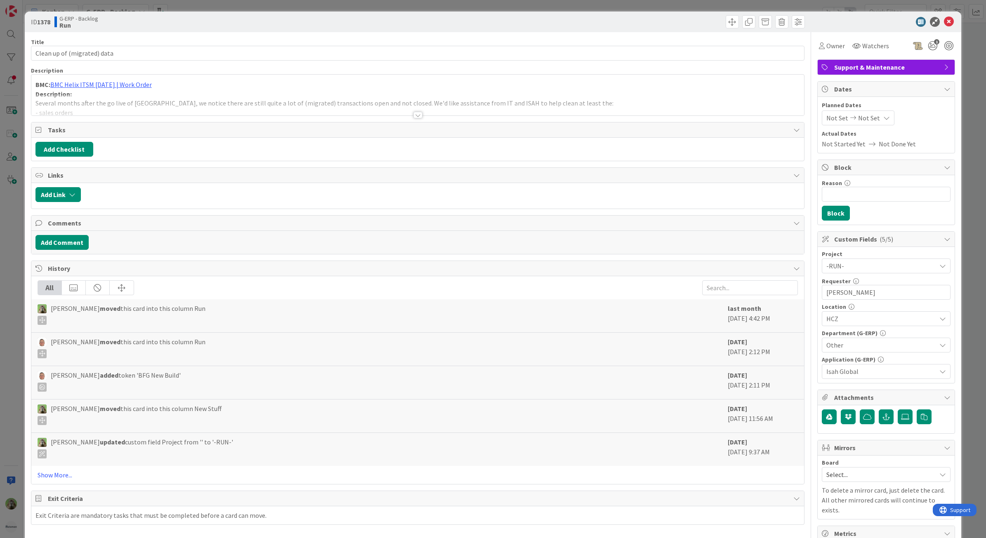
click at [425, 101] on div at bounding box center [417, 104] width 773 height 21
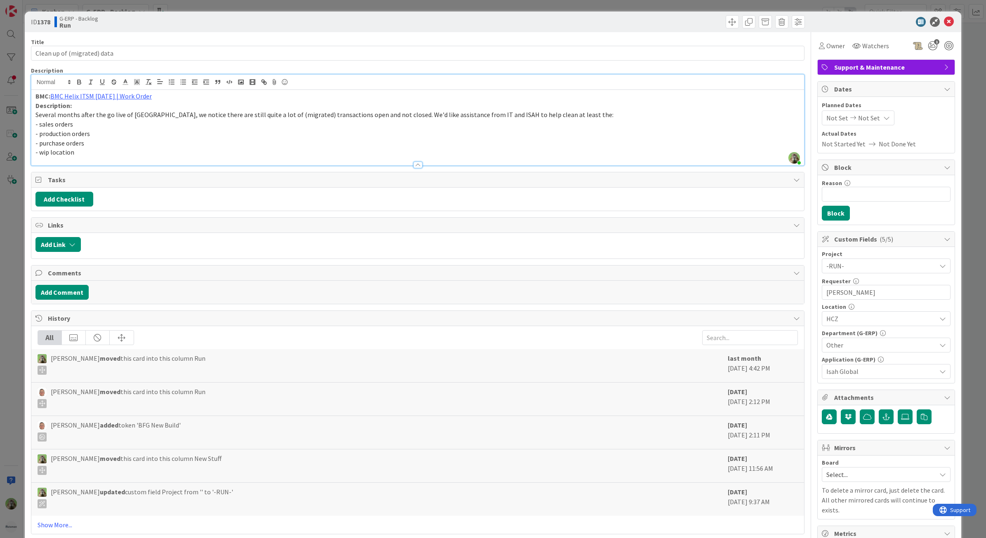
click at [16, 283] on div "ID 1378 G-ERP - Backlog Run Title 27 / 128 Clean up of (migrated) data Descript…" at bounding box center [493, 269] width 986 height 538
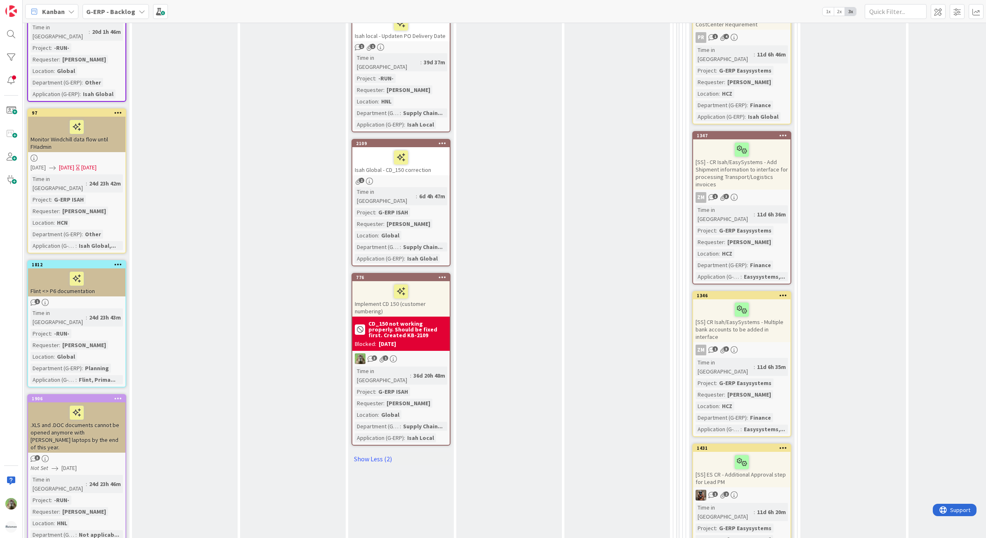
scroll to position [1537, 251]
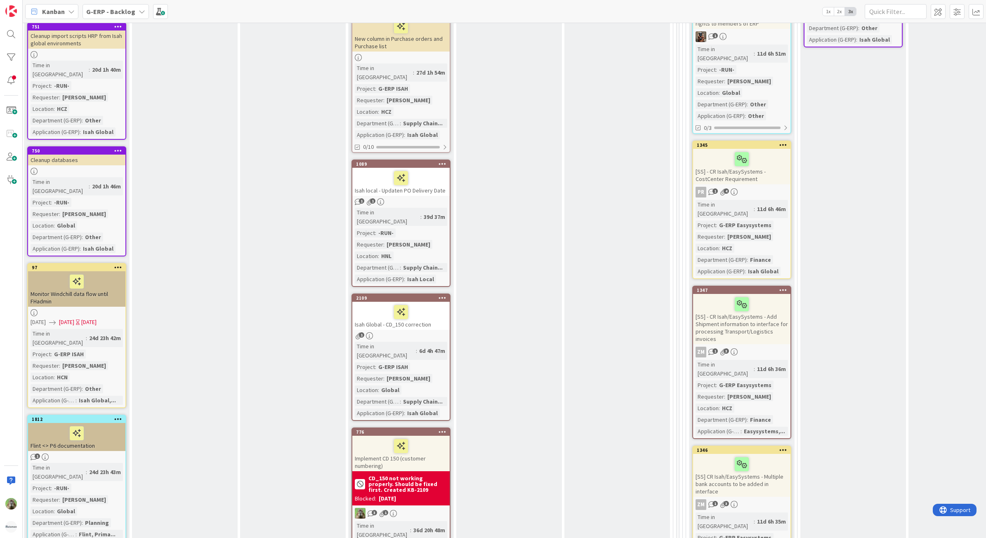
click at [113, 271] on div "Monitor Windchill data flow until FHadmin" at bounding box center [76, 288] width 97 height 35
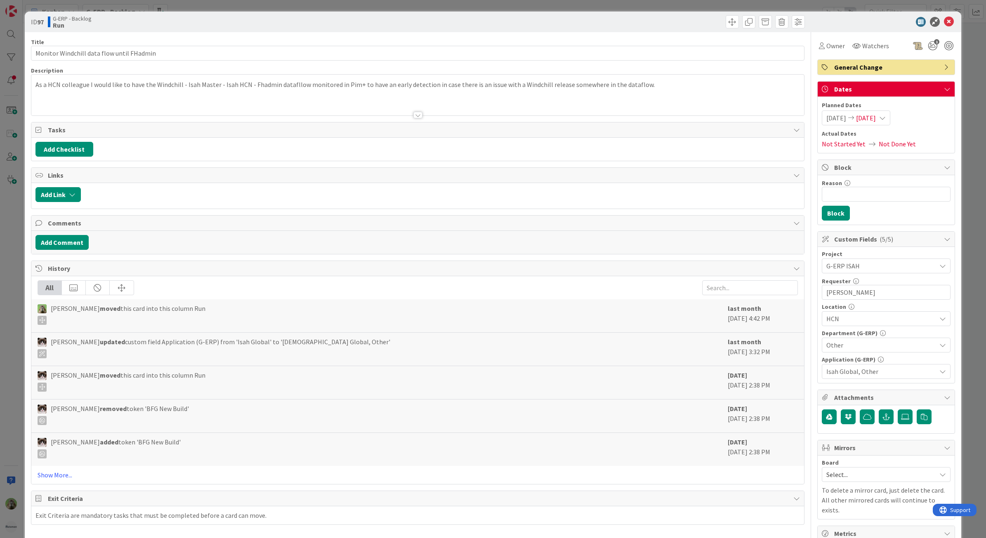
click at [318, 99] on div at bounding box center [417, 104] width 773 height 21
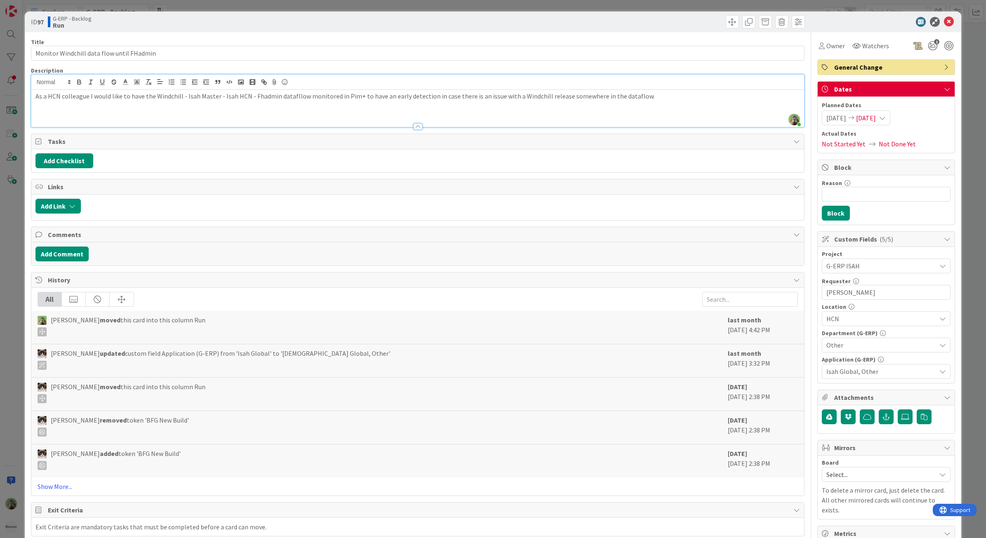
click at [16, 271] on div "ID 97 G-ERP - Backlog Run Title 41 / 128 Monitor Windchill data flow until FHad…" at bounding box center [493, 269] width 986 height 538
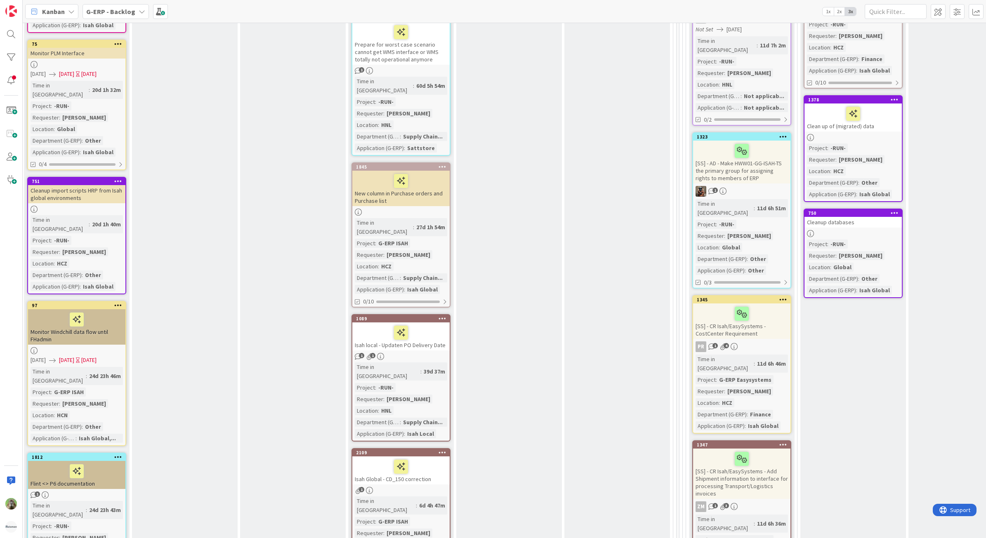
scroll to position [1383, 254]
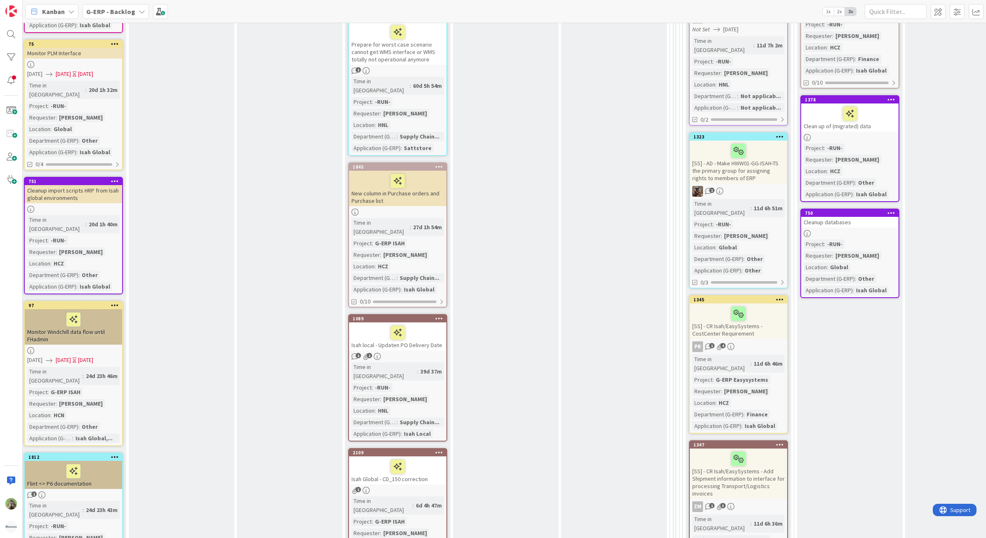
click at [872, 209] on div "750 Cleanup databases Project : -RUN- Requester : [PERSON_NAME] Location : Glob…" at bounding box center [849, 254] width 99 height 90
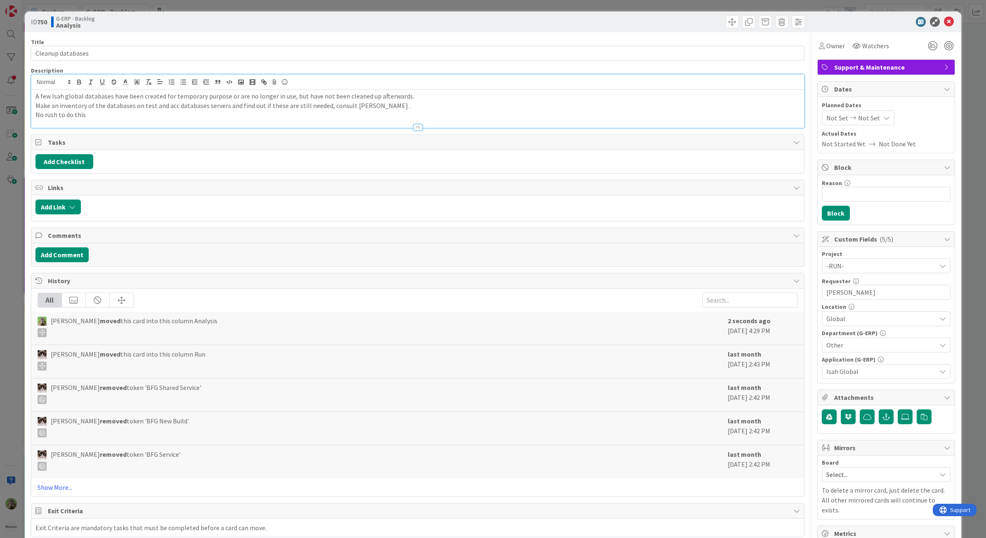
click at [292, 92] on div "A few Isah global databases have been created for temporary purpose or are no l…" at bounding box center [417, 109] width 773 height 38
click at [944, 22] on icon at bounding box center [949, 22] width 10 height 10
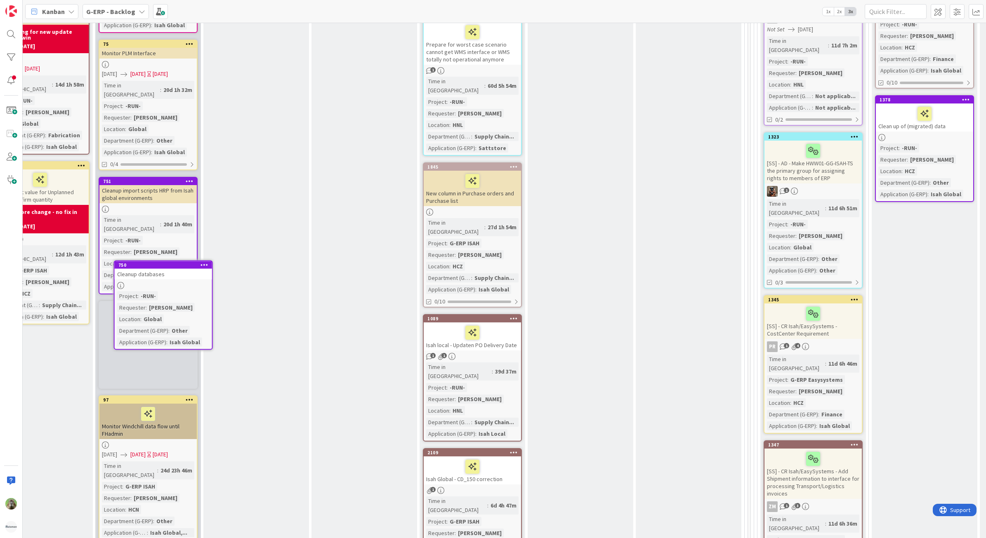
scroll to position [1383, 166]
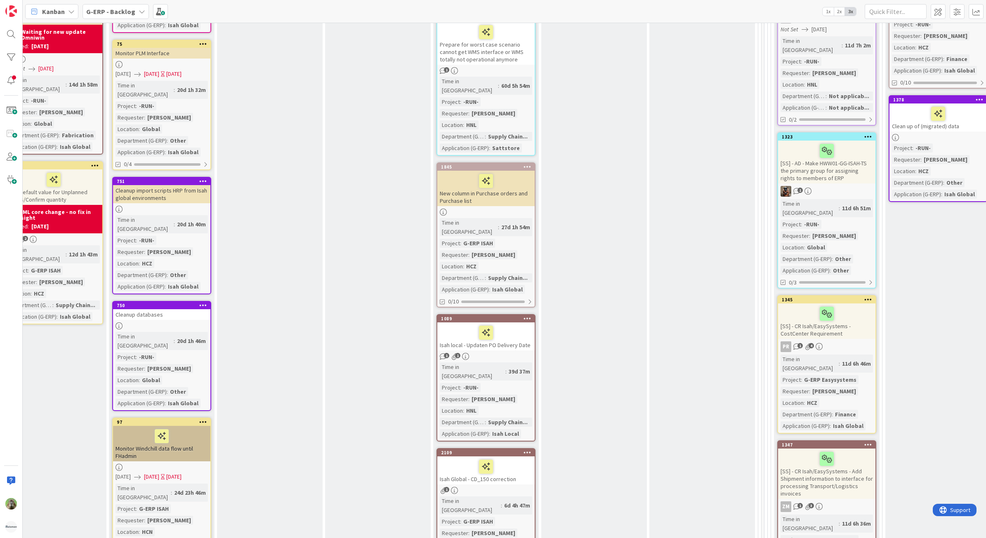
click at [184, 185] on div "Cleanup import scripts HRP from Isah global environments" at bounding box center [161, 194] width 97 height 18
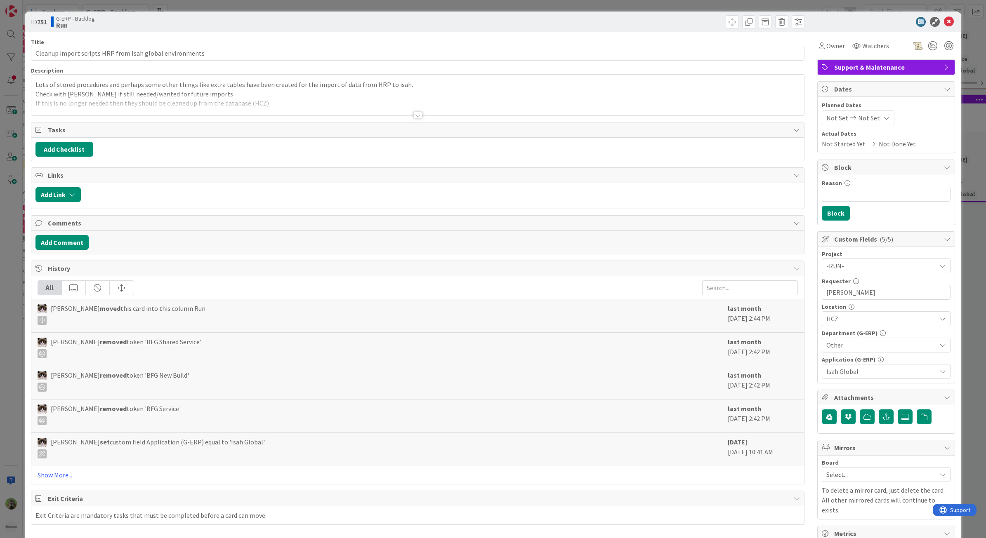
click at [257, 111] on div at bounding box center [417, 104] width 773 height 21
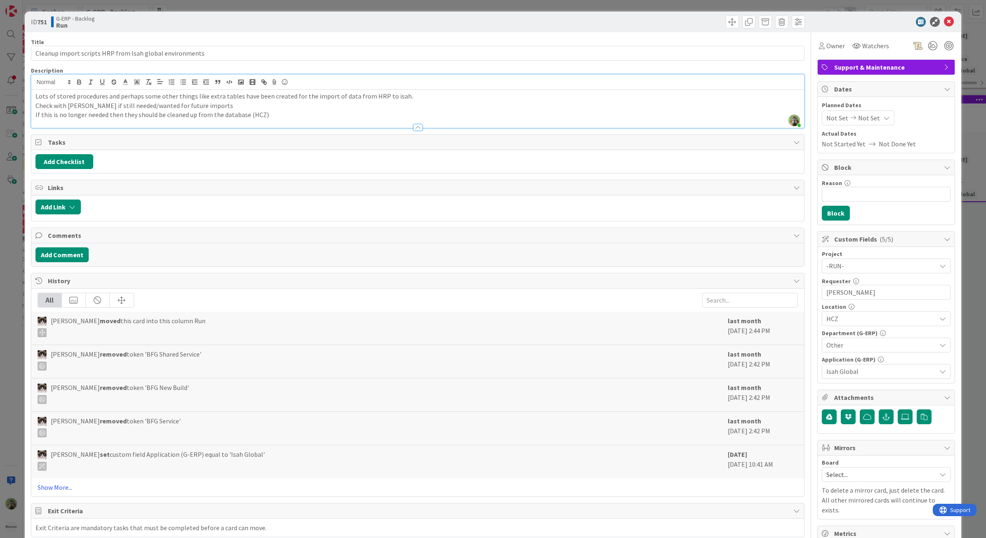
click at [2, 261] on div "ID 751 G-ERP - Backlog Run Title 56 / 128 Cleanup import scripts HRP from Isah …" at bounding box center [493, 269] width 986 height 538
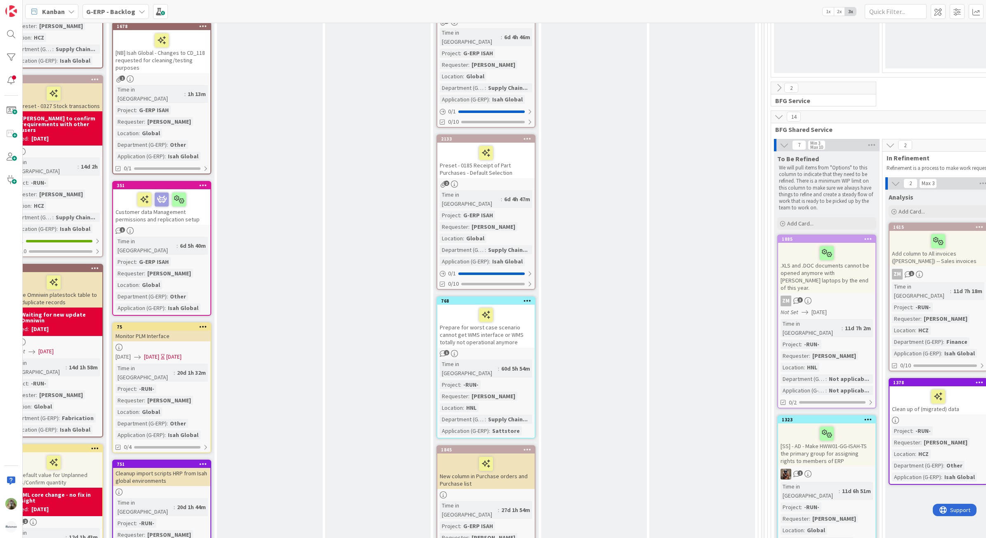
scroll to position [1073, 166]
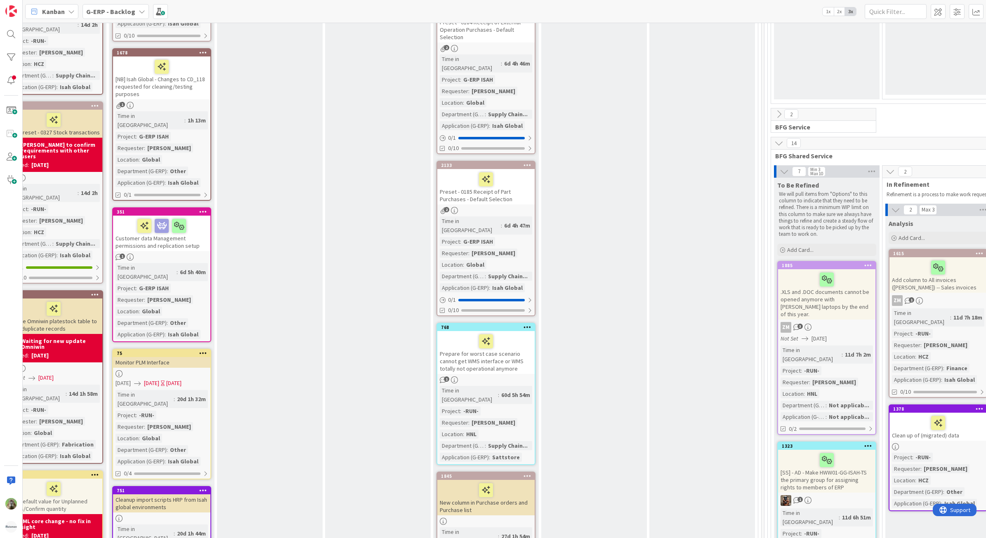
click at [167, 349] on div "75 Monitor PLM Interface [DATE] [DATE] [DATE] Time in [GEOGRAPHIC_DATA] : 20d 1…" at bounding box center [161, 414] width 99 height 131
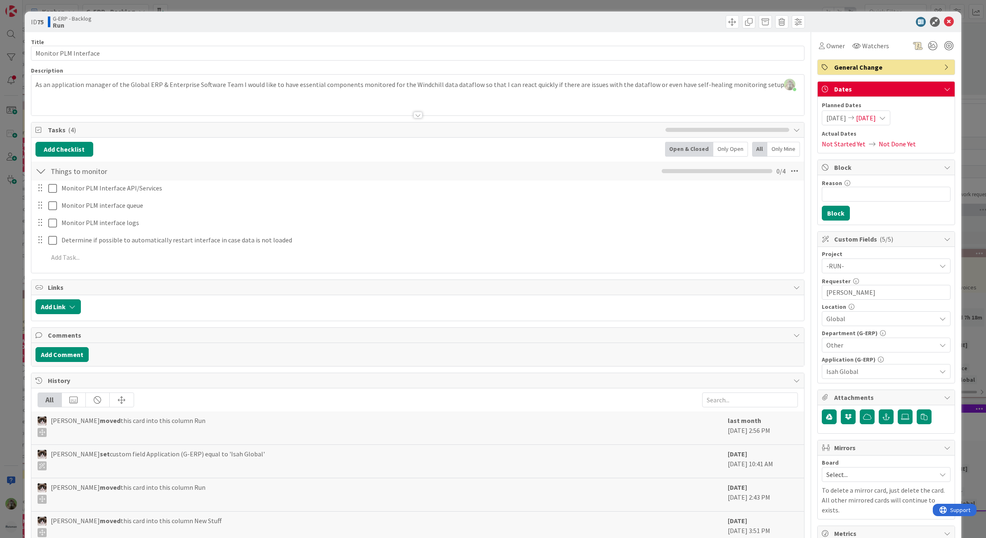
click at [15, 232] on div "ID 75 G-ERP - Backlog Run Title 21 / 128 Monitor PLM Interface Description [PER…" at bounding box center [493, 269] width 986 height 538
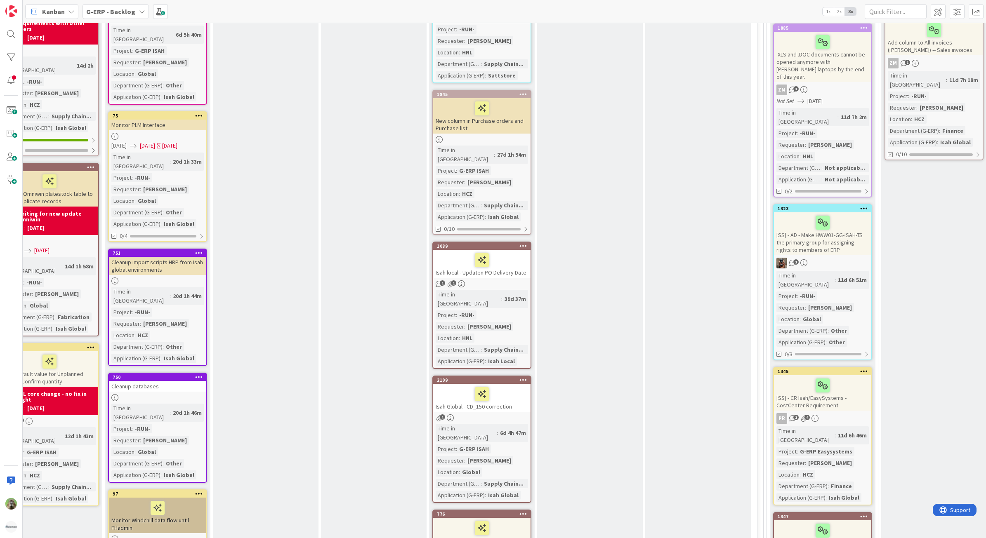
scroll to position [1311, 170]
click at [172, 257] on div "Cleanup import scripts HRP from Isah global environments" at bounding box center [156, 266] width 97 height 18
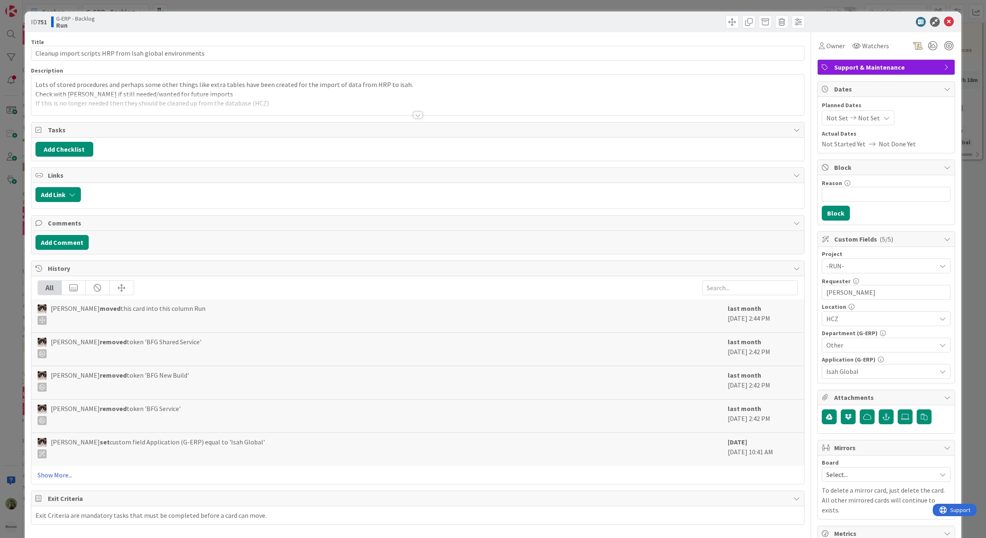
click at [273, 105] on div at bounding box center [417, 104] width 773 height 21
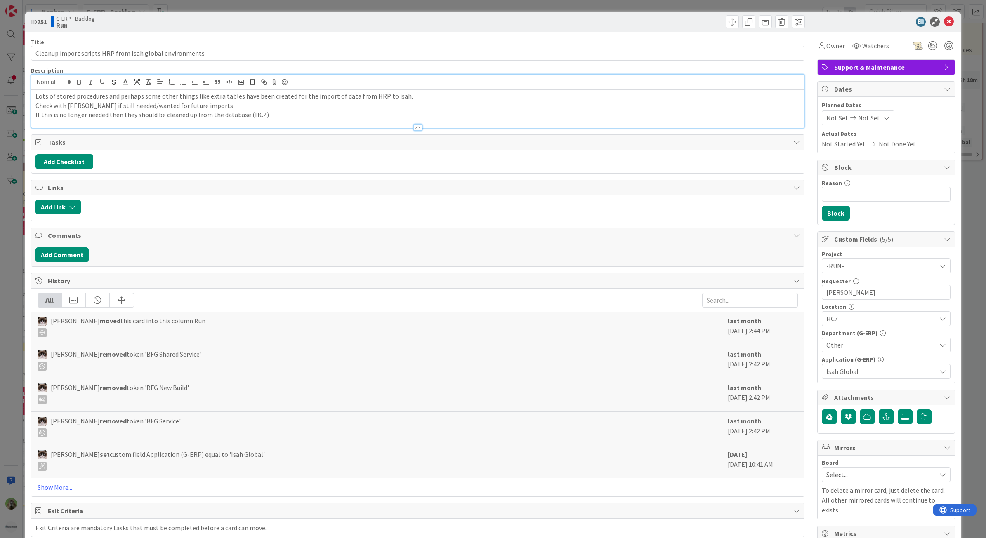
click at [5, 271] on div "ID 751 G-ERP - Backlog Run Title 56 / 128 Cleanup import scripts HRP from Isah …" at bounding box center [493, 269] width 986 height 538
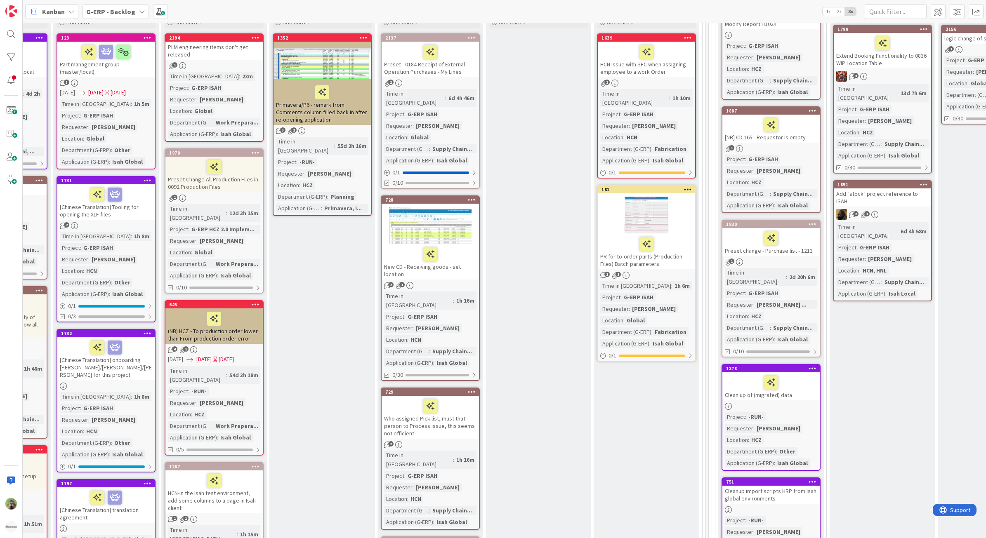
scroll to position [242, 222]
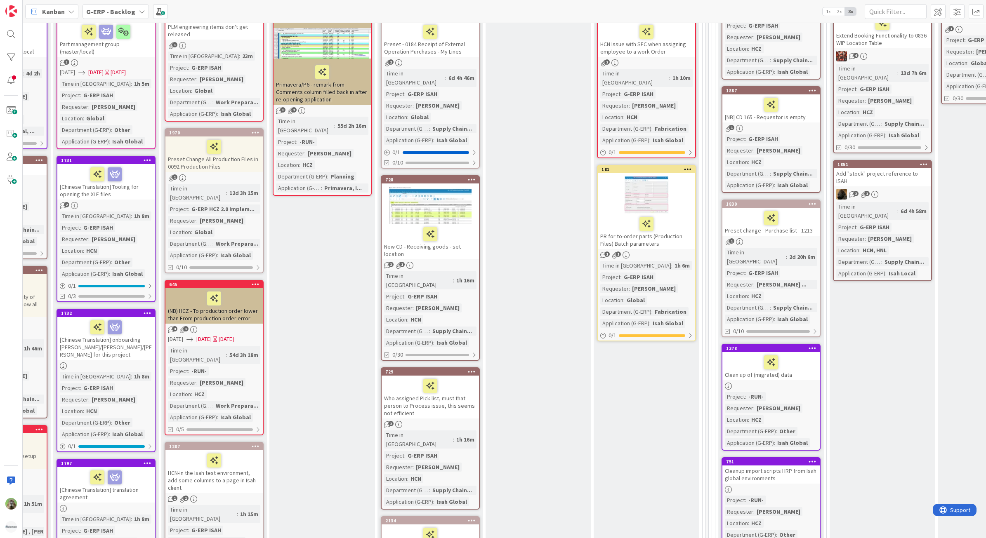
click at [801, 123] on div "1887 [NB] CD 165 - Requestor is empty 1 Project : G-ERP ISAH Requester : [PERSO…" at bounding box center [770, 139] width 99 height 107
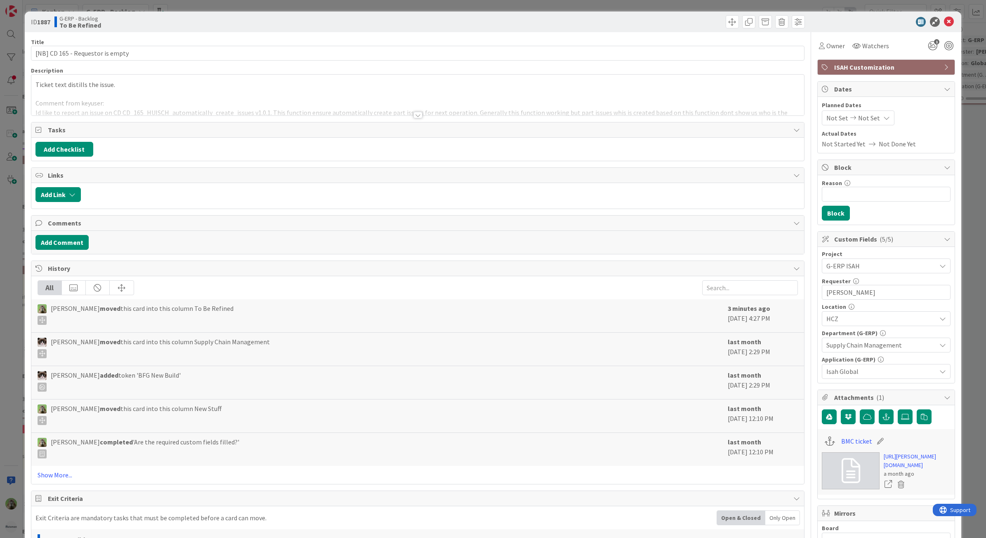
click at [12, 287] on div "ID 1887 G-ERP - Backlog To Be Refined Title 32 / 128 [NB] CD 165 - Requestor is…" at bounding box center [493, 269] width 986 height 538
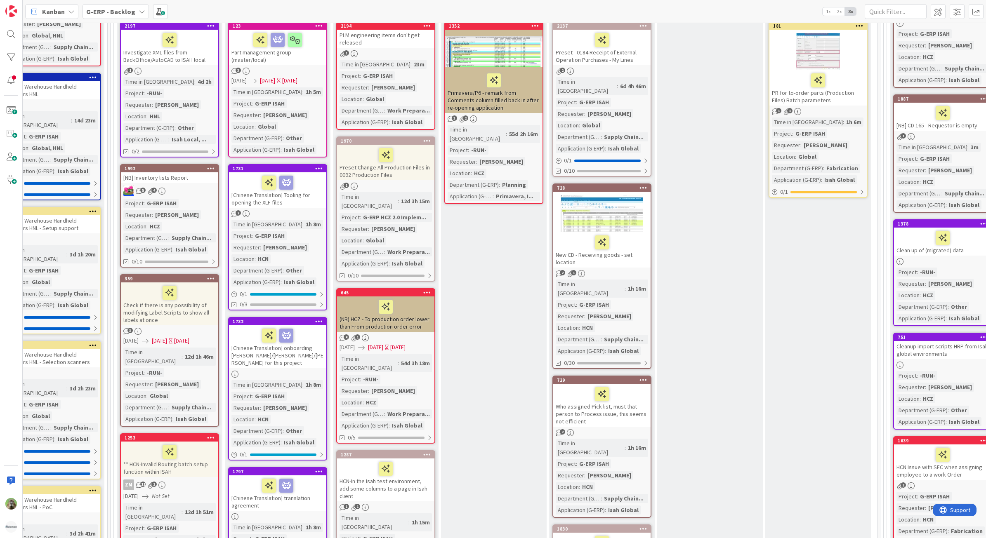
scroll to position [236, 50]
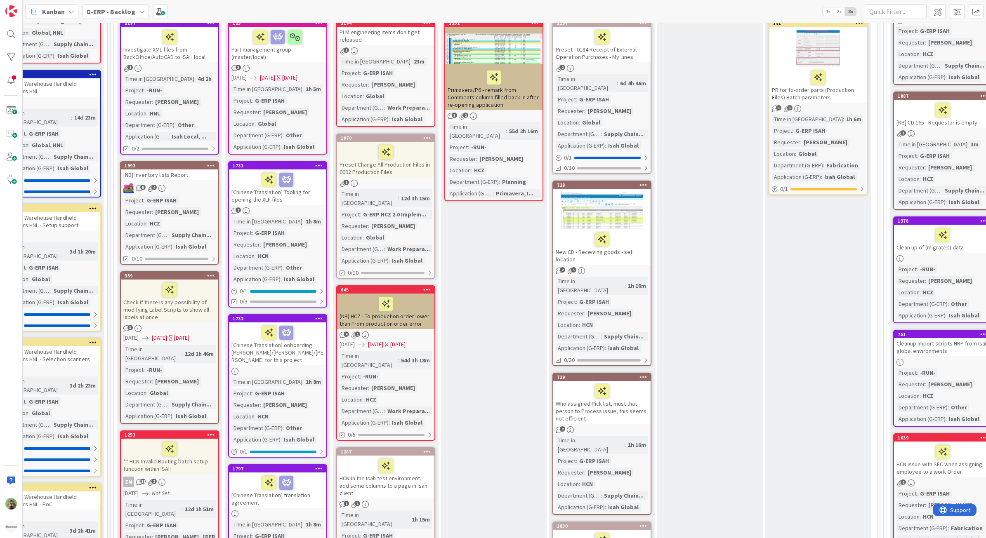
click at [415, 311] on div "(NB) HCZ - To production order lower than From production order error" at bounding box center [385, 311] width 97 height 35
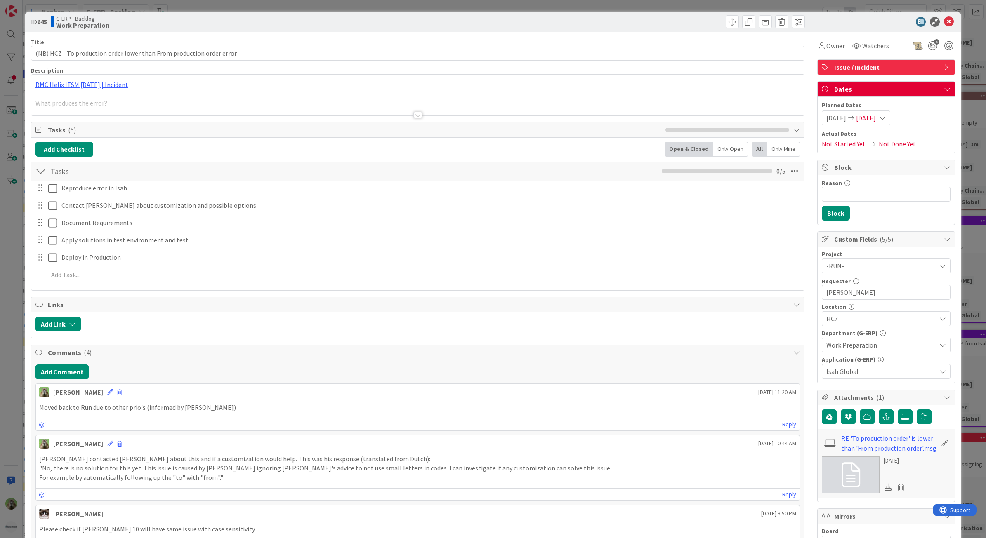
click at [327, 97] on div at bounding box center [417, 104] width 773 height 21
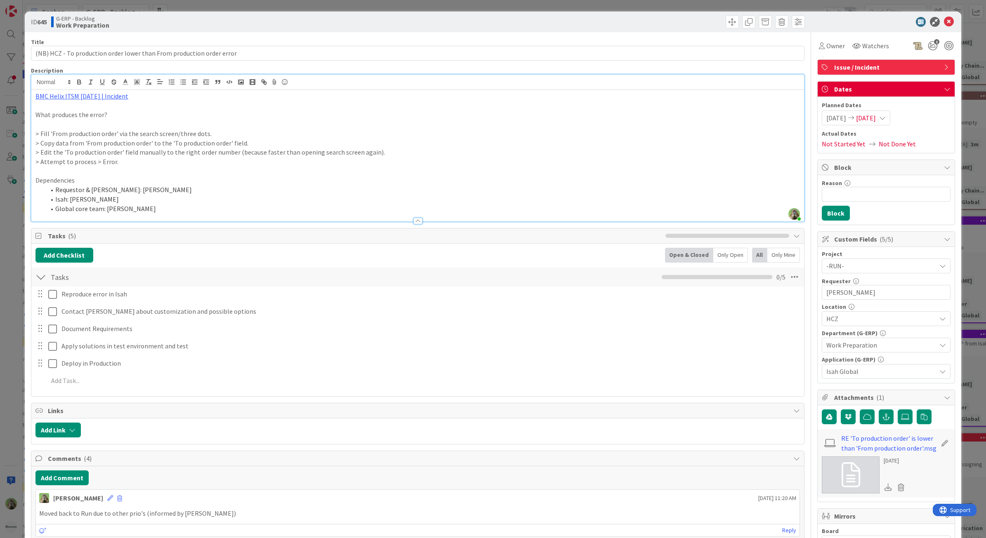
click at [15, 307] on div "ID 645 G-ERP - Backlog Work Preparation Title 69 / 128 (NB) HCZ - To production…" at bounding box center [493, 269] width 986 height 538
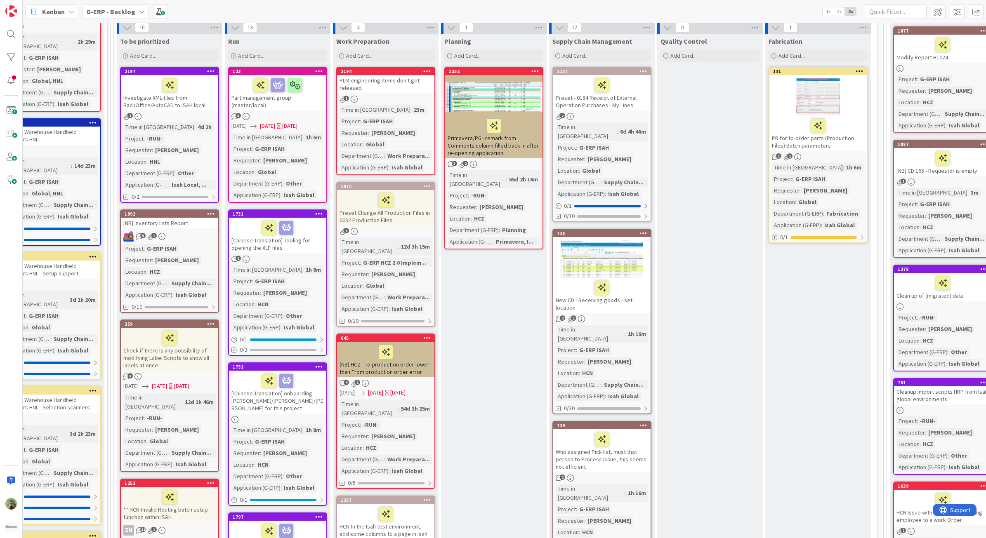
scroll to position [133, 50]
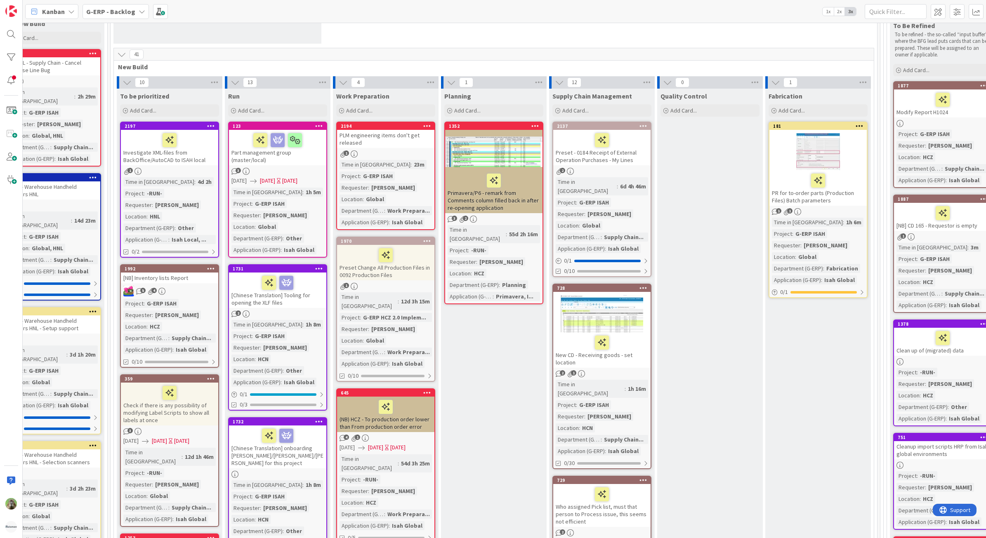
click at [395, 269] on div "Preset Change All Production Files in 0092 Production Files" at bounding box center [385, 262] width 97 height 35
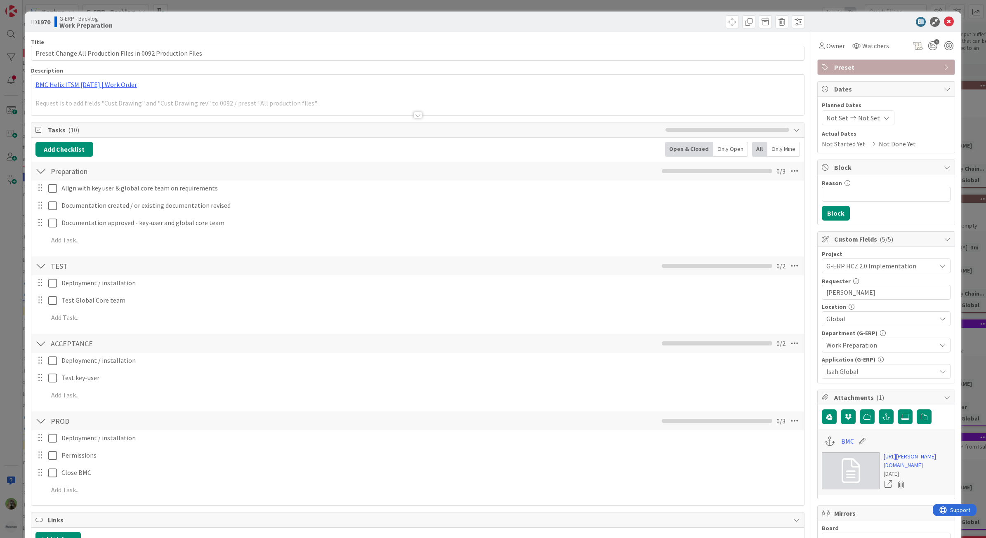
click at [231, 87] on p "BMC Helix ITSM [DATE] | Work Order" at bounding box center [417, 84] width 765 height 9
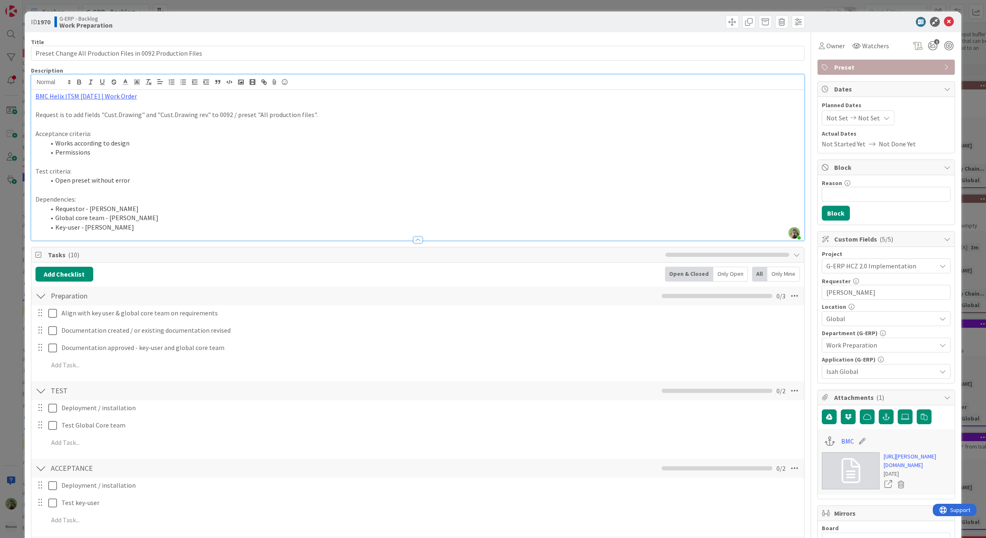
click at [3, 250] on div "ID 1970 G-ERP - Backlog Work Preparation Title 59 / 128 Preset Change All Produ…" at bounding box center [493, 269] width 986 height 538
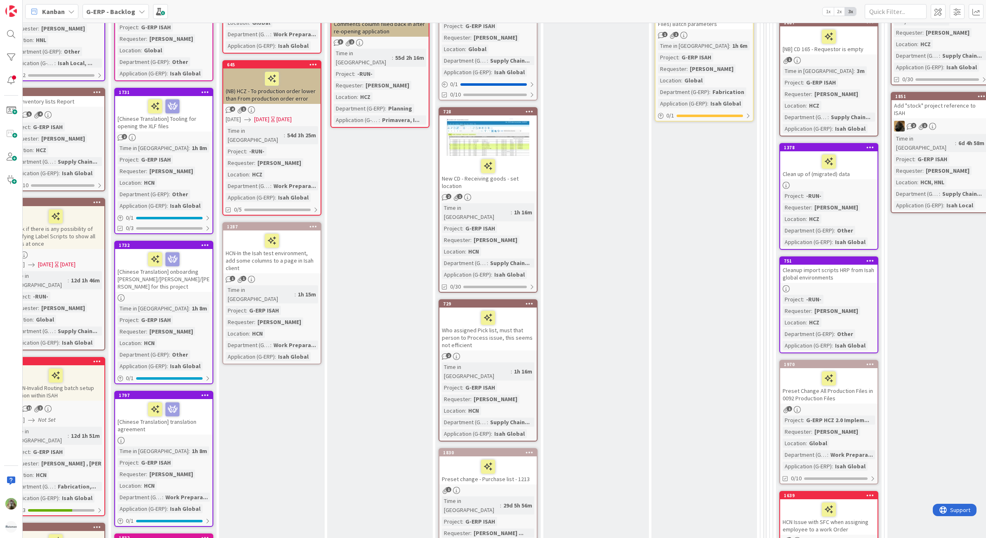
scroll to position [343, 164]
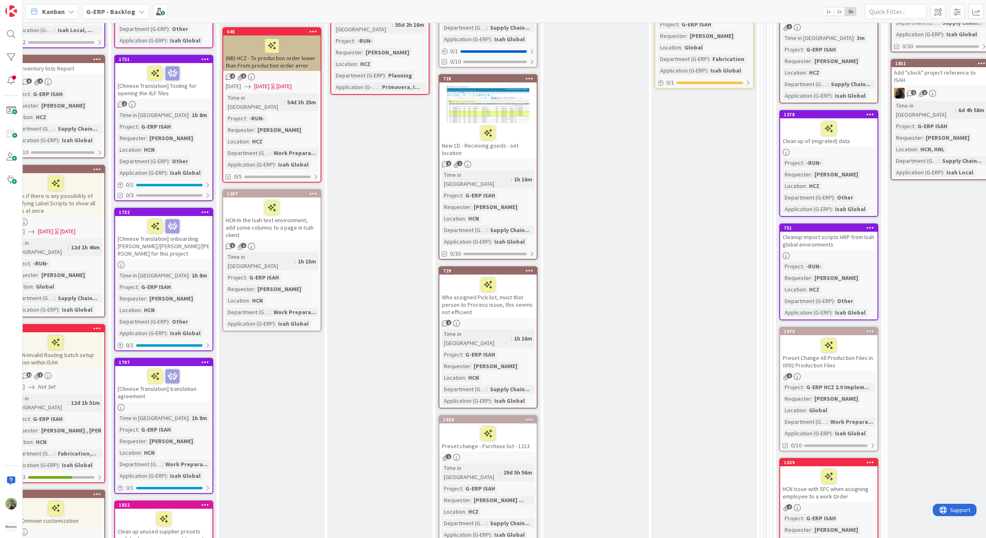
click at [869, 368] on div "Preset Change All Production Files in 0092 Production Files" at bounding box center [828, 352] width 97 height 35
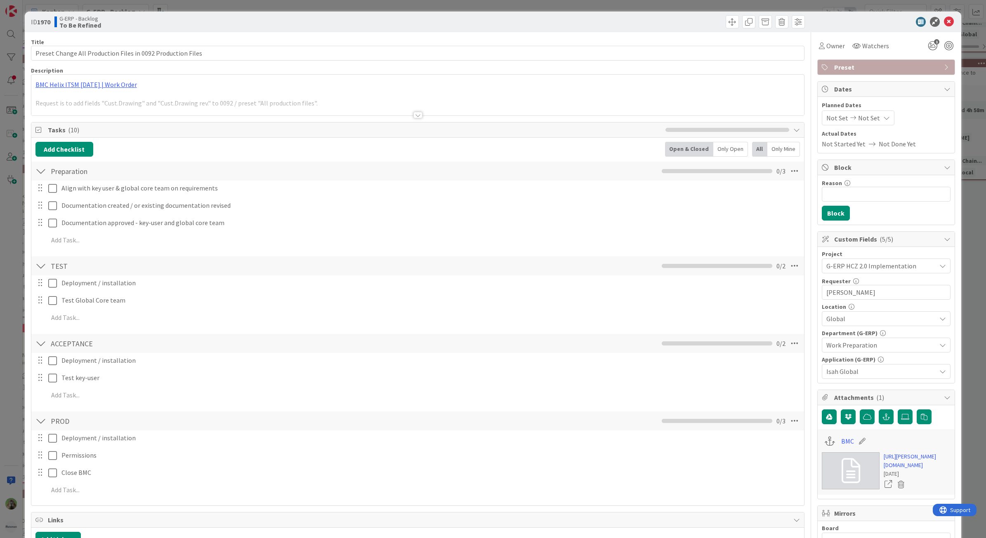
click at [395, 113] on div at bounding box center [417, 104] width 773 height 21
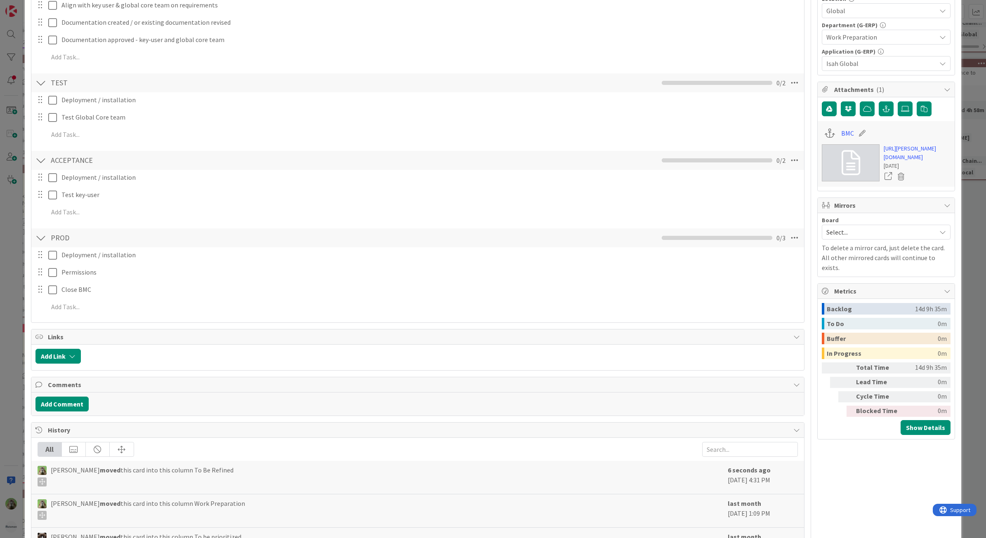
scroll to position [309, 0]
click at [908, 160] on link "[URL][PERSON_NAME][DOMAIN_NAME]" at bounding box center [917, 151] width 67 height 17
click at [14, 264] on div "ID 1970 G-ERP - Backlog To Be Refined Title 59 / 128 Preset Change All Producti…" at bounding box center [493, 269] width 986 height 538
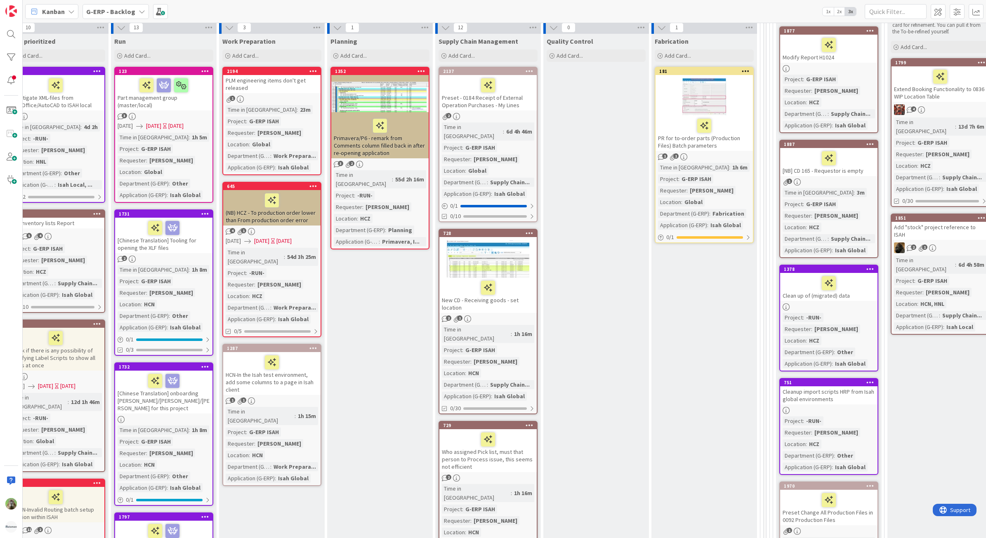
scroll to position [0, 164]
